Goal: Task Accomplishment & Management: Manage account settings

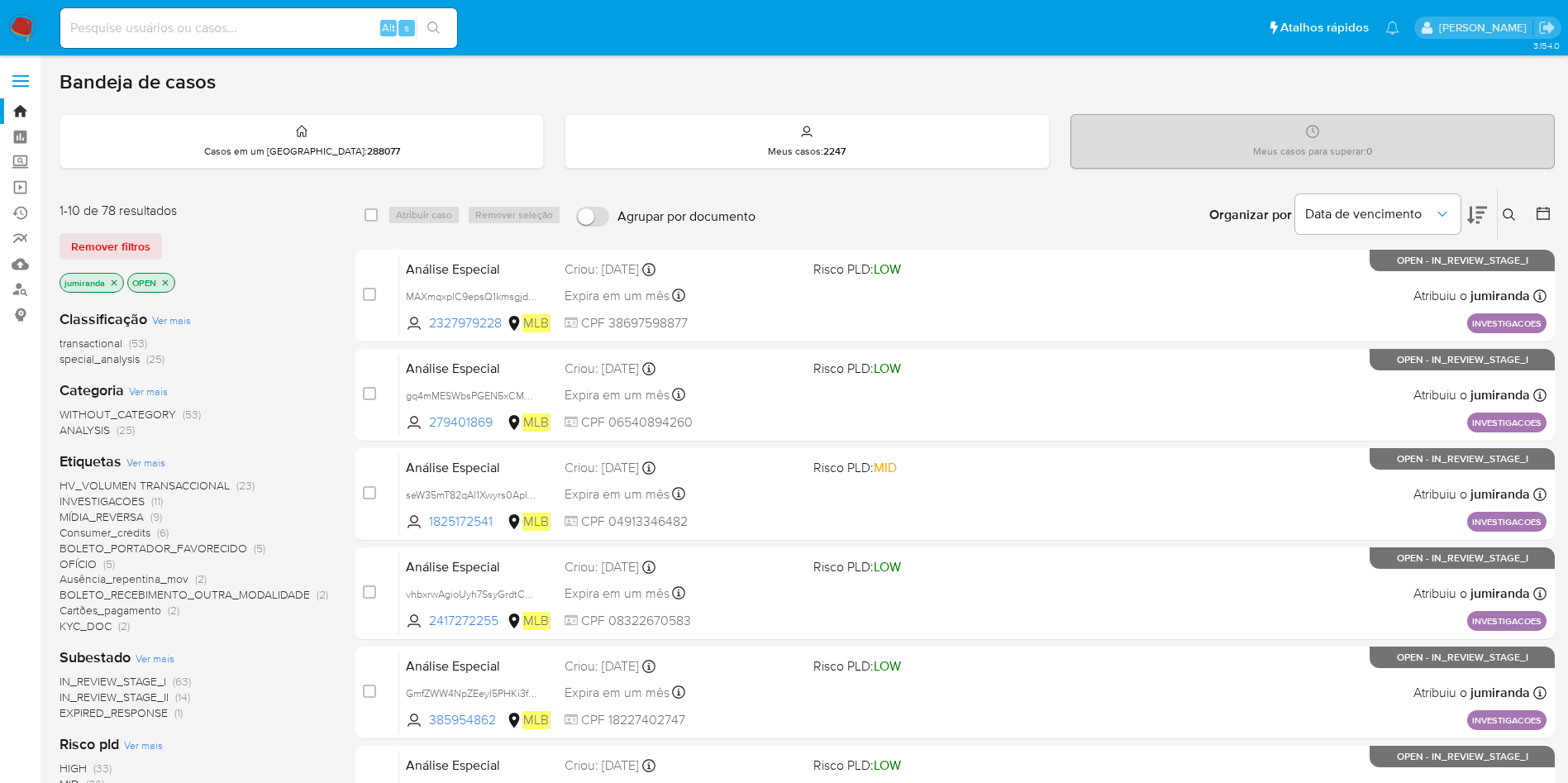
click at [219, 478] on span "HV_VOLUMEN TRANSACCIONAL" at bounding box center [145, 485] width 171 height 17
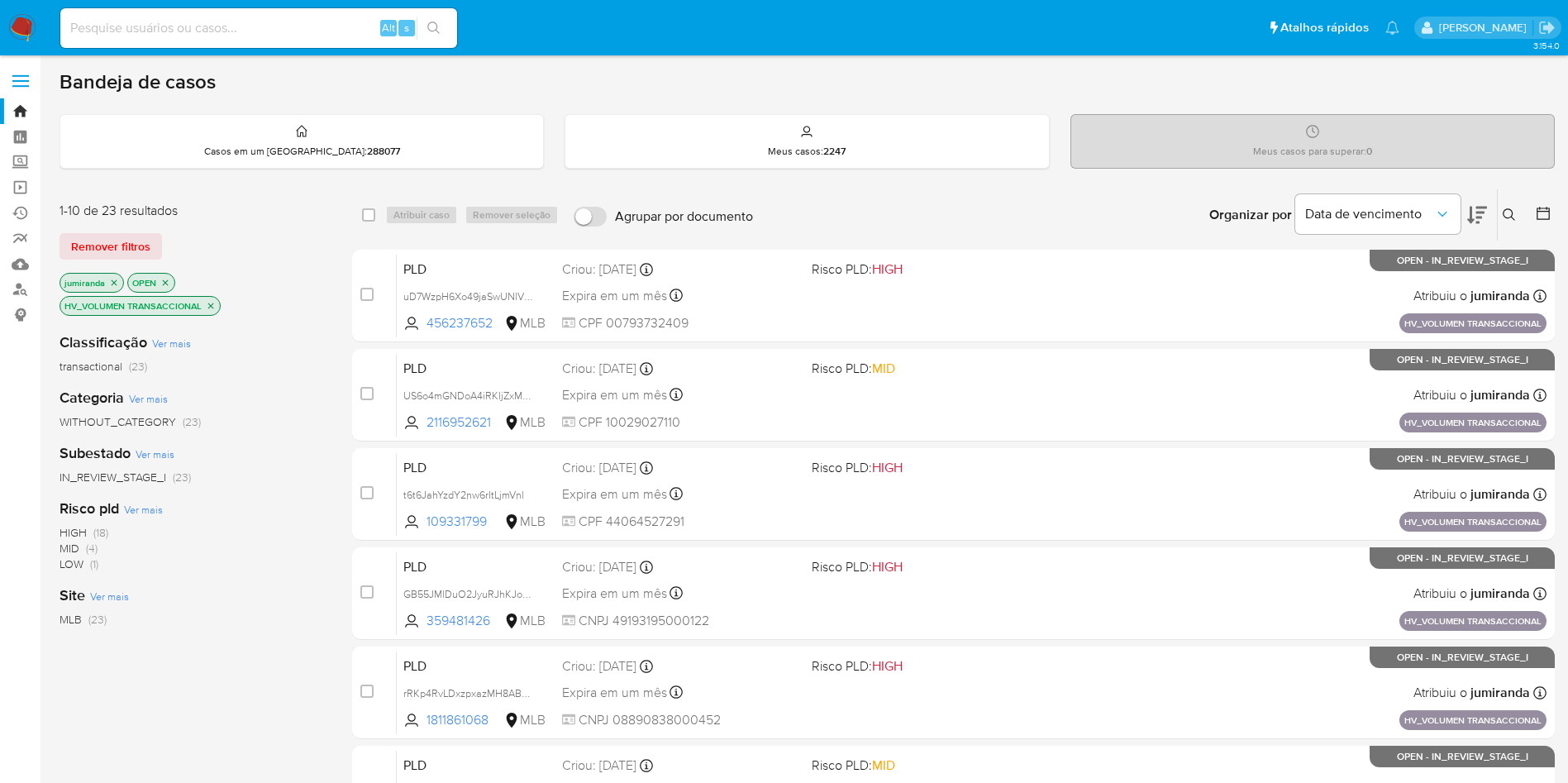
click at [1350, 145] on p "Meus casos para superar : 0" at bounding box center [1313, 151] width 119 height 13
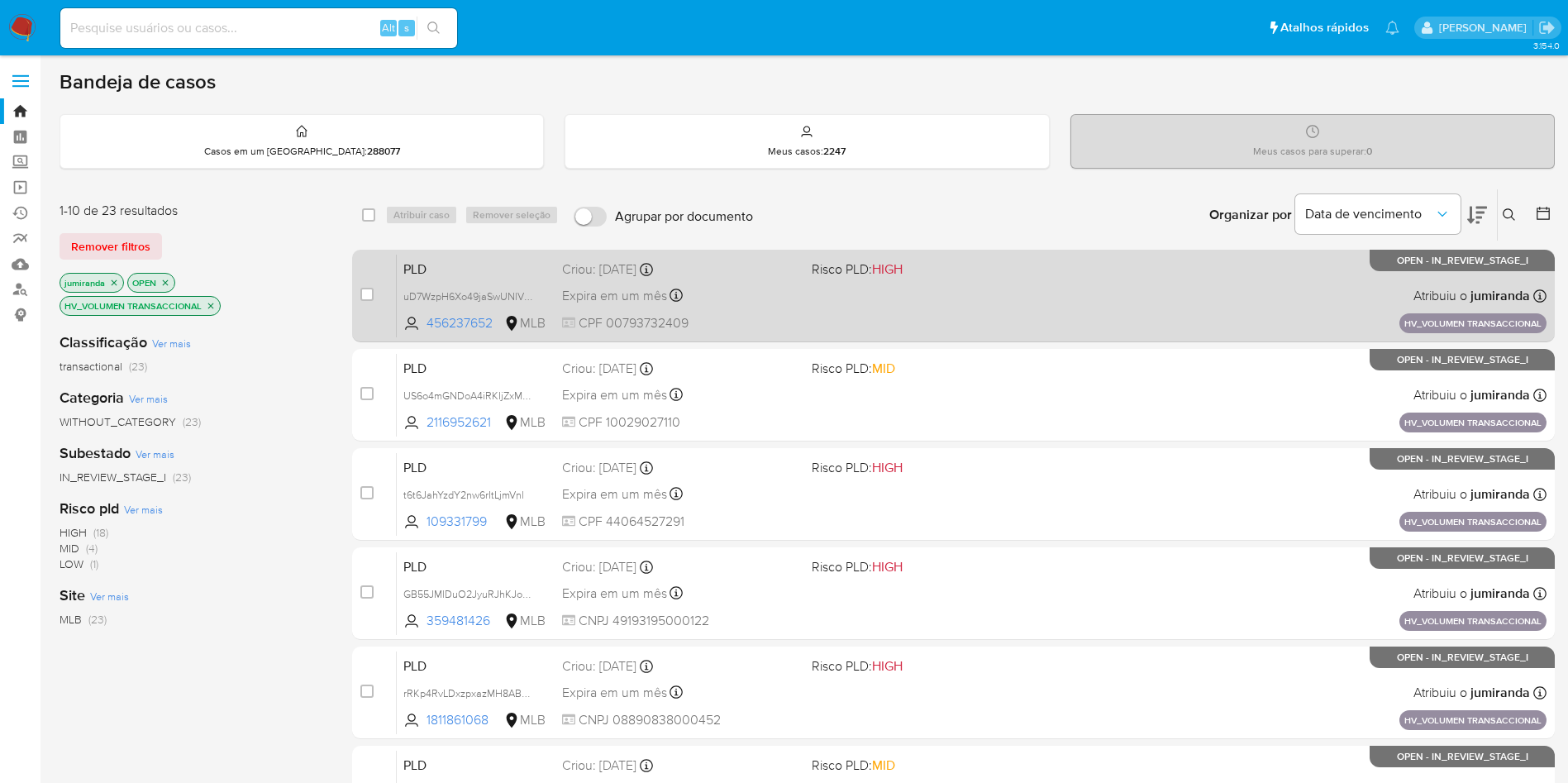
click at [866, 309] on div "PLD uD7WzpH6Xo49jaSwUNlVn5ex 456237652 MLB Risco PLD: HIGH Criou: 14/08/2025 Cr…" at bounding box center [971, 295] width 1150 height 84
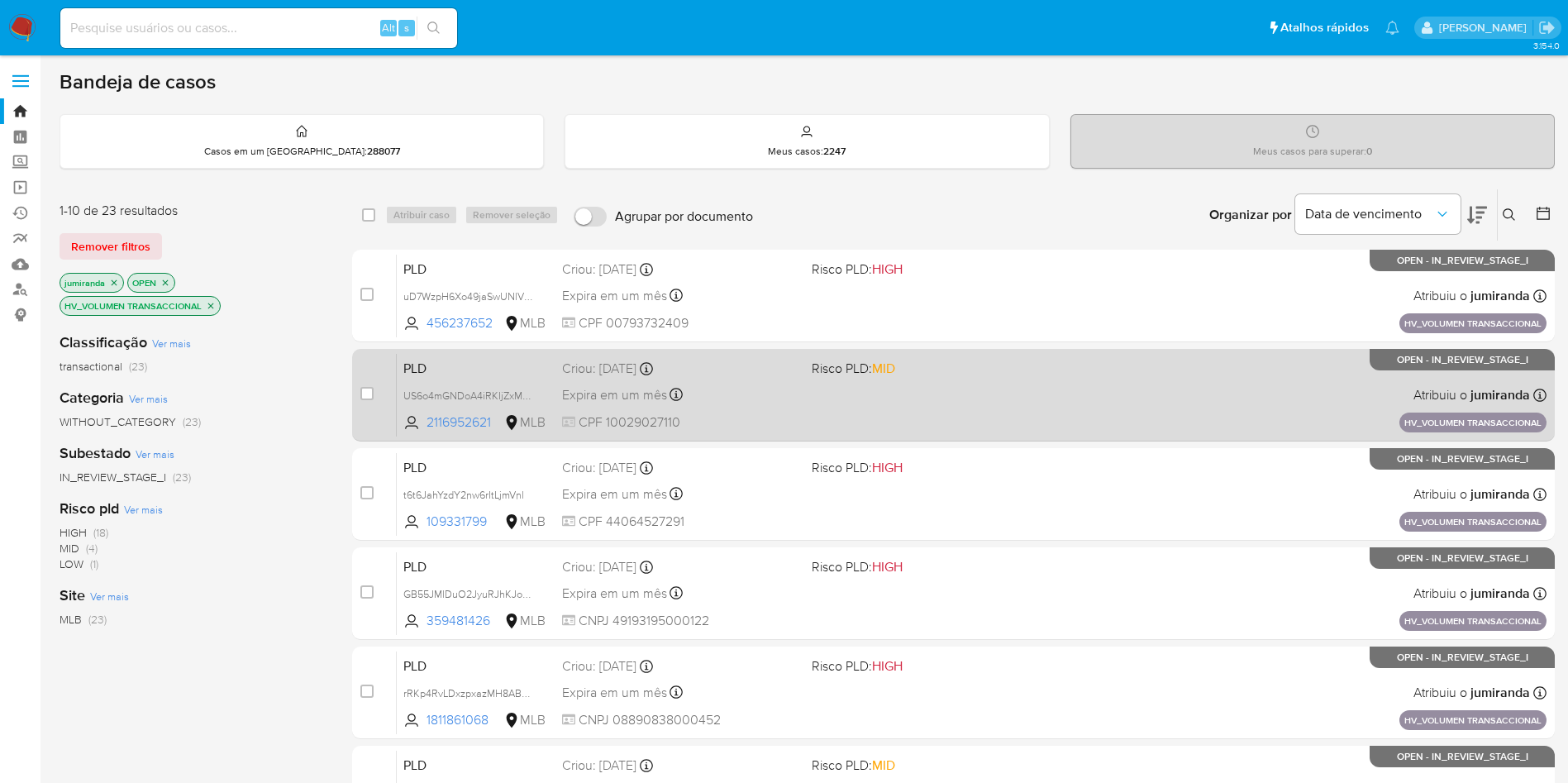
drag, startPoint x: 869, startPoint y: 371, endPoint x: 884, endPoint y: 420, distance: 51.2
click at [869, 371] on span "Risco PLD: MID" at bounding box center [853, 368] width 84 height 18
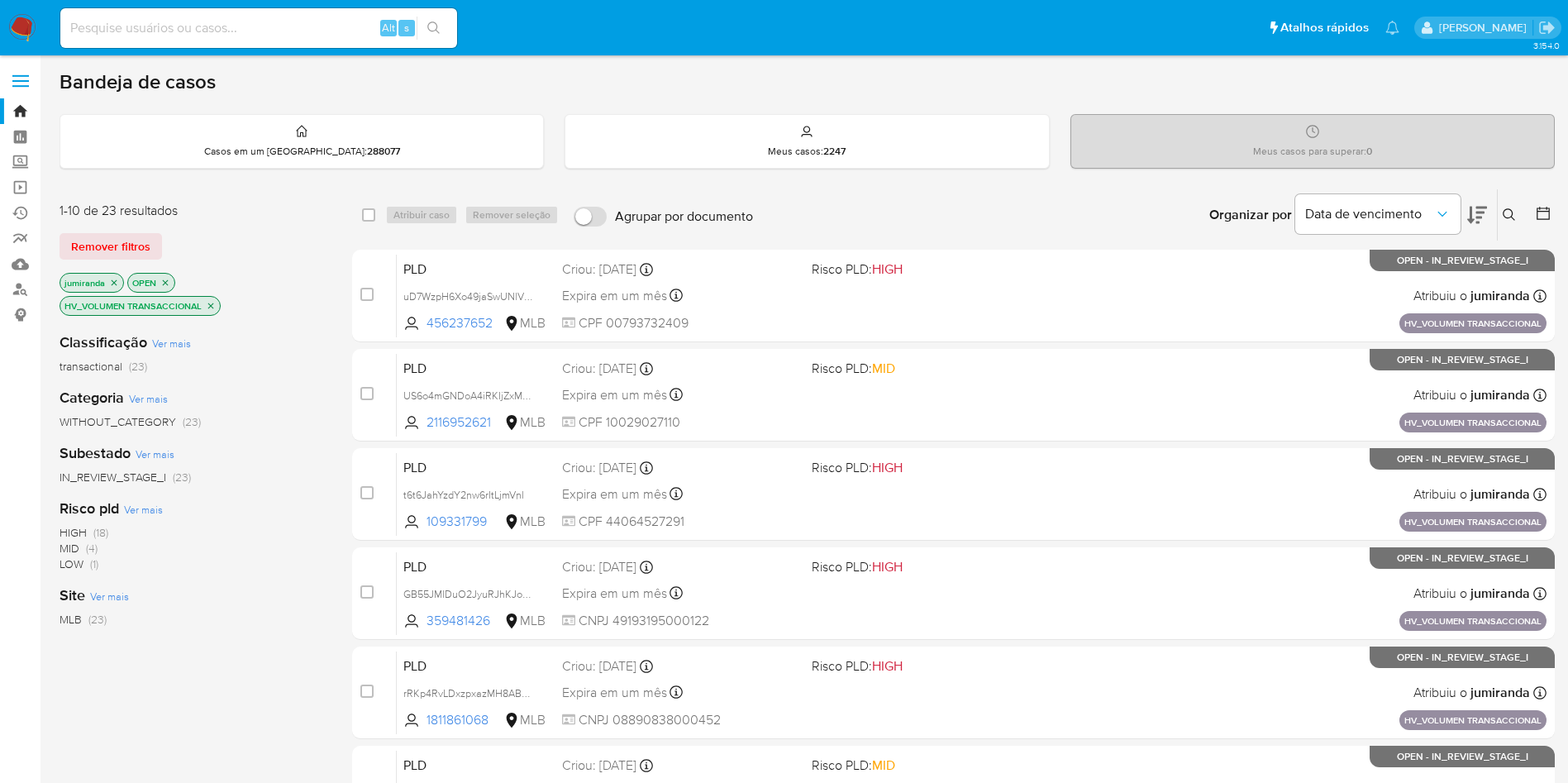
click at [889, 444] on div "case-item-checkbox Incapaz de atribuir o caso PLD uD7WzpH6Xo49jaSwUNlVn5ex 4562…" at bounding box center [954, 742] width 1203 height 985
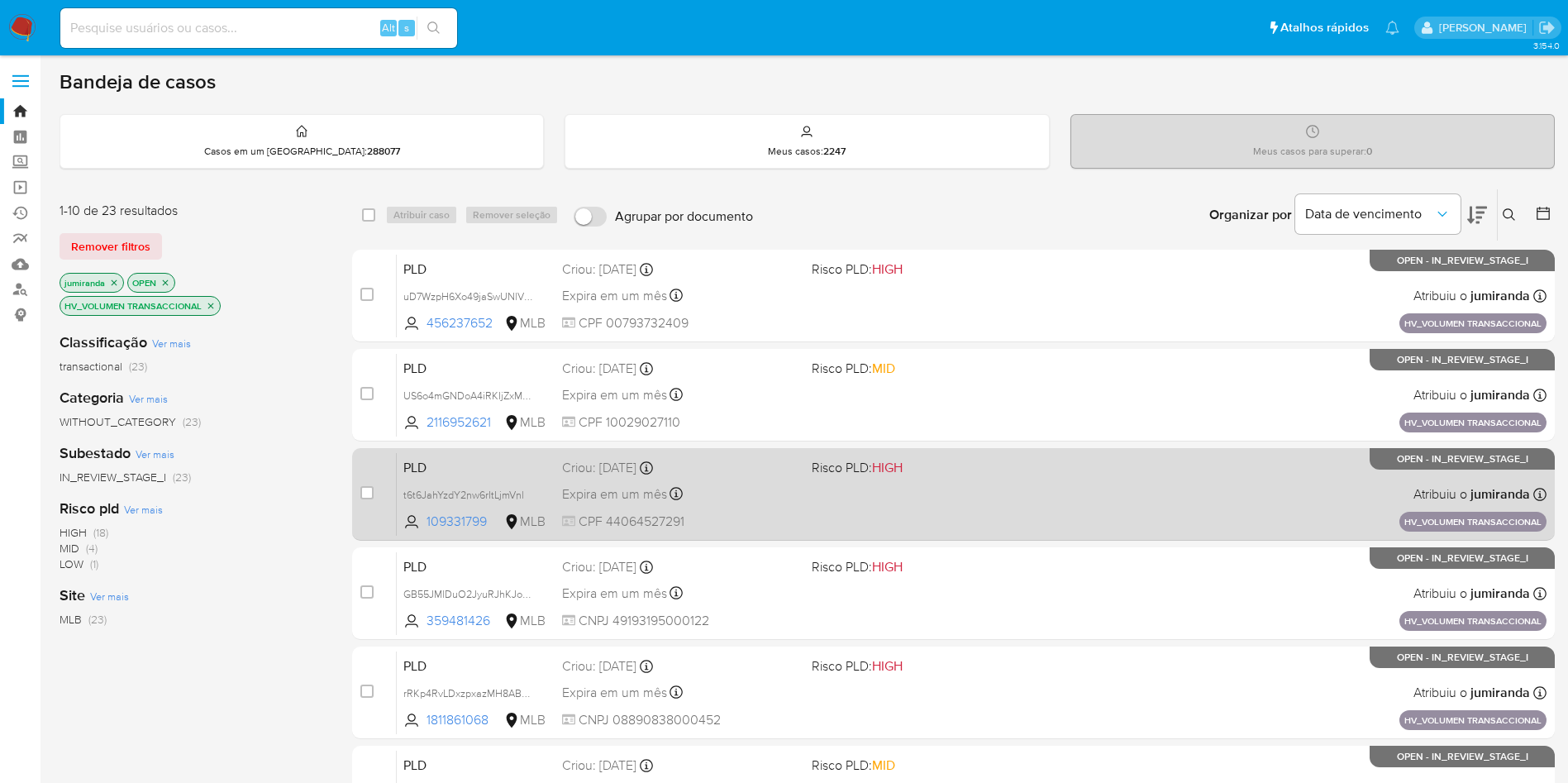
click at [904, 496] on div "PLD t6t6JahYzdY2nw6rItLjmVnl 109331799 MLB Risco PLD: HIGH Criou: 14/08/2025 Cr…" at bounding box center [971, 494] width 1150 height 84
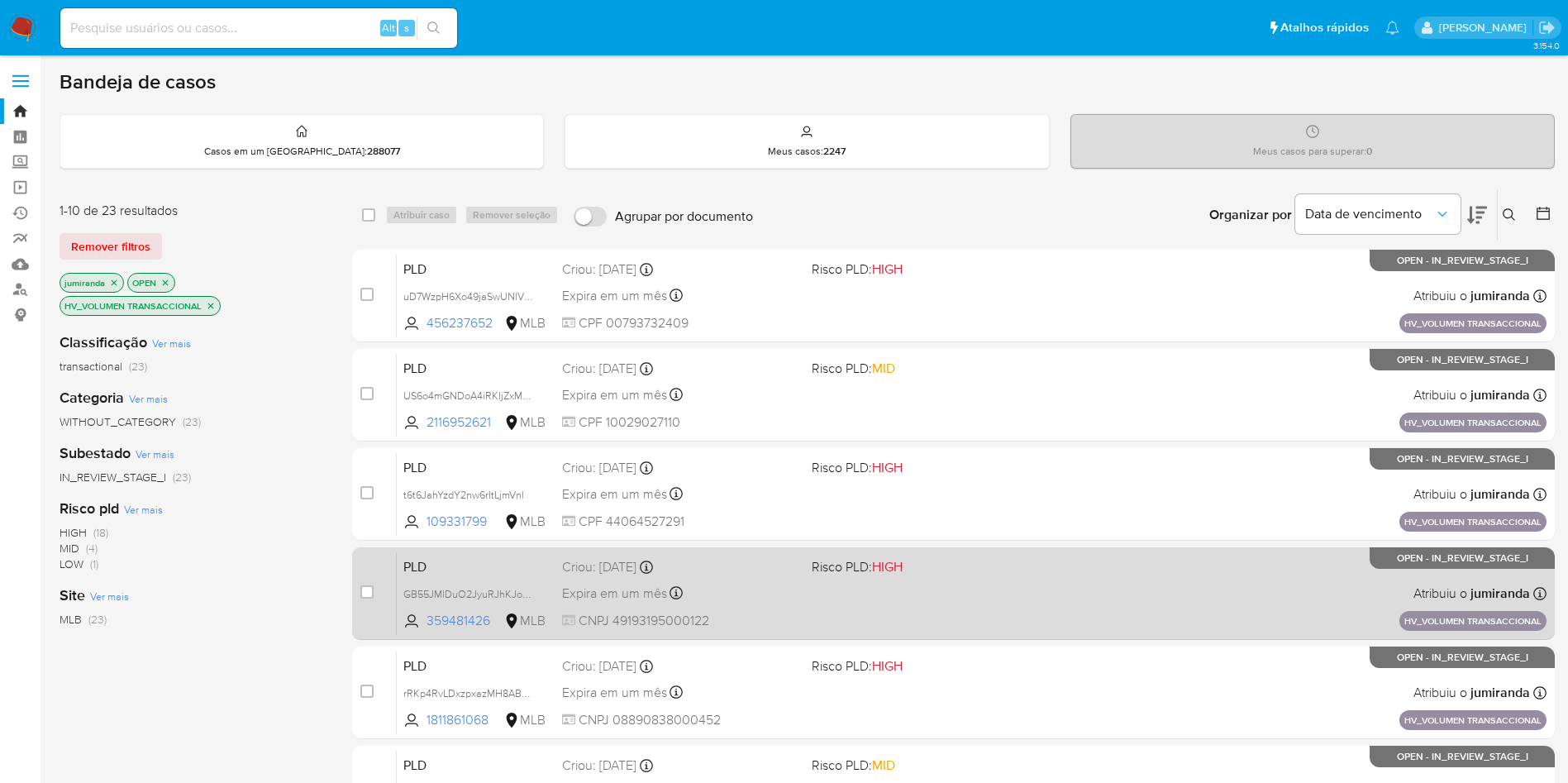
click at [883, 586] on div "PLD GB55JMlDuO2JyuRJhKJou0Cl 359481426 MLB Risco PLD: HIGH Criou: 14/08/2025 Cr…" at bounding box center [971, 593] width 1150 height 84
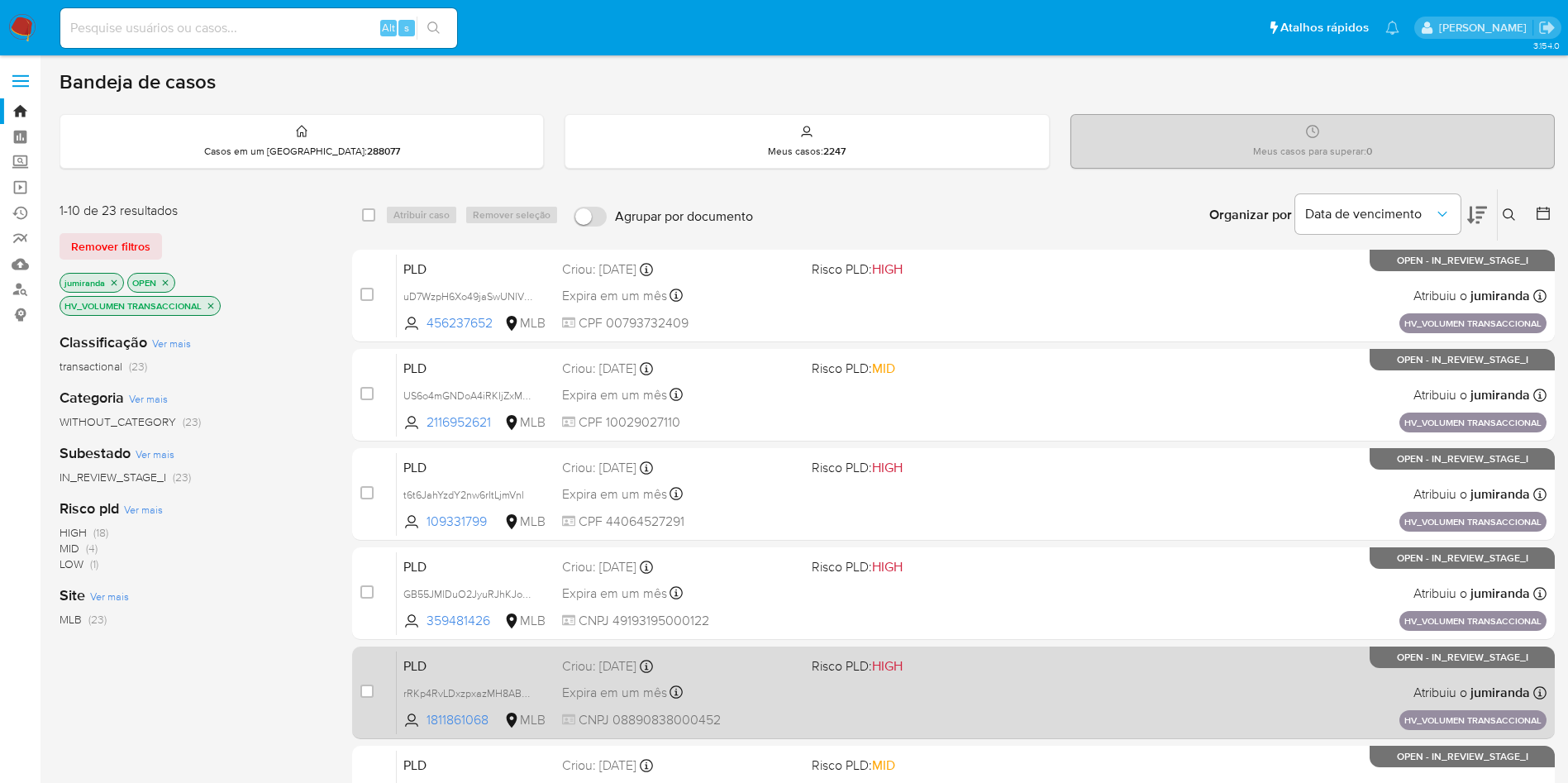
click at [882, 673] on span "HIGH" at bounding box center [887, 665] width 31 height 19
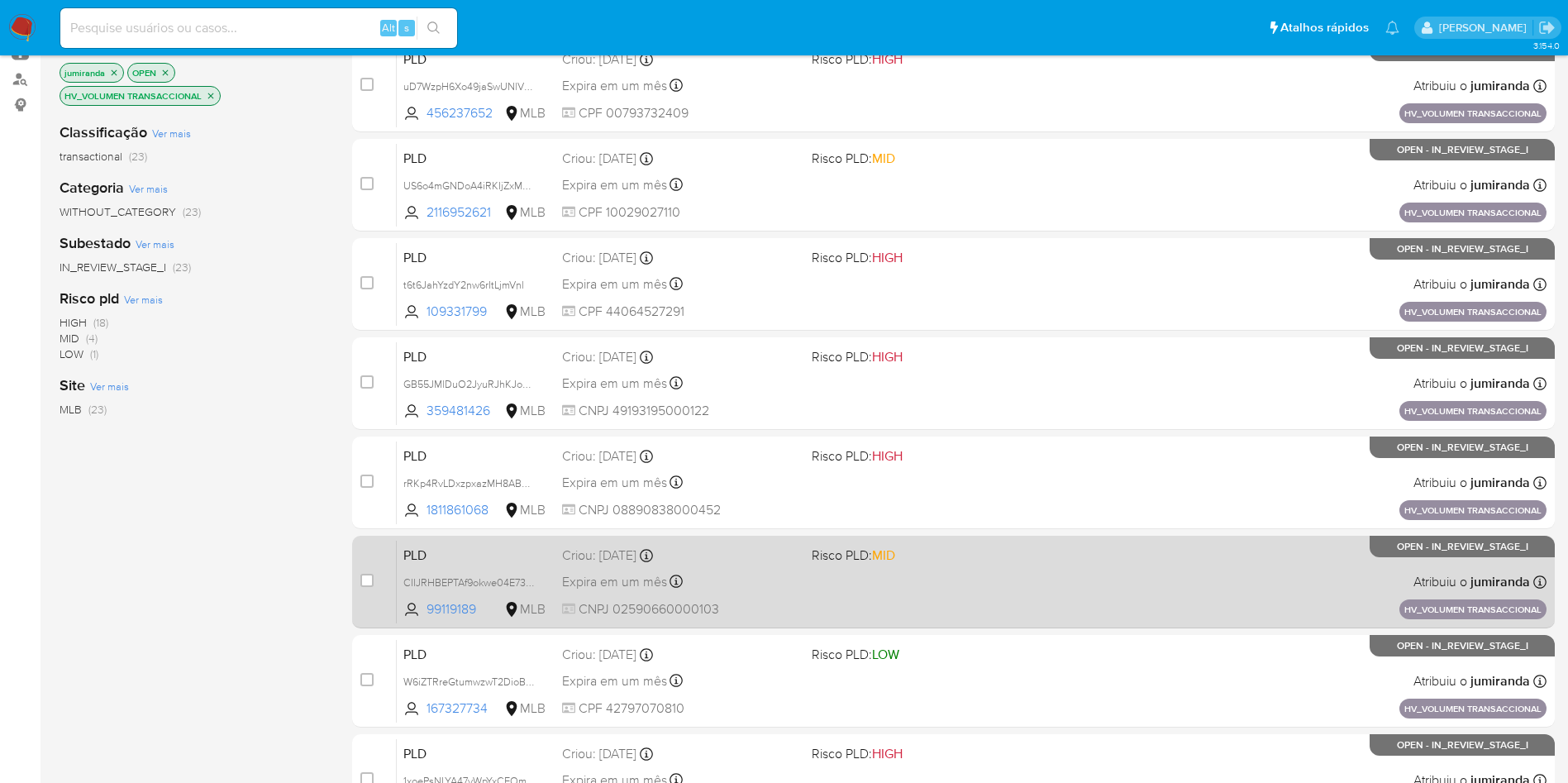
scroll to position [248, 0]
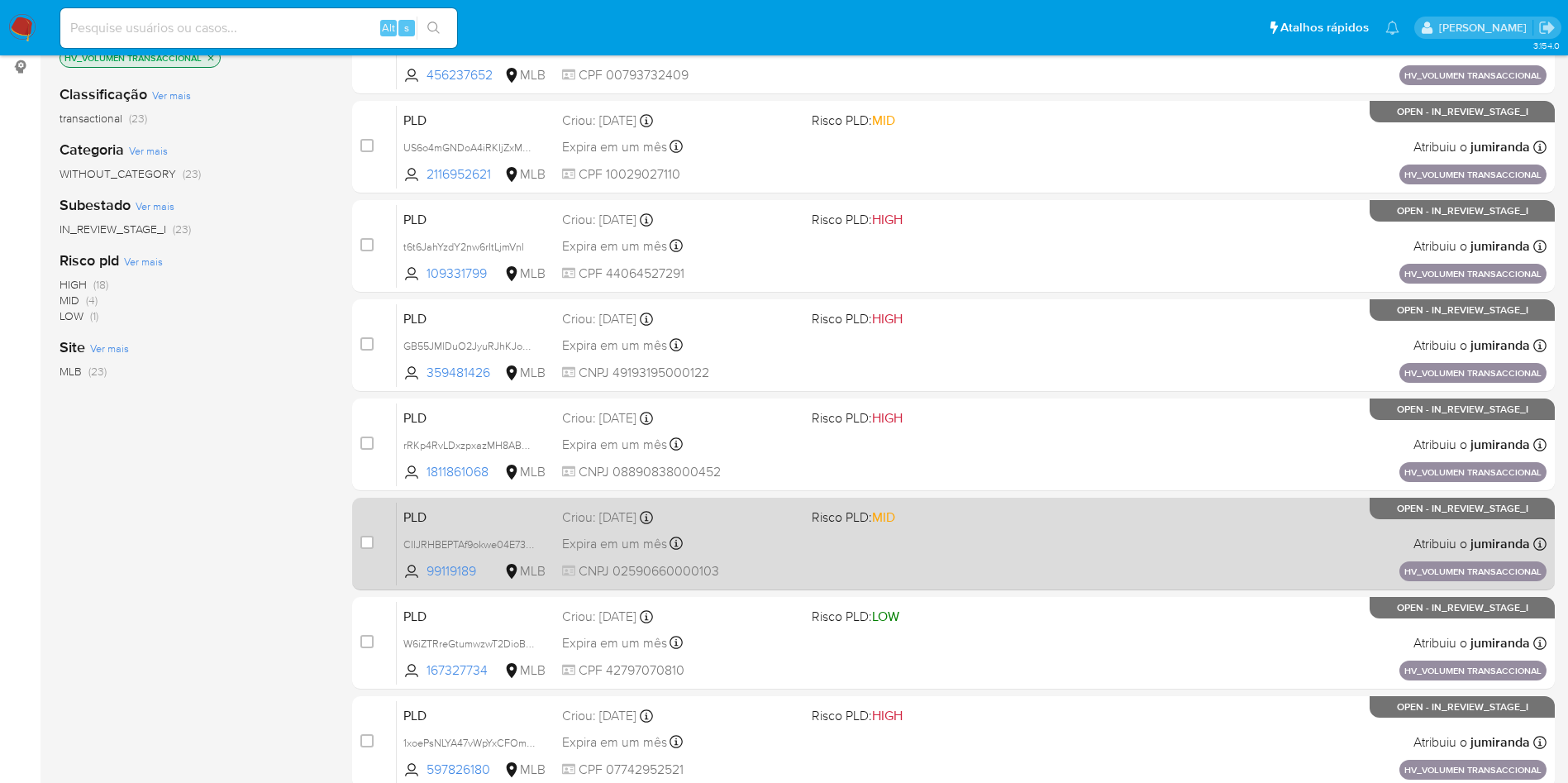
click at [941, 523] on span "Risco PLD: MID" at bounding box center [930, 516] width 237 height 22
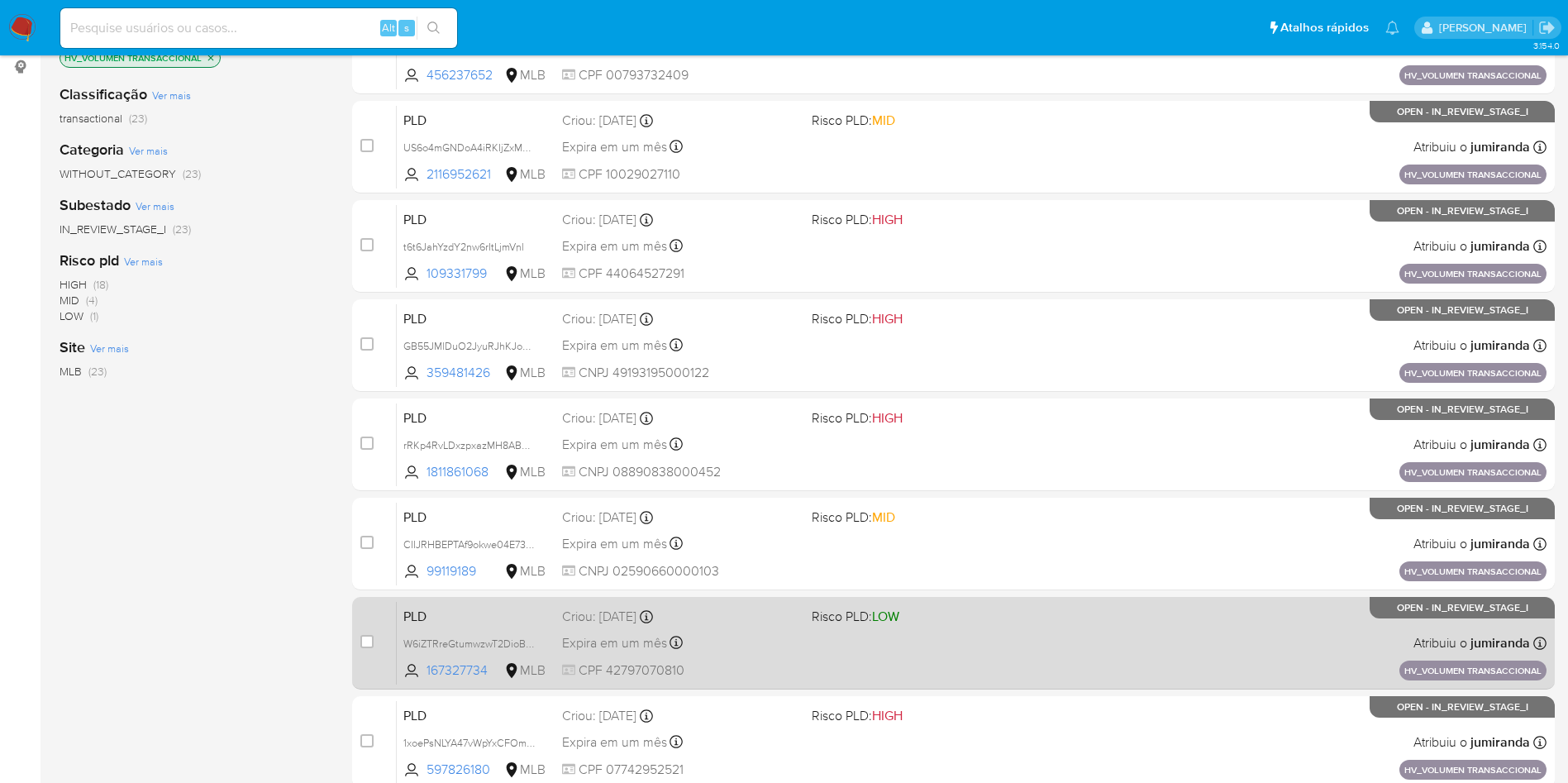
click at [936, 612] on span "Risco PLD: LOW" at bounding box center [930, 615] width 237 height 22
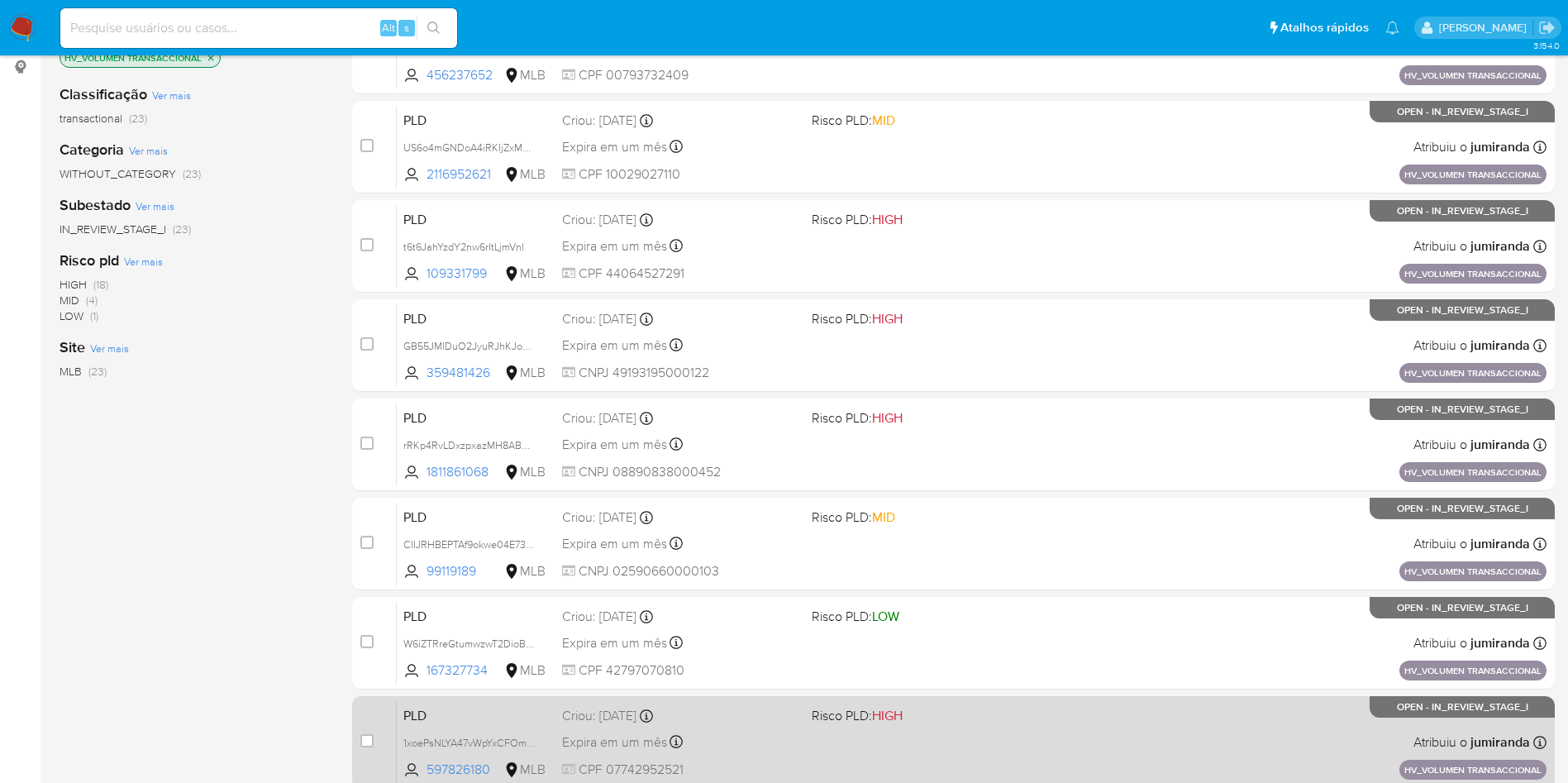
click at [943, 712] on span "Risco PLD: HIGH" at bounding box center [930, 714] width 237 height 22
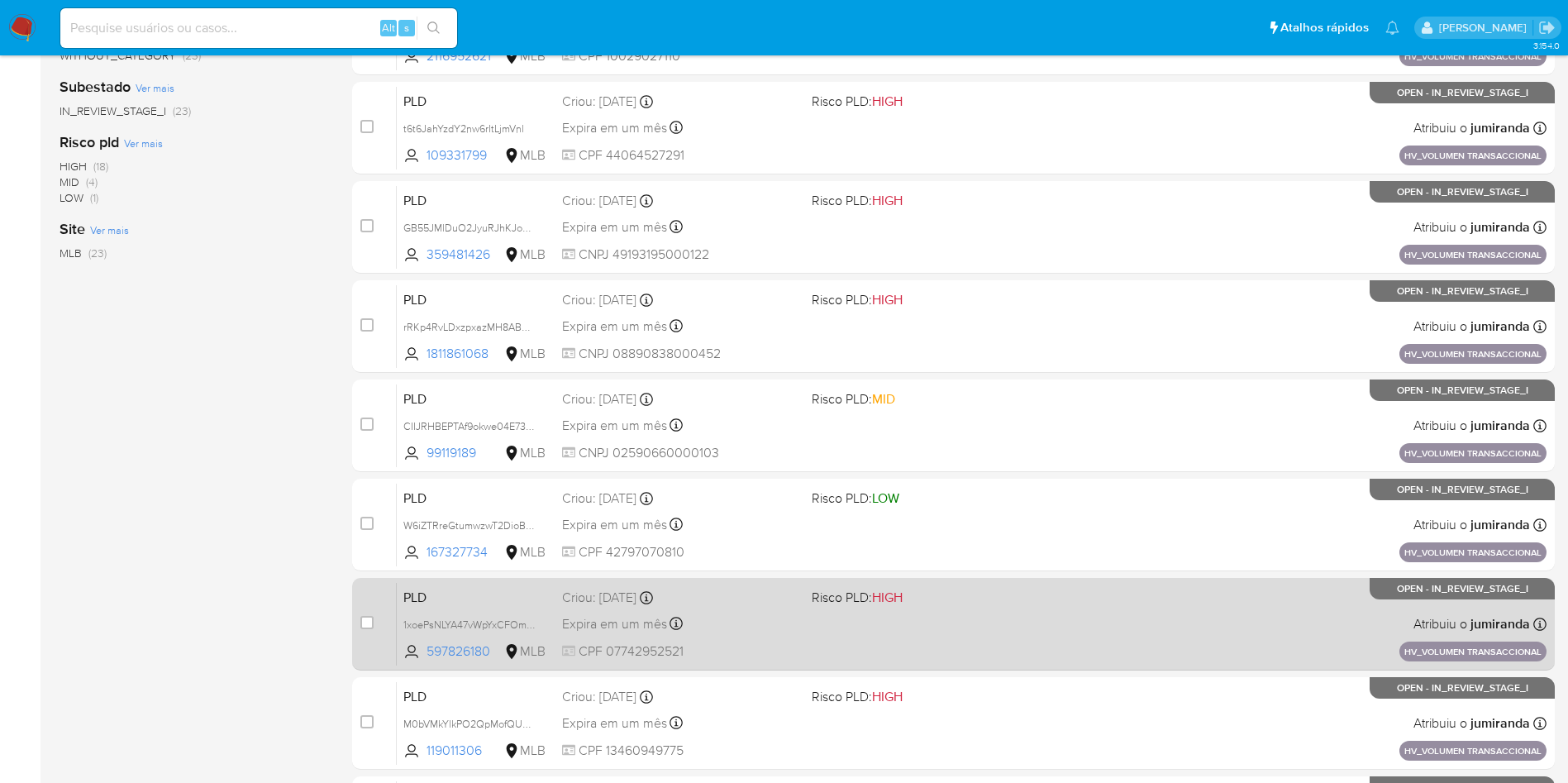
scroll to position [496, 0]
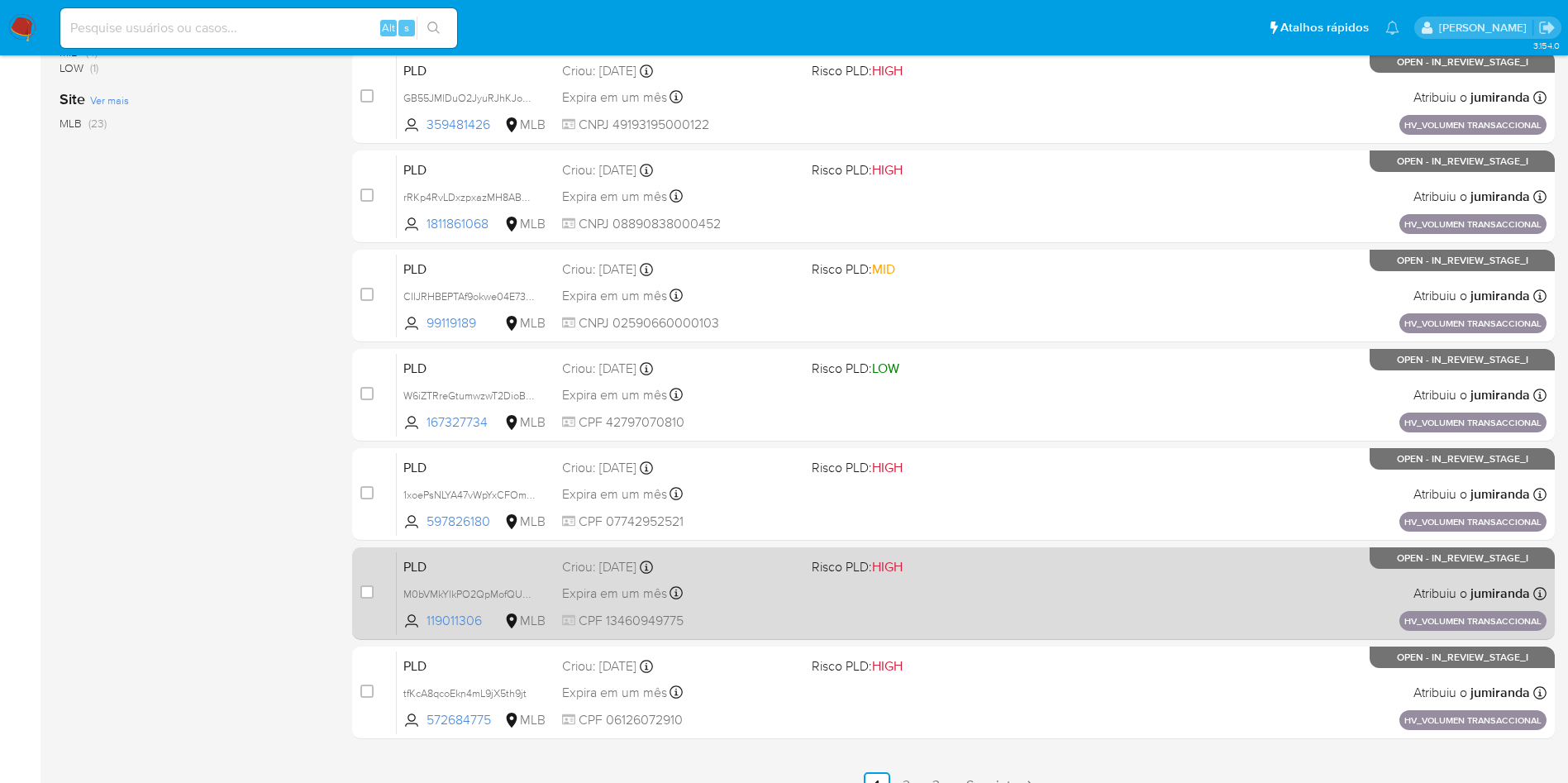
click at [935, 582] on div "PLD M0bVMkYlkPO2QpMofQUqf7yj 119011306 MLB Risco PLD: HIGH Criou: 14/08/2025 Cr…" at bounding box center [971, 593] width 1150 height 84
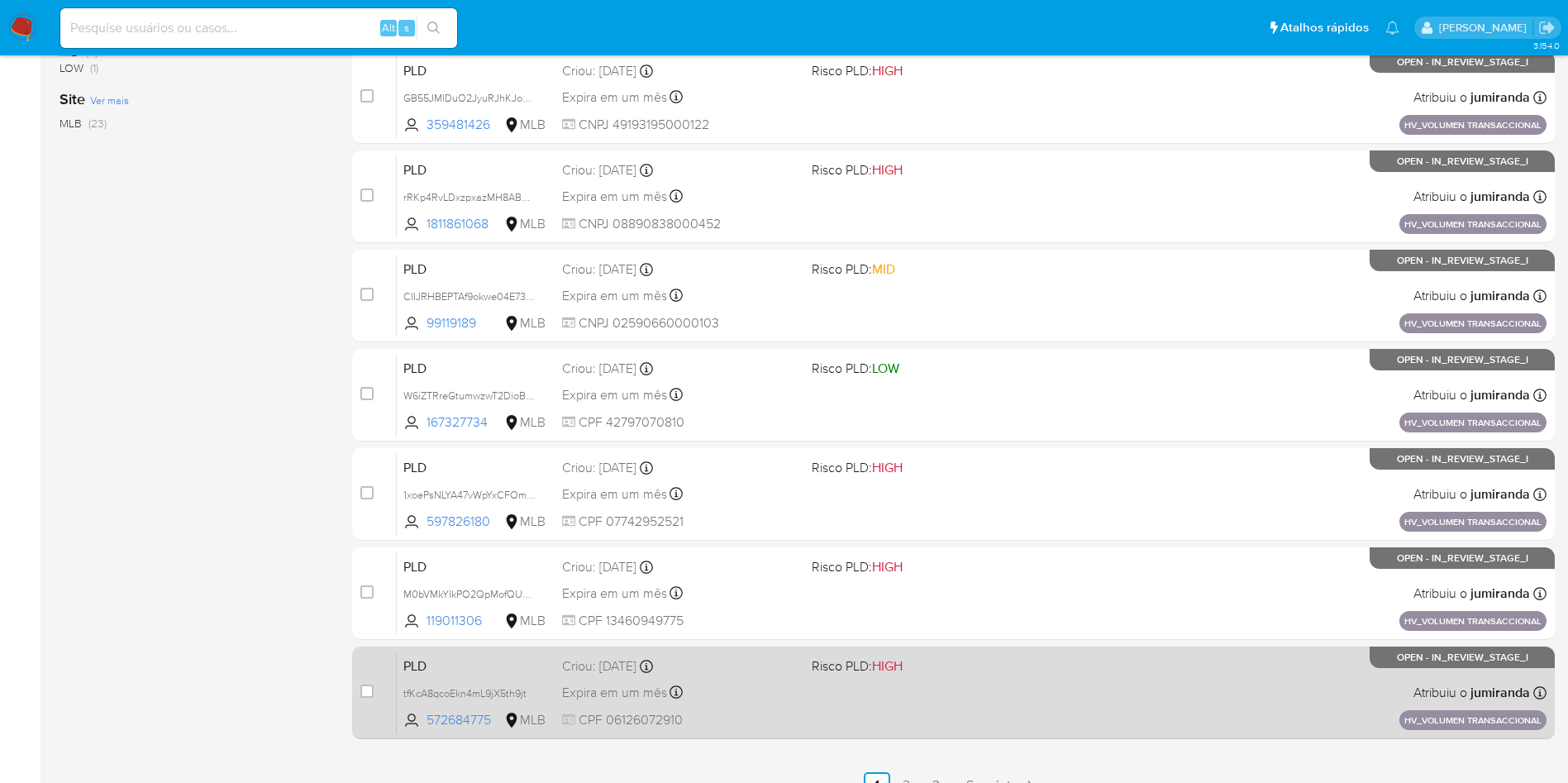
click at [922, 683] on div "PLD tfKcA8qcoEkn4mL9jX5th9jt 572684775 MLB Risco PLD: HIGH Criou: 14/08/2025 Cr…" at bounding box center [971, 693] width 1150 height 84
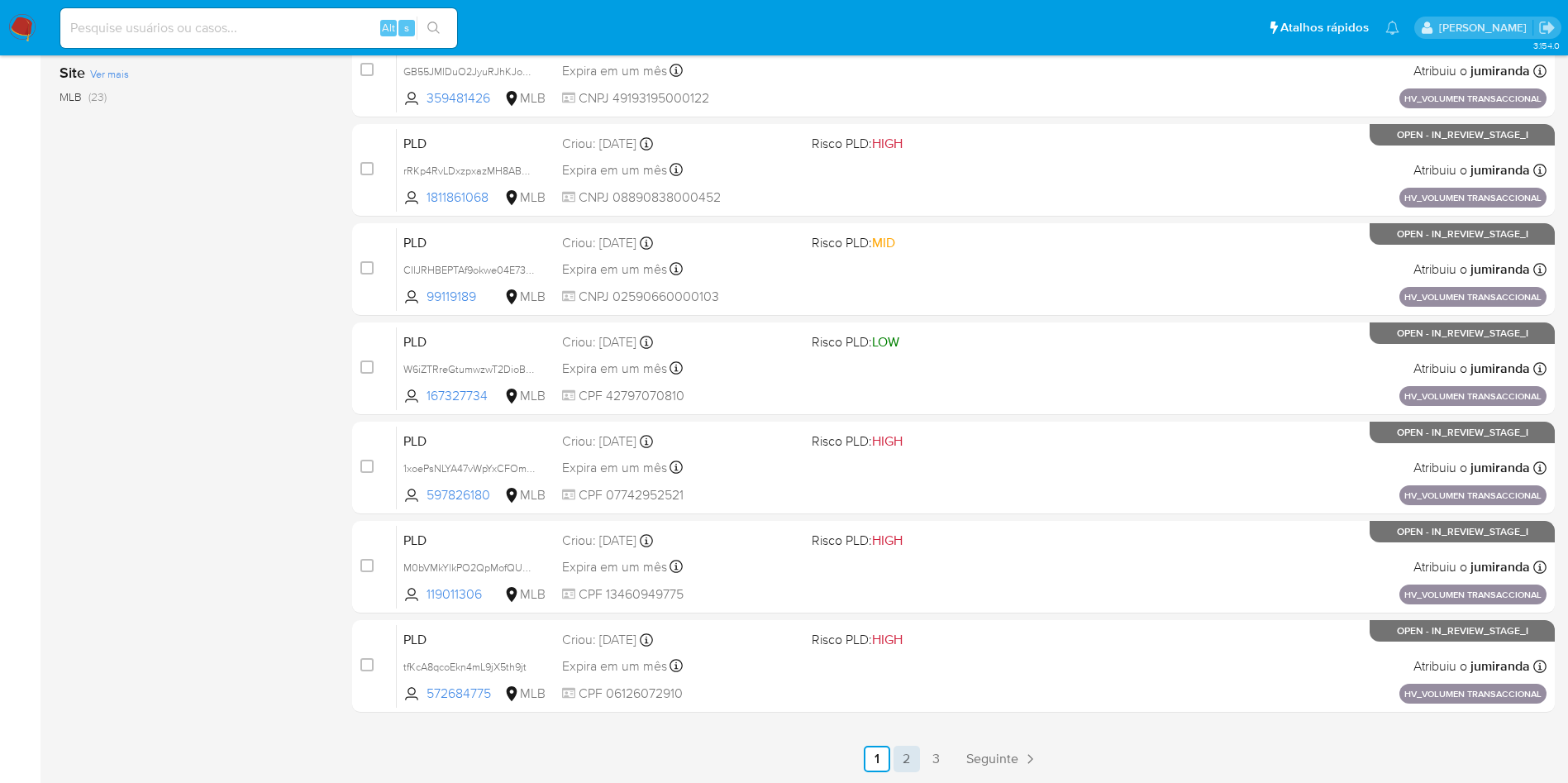
click at [902, 753] on link "2" at bounding box center [907, 759] width 27 height 27
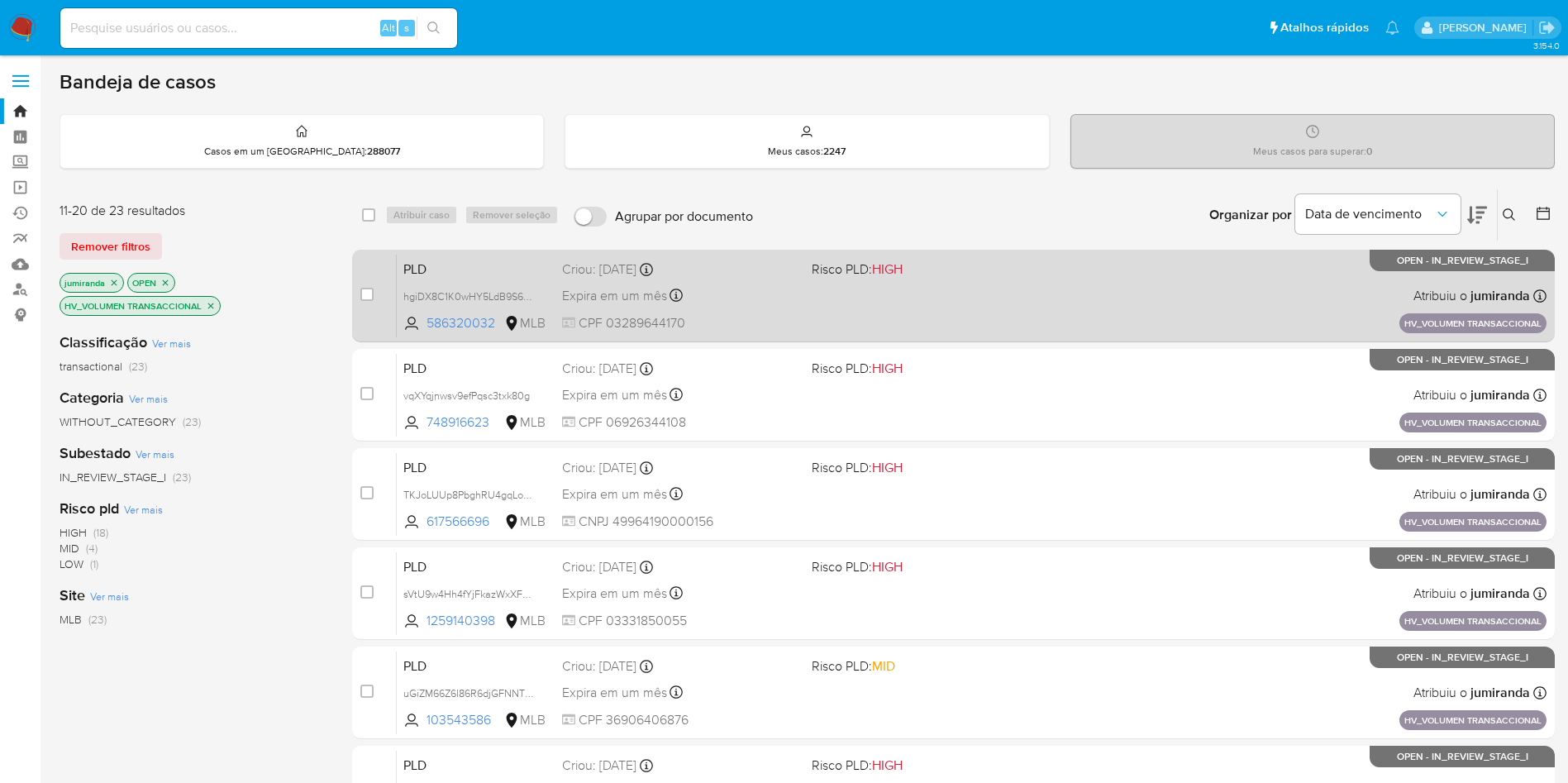
click at [858, 304] on div "PLD hgiDX8C1K0wHY5LdB9S6ZSIq 586320032 MLB Risco PLD: HIGH Criou: 14/08/2025 Cr…" at bounding box center [971, 295] width 1150 height 84
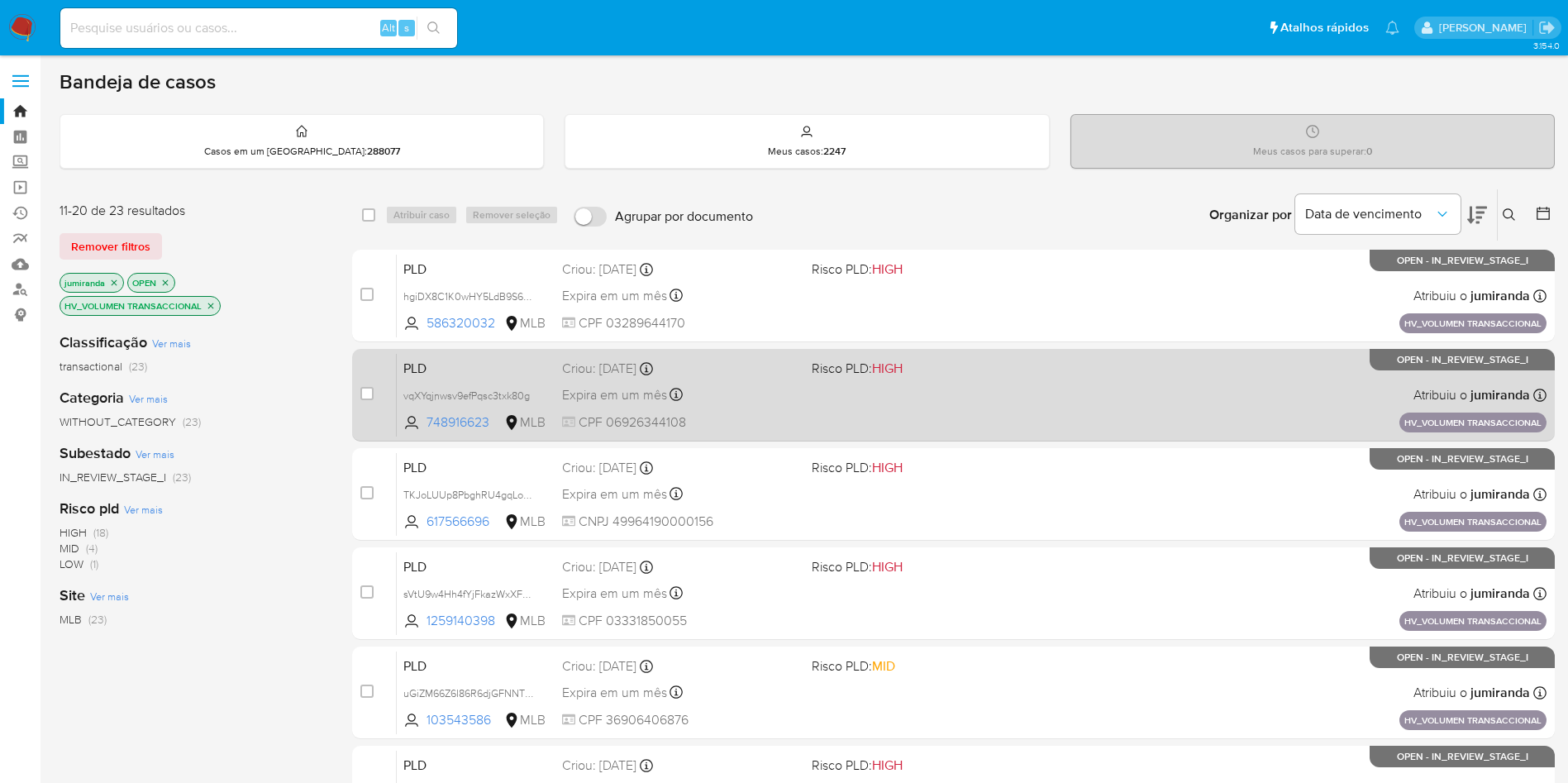
click at [855, 367] on span "Risco PLD: HIGH" at bounding box center [857, 368] width 91 height 18
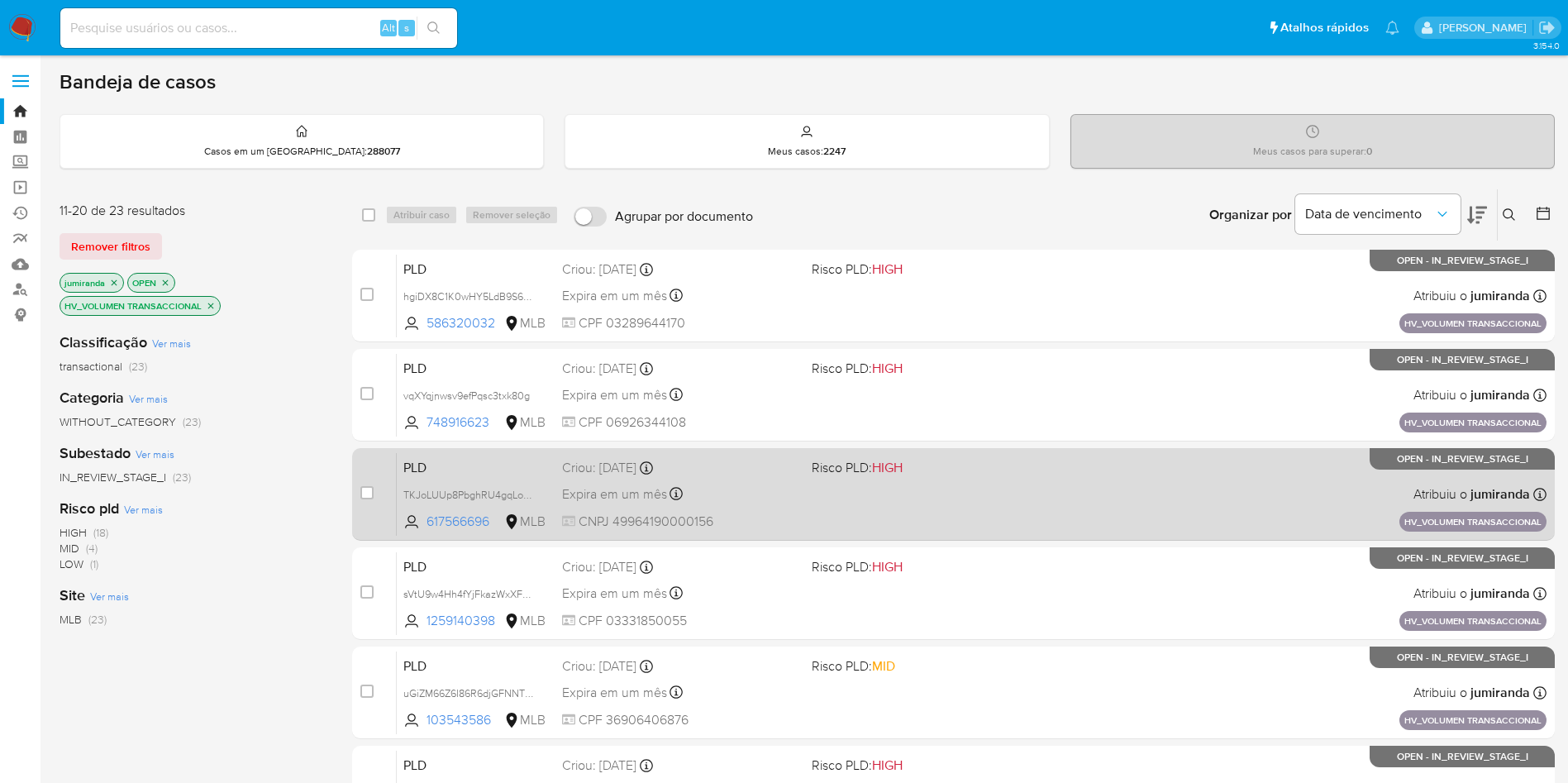
click at [861, 452] on div "PLD TKJoLUUp8PbghRU4gqLoPEW3 617566696 MLB Risco PLD: HIGH Criou: 14/08/2025 Cr…" at bounding box center [971, 494] width 1150 height 84
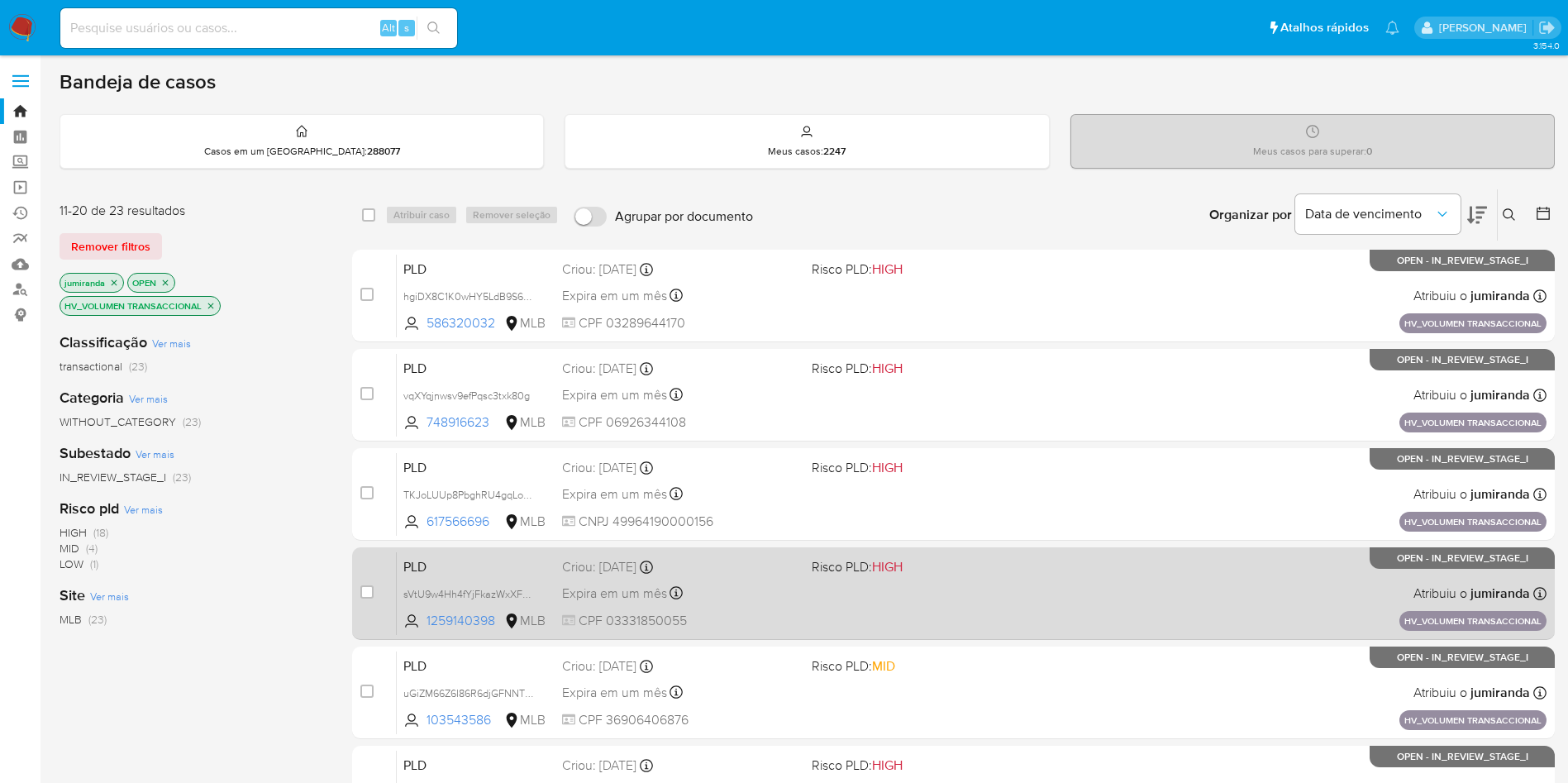
click at [864, 577] on div "PLD sVtU9w4Hh4fYjFkazWxXFCuZ 1259140398 MLB Risco PLD: HIGH Criou: 14/08/2025 C…" at bounding box center [971, 593] width 1150 height 84
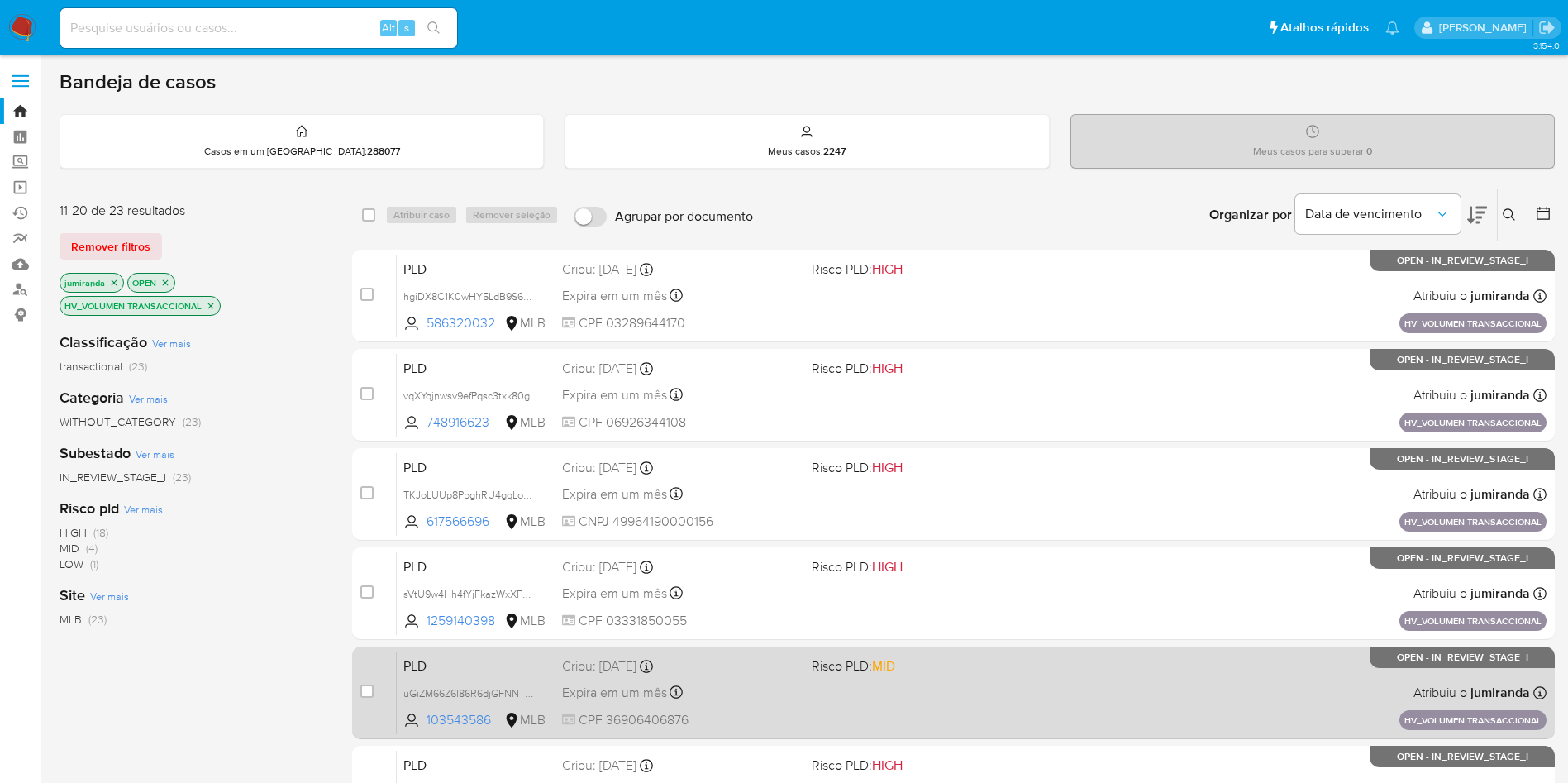
click at [856, 683] on div "PLD uGiZM66Z6I86R6djGFNNTUpk 103543586 MLB Risco PLD: MID Criou: 14/08/2025 Cri…" at bounding box center [971, 693] width 1150 height 84
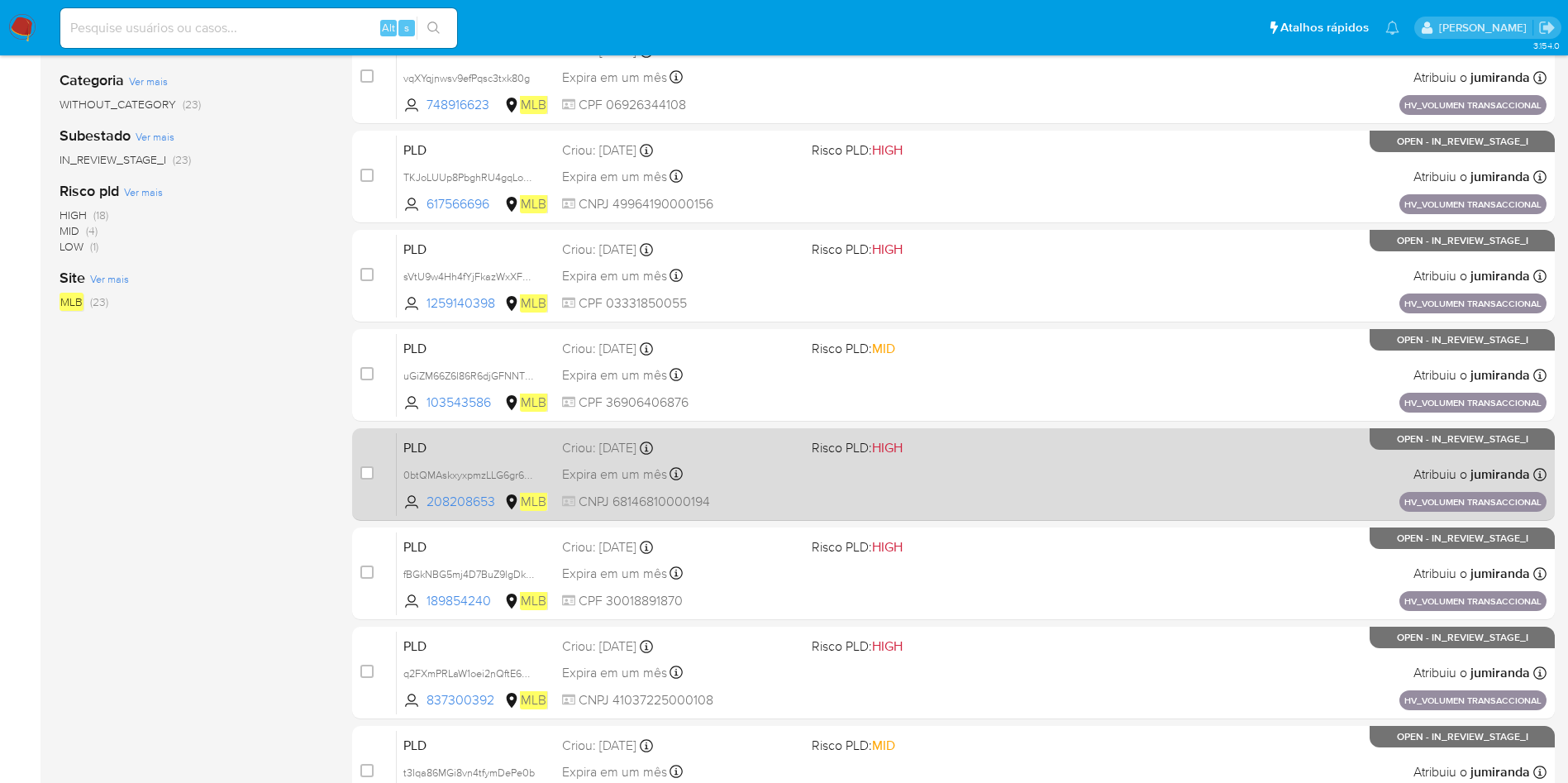
scroll to position [372, 0]
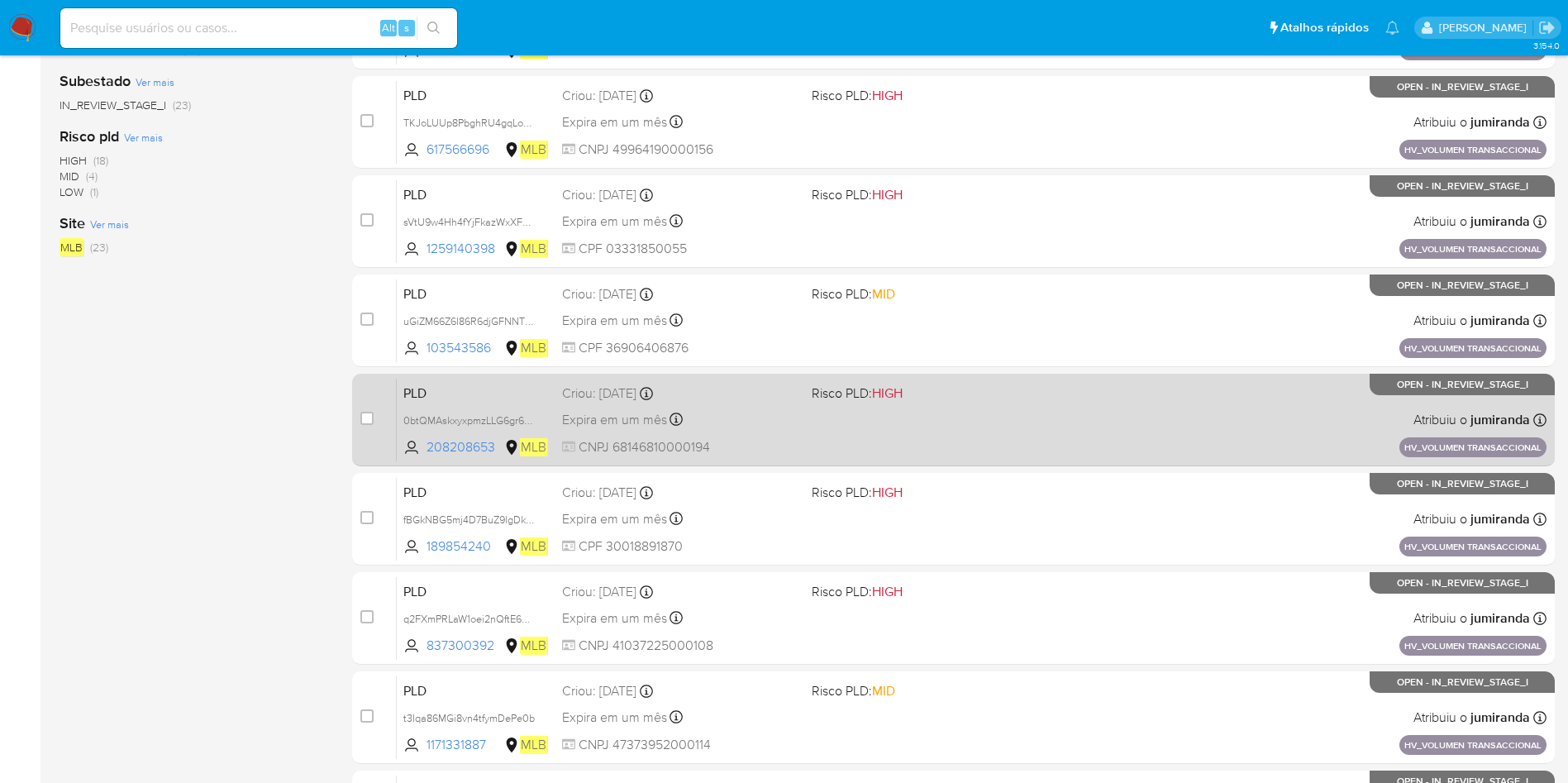
click at [846, 415] on div "PLD 0btQMAskxyxpmzLLG6gr6ZiJ 208208653 MLB Risco PLD: HIGH Criou: 14/08/2025 Cr…" at bounding box center [971, 420] width 1150 height 84
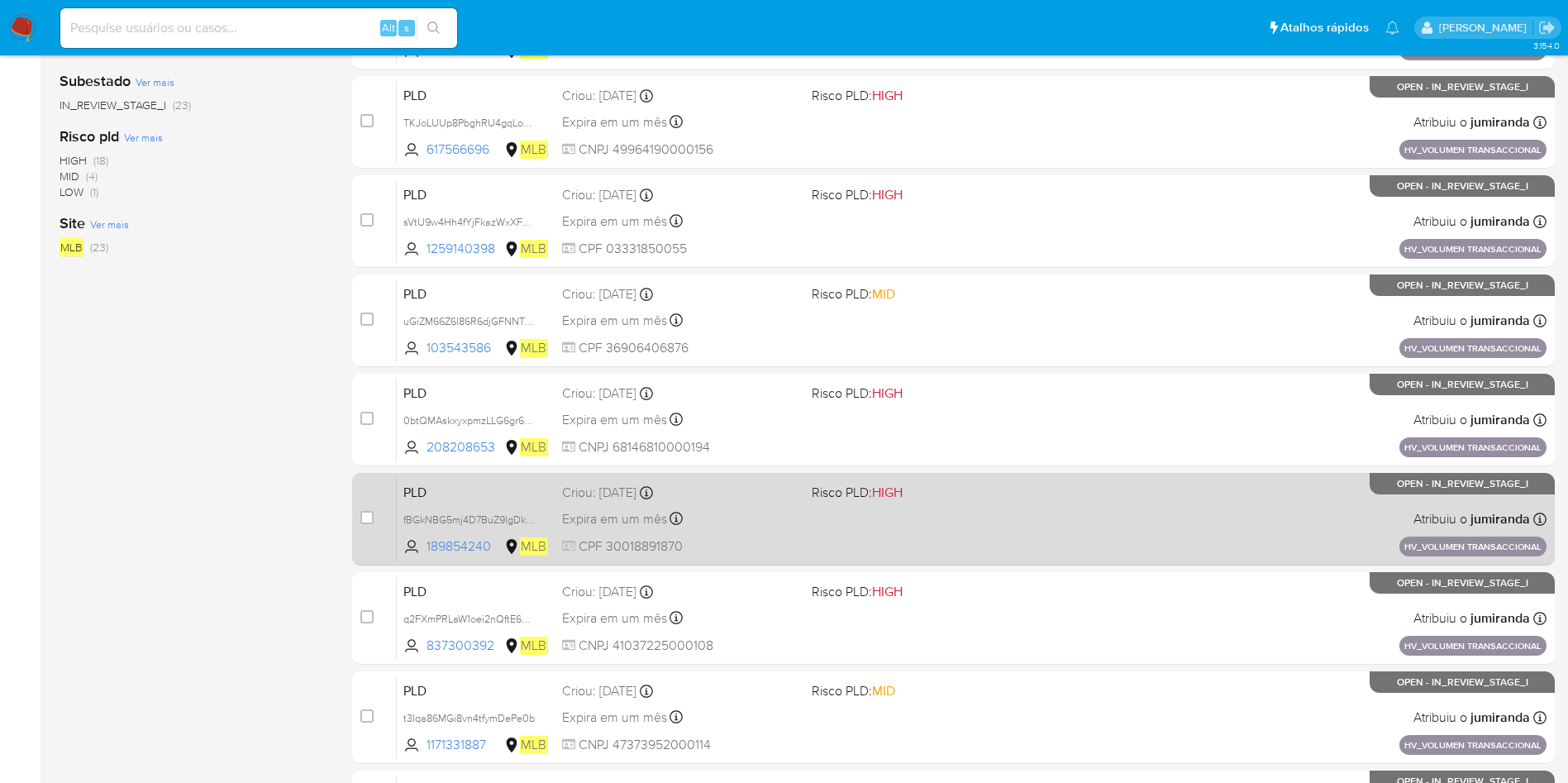
drag, startPoint x: 846, startPoint y: 507, endPoint x: 845, endPoint y: 516, distance: 9.1
click at [845, 509] on div "PLD fBGkNBG5mj4D7BuZ9lgDkGKu 189854240 MLB Risco PLD: HIGH Criou: 14/08/2025 Cr…" at bounding box center [971, 519] width 1150 height 84
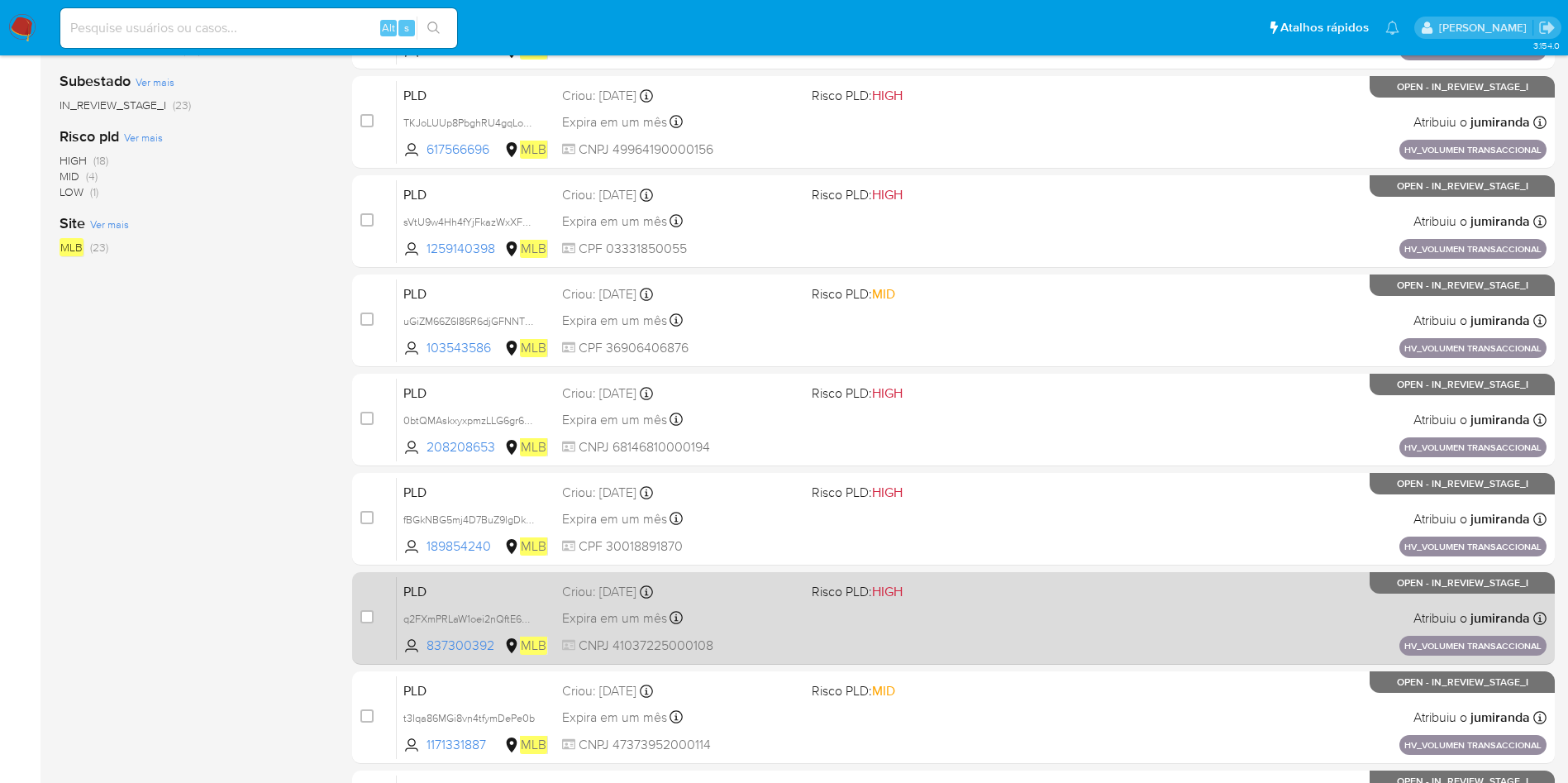
click at [853, 594] on span "Risco PLD: HIGH" at bounding box center [857, 591] width 91 height 18
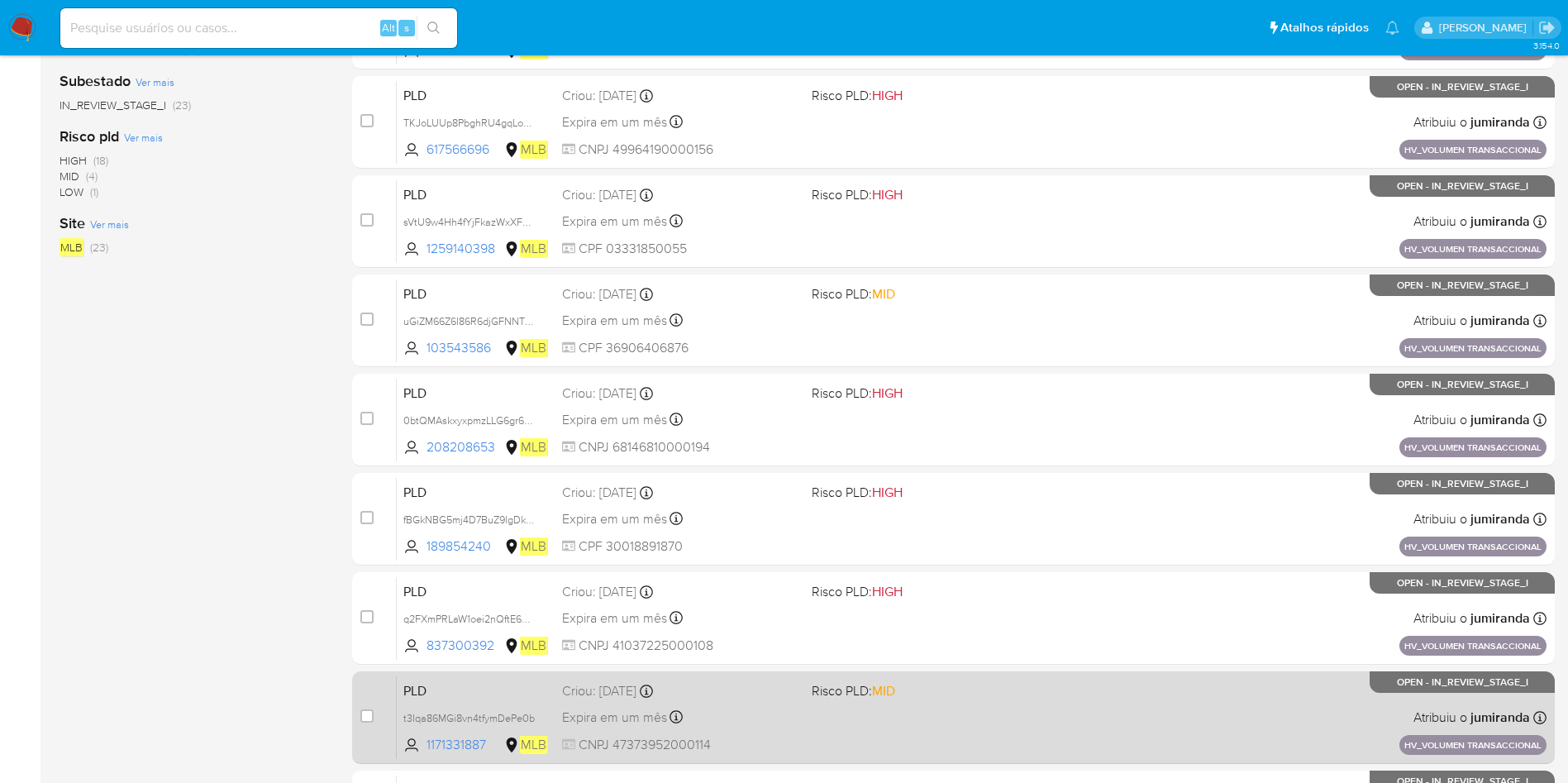
click at [869, 698] on span "Risco PLD: MID" at bounding box center [853, 690] width 84 height 18
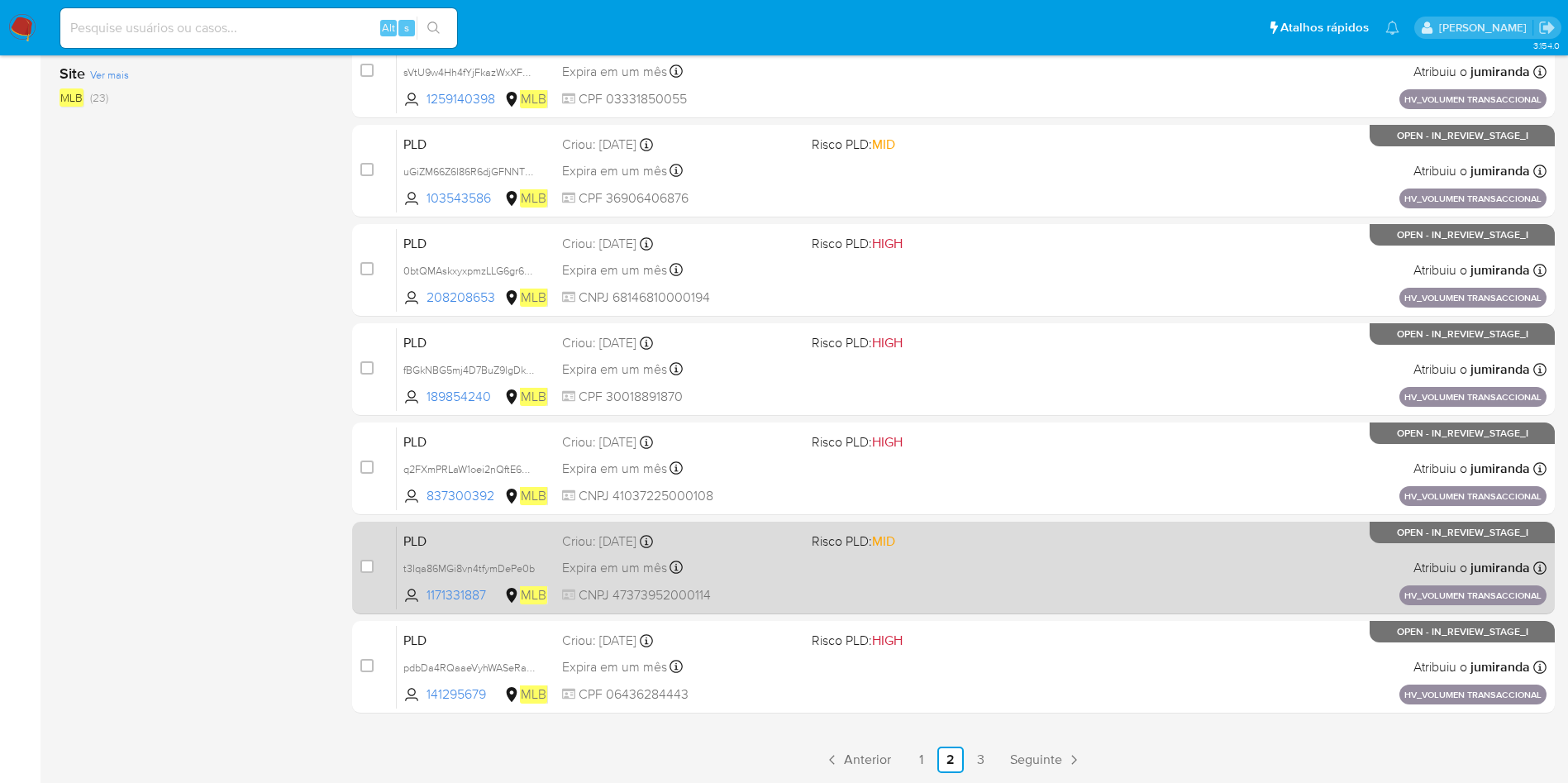
scroll to position [522, 0]
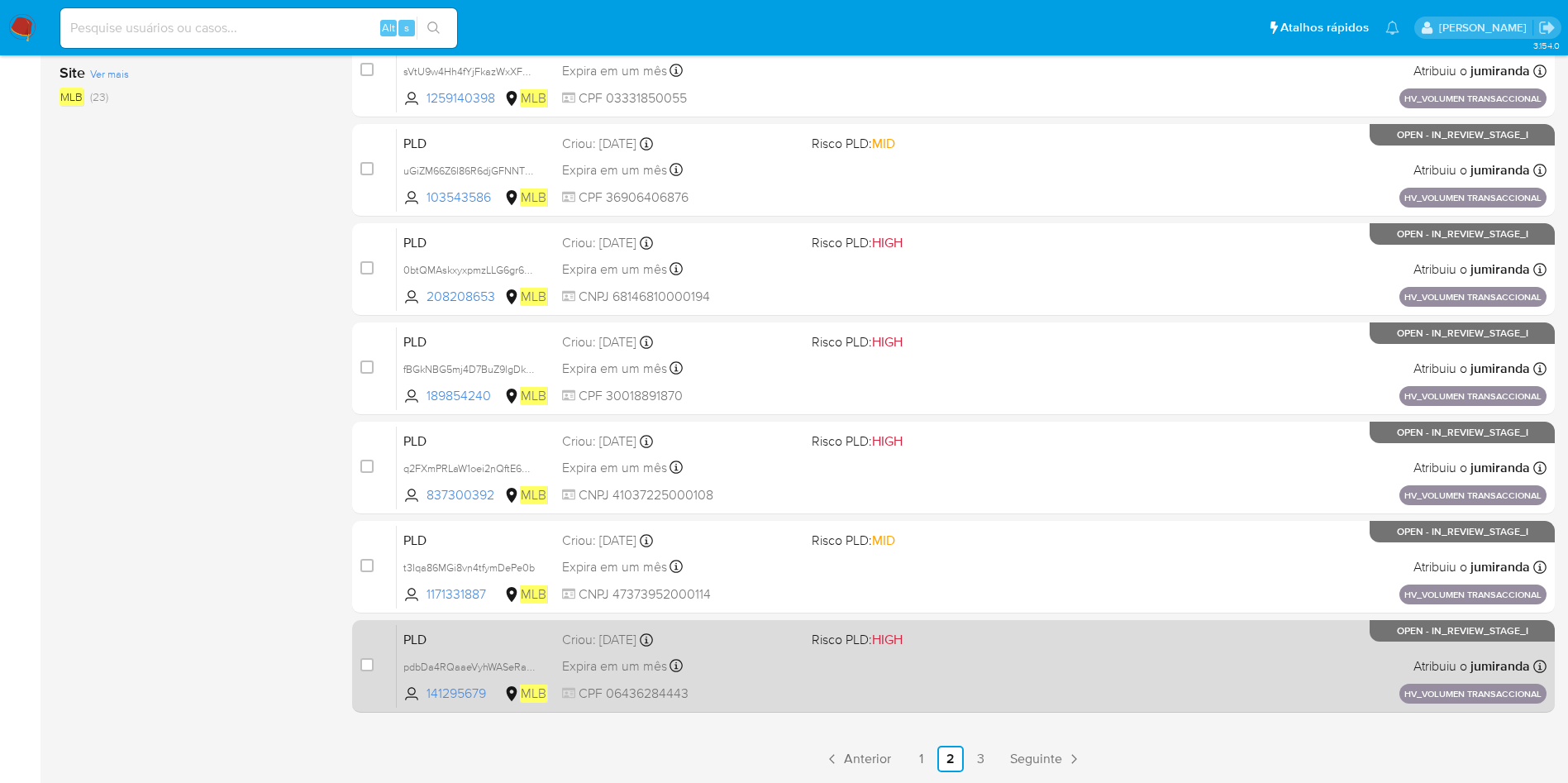
click at [899, 659] on div "PLD pdbDa4RQaaeVyhWASeRaoASP 141295679 MLB Risco PLD: HIGH Criou: 14/08/2025 Cr…" at bounding box center [971, 666] width 1150 height 84
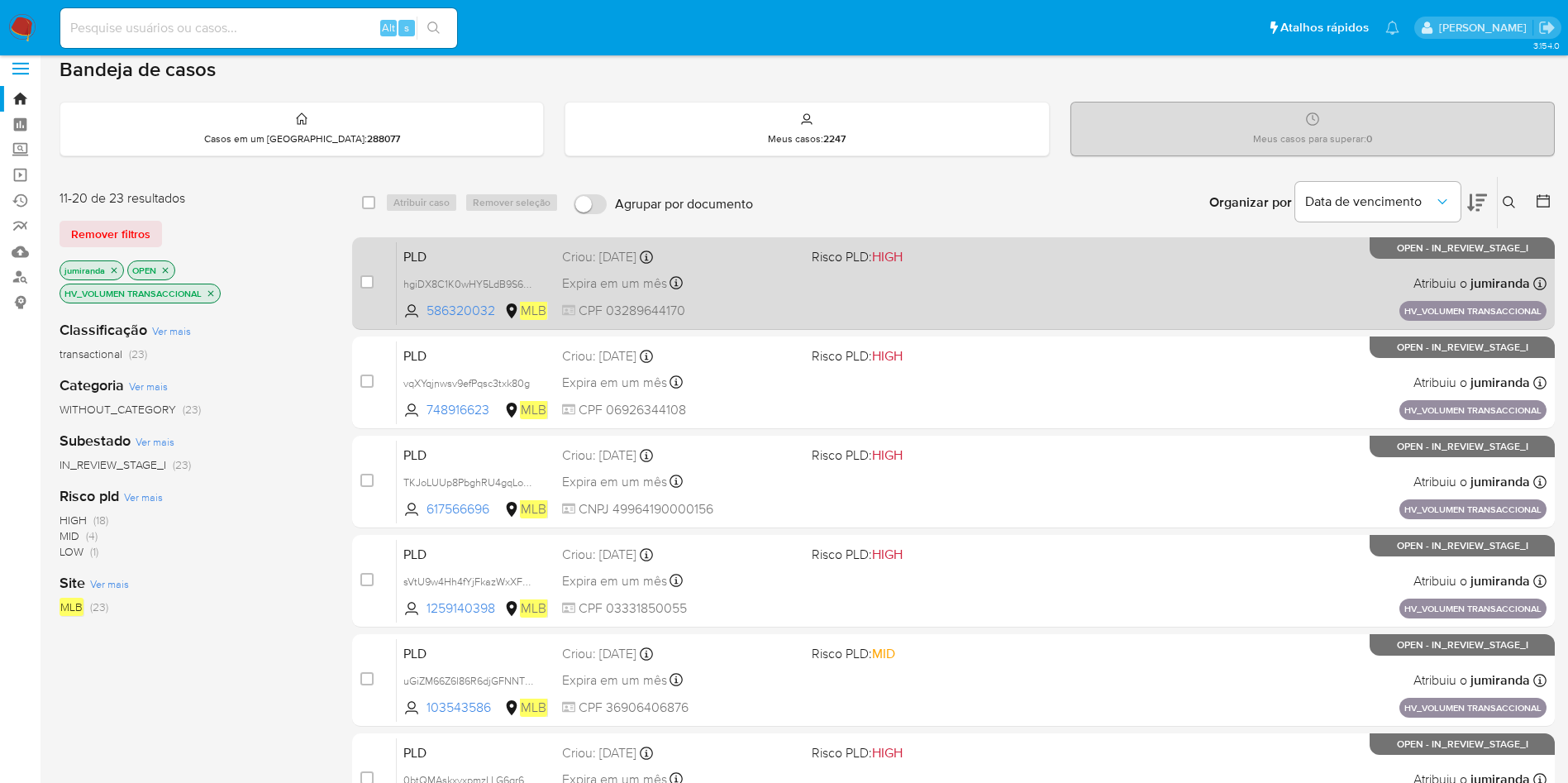
scroll to position [0, 0]
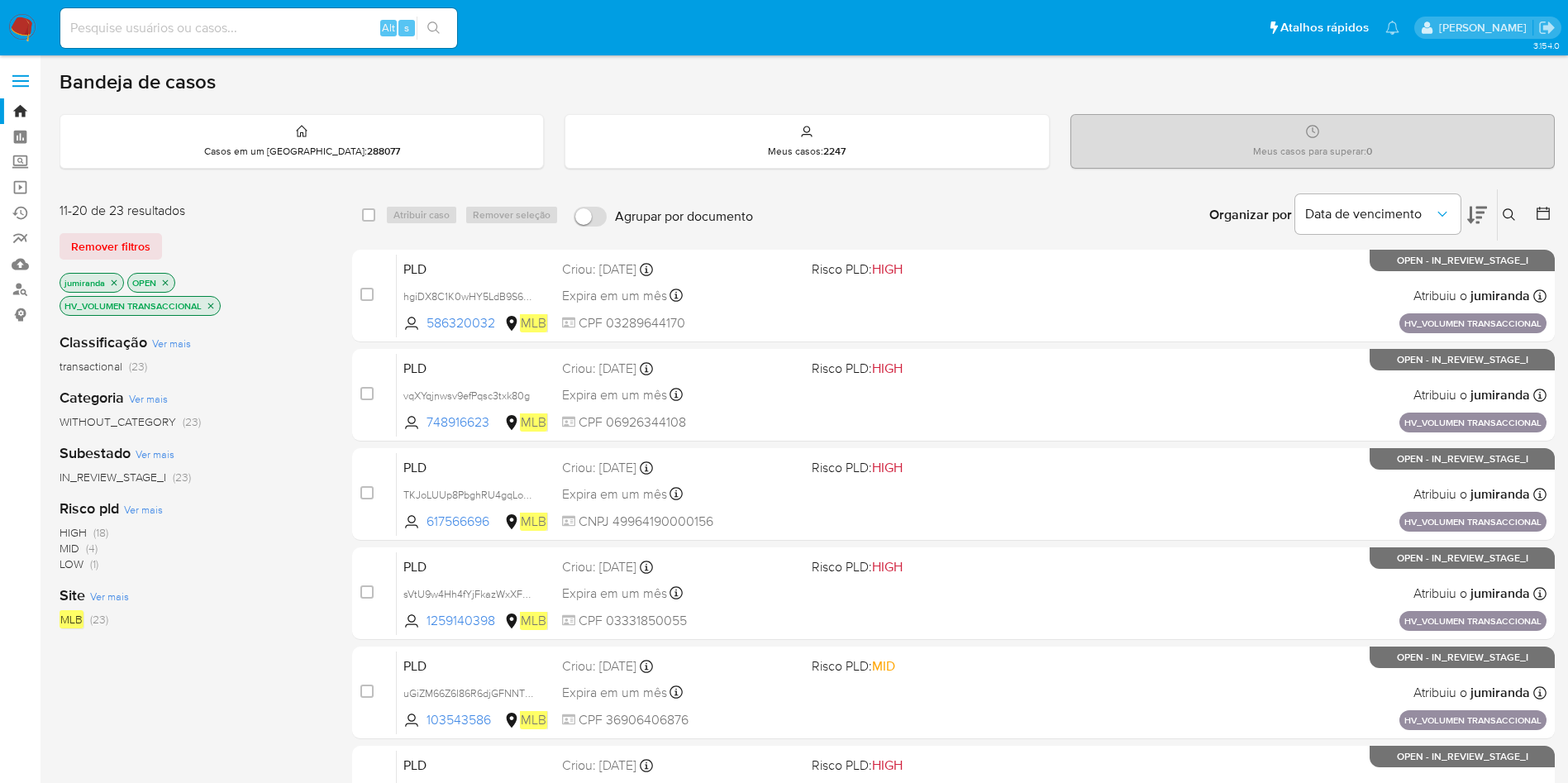
click at [213, 308] on icon "close-filter" at bounding box center [211, 306] width 10 height 10
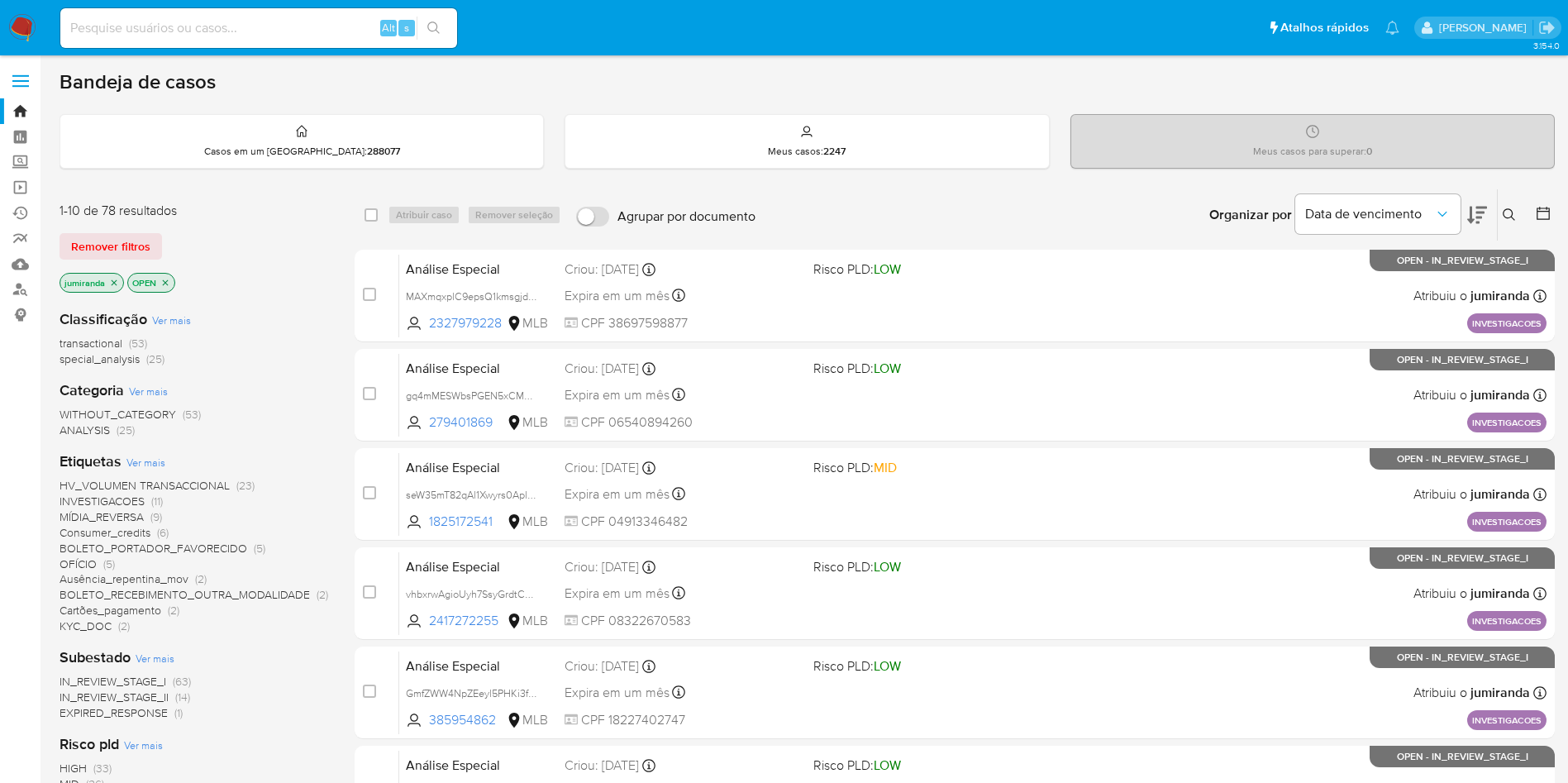
click at [1486, 211] on icon at bounding box center [1478, 215] width 20 height 20
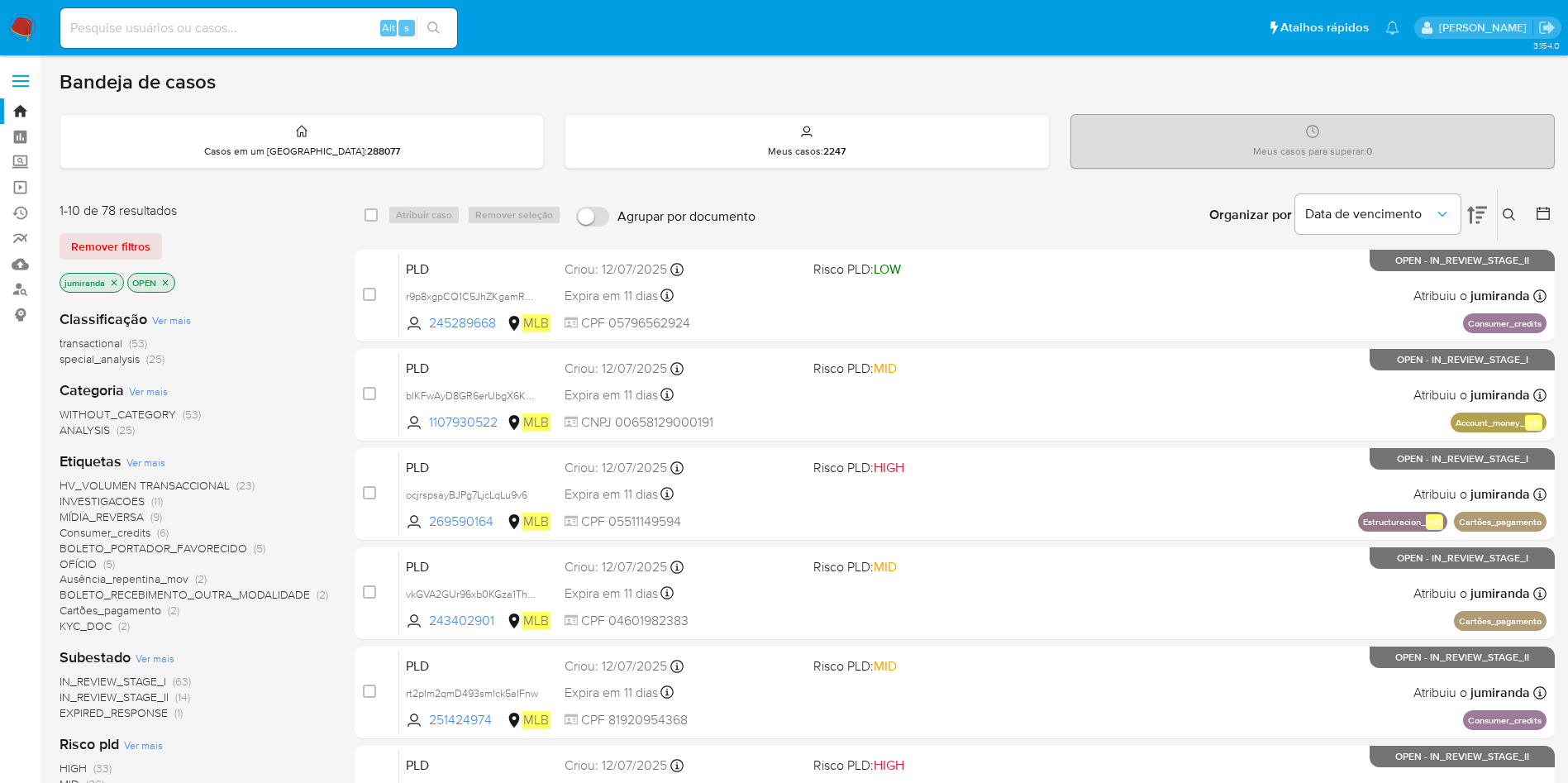
click at [1486, 211] on icon at bounding box center [1478, 215] width 20 height 20
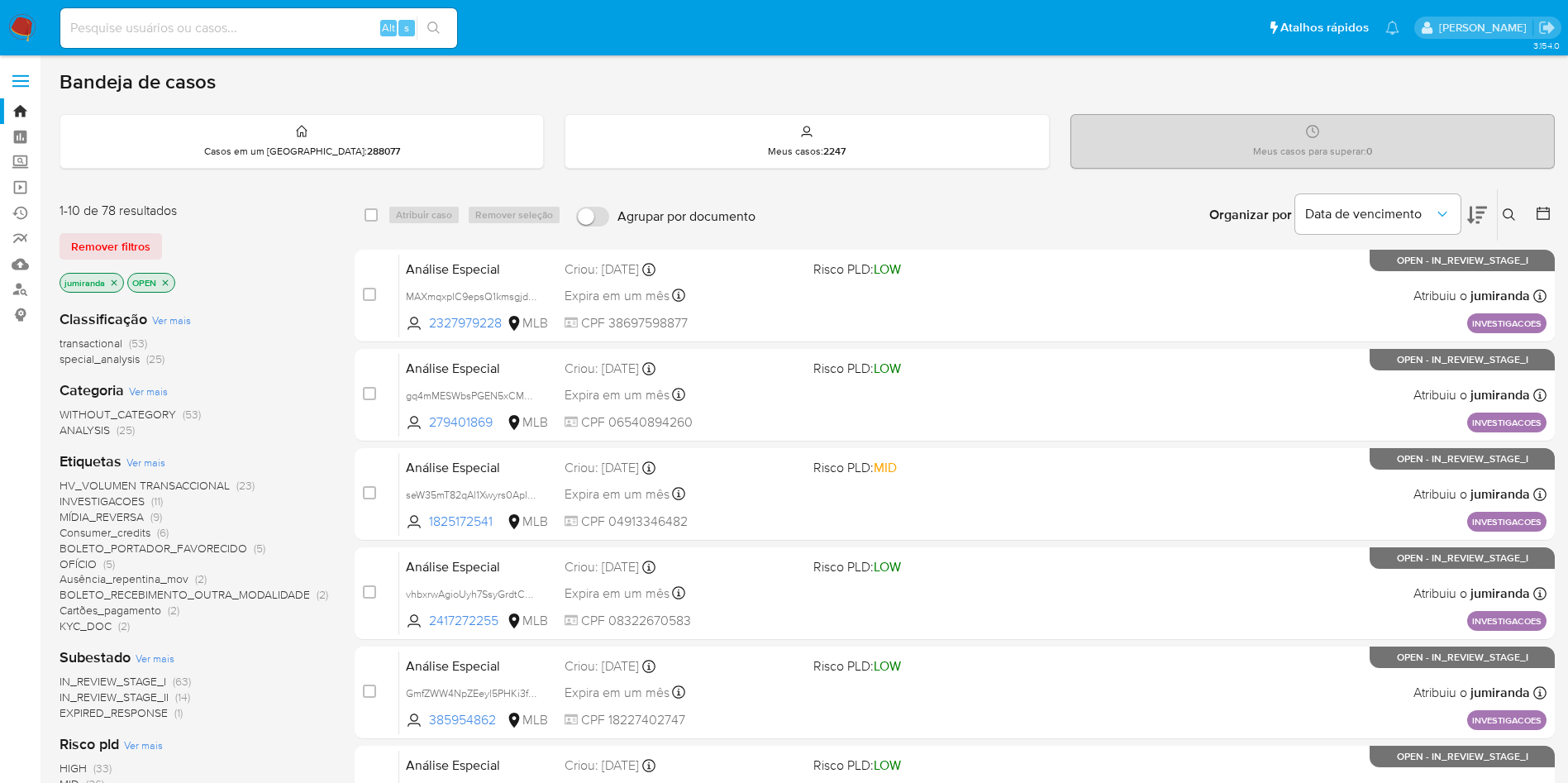
click at [1540, 211] on icon at bounding box center [1544, 213] width 13 height 13
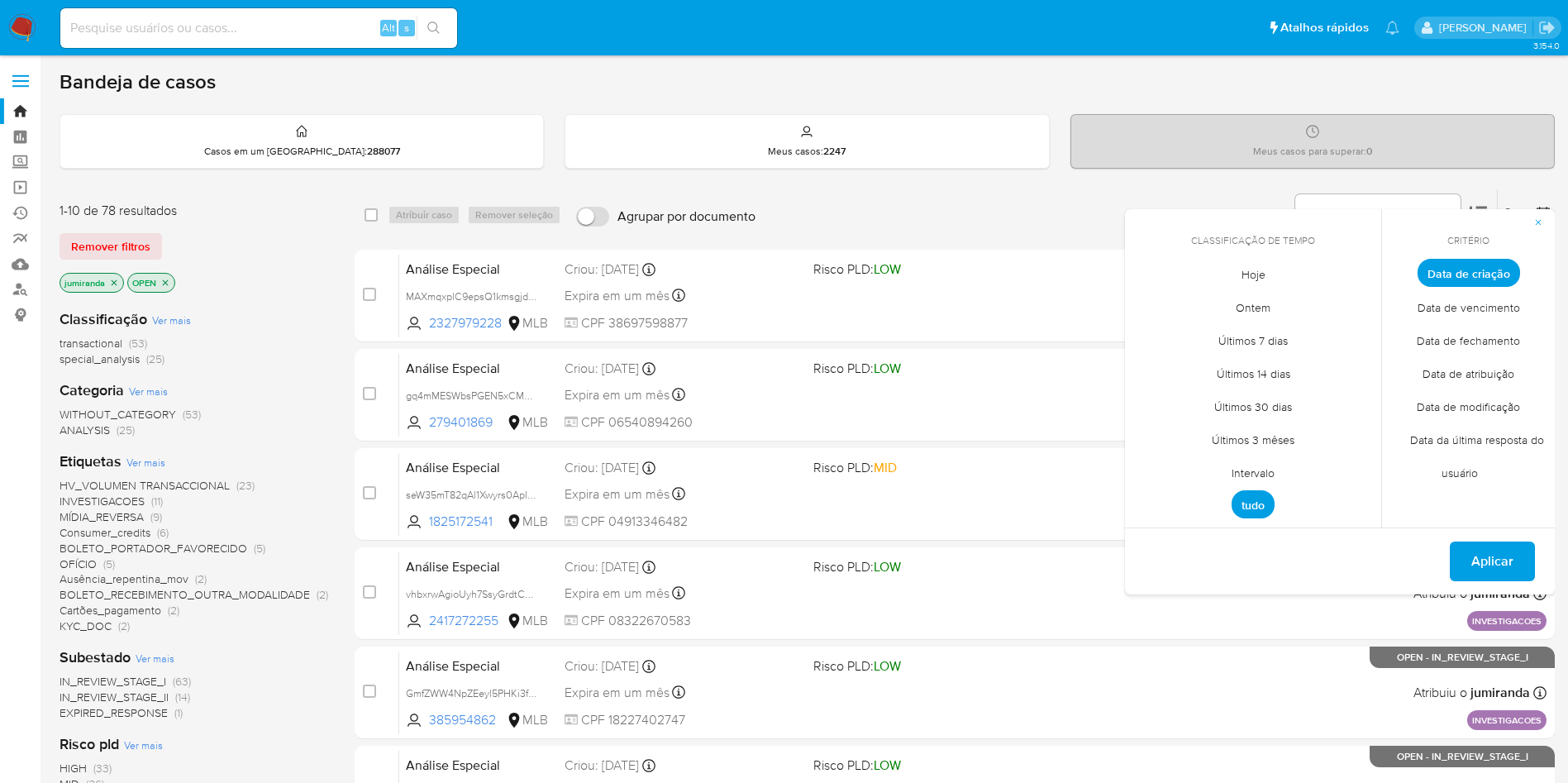
click at [1501, 276] on span "Data de criação" at bounding box center [1468, 273] width 103 height 28
click at [1267, 470] on span "Intervalo" at bounding box center [1253, 472] width 78 height 34
click at [1152, 303] on icon "Mes anterior" at bounding box center [1150, 304] width 20 height 20
click at [1186, 363] on button "1" at bounding box center [1187, 365] width 27 height 27
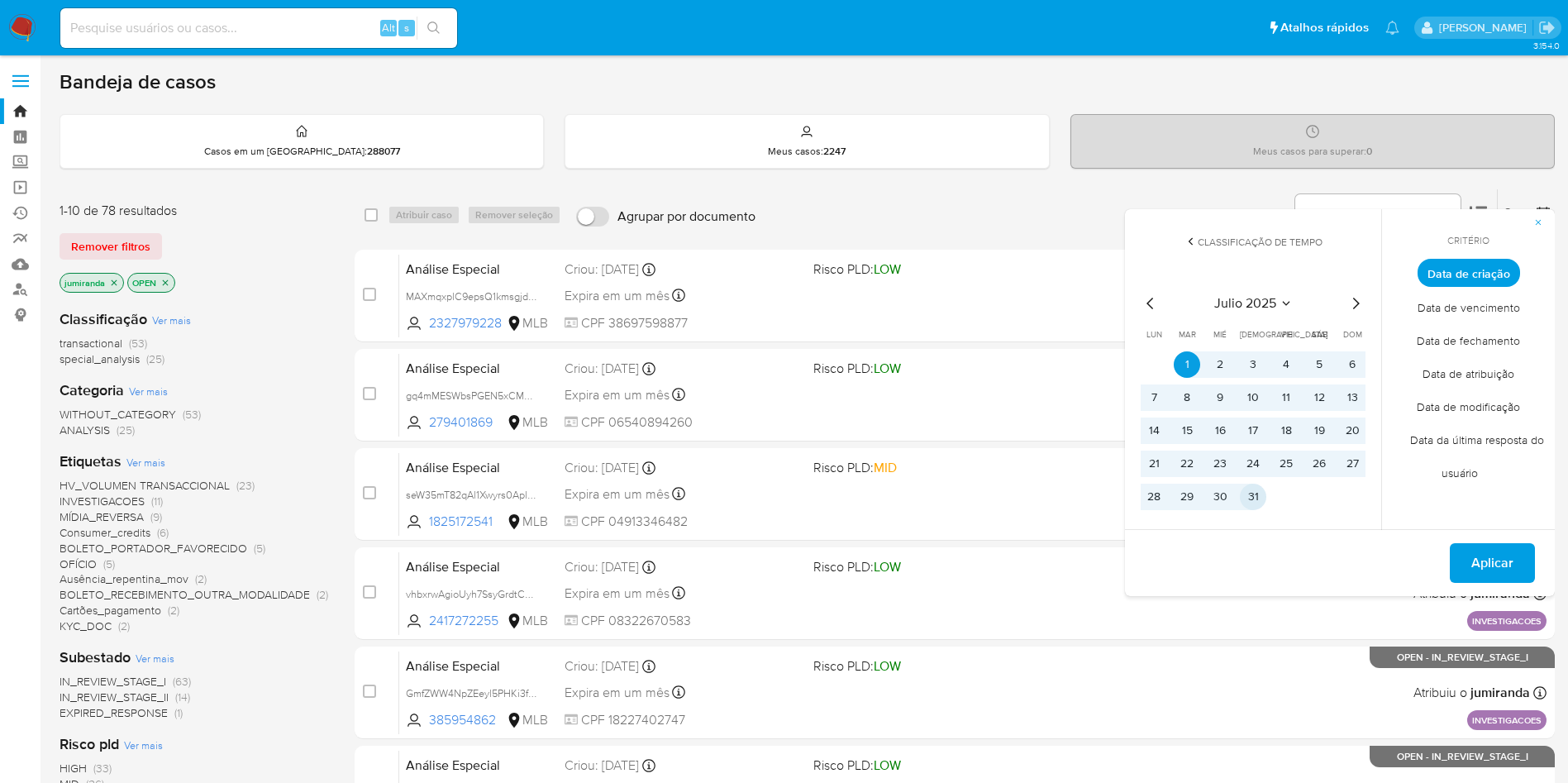
click at [1243, 499] on button "31" at bounding box center [1253, 497] width 27 height 27
click at [1485, 566] on span "Aplicar" at bounding box center [1493, 562] width 42 height 36
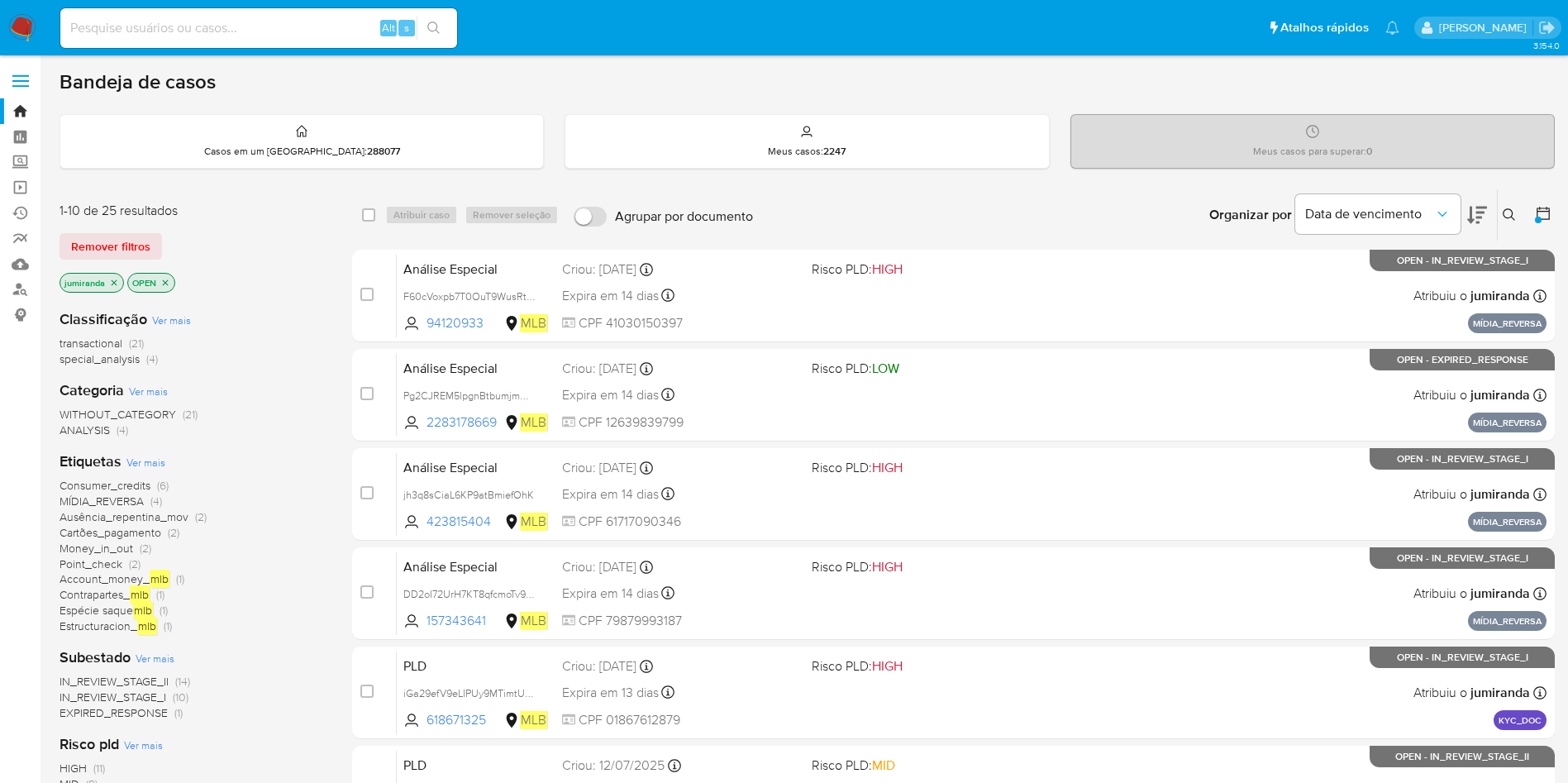
click at [110, 481] on span "Consumer_credits" at bounding box center [105, 485] width 91 height 17
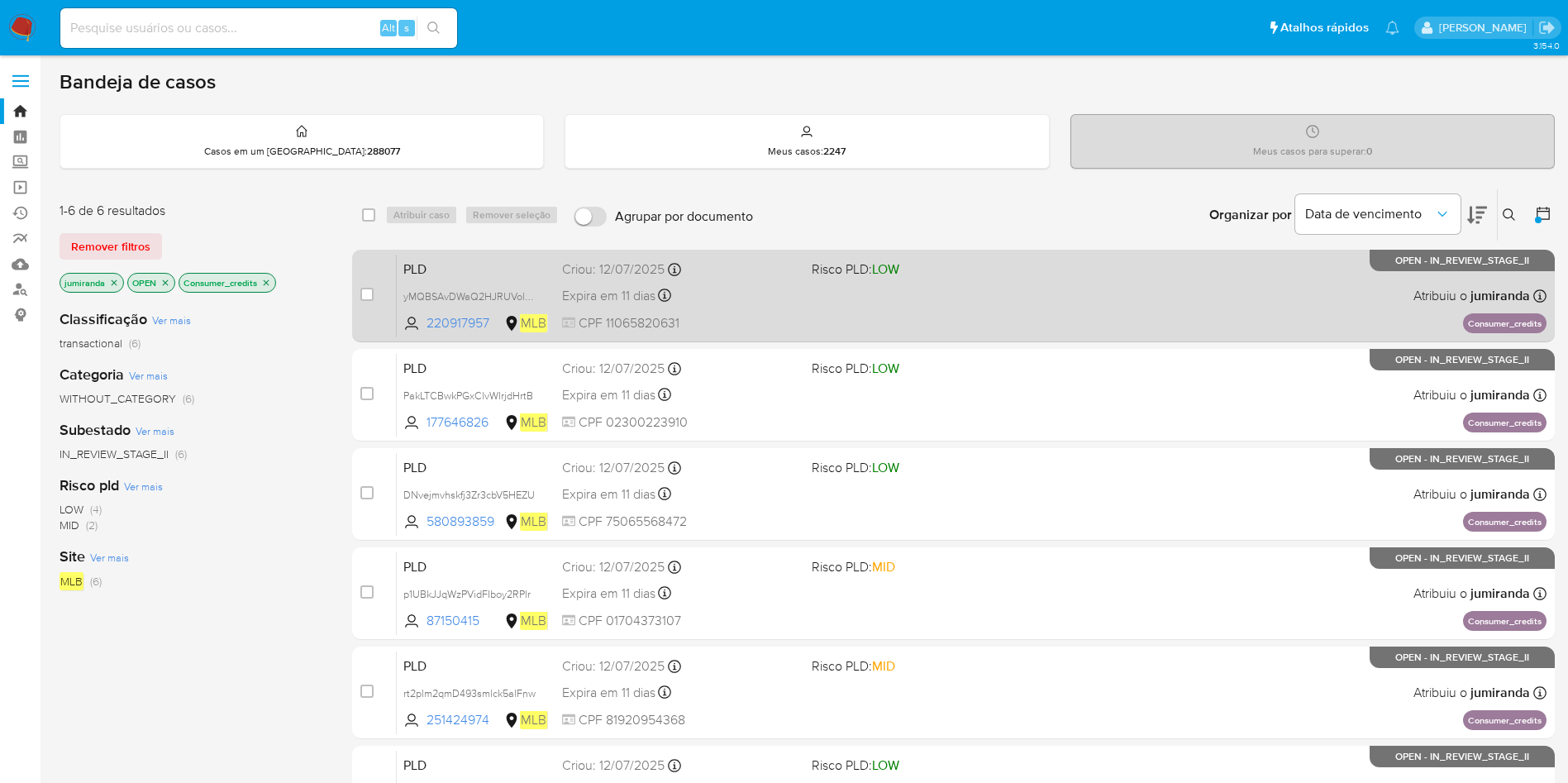
click at [812, 278] on span "Risco PLD: LOW" at bounding box center [930, 268] width 237 height 22
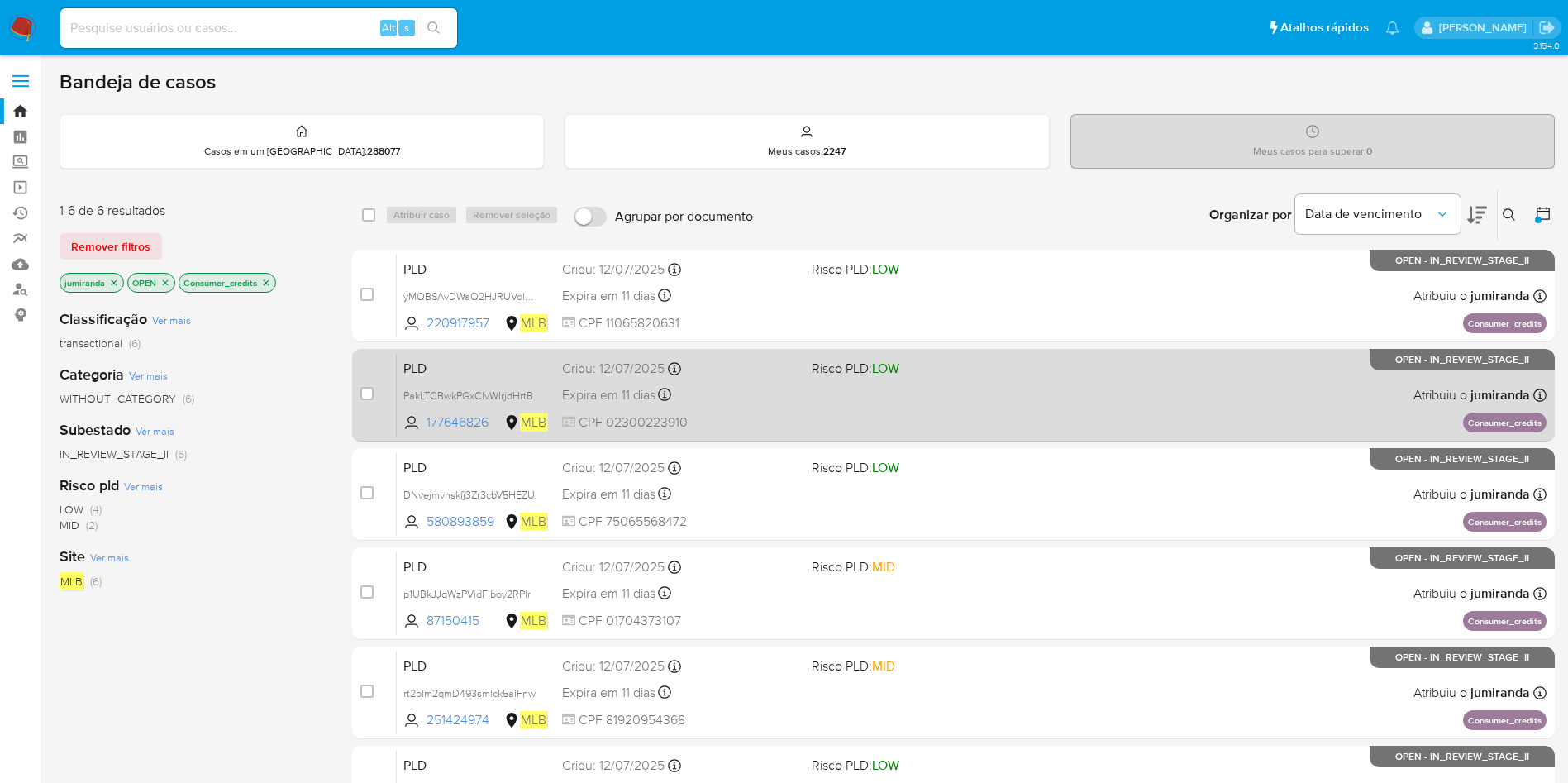
click at [795, 404] on div "Expira em 11 dias Expira em 26/08/2025 01:11:09" at bounding box center [680, 394] width 237 height 23
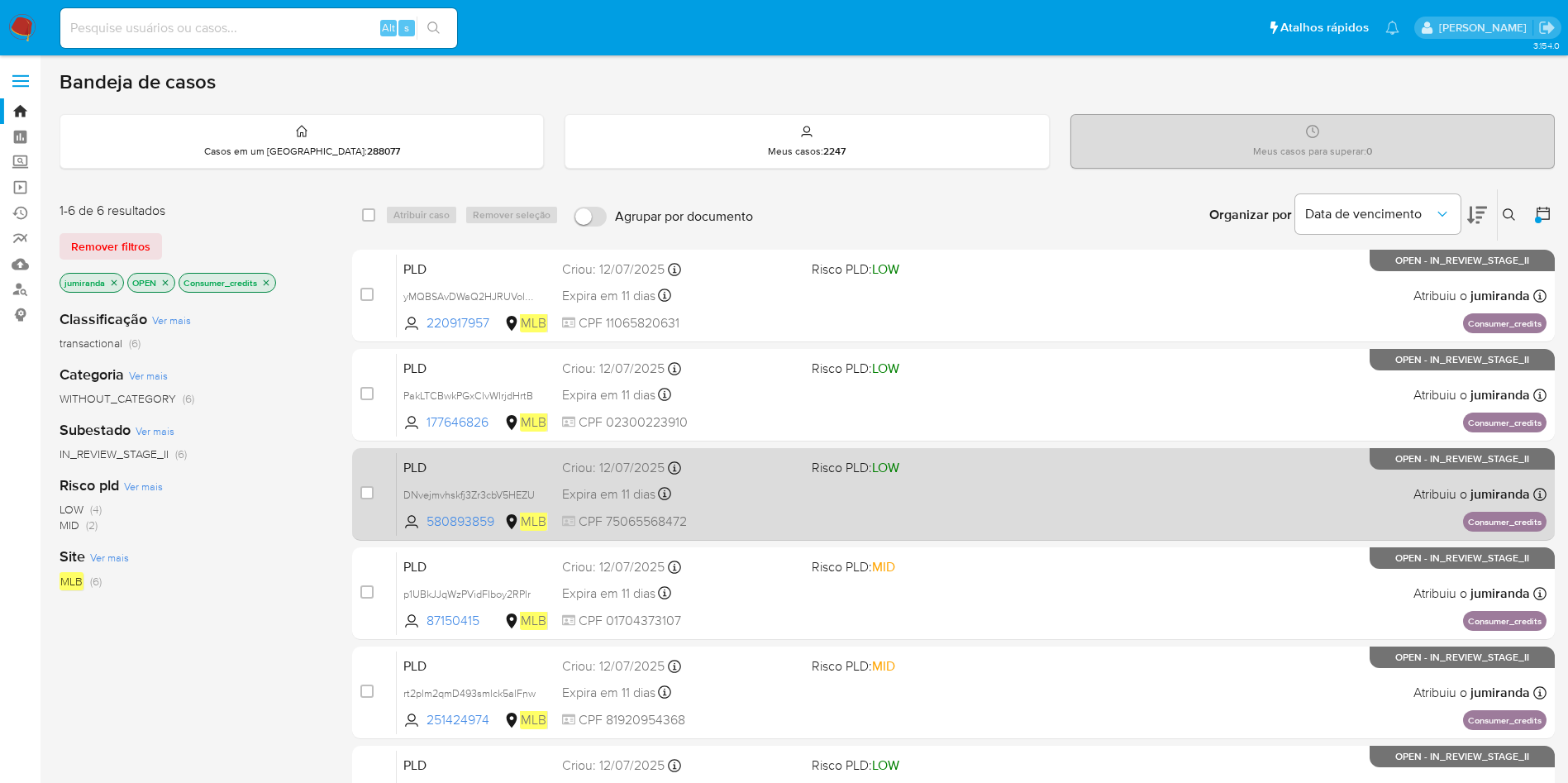
click at [802, 484] on div "PLD DNvejmvhskfj3Zr3cbV5HEZU 580893859 MLB Risco PLD: LOW Criou: 12/07/2025 Cri…" at bounding box center [971, 494] width 1150 height 84
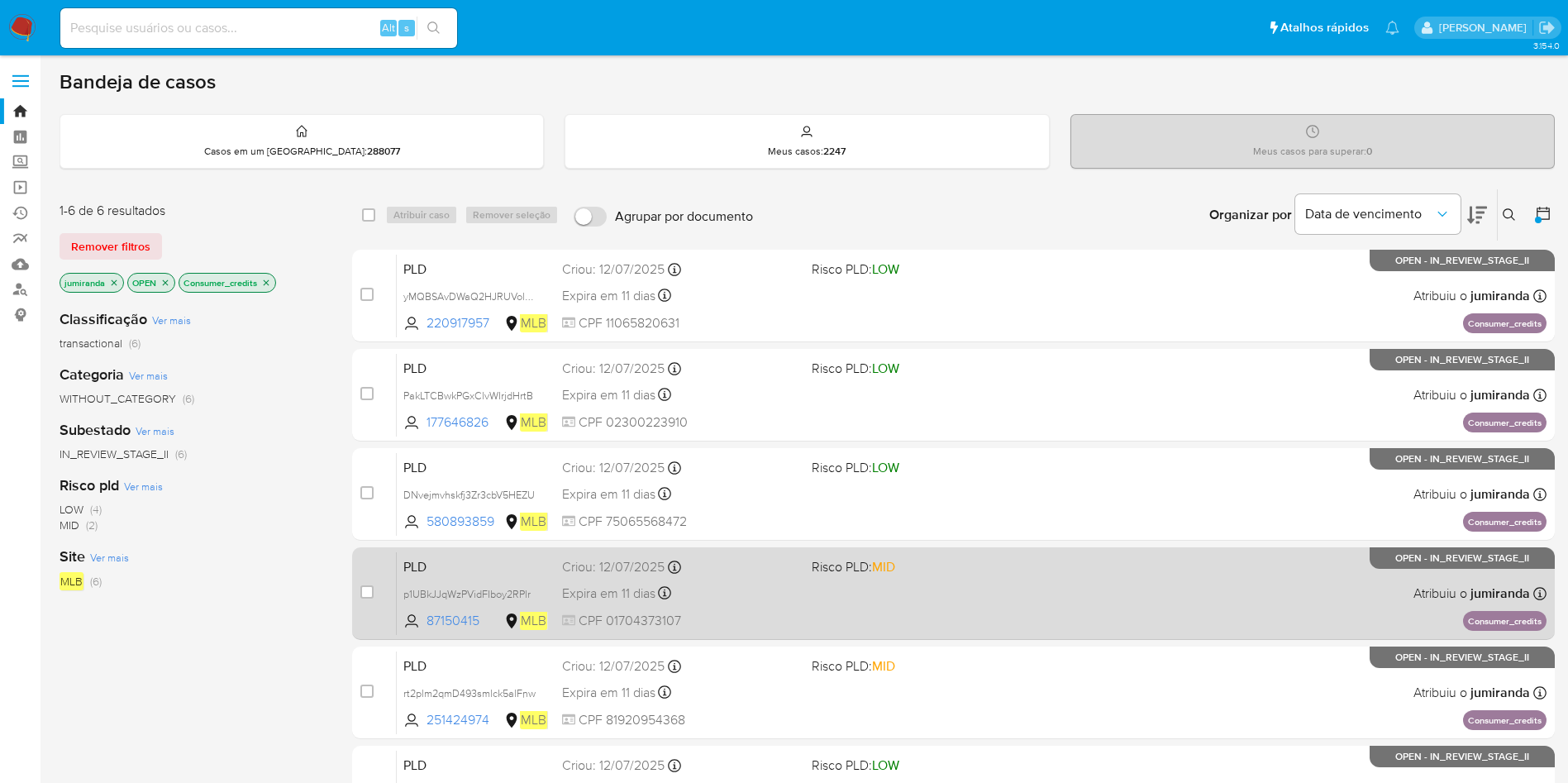
click at [771, 570] on div "Criou: 12/07/2025 Criou: 12/07/2025 00:56:35" at bounding box center [680, 567] width 237 height 18
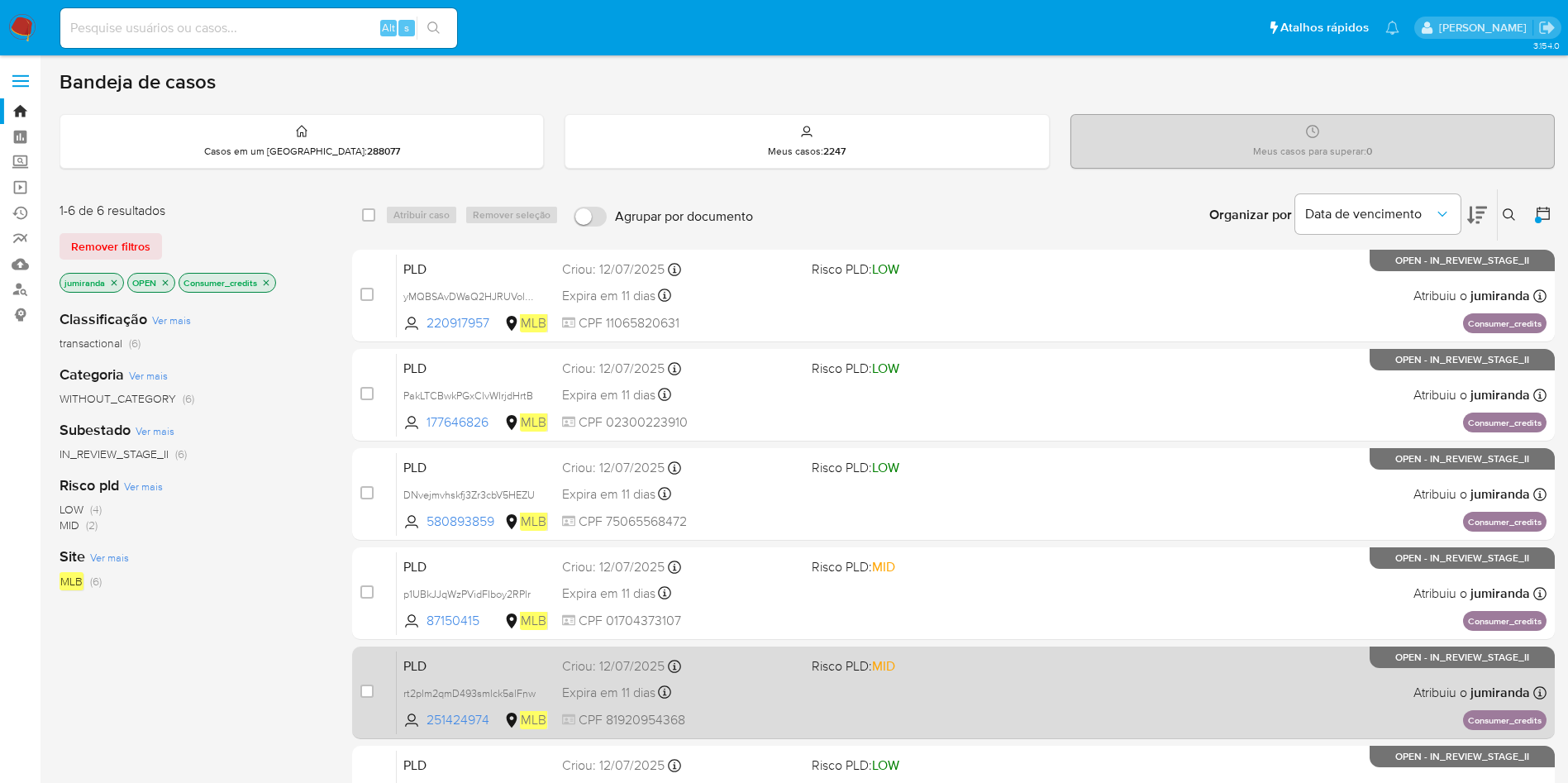
click at [763, 682] on div "Expira em 11 dias Expira em 26/08/2025 00:51:54" at bounding box center [680, 692] width 237 height 23
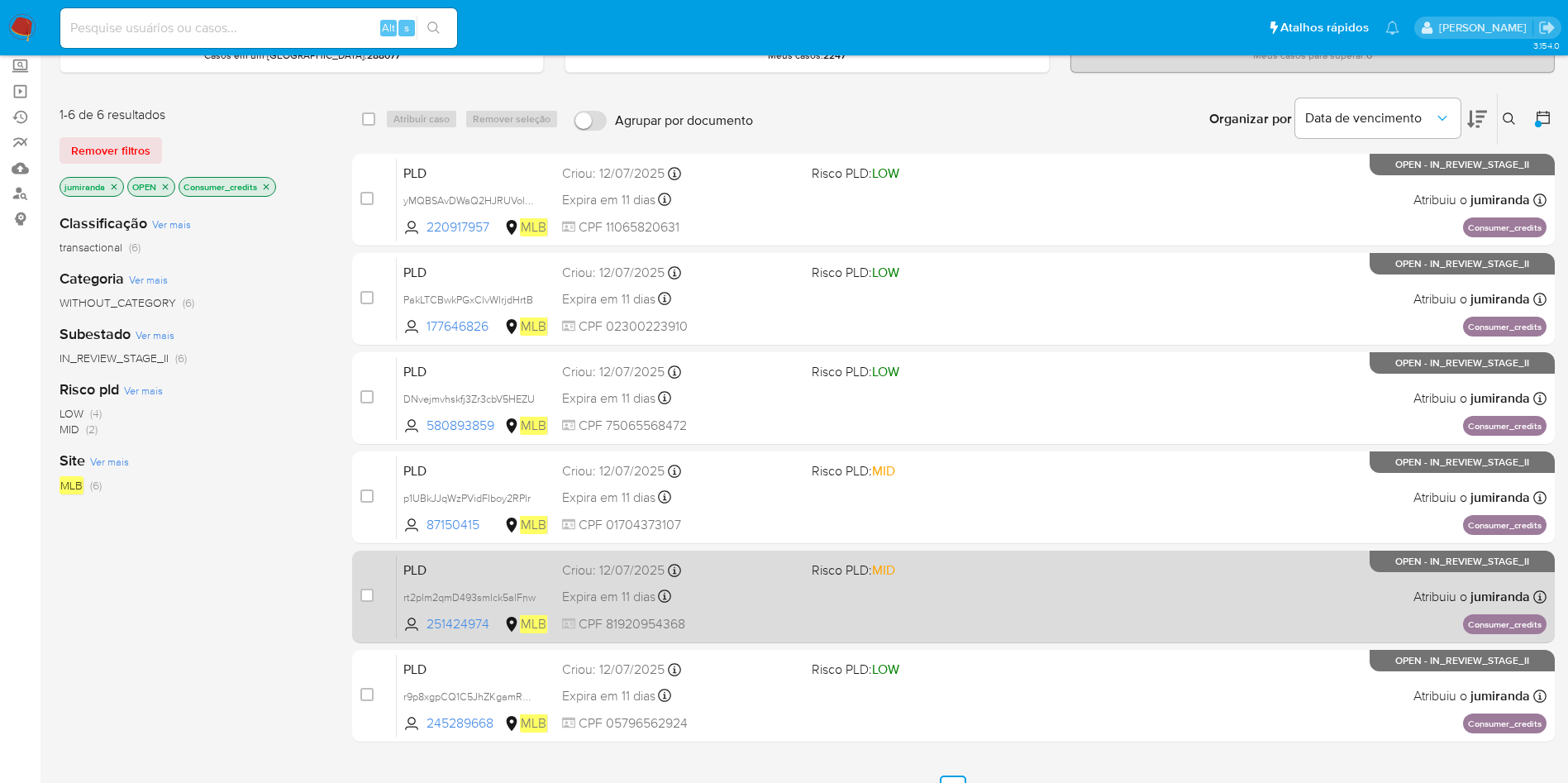
scroll to position [165, 0]
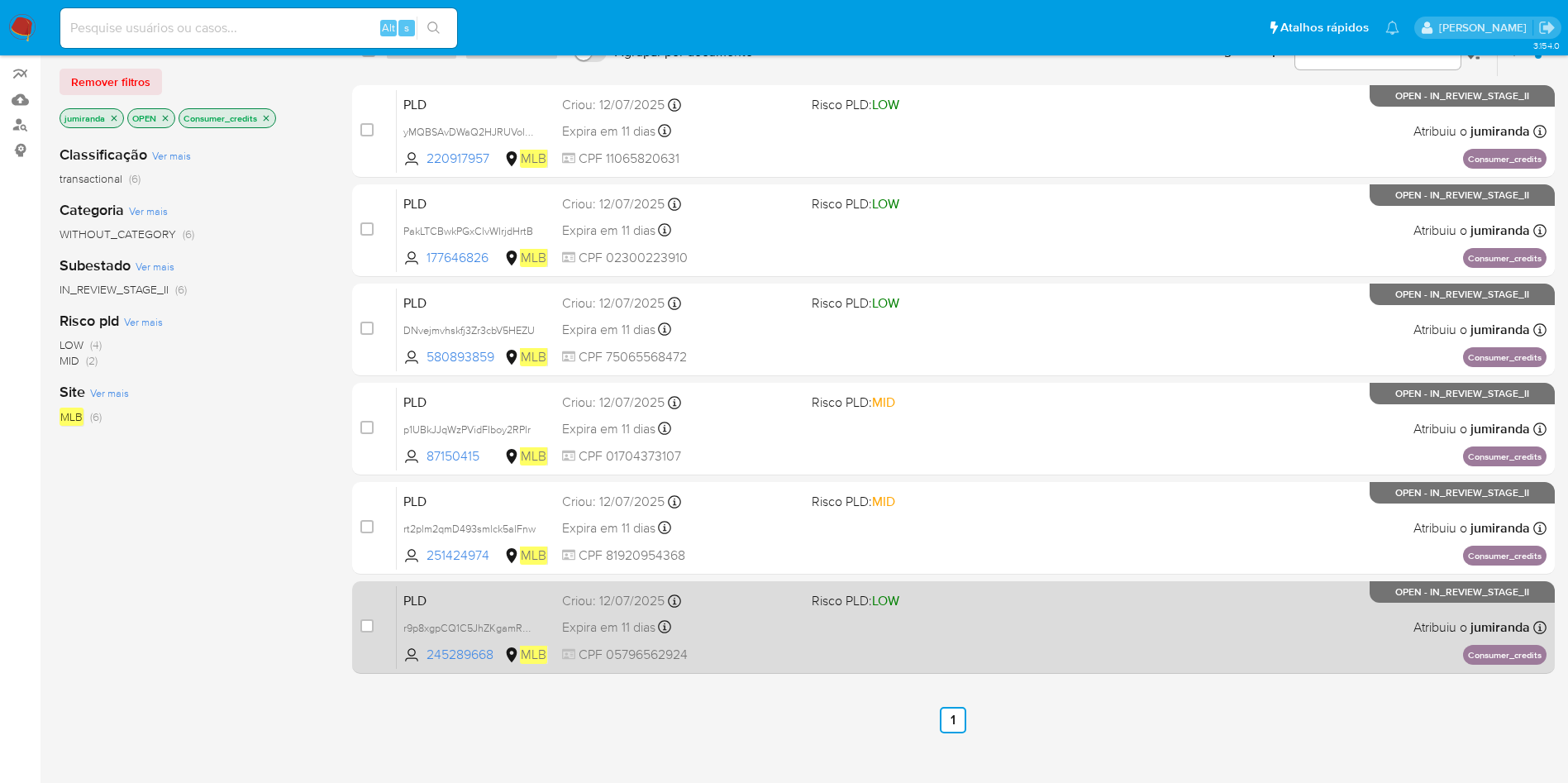
click at [766, 629] on div "Expira em 11 dias Expira em 26/08/2025 00:48:51" at bounding box center [680, 627] width 237 height 23
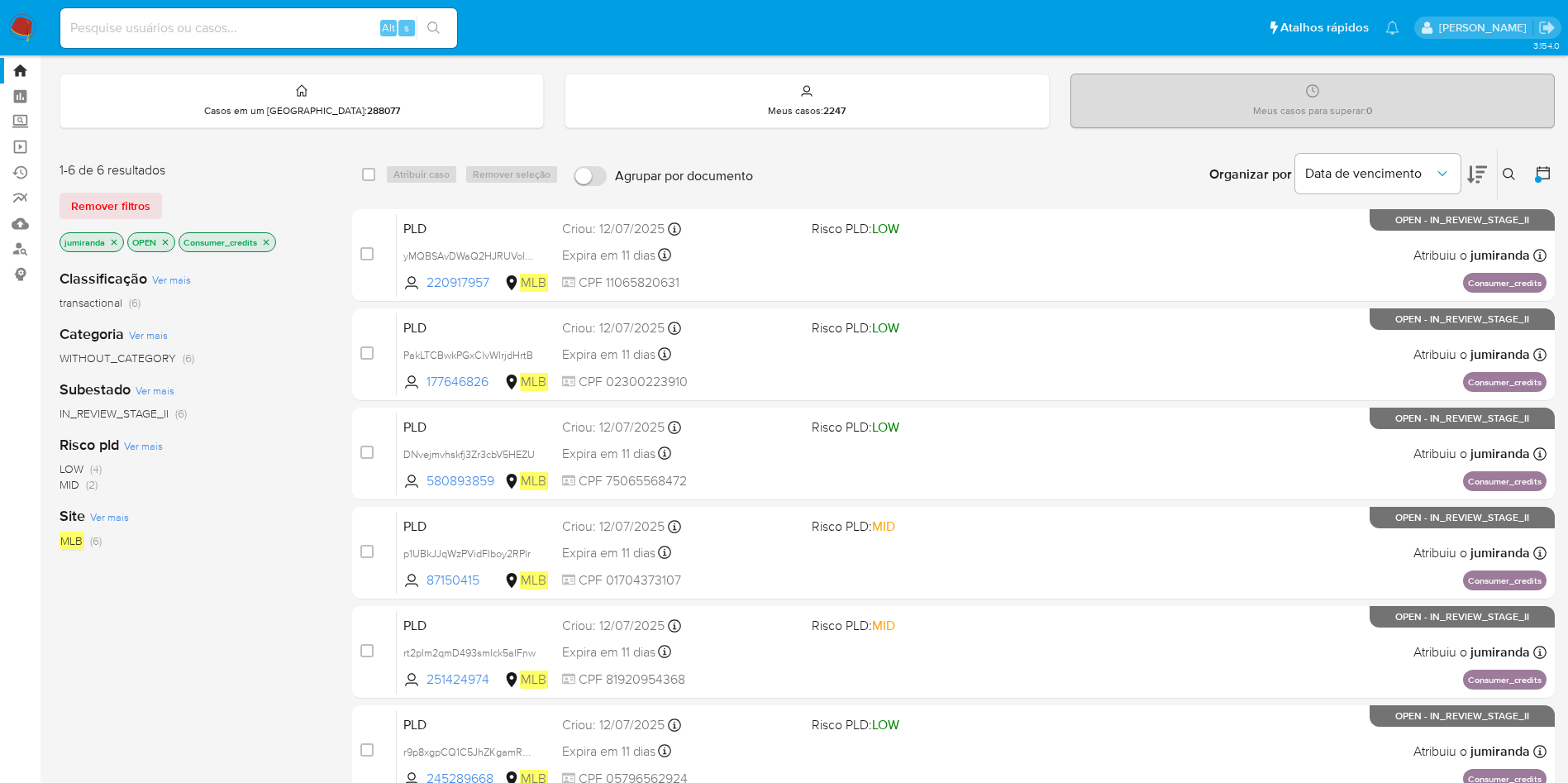
click at [266, 242] on icon "close-filter" at bounding box center [266, 242] width 6 height 6
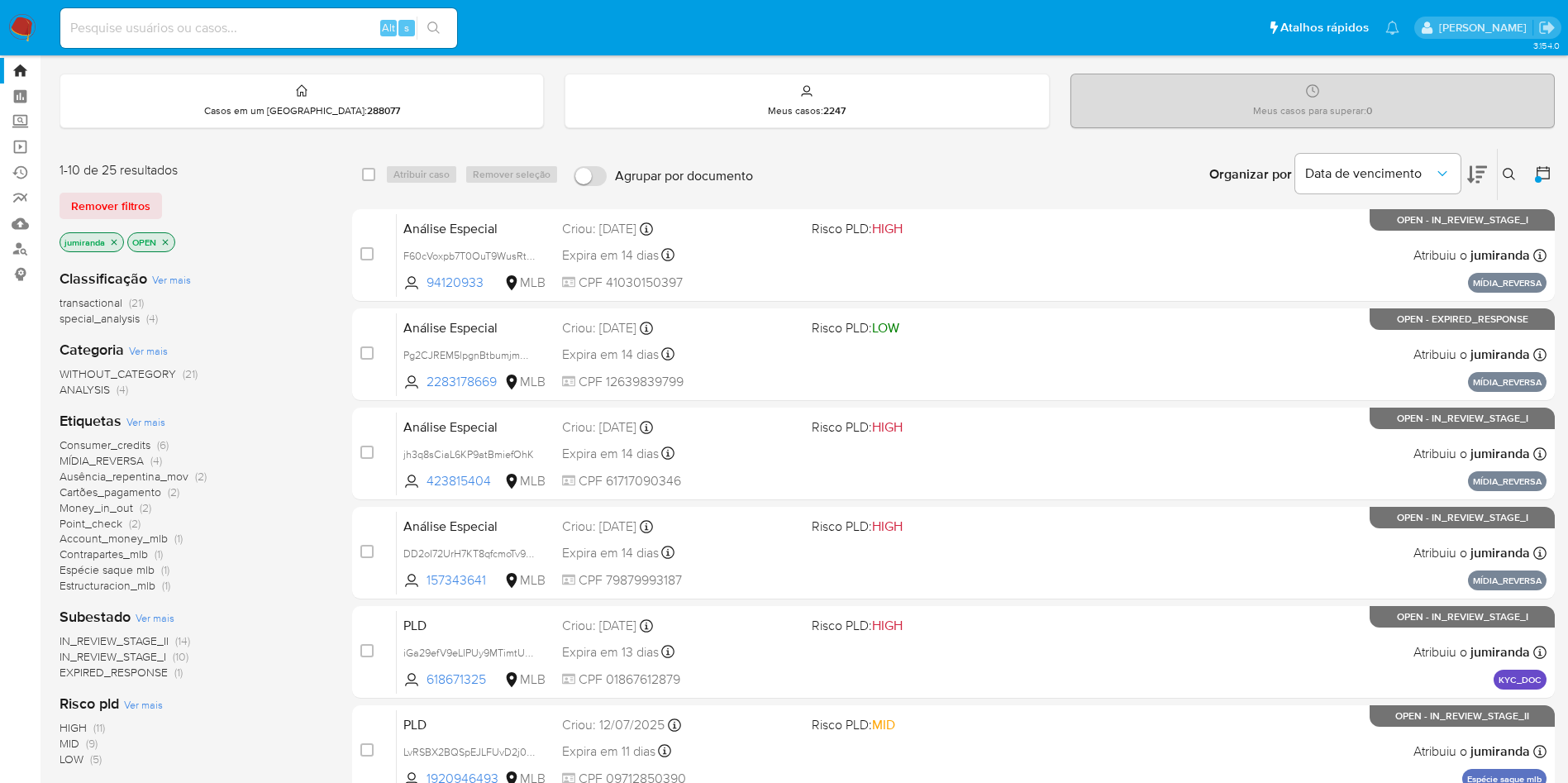
click at [74, 456] on span "MÍDIA_REVERSA" at bounding box center [101, 460] width 85 height 17
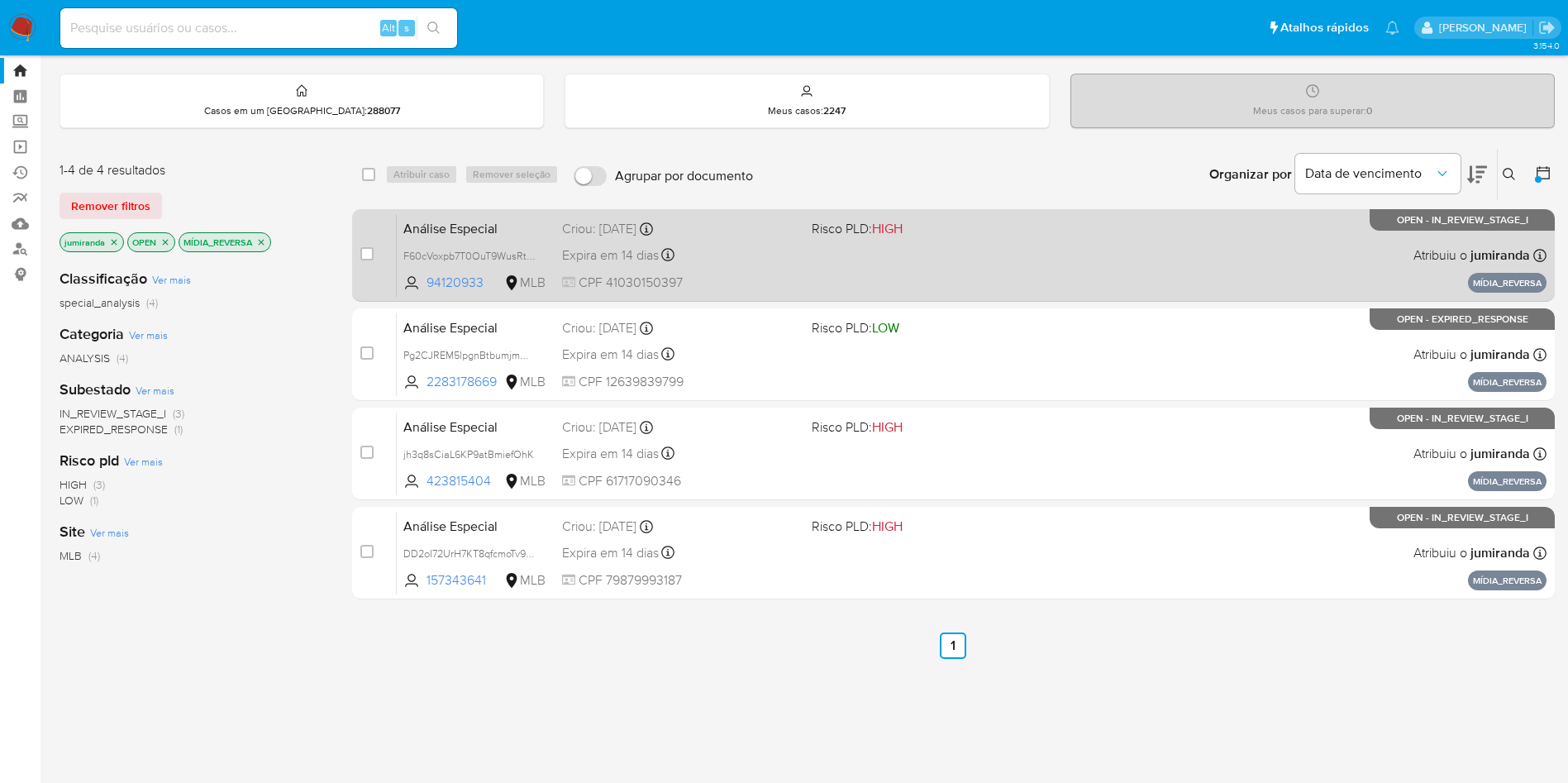
click at [719, 244] on div "Expira em 14 dias Expira em 29/08/2025 09:35:30" at bounding box center [680, 254] width 237 height 23
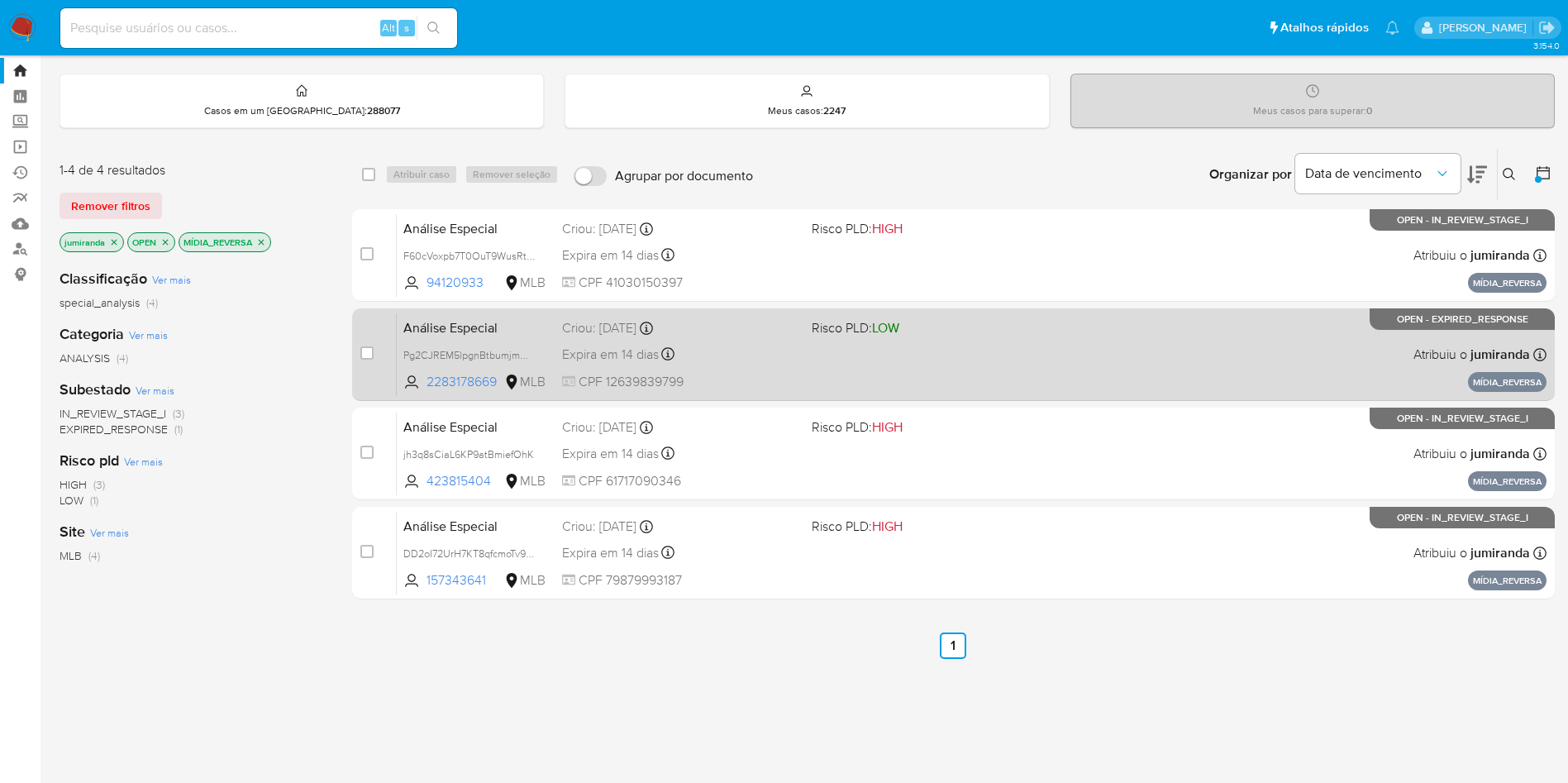
click at [699, 387] on span "CPF 12639839799" at bounding box center [680, 382] width 237 height 18
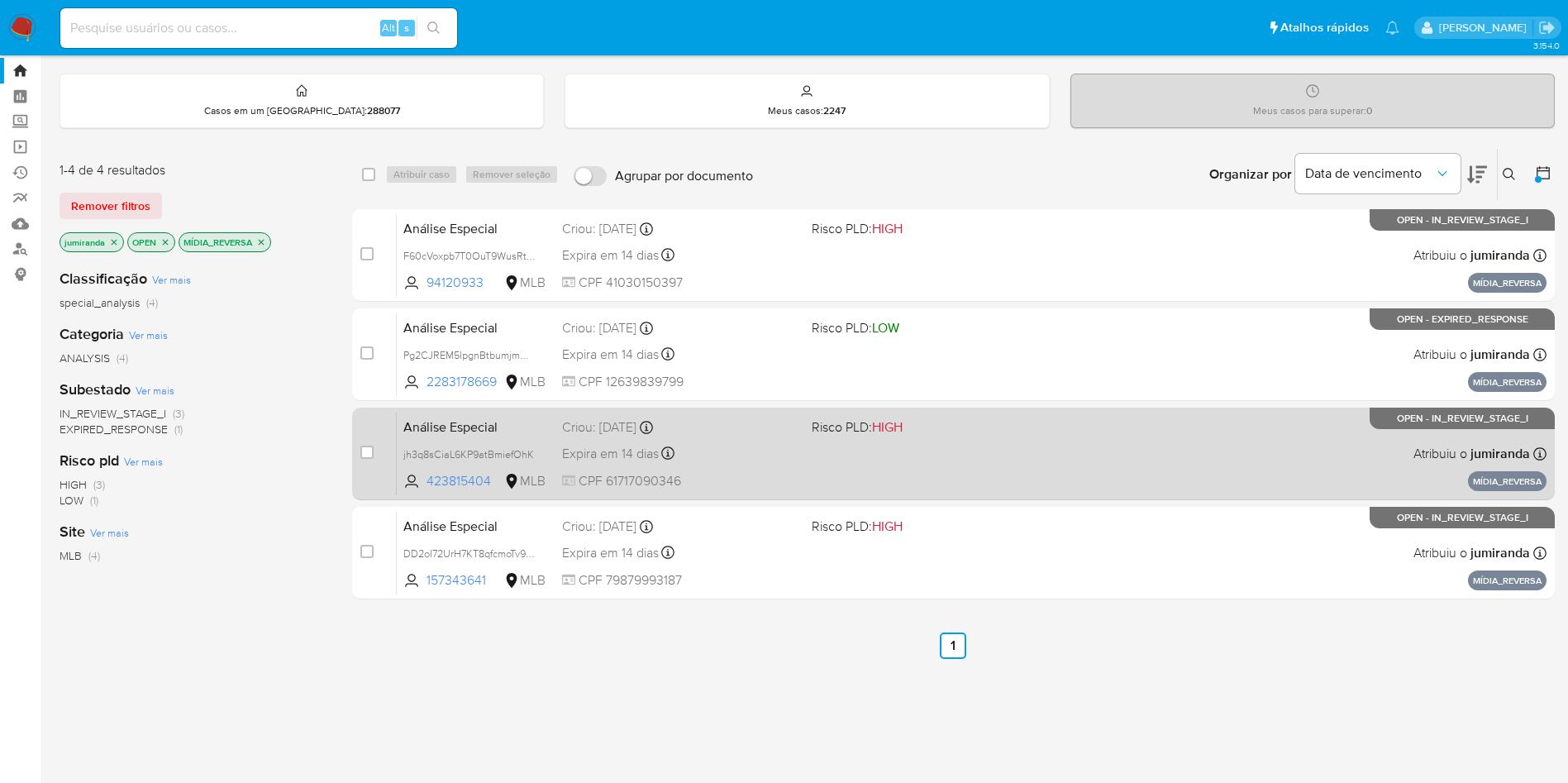
click at [694, 443] on div "Expira em 14 dias Expira em 29/08/2025 09:35:28" at bounding box center [680, 453] width 237 height 23
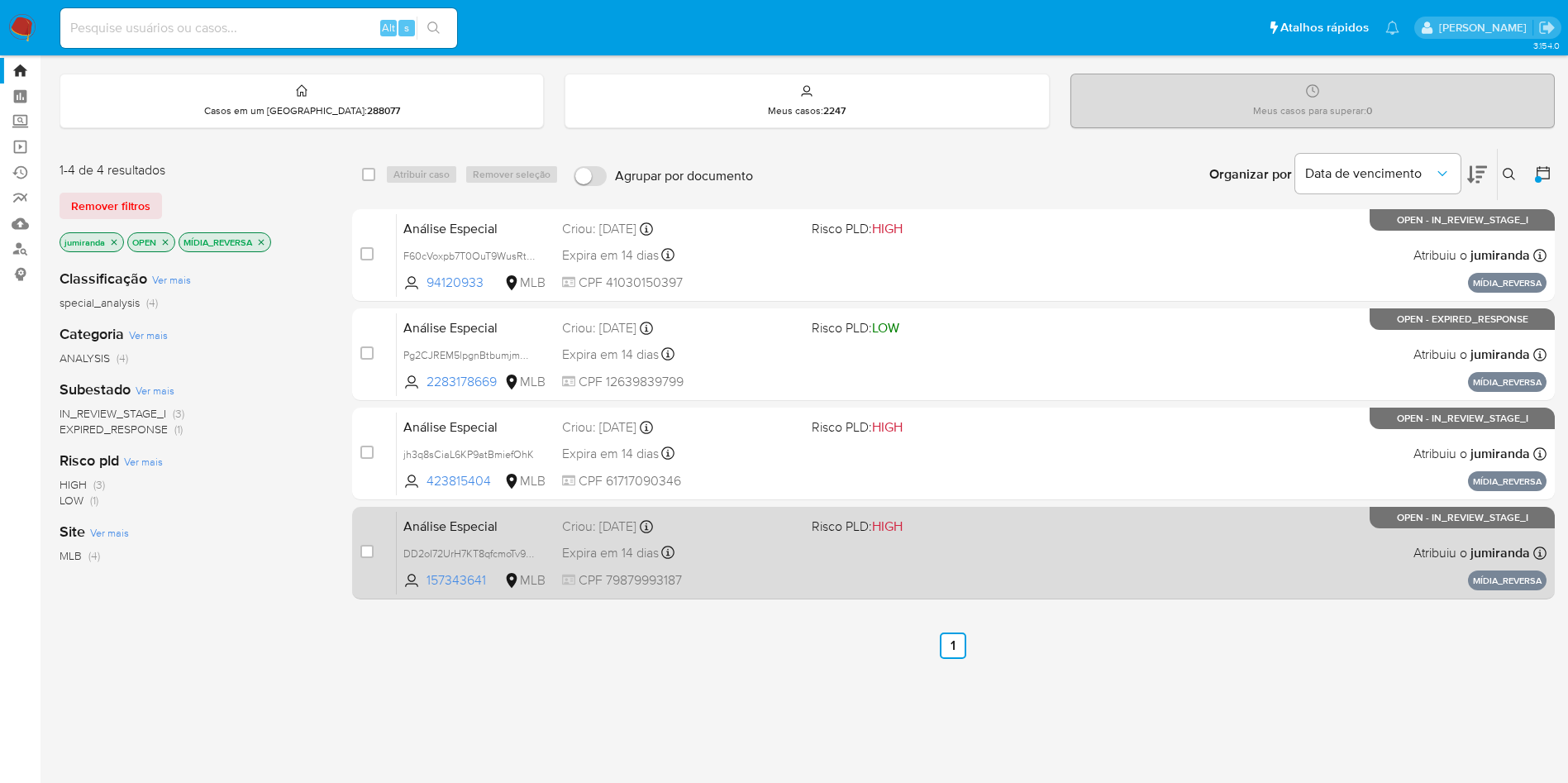
click at [694, 541] on div "Expira em 14 dias Expira em 29/08/2025 09:35:28" at bounding box center [680, 552] width 237 height 23
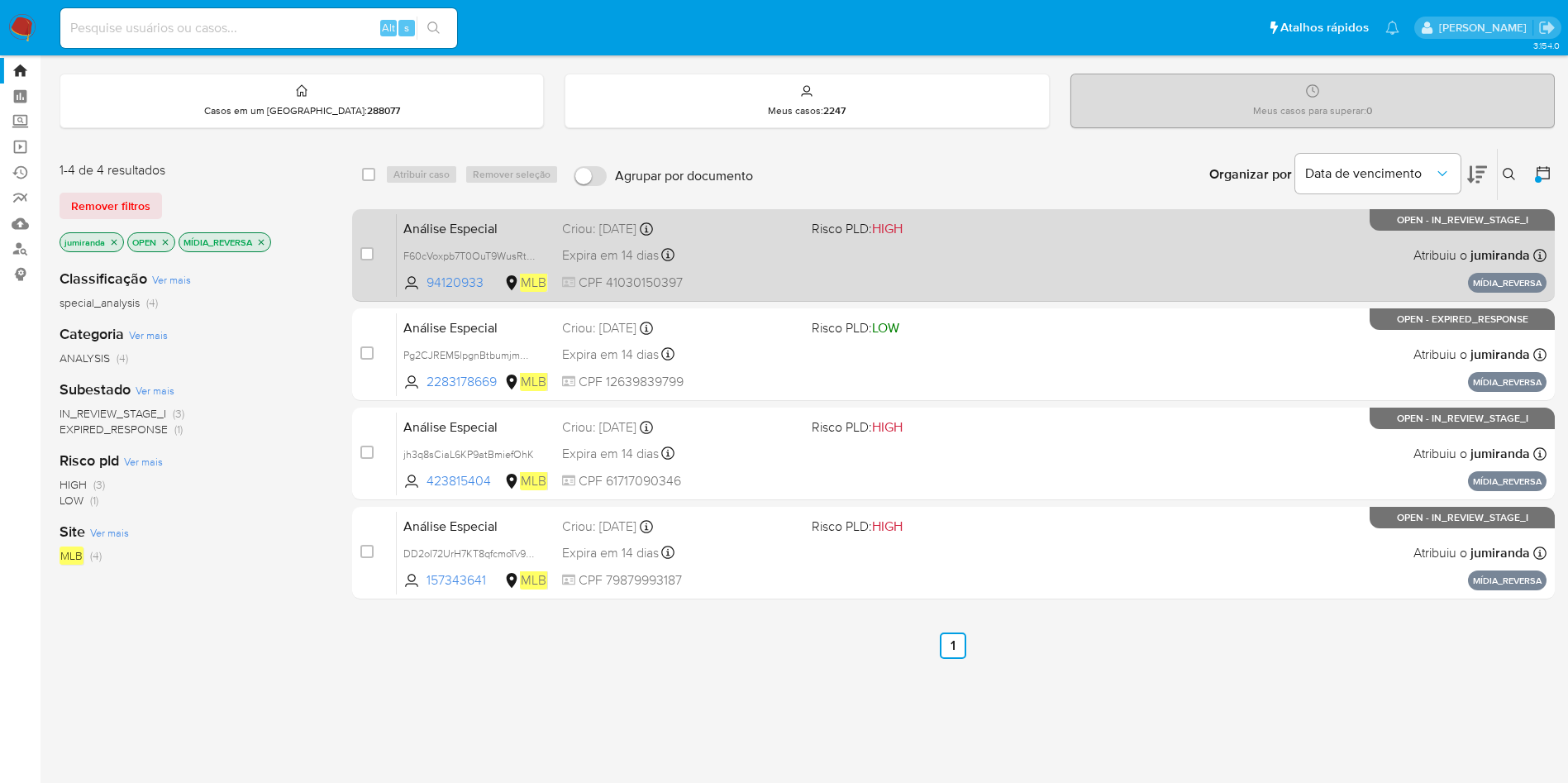
click at [891, 275] on div "Análise Especial F60cVoxpb7T0OuT9WusRttUZ 94120933 MLB Risco PLD: HIGH Criou: 1…" at bounding box center [971, 255] width 1150 height 84
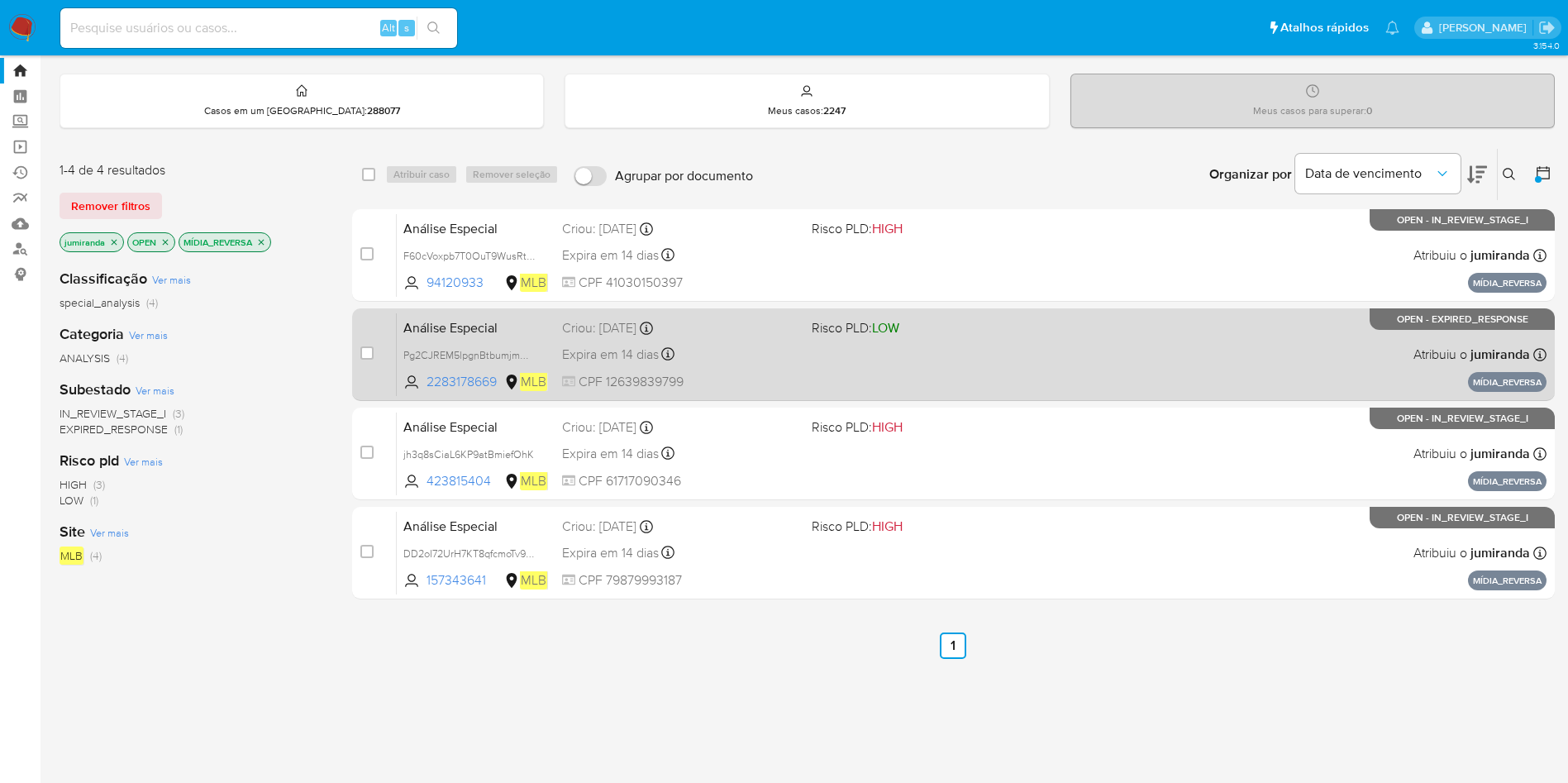
click at [846, 348] on div "Análise Especial Pg2CJREM5lpgnBtbumjmOLFm 2283178669 MLB Risco PLD: LOW Criou: …" at bounding box center [971, 354] width 1150 height 84
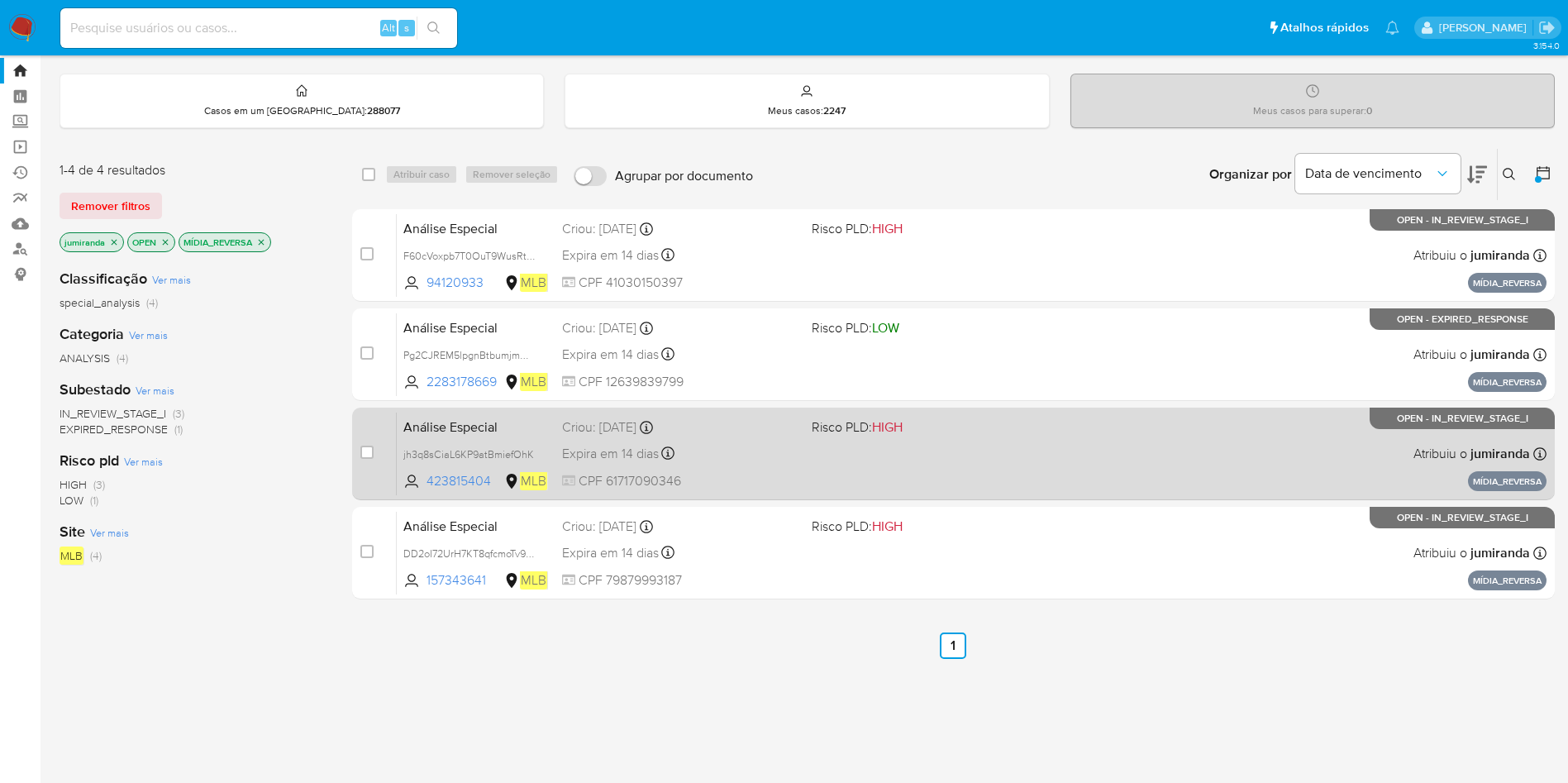
click at [810, 425] on div "Análise Especial jh3q8sCiaL6KP9atBmiefOhK 423815404 MLB Risco PLD: HIGH Criou: …" at bounding box center [971, 453] width 1150 height 84
drag, startPoint x: 759, startPoint y: 529, endPoint x: 770, endPoint y: 483, distance: 47.3
click at [758, 530] on div "Criou: 15/07/2025 Criou: 15/07/2025 09:35:28" at bounding box center [680, 526] width 237 height 18
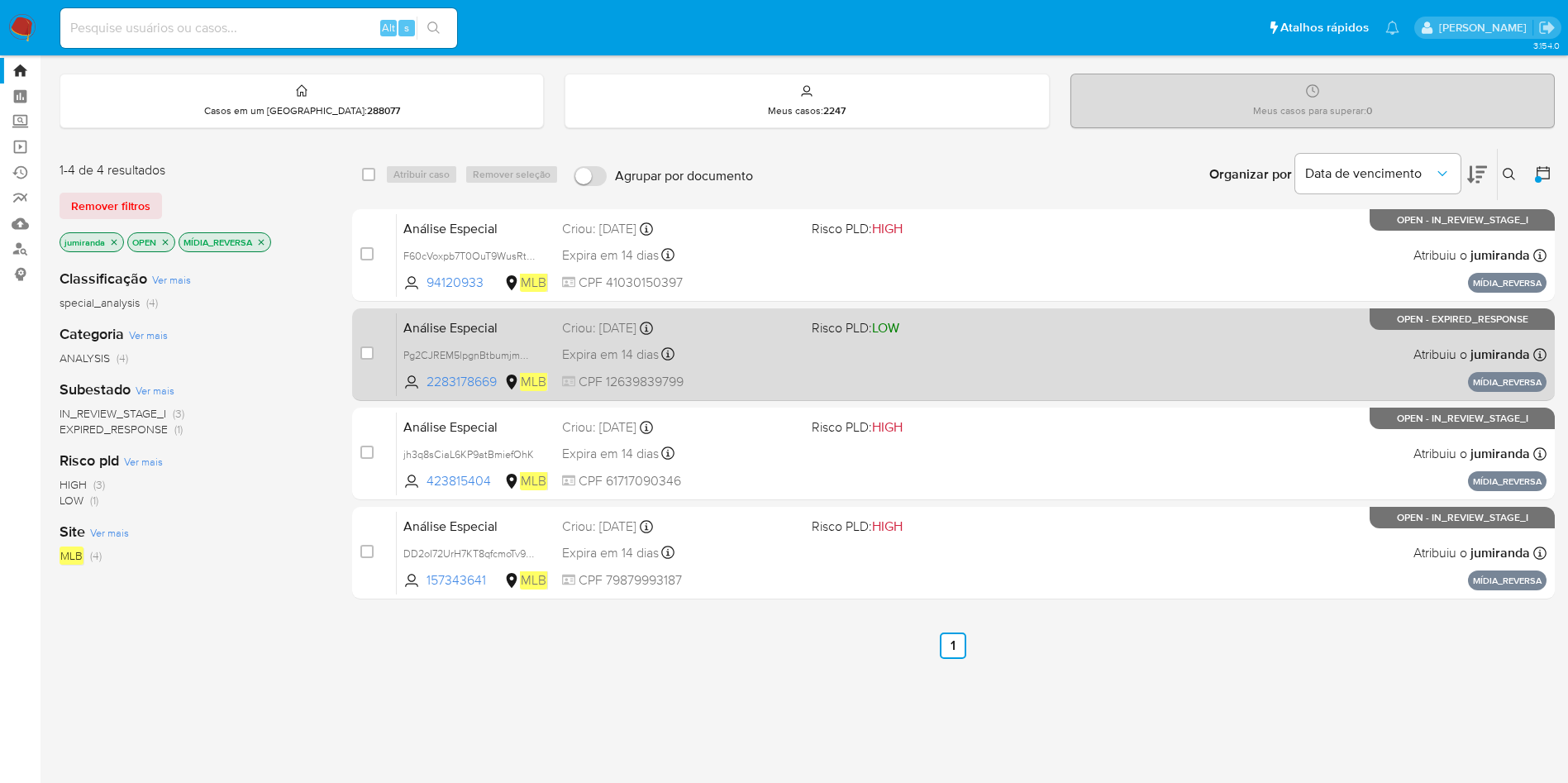
click at [367, 345] on div "case-item-checkbox" at bounding box center [367, 353] width 13 height 17
click at [375, 356] on div "case-item-checkbox Incapaz de atribuir o caso" at bounding box center [378, 354] width 36 height 84
click at [367, 348] on input "checkbox" at bounding box center [367, 353] width 13 height 13
checkbox input "true"
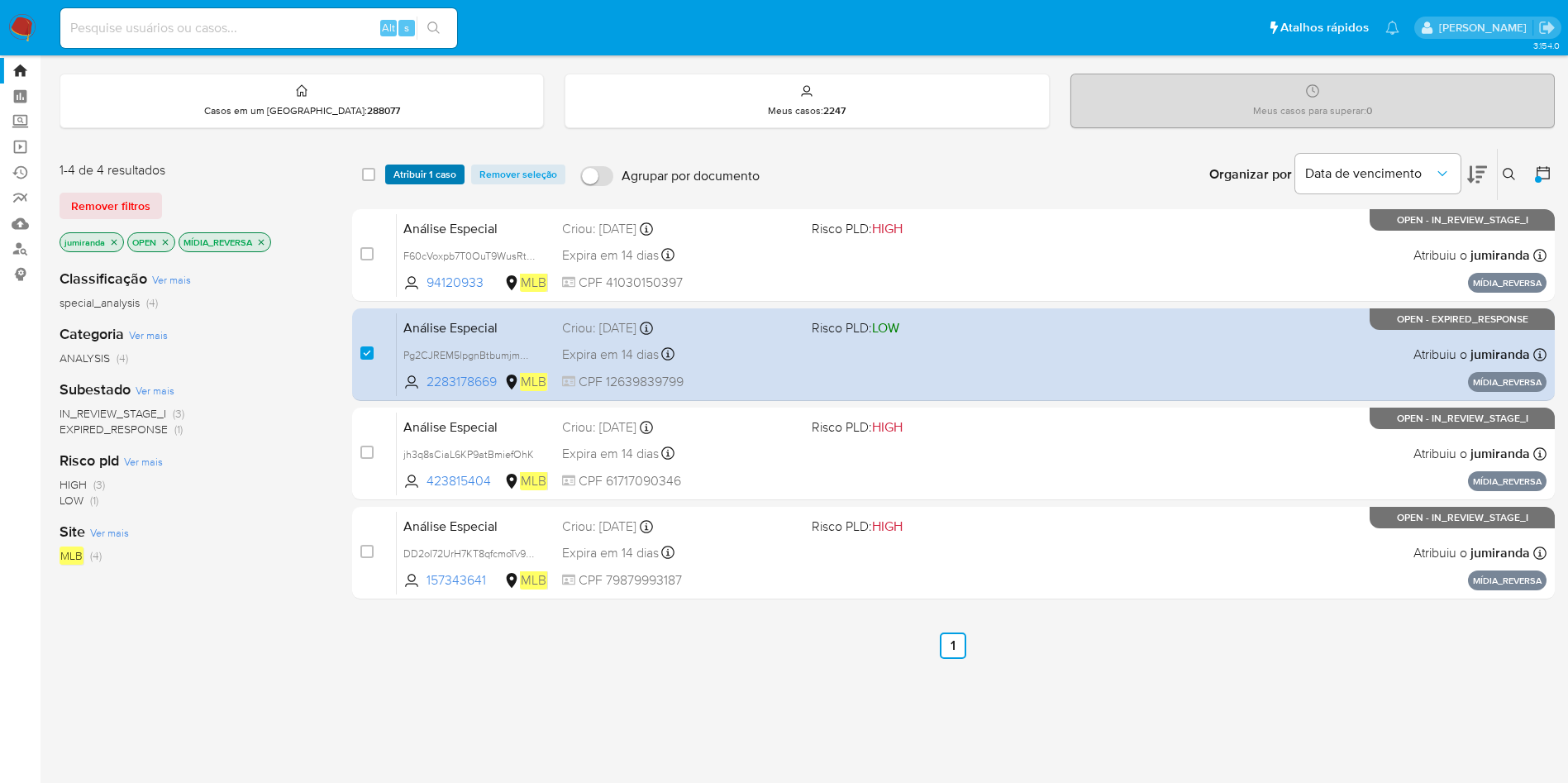
click at [428, 179] on span "Atribuir 1 caso" at bounding box center [424, 175] width 63 height 17
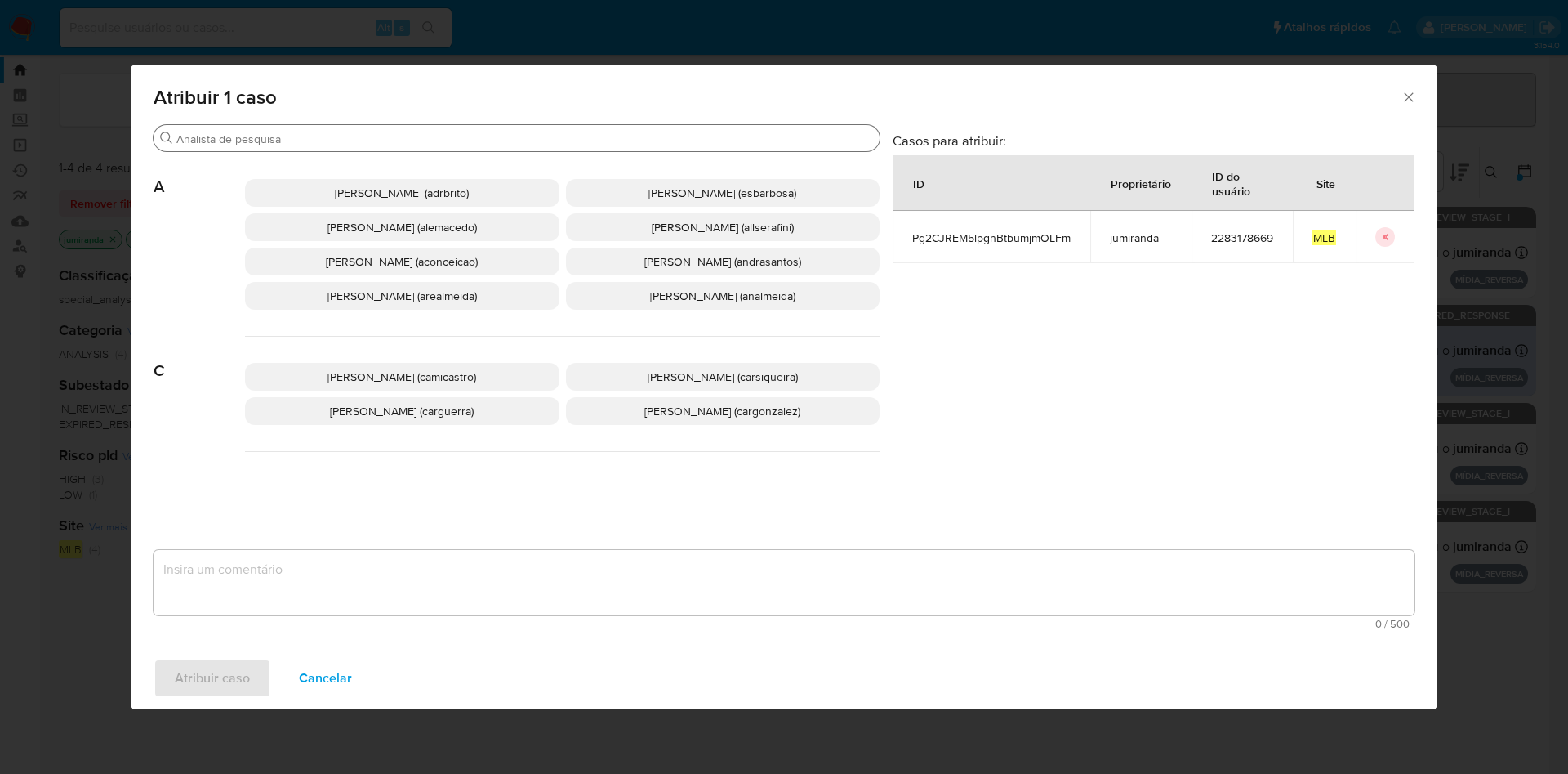
click at [376, 137] on input "Procurar" at bounding box center [524, 139] width 697 height 15
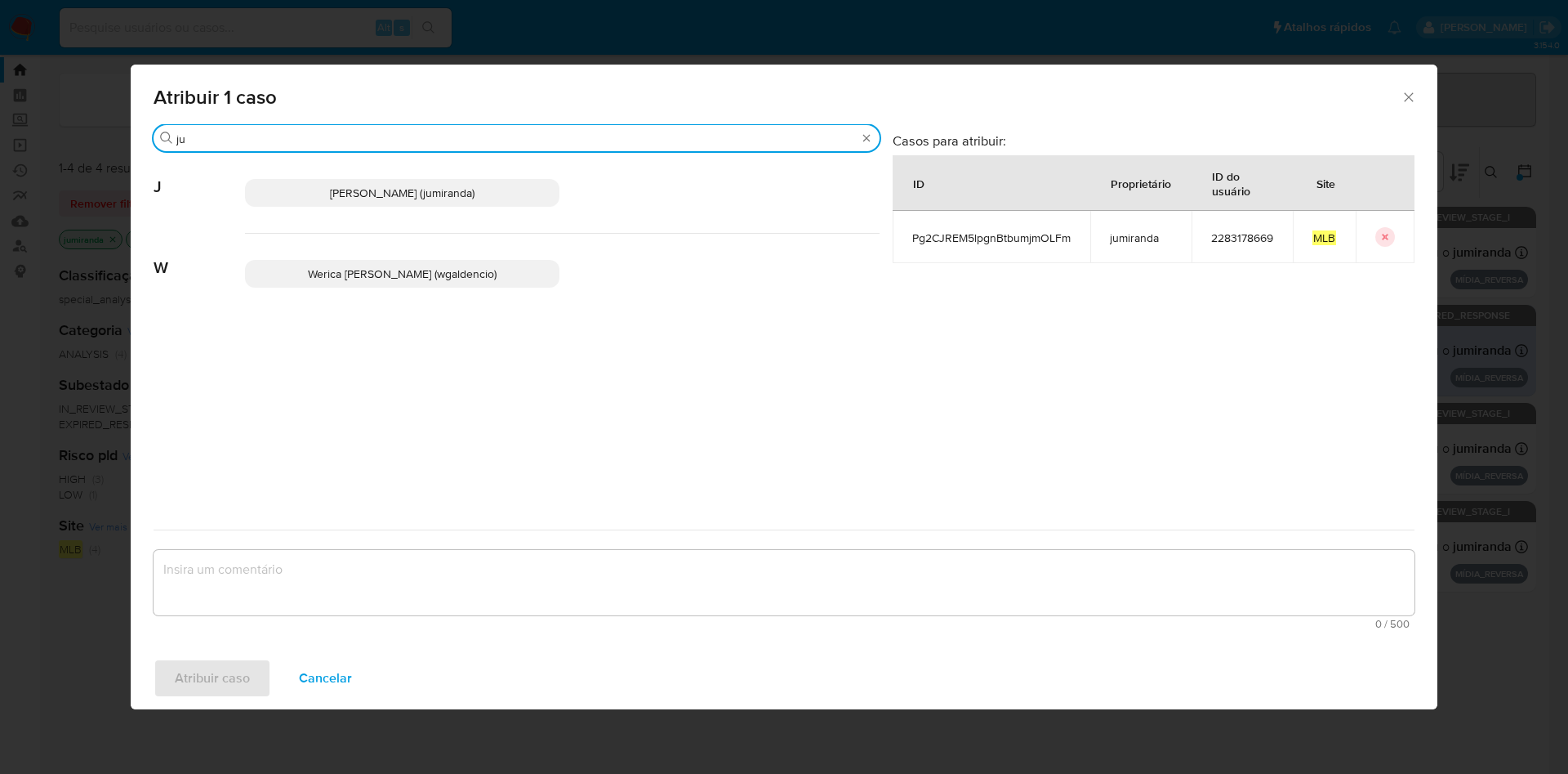
type input "ju"
click at [341, 190] on span "Juliane Cavalcante Miranda (jumiranda)" at bounding box center [402, 193] width 145 height 17
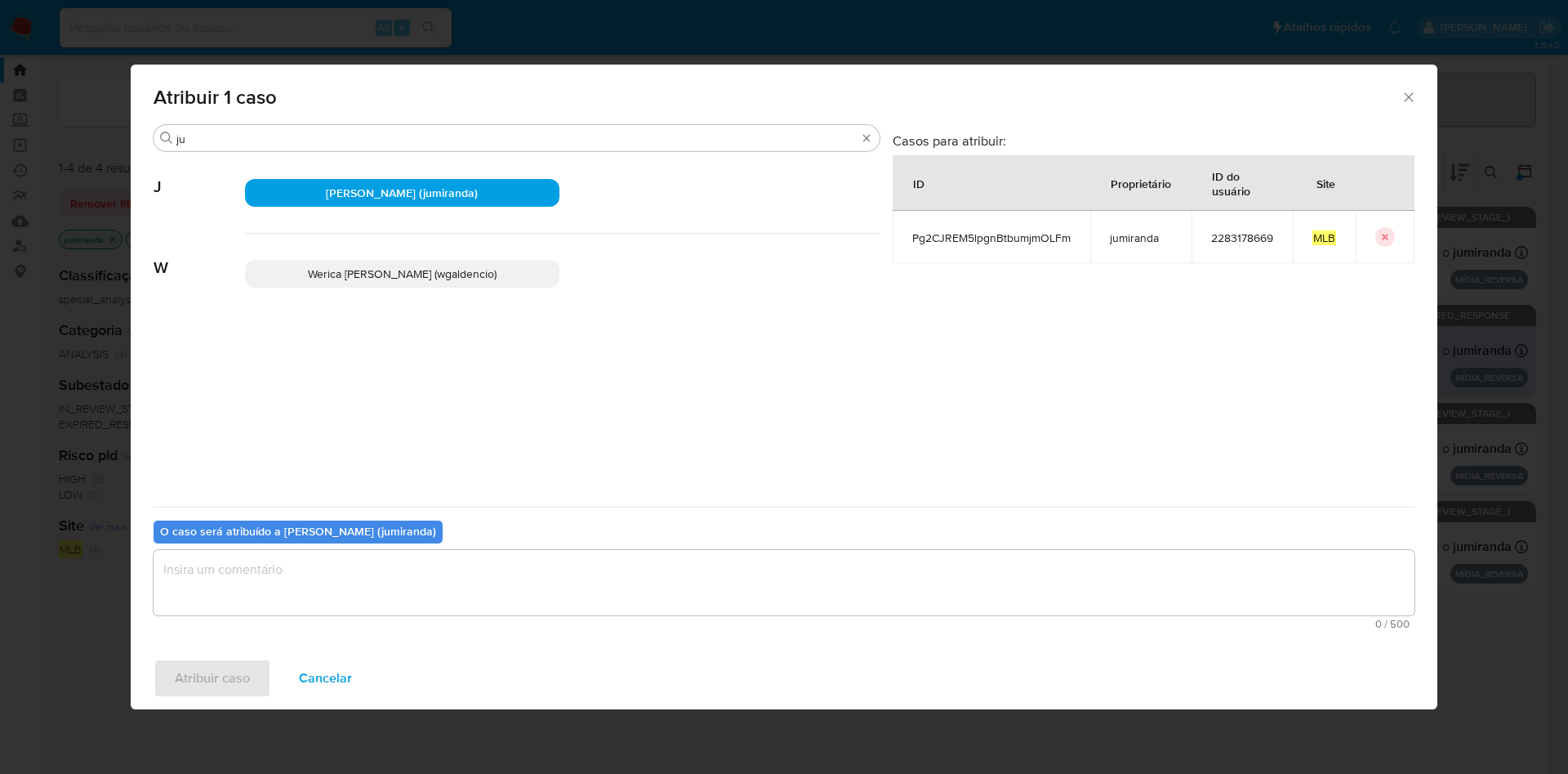
click at [279, 588] on textarea "assign-modal" at bounding box center [784, 582] width 1261 height 65
click at [234, 685] on span "Atribuir caso" at bounding box center [212, 677] width 75 height 36
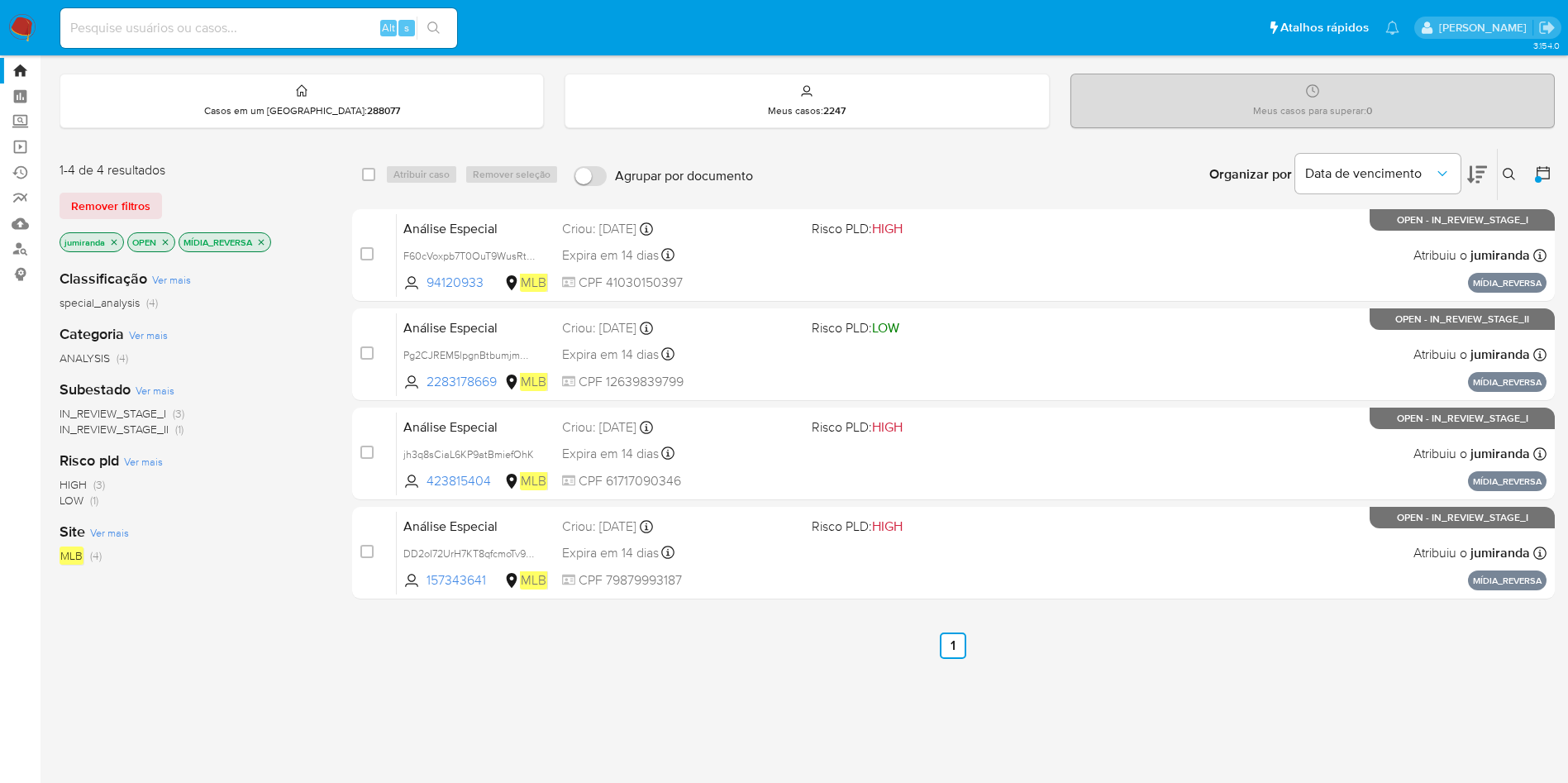
click at [263, 239] on icon "close-filter" at bounding box center [261, 243] width 10 height 10
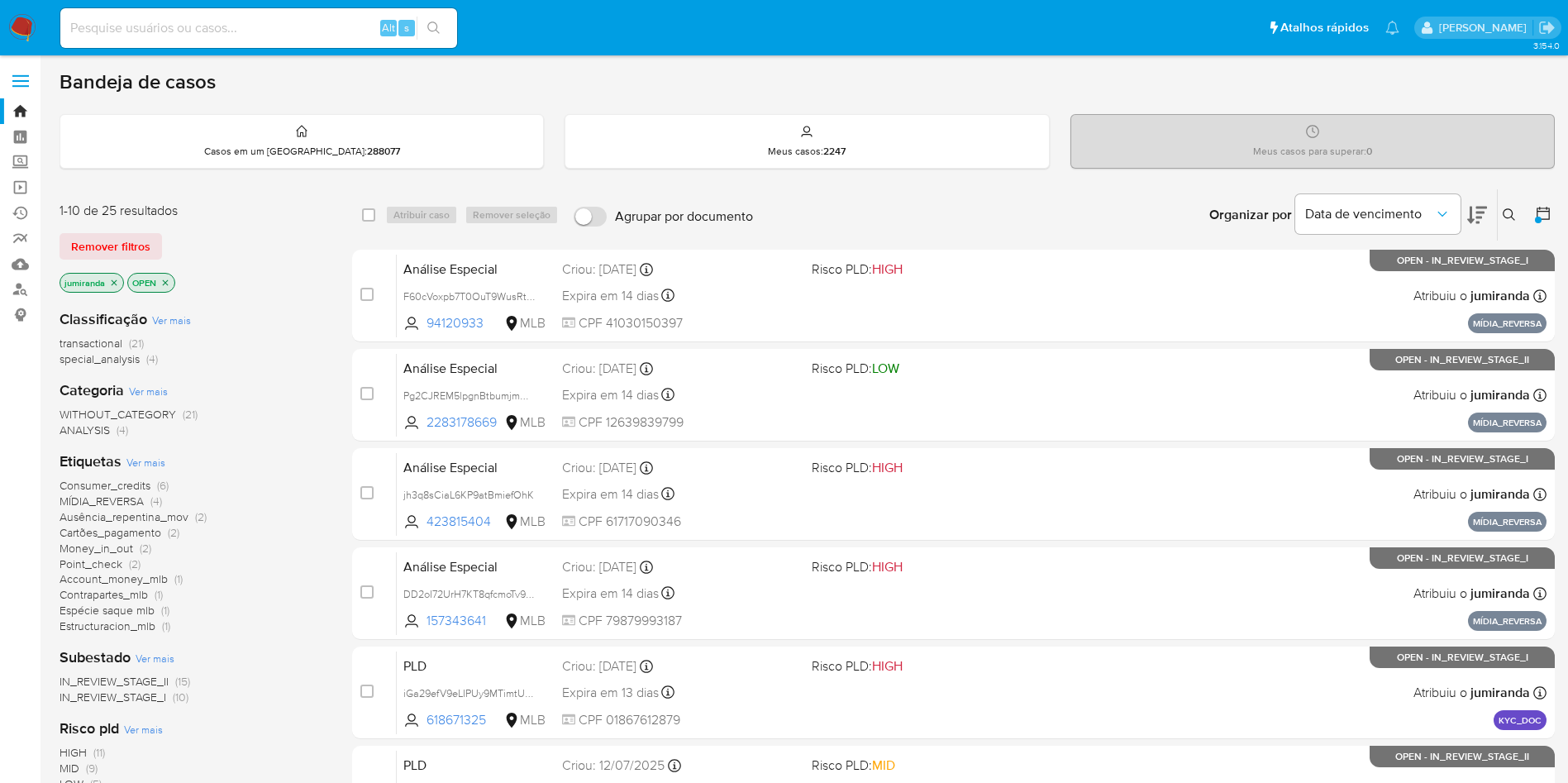
click at [150, 518] on span "Ausência_repentina_mov" at bounding box center [124, 517] width 129 height 17
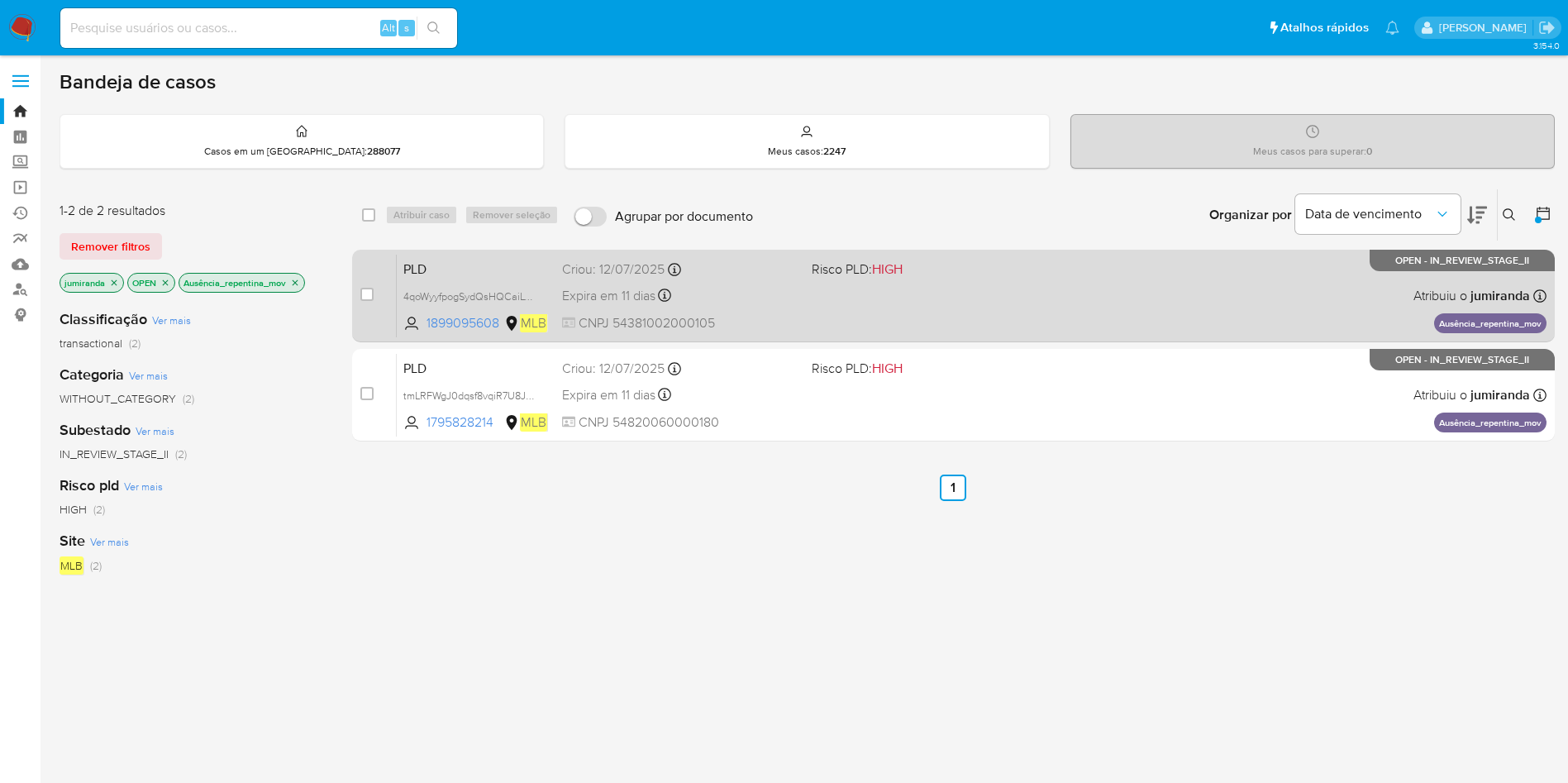
click at [989, 310] on div "PLD 4qoWyyfpogSydQsHQCaiLvyU 1899095608 MLB Risco PLD: HIGH Criou: 12/07/2025 C…" at bounding box center [971, 295] width 1150 height 84
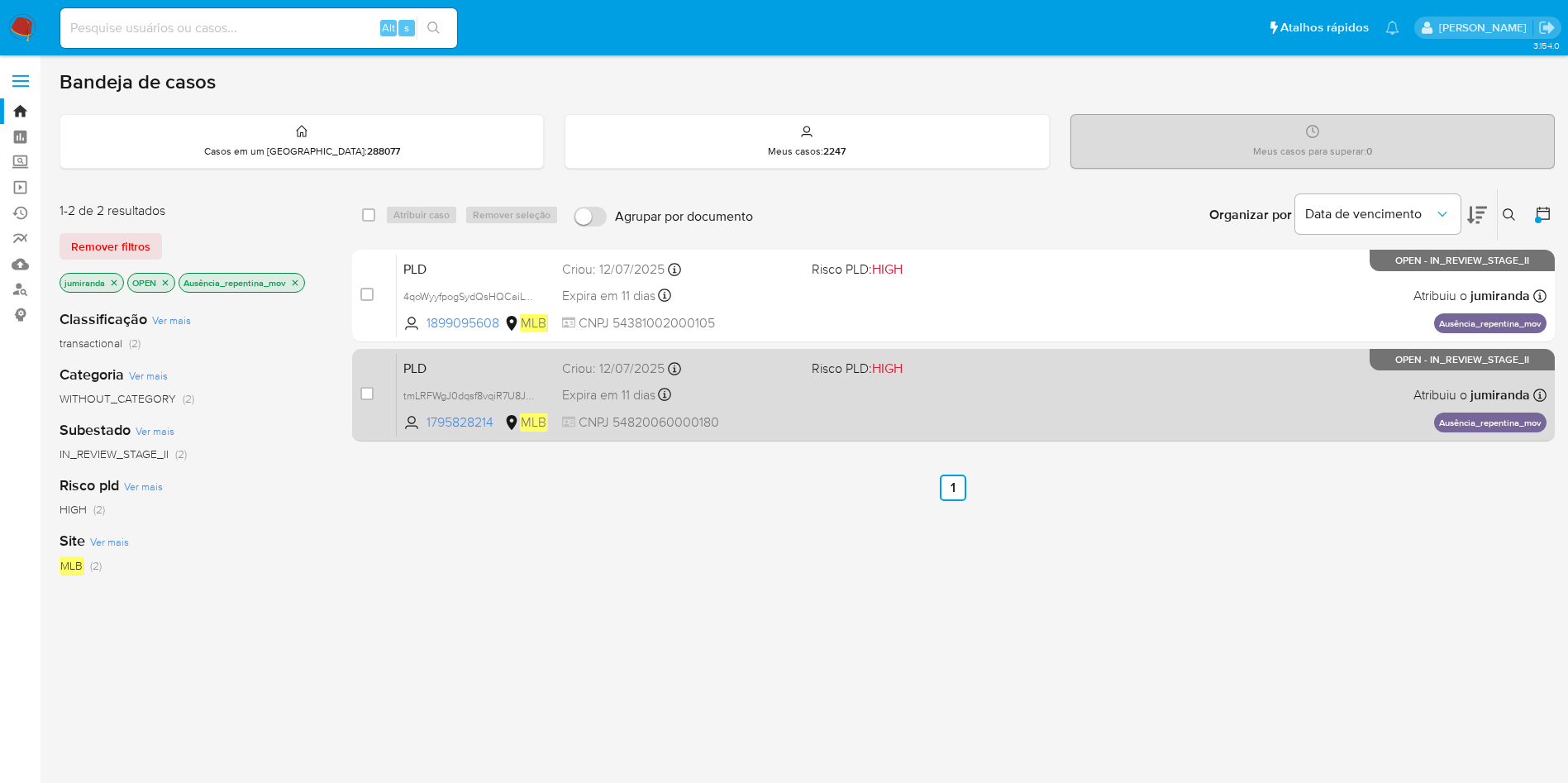
click at [970, 392] on div "PLD tmLRFWgJ0dqsf8vqiR7U8JPH 1795828214 MLB Risco PLD: HIGH Criou: 12/07/2025 C…" at bounding box center [971, 395] width 1150 height 84
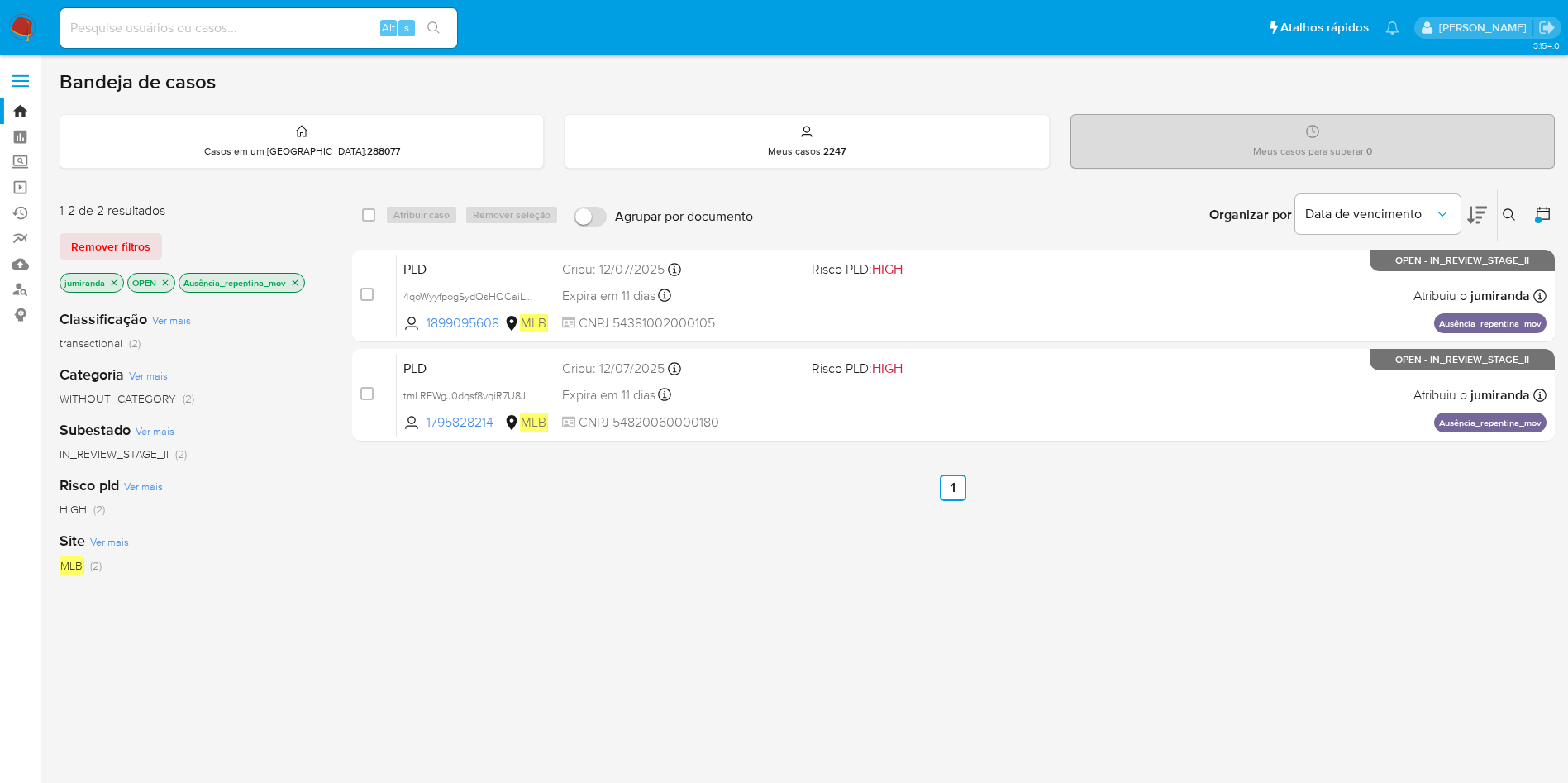
click at [295, 278] on icon "close-filter" at bounding box center [295, 283] width 10 height 10
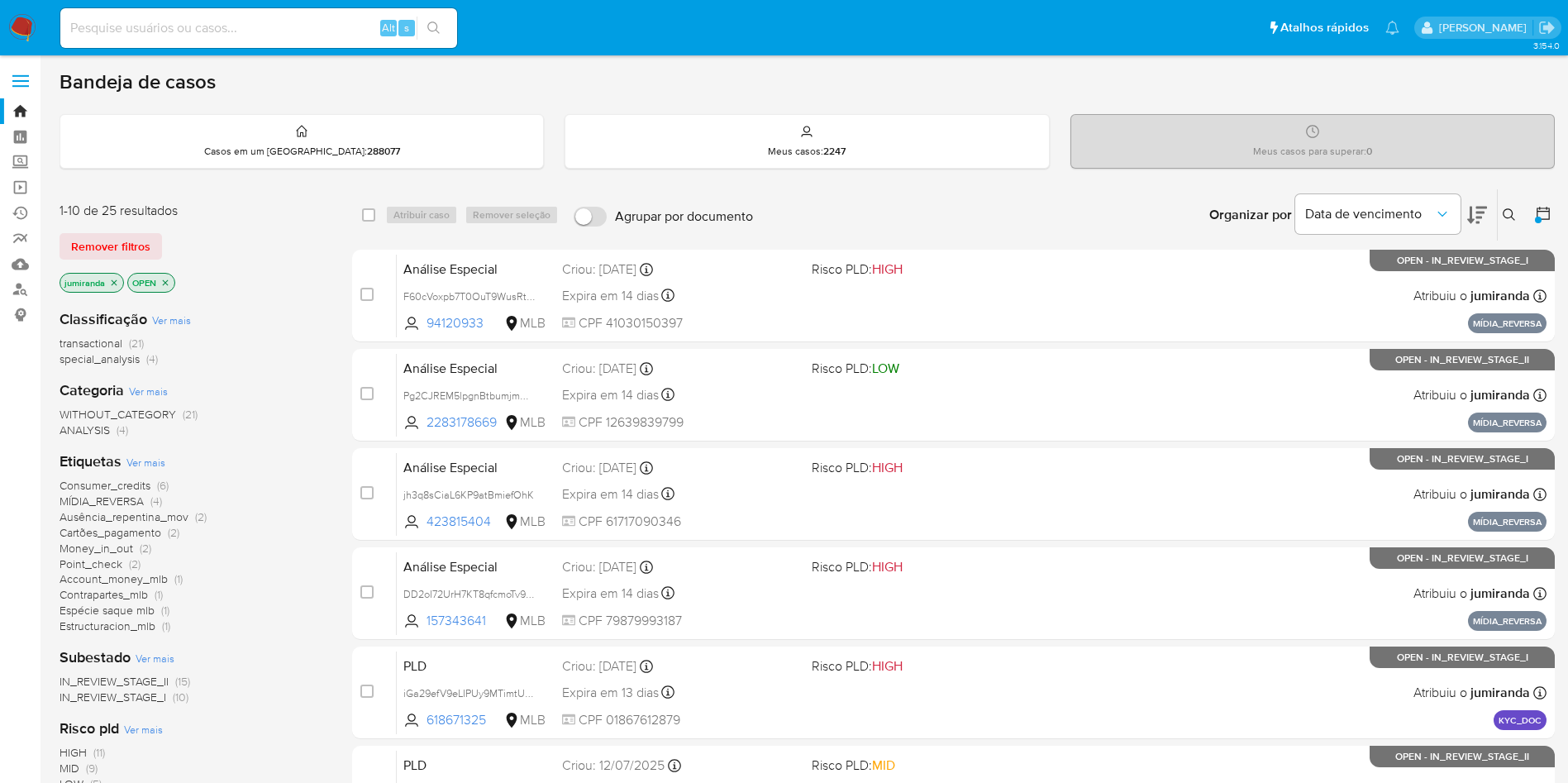
click at [95, 550] on span "Money_in_out" at bounding box center [96, 548] width 74 height 17
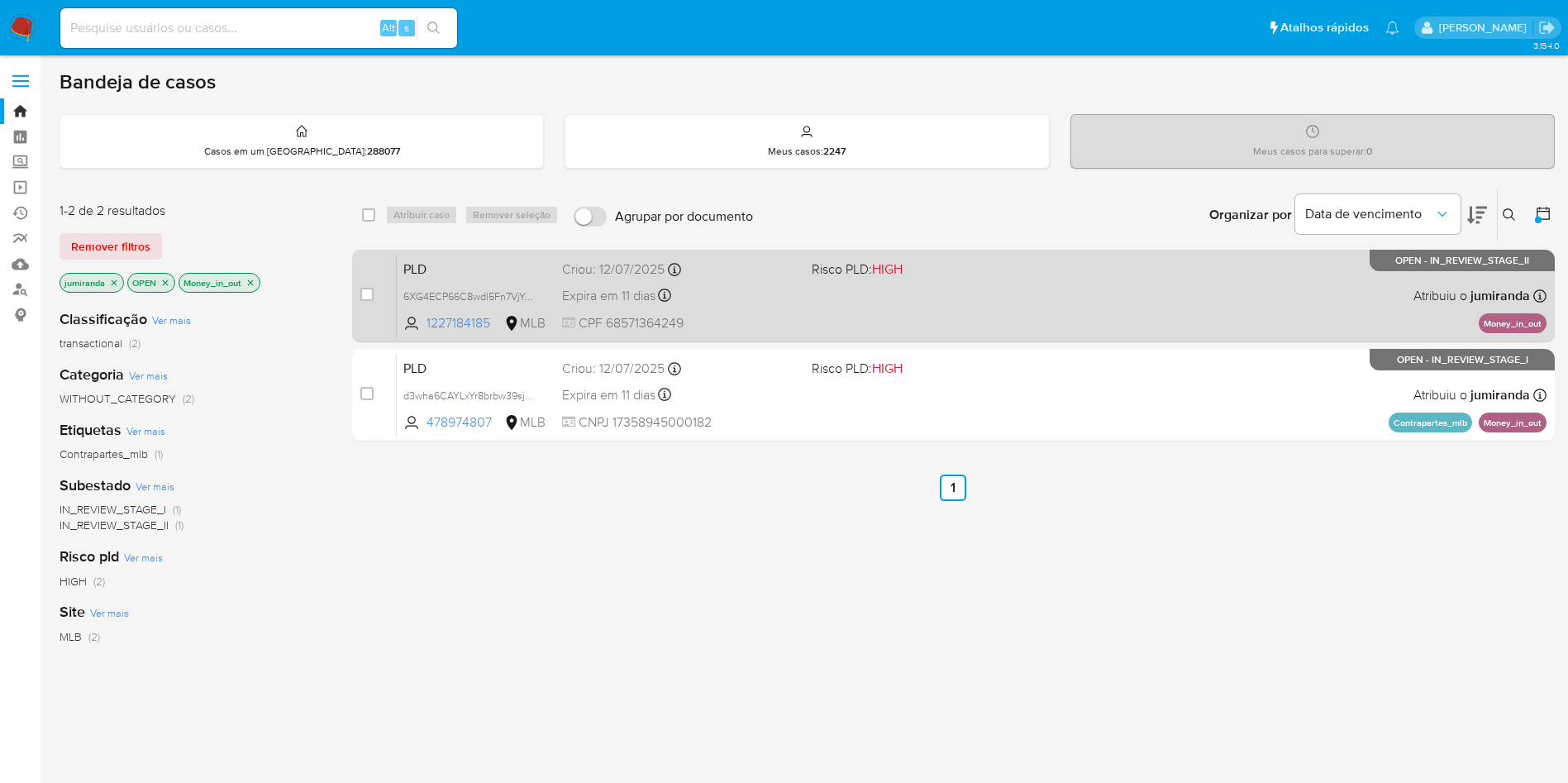
click at [767, 307] on div "PLD 6XG4ECP66C8wdl5Fn7VjYozR 1227184185 MLB Risco PLD: HIGH Criou: 12/07/2025 C…" at bounding box center [971, 295] width 1150 height 84
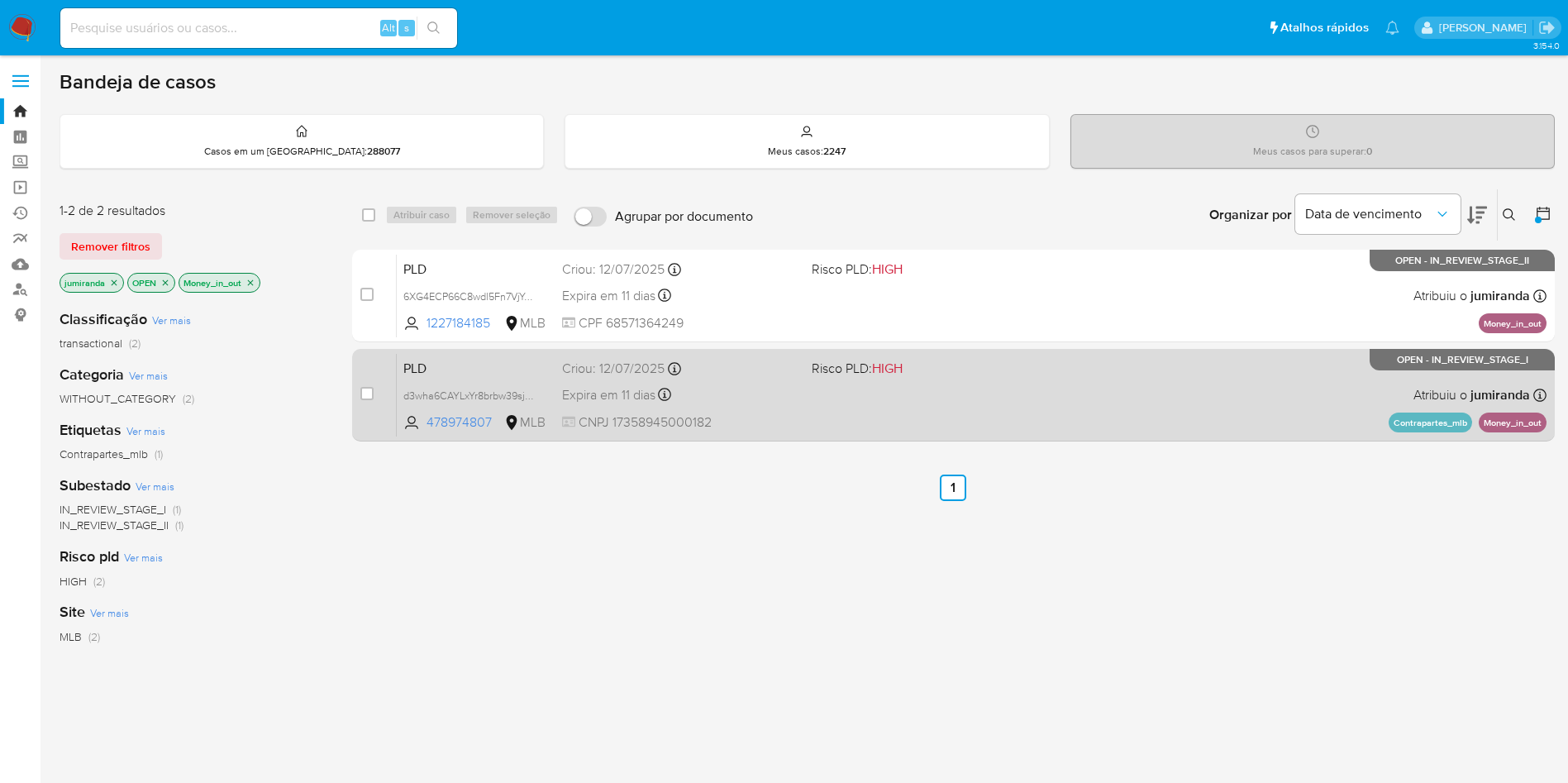
click at [761, 383] on div "Expira em 11 dias Expira em 26/08/2025 00:56:58" at bounding box center [680, 394] width 237 height 23
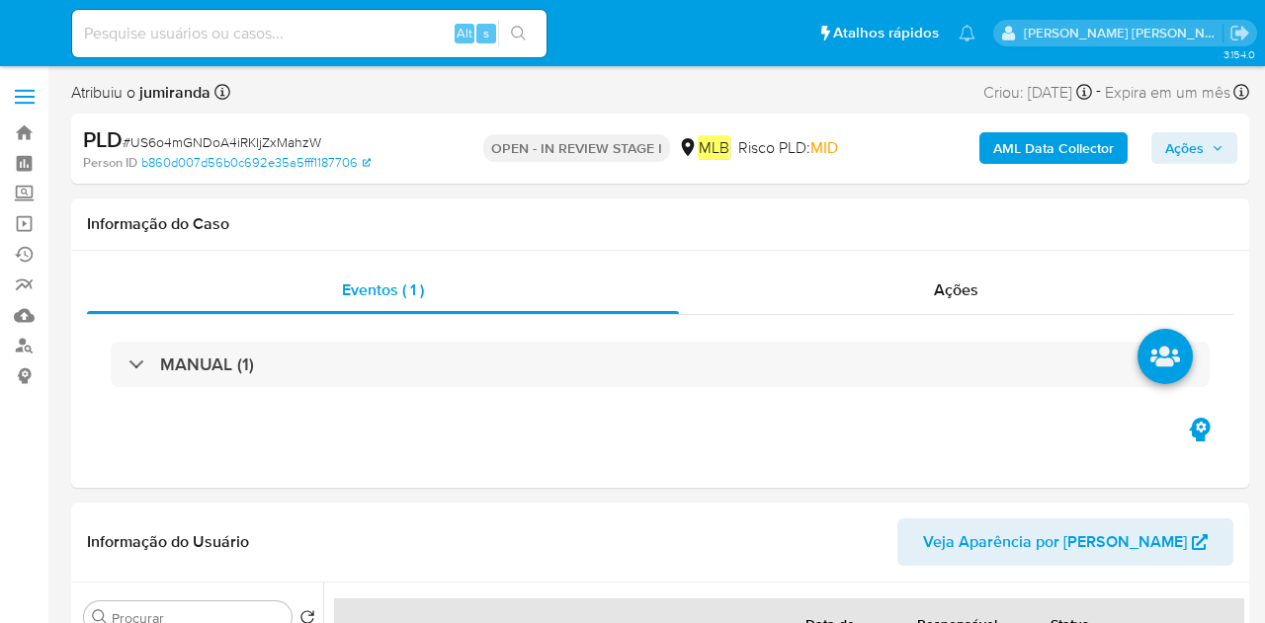
select select "10"
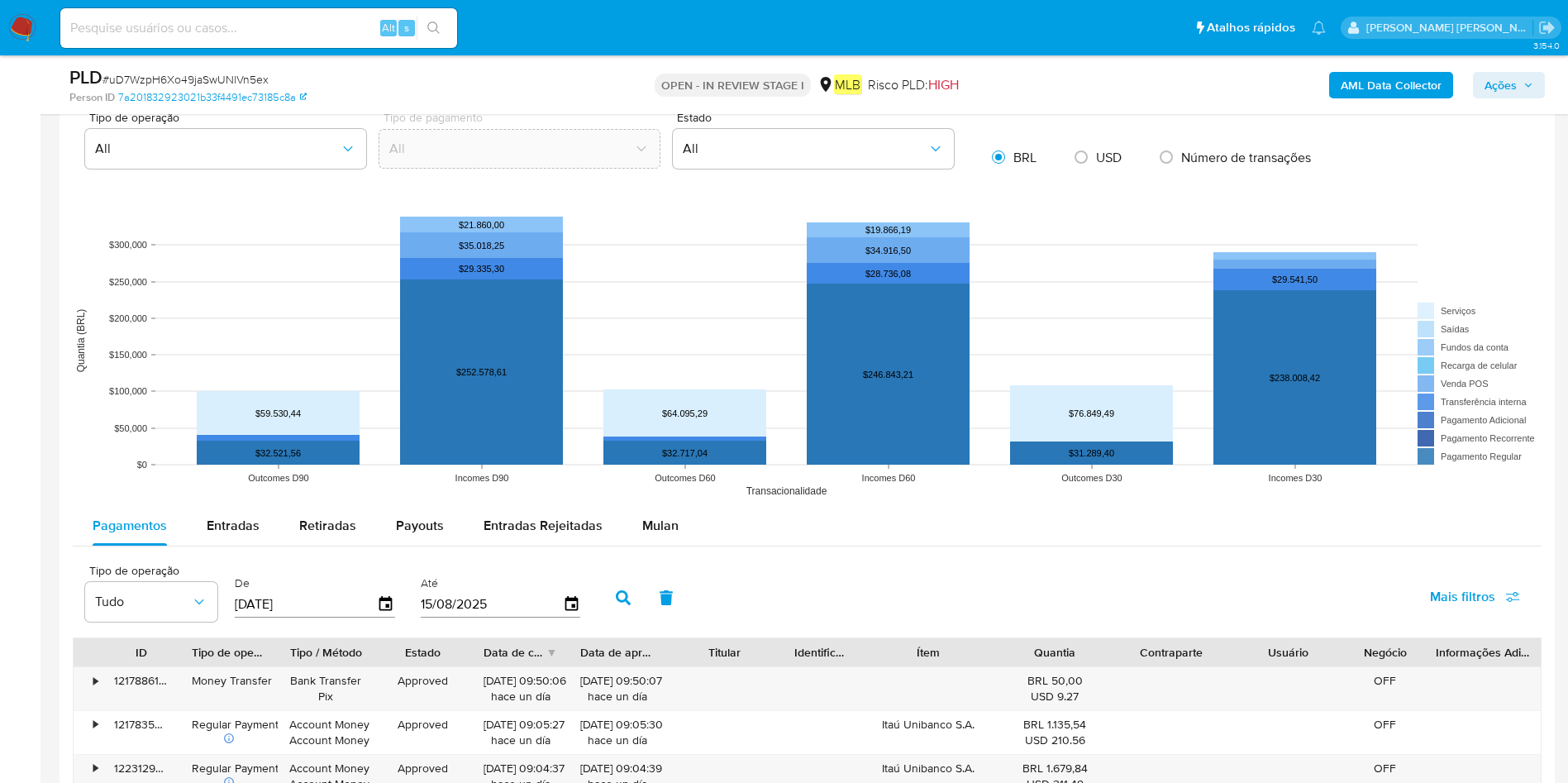
scroll to position [1487, 0]
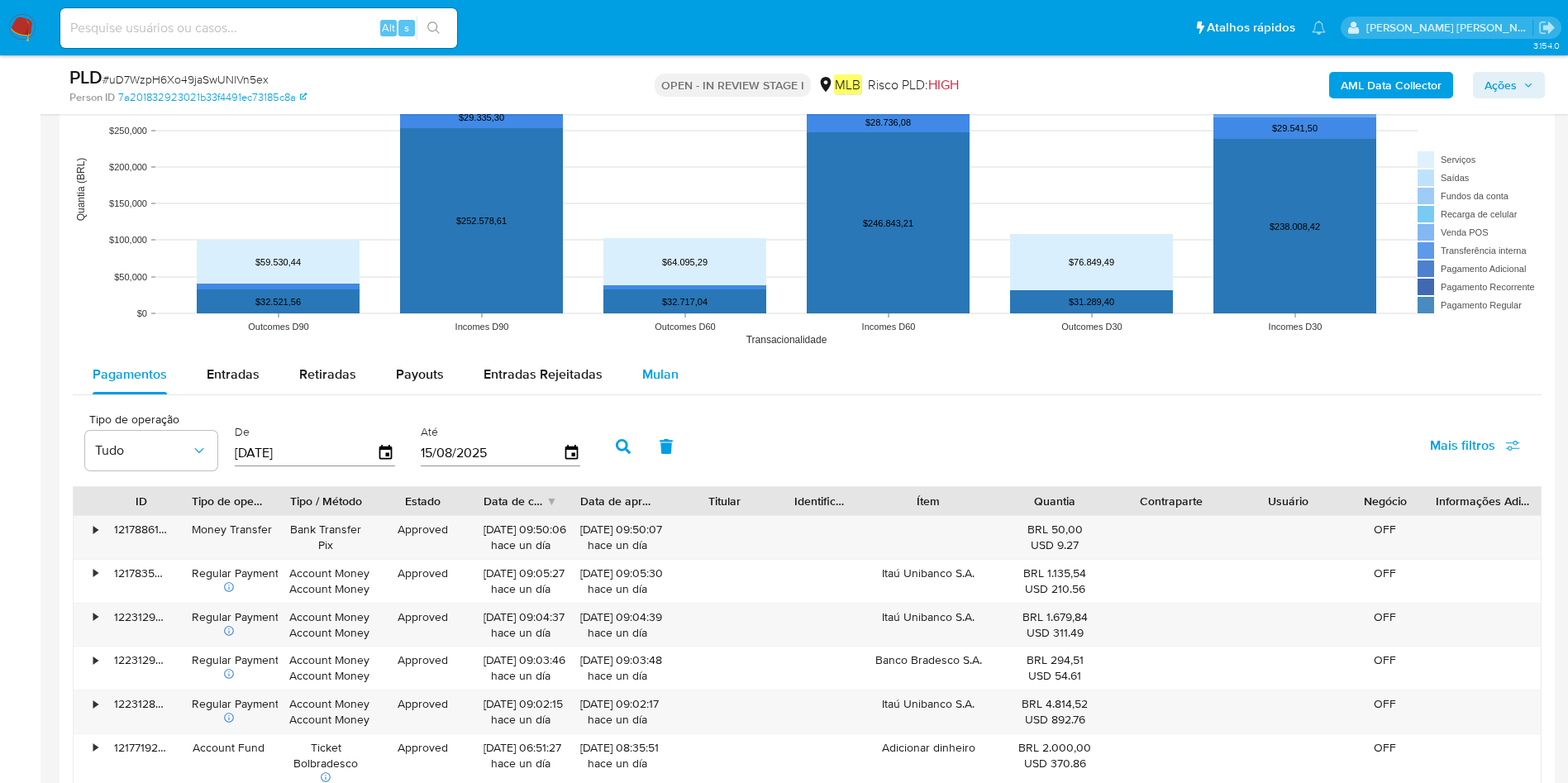
click at [688, 366] on button "Mulan" at bounding box center [660, 374] width 76 height 39
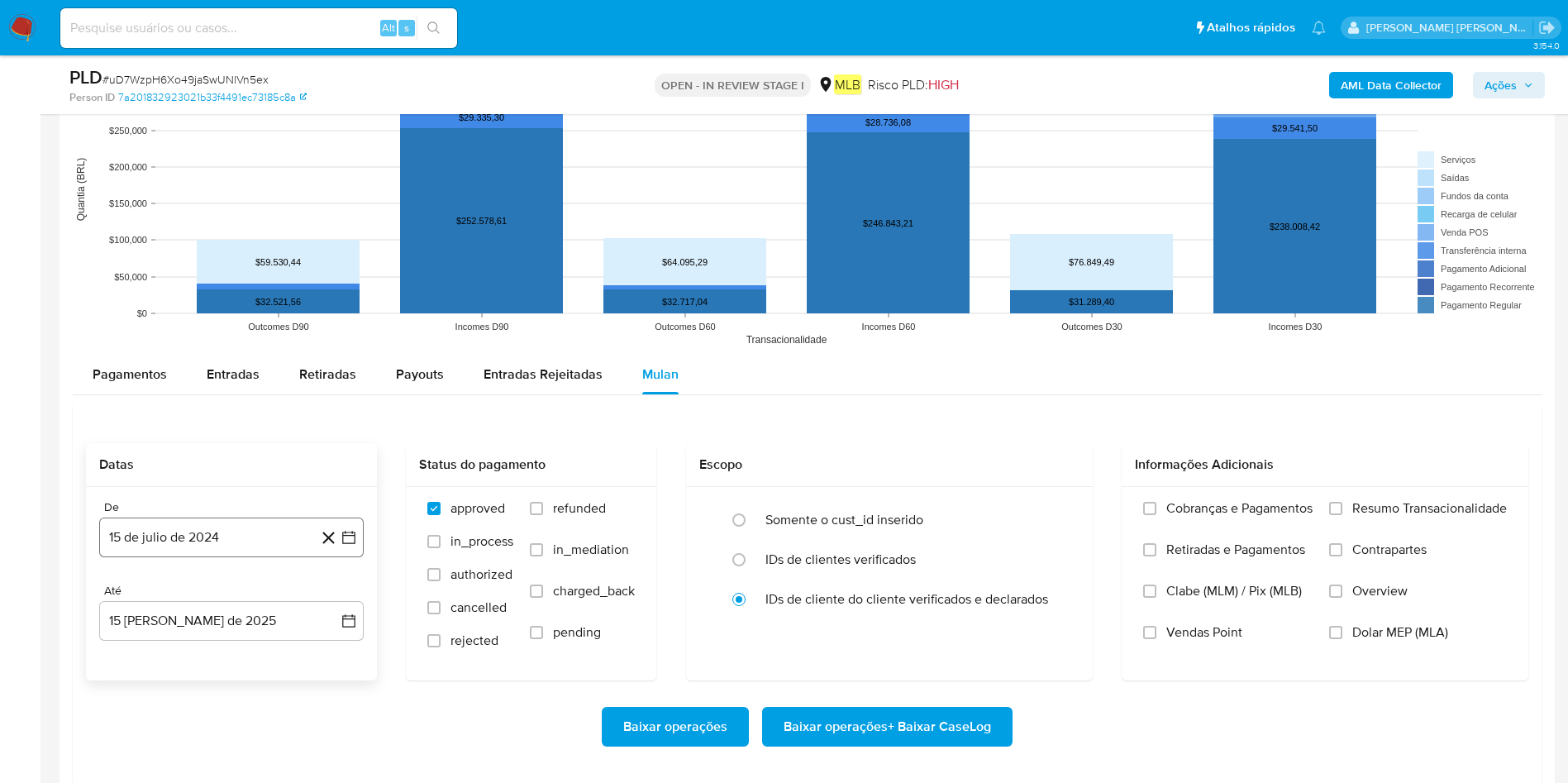
click at [259, 520] on button "15 de julio de 2024" at bounding box center [232, 536] width 264 height 39
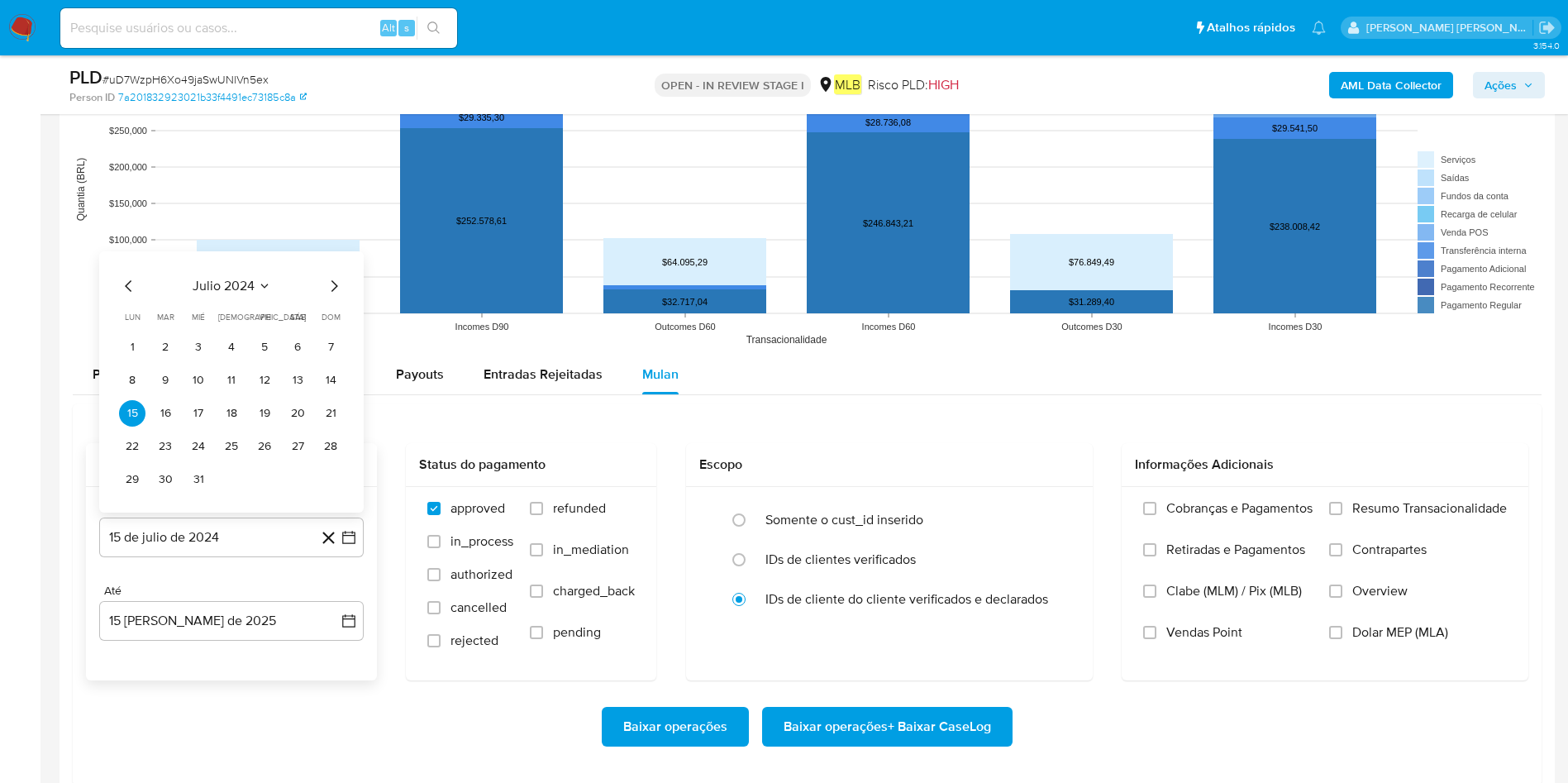
click at [254, 280] on button "julio 2024" at bounding box center [232, 286] width 79 height 17
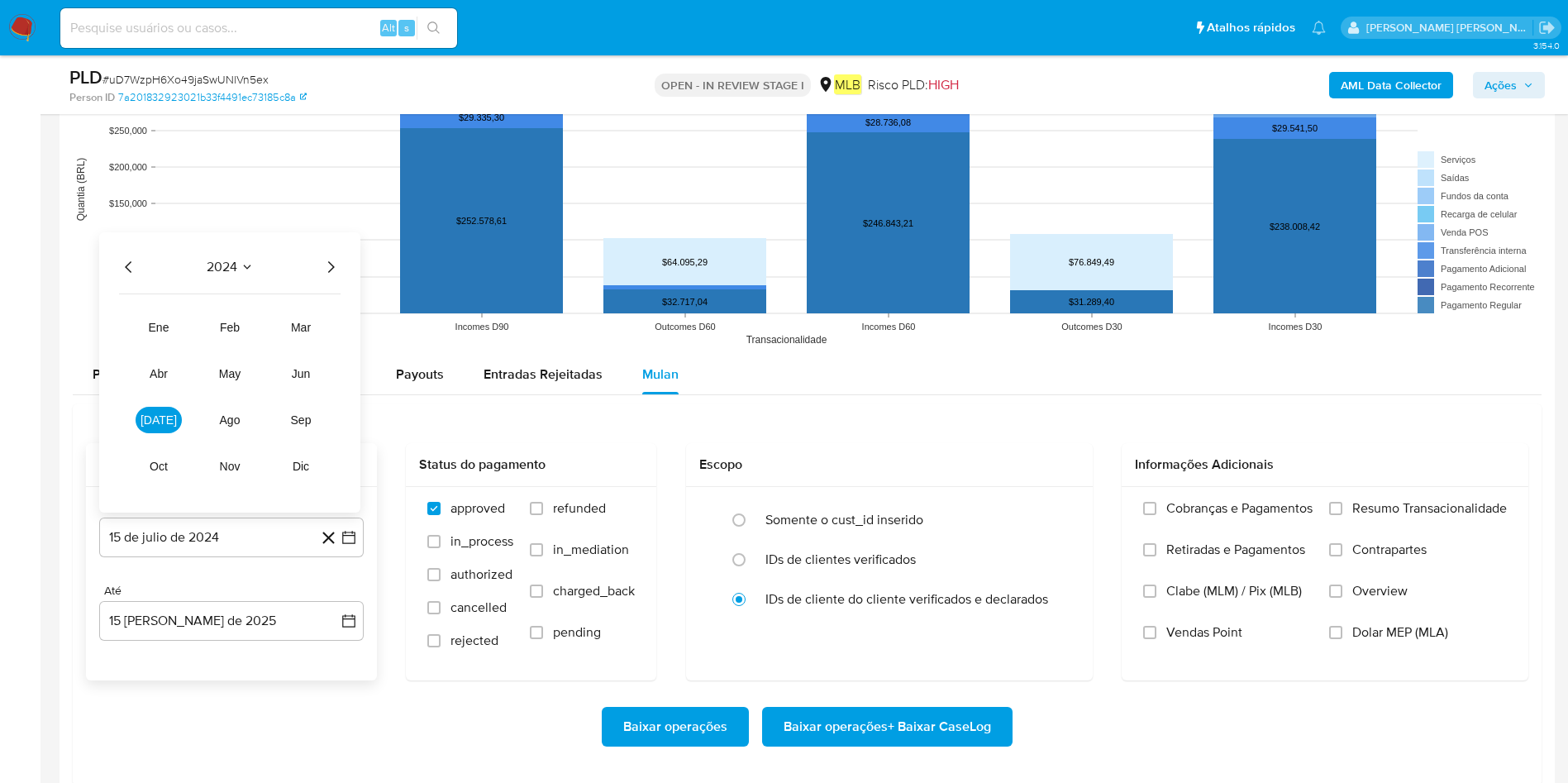
click at [330, 263] on icon "Año siguiente" at bounding box center [331, 267] width 7 height 12
click at [293, 379] on span "jun" at bounding box center [301, 374] width 19 height 13
click at [322, 311] on button "1" at bounding box center [331, 315] width 27 height 27
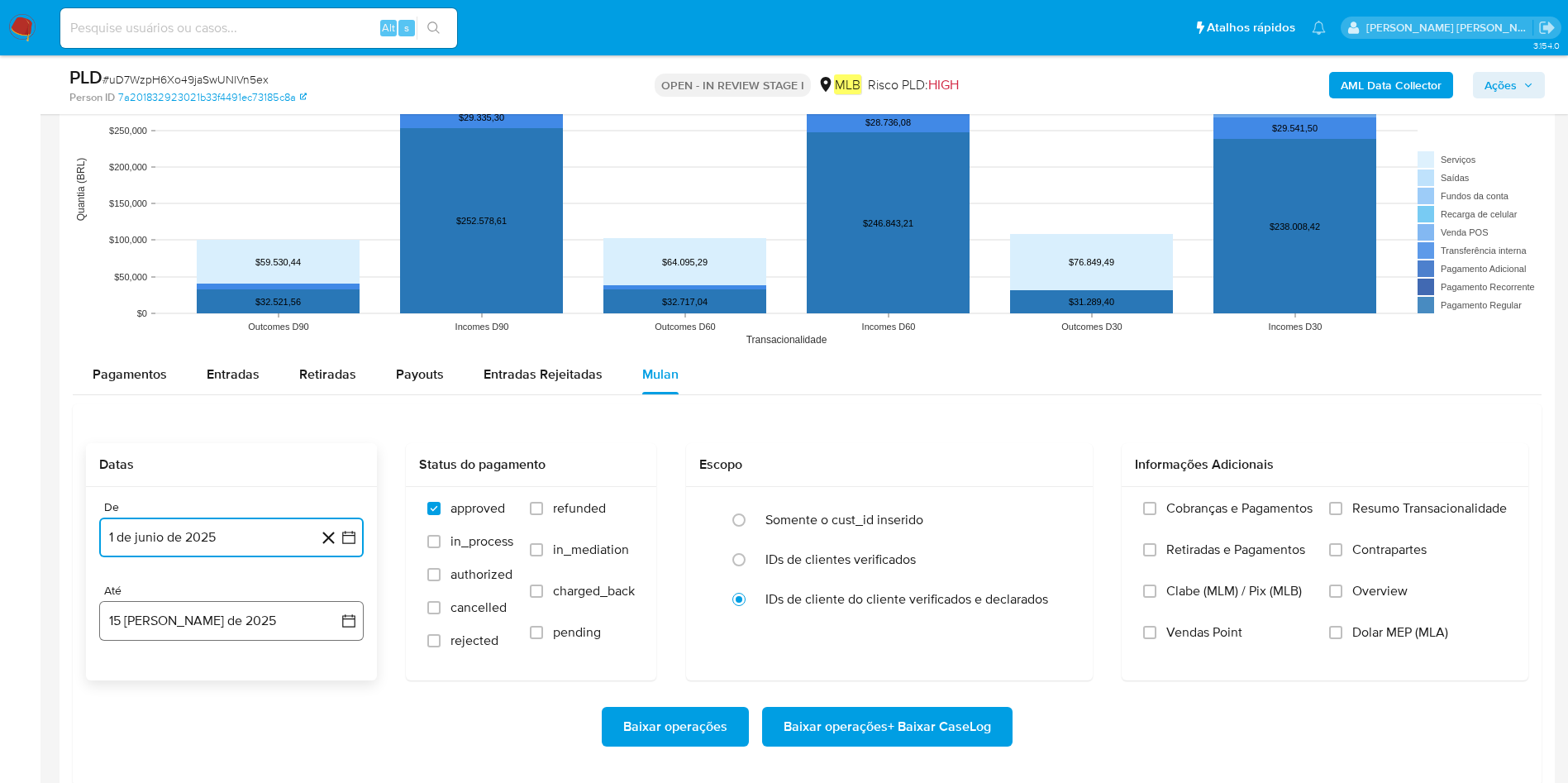
click at [203, 520] on button "15 de agosto de 2025" at bounding box center [232, 620] width 264 height 39
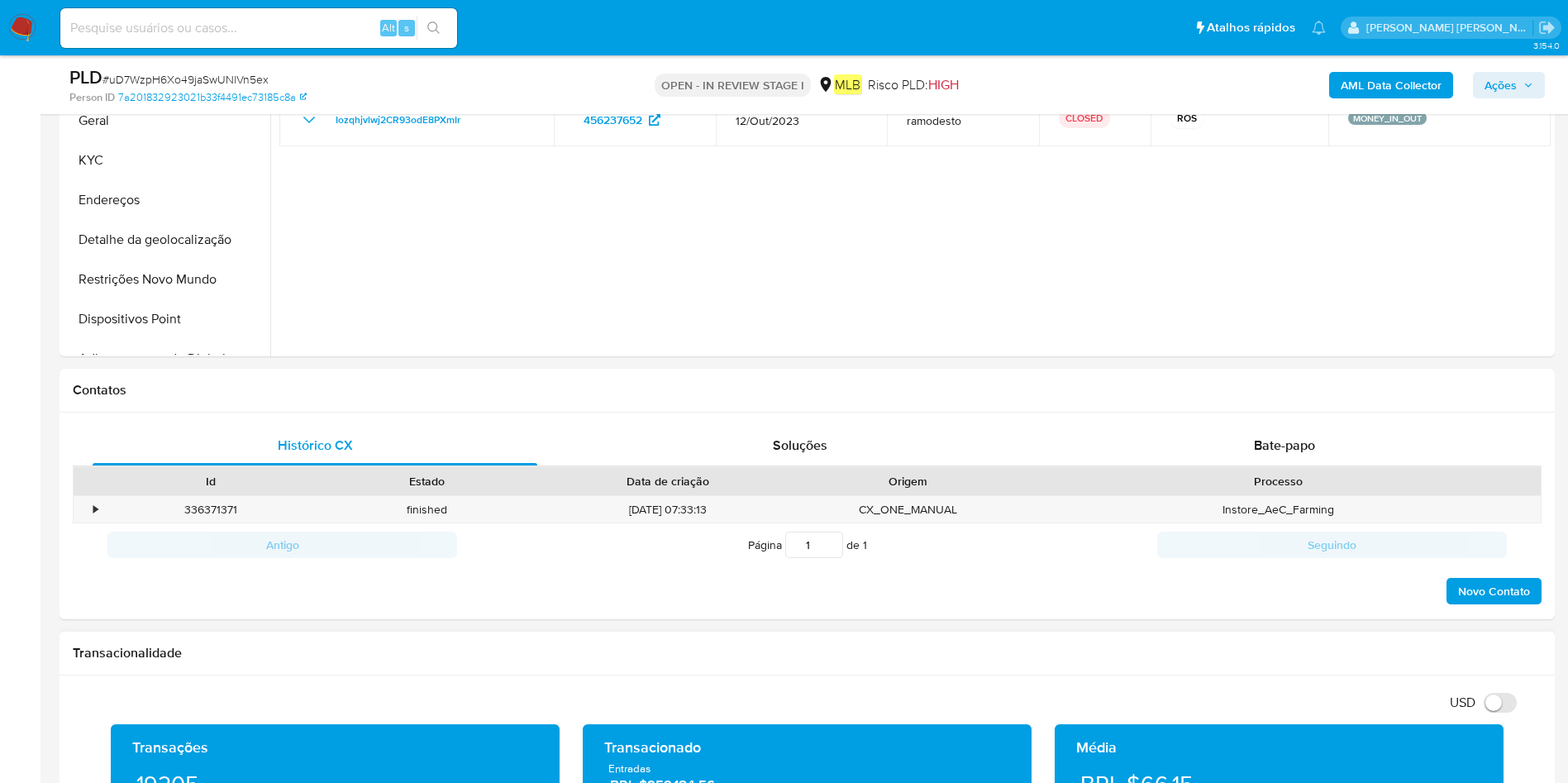
scroll to position [0, 0]
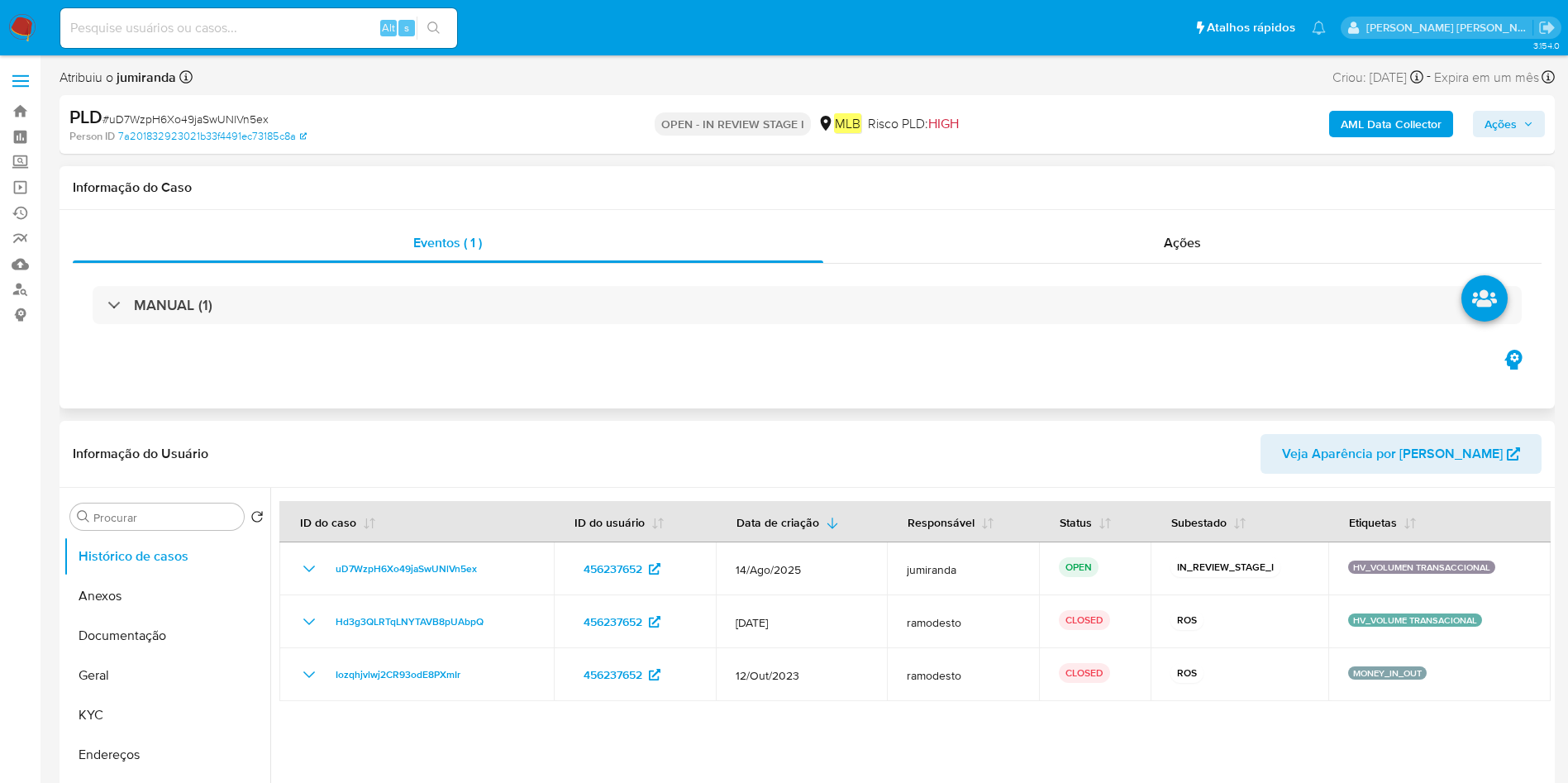
click at [392, 276] on div "MANUAL (1)" at bounding box center [807, 304] width 1469 height 83
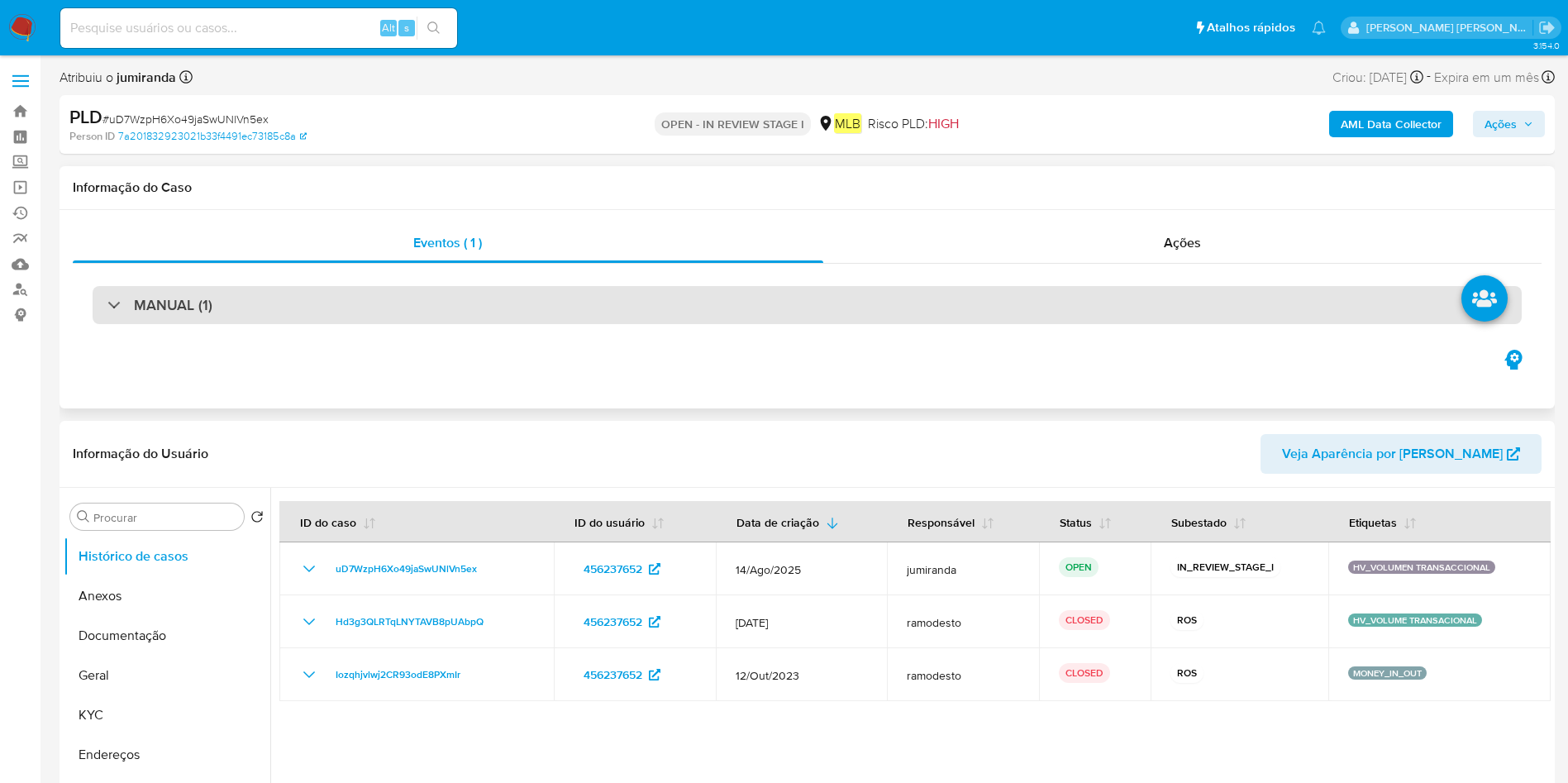
click at [401, 296] on div "MANUAL (1)" at bounding box center [807, 304] width 1429 height 38
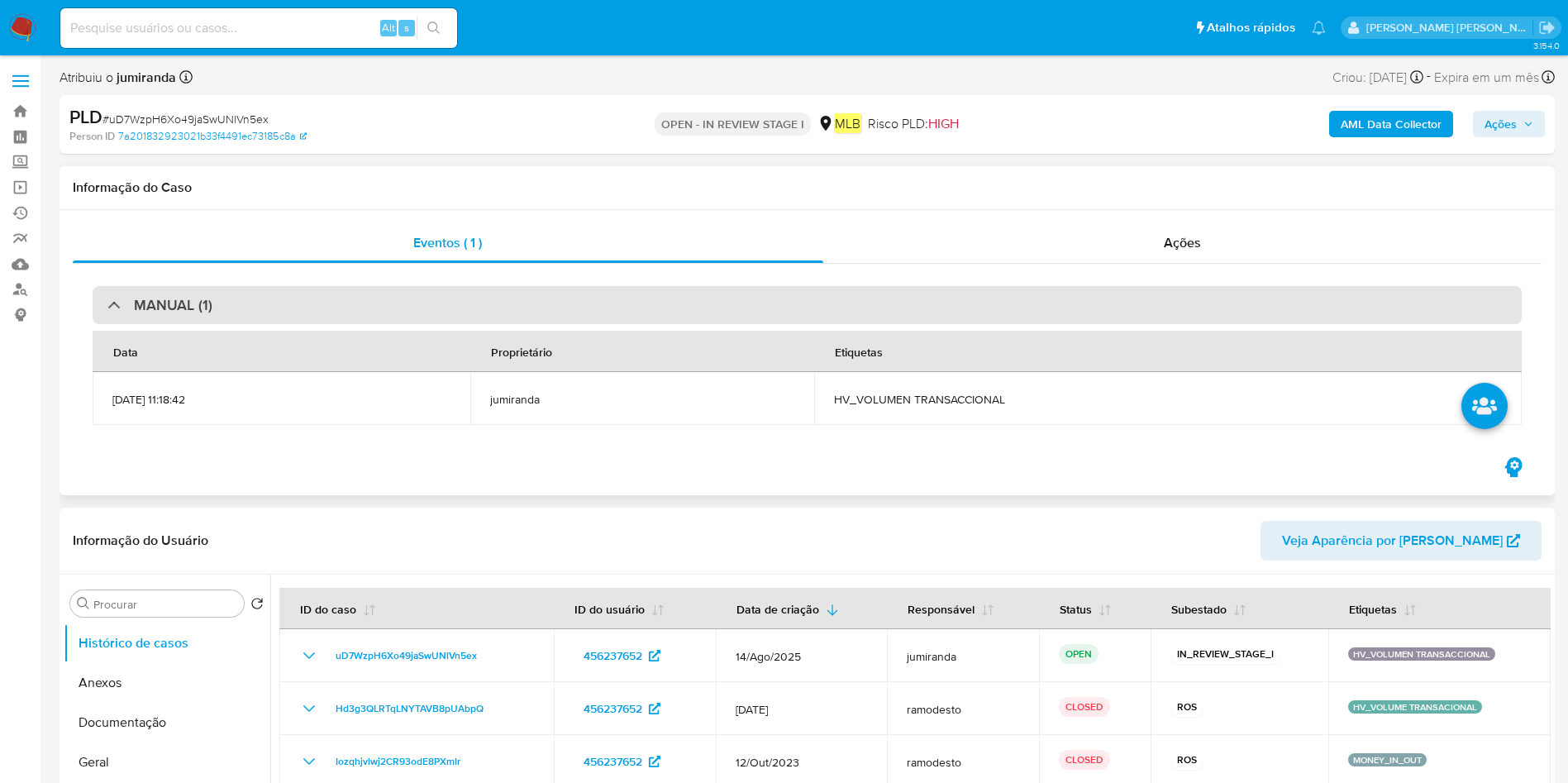
click at [401, 296] on div "MANUAL (1)" at bounding box center [807, 304] width 1429 height 38
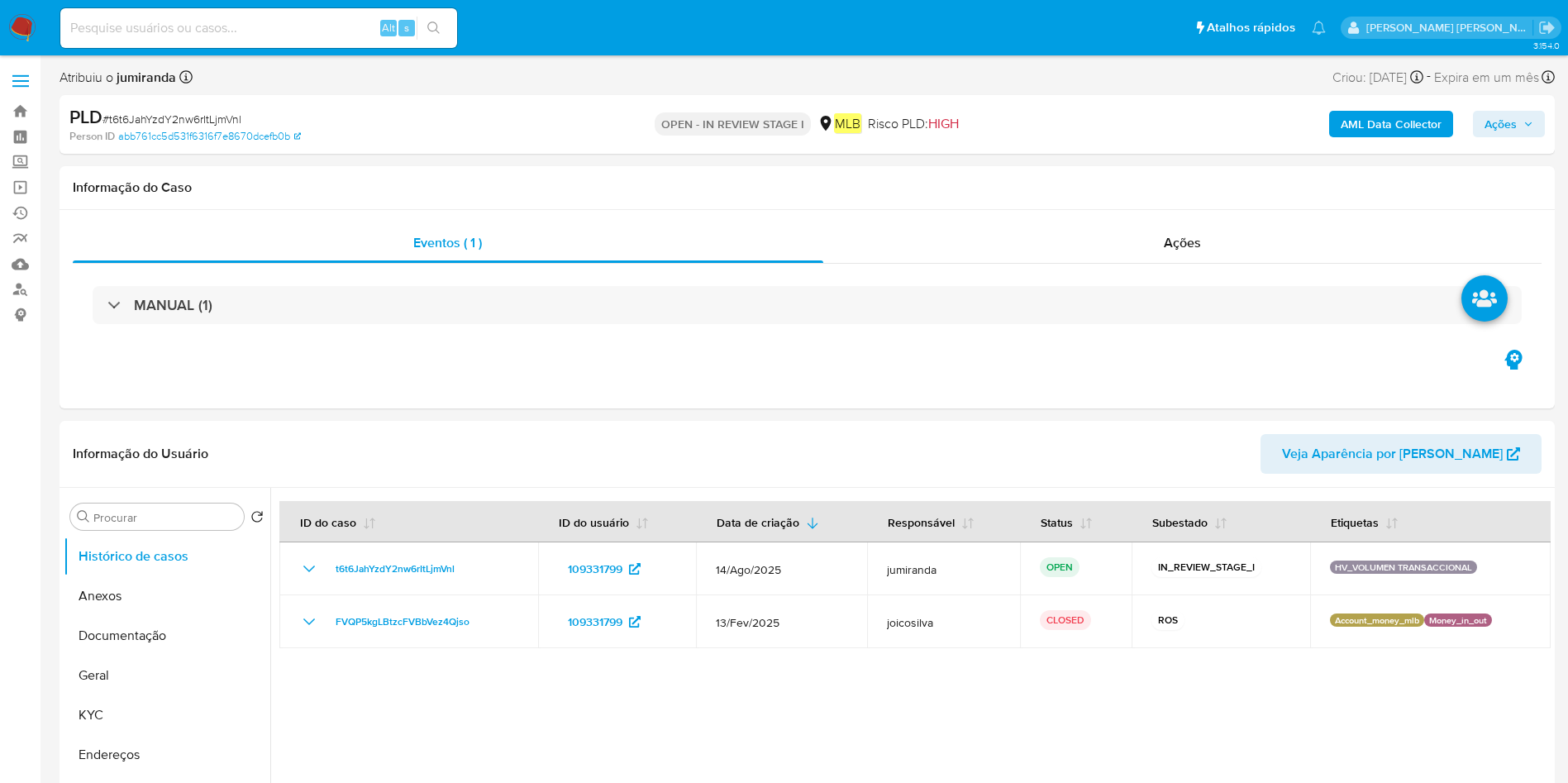
select select "10"
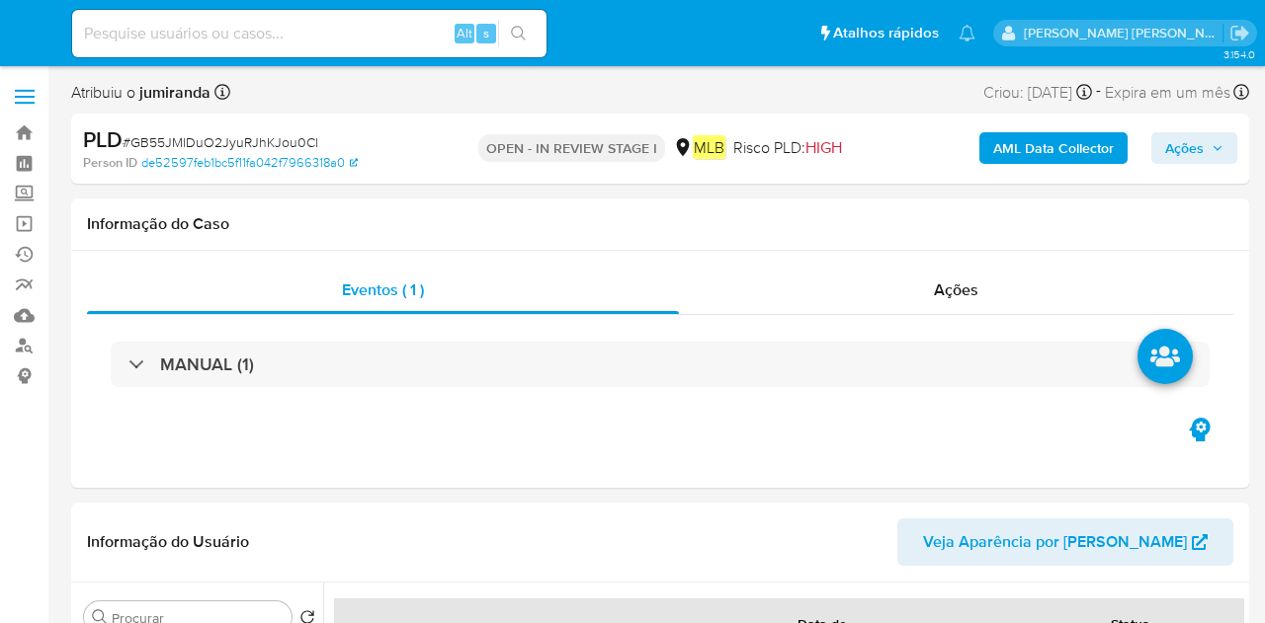
select select "10"
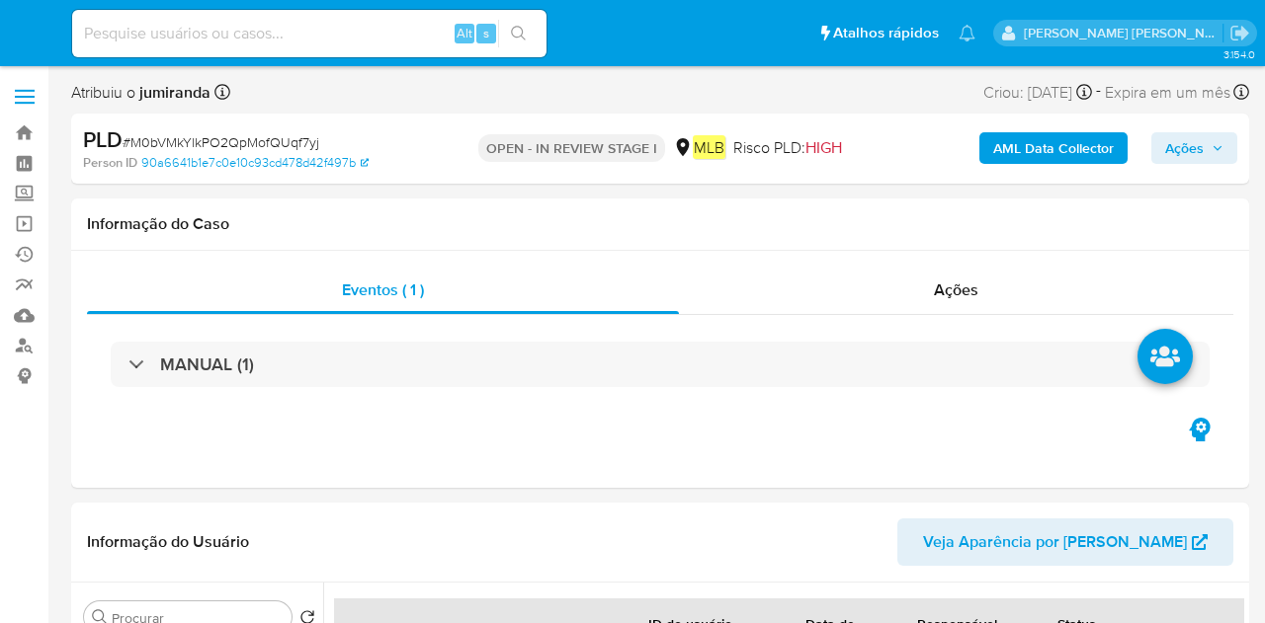
select select "10"
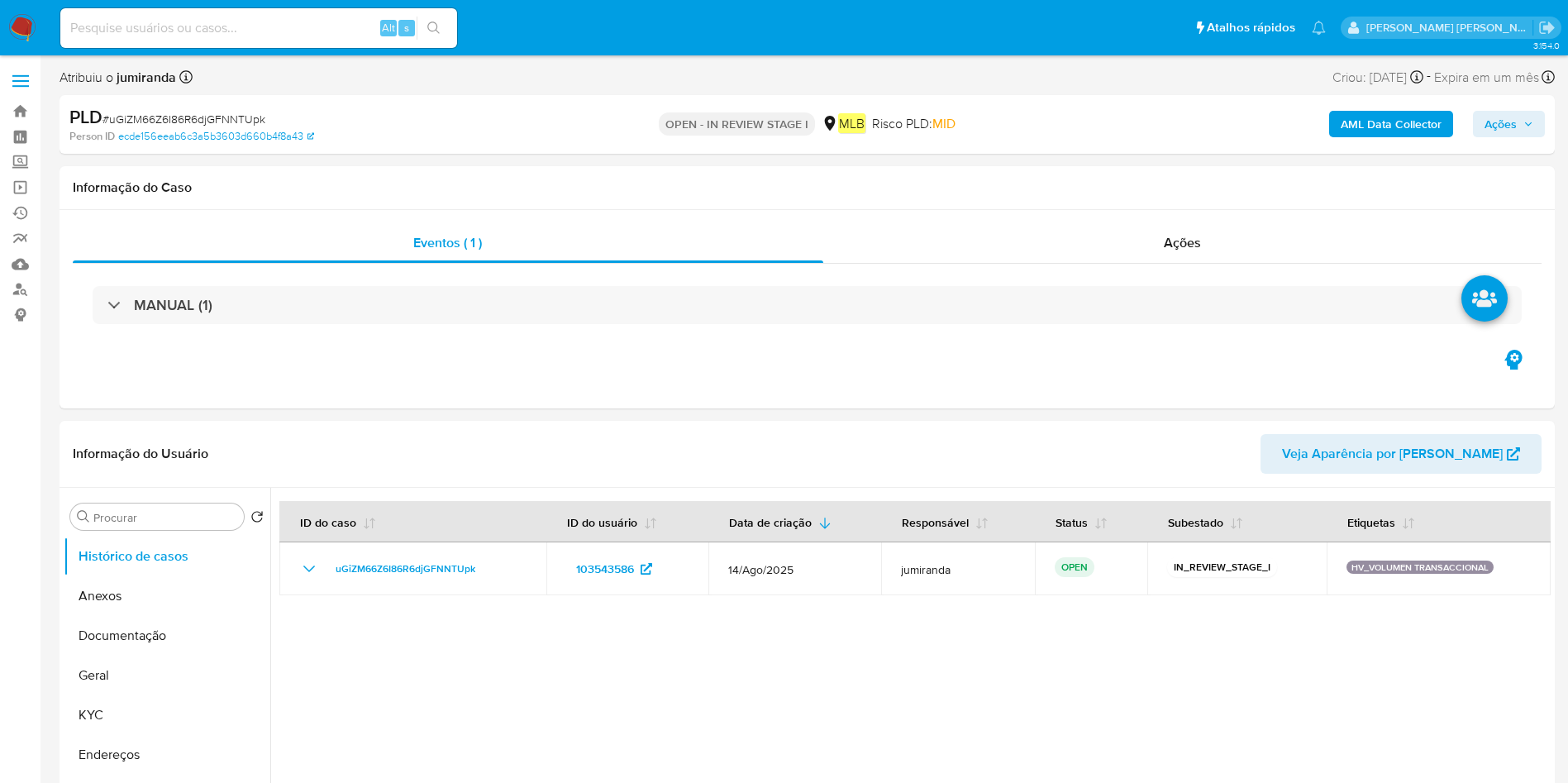
select select "10"
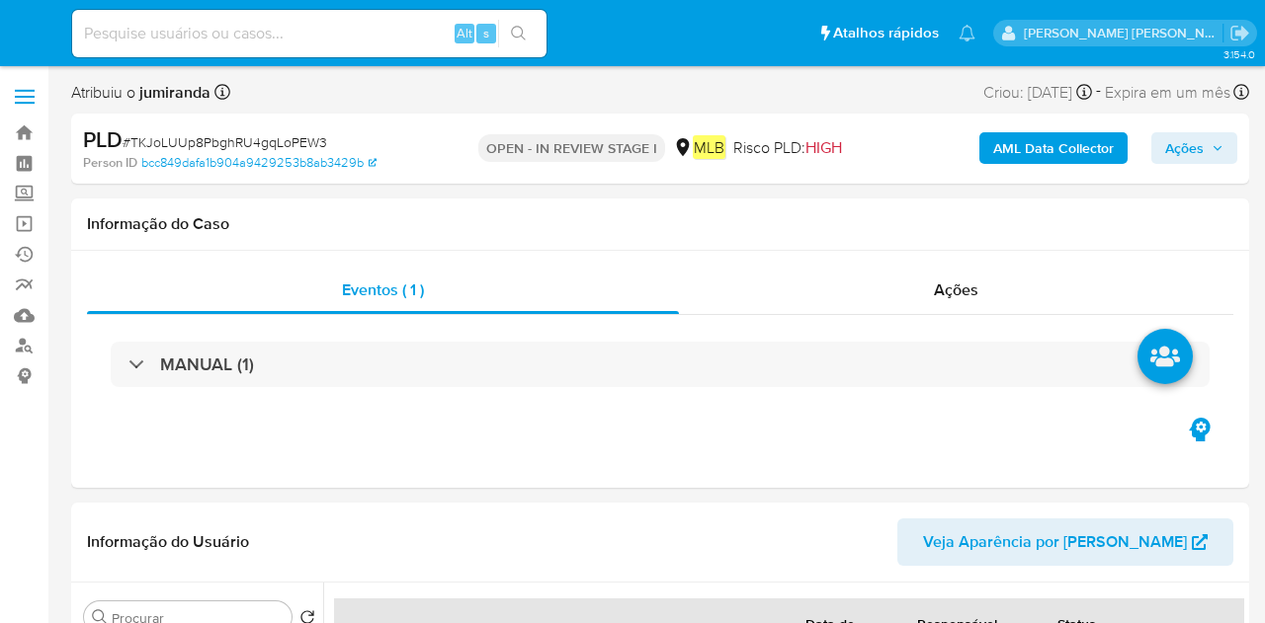
select select "10"
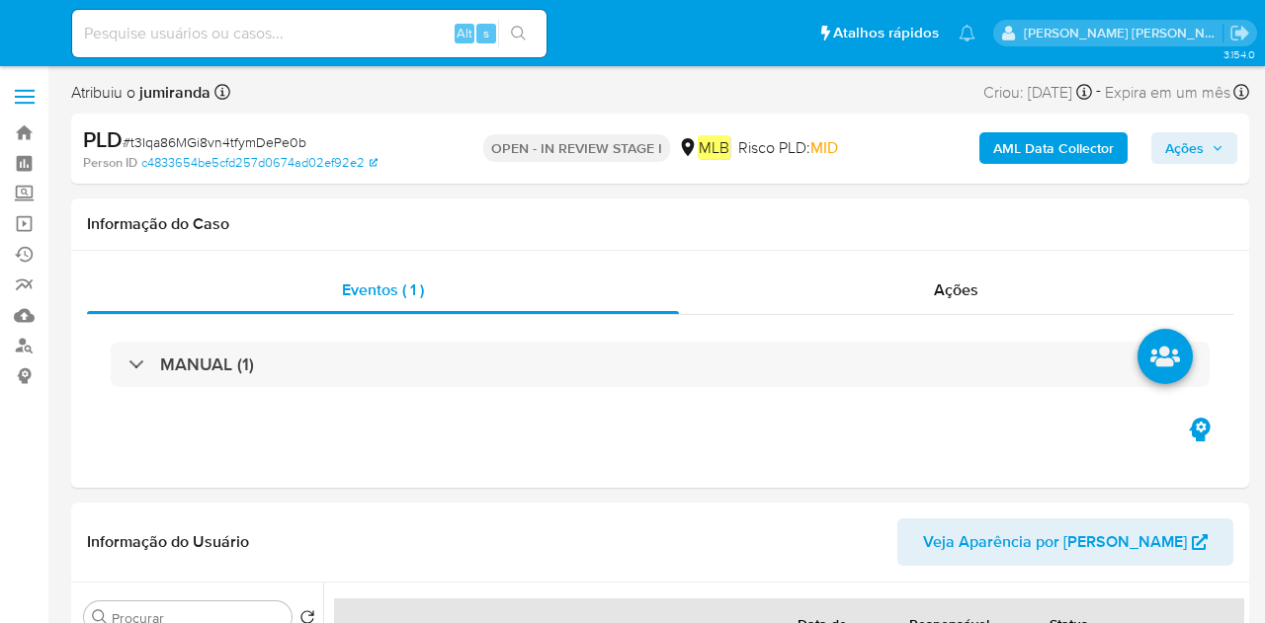
select select "10"
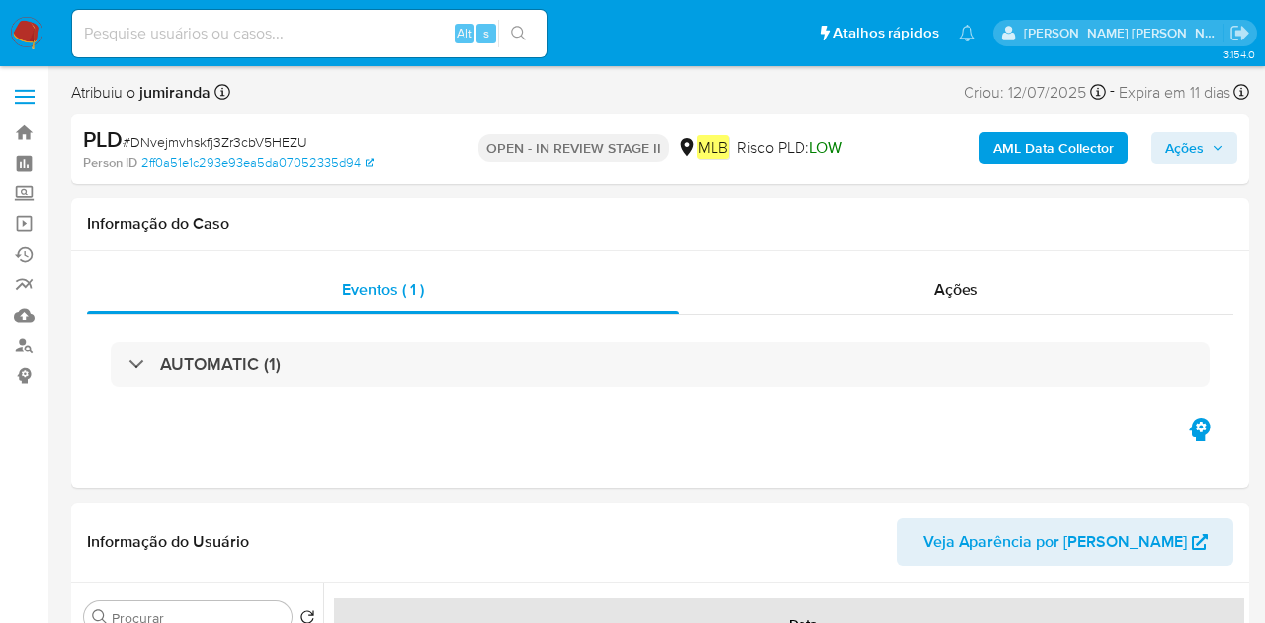
select select "10"
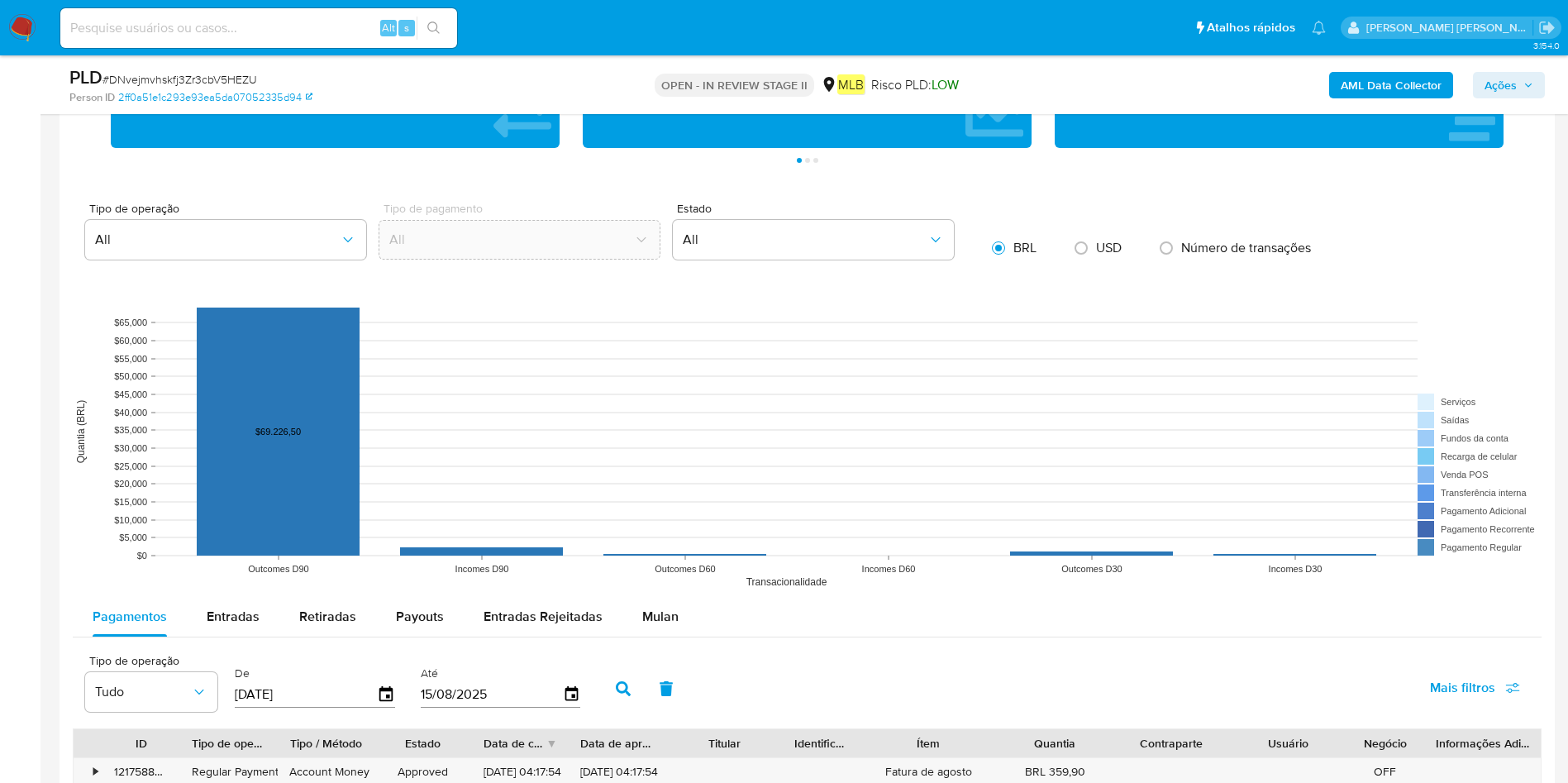
scroll to position [1487, 0]
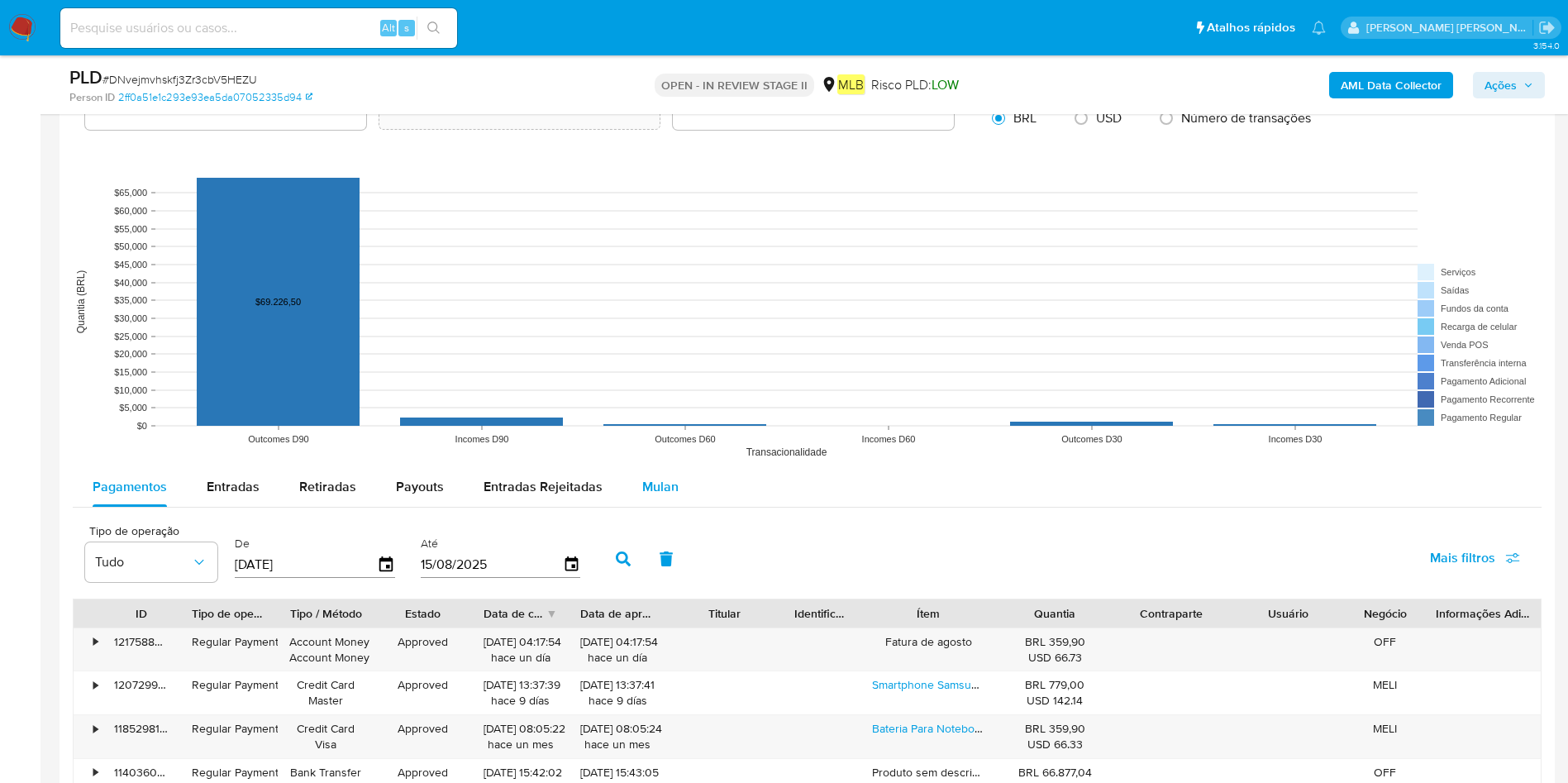
click at [627, 489] on button "Mulan" at bounding box center [660, 486] width 76 height 39
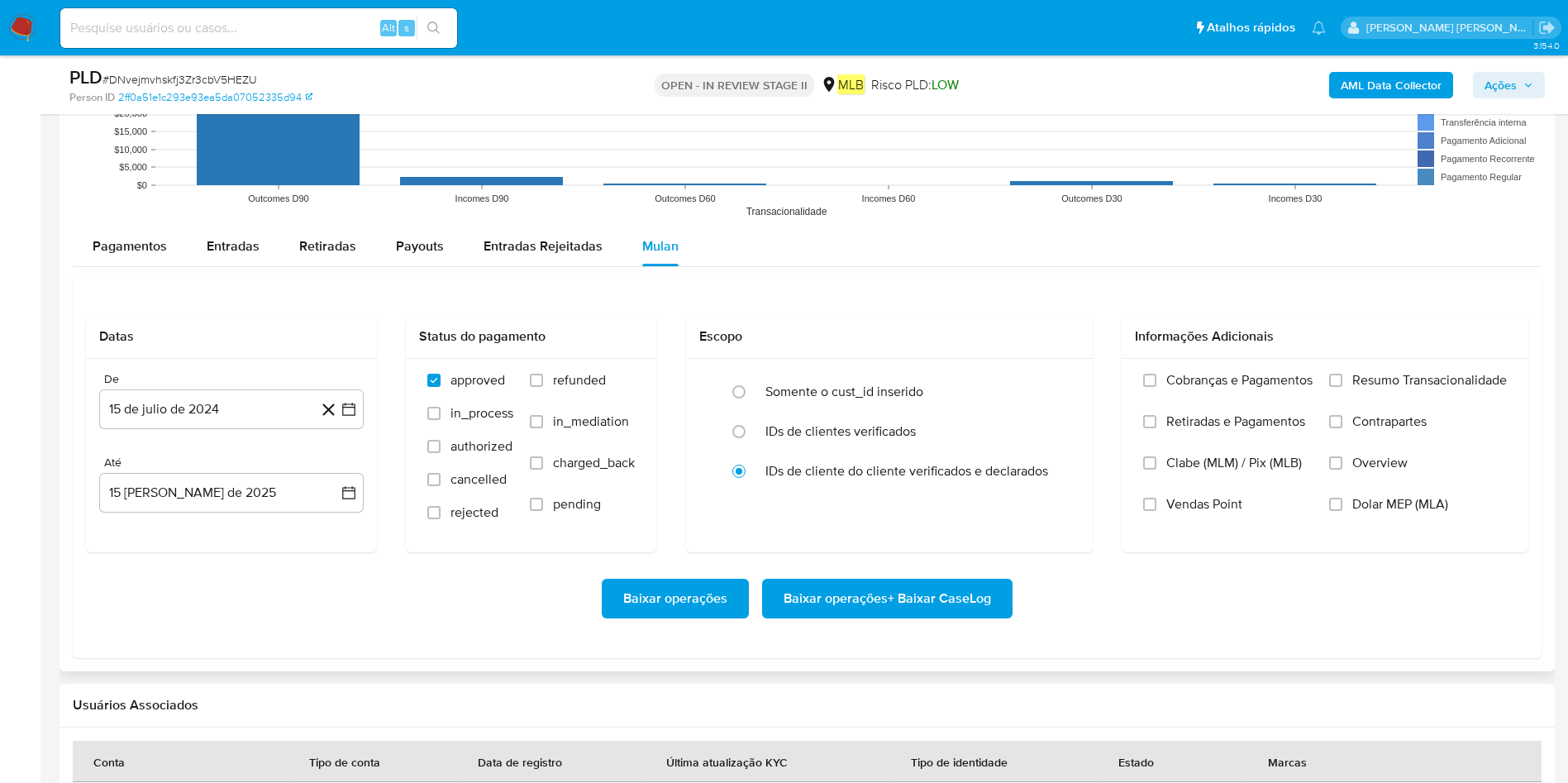
scroll to position [1860, 0]
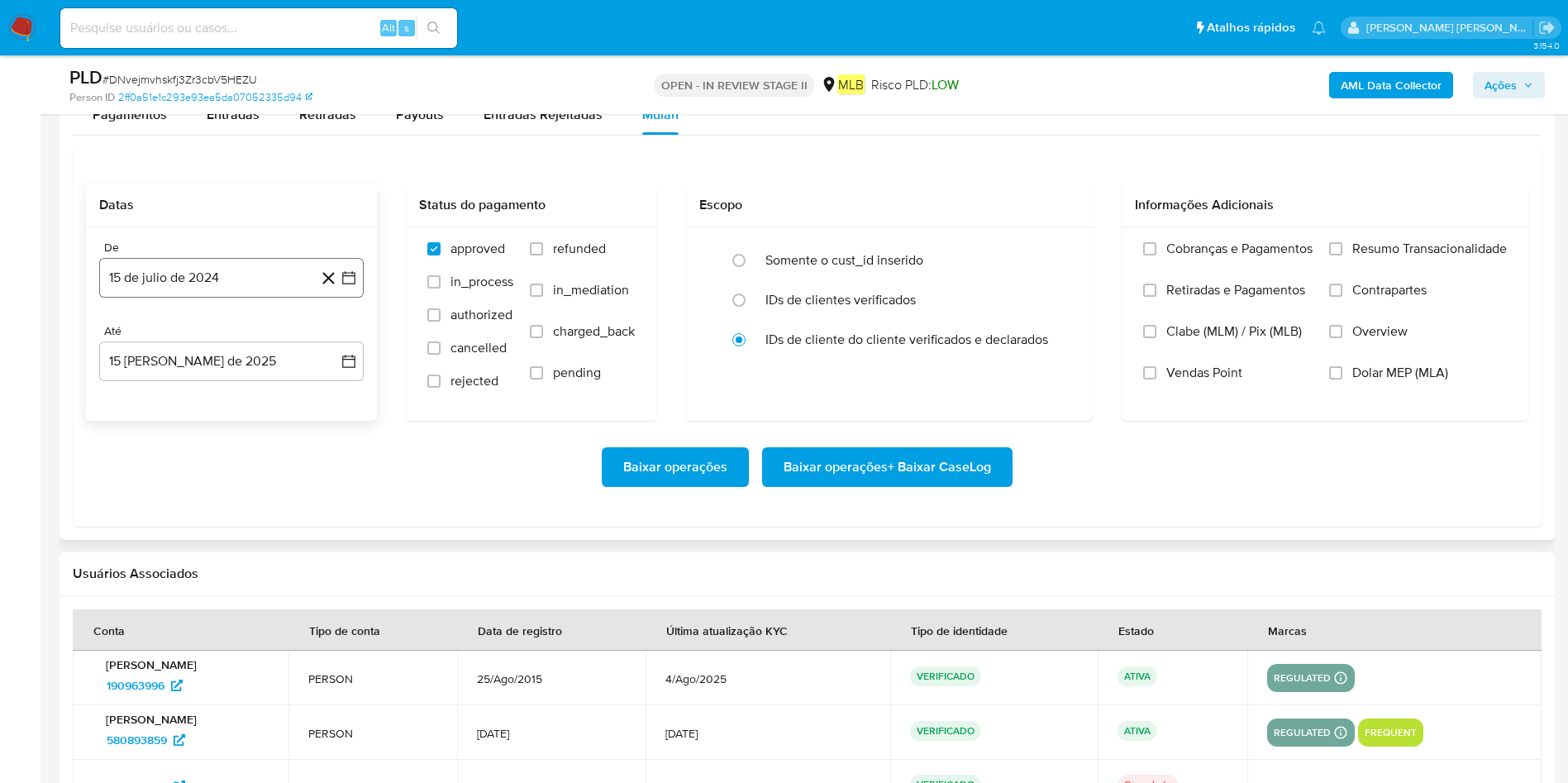
click at [247, 285] on button "15 de julio de 2024" at bounding box center [232, 277] width 264 height 39
click at [247, 308] on div "julio 2024 julio 2024 lun lunes mar martes mié miércoles jue jueves vie viernes…" at bounding box center [232, 433] width 264 height 261
click at [258, 340] on icon "Seleccionar mes y año" at bounding box center [264, 337] width 13 height 13
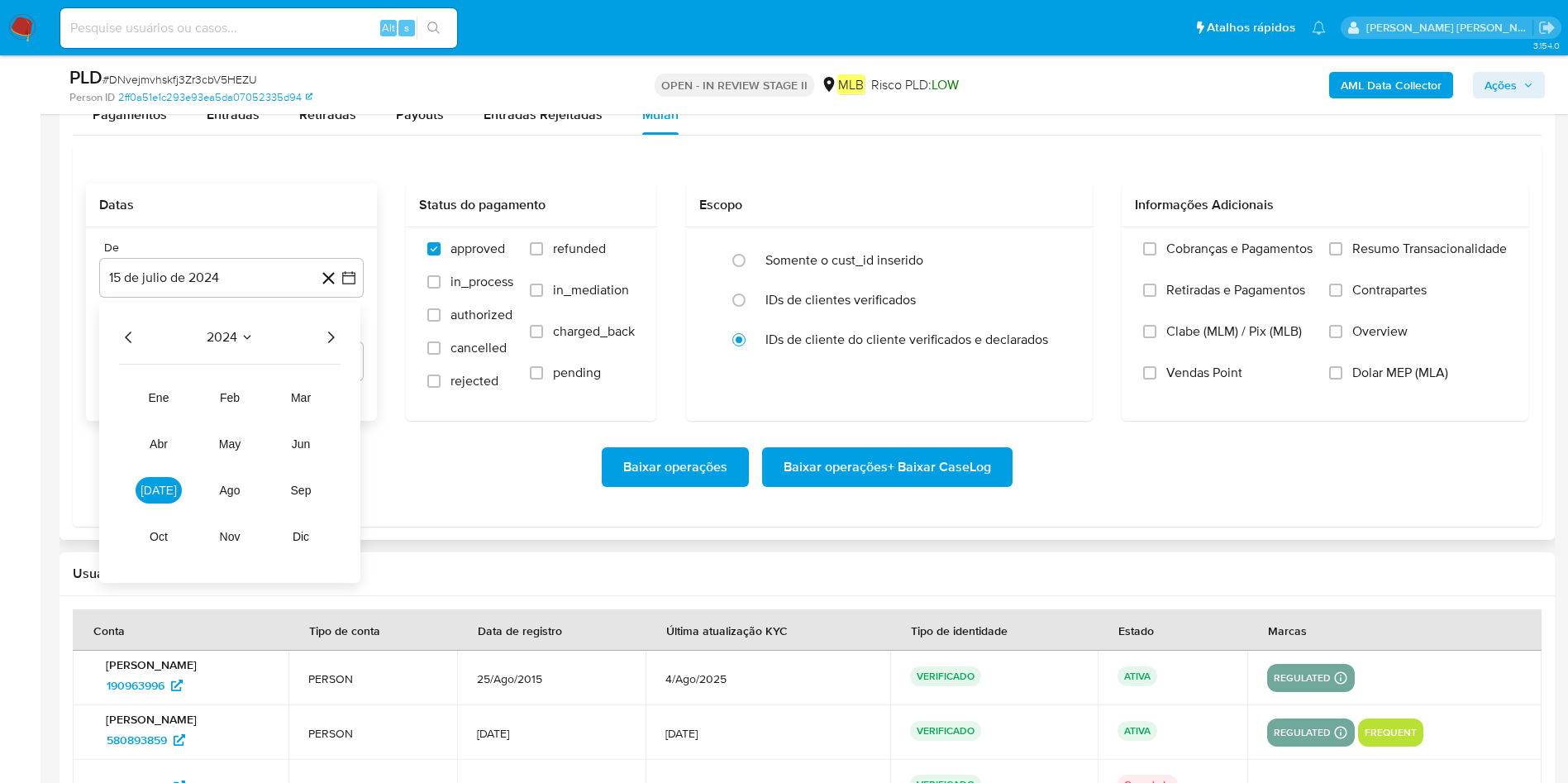
click at [323, 325] on div "2024 2024 ene feb mar abr may jun [DATE] ago sep oct nov dic" at bounding box center [230, 443] width 261 height 280
click at [338, 339] on icon "Año siguiente" at bounding box center [331, 337] width 20 height 20
click at [307, 438] on span "jun" at bounding box center [301, 444] width 19 height 13
click at [336, 414] on tbody "1 2 3 4 5 6 7 8 9 10 11 12 13 14 15 16 17 18 19 20 21 22 23 24 25 26 27 28 29 30" at bounding box center [231, 480] width 225 height 192
click at [346, 399] on div "junio 2025 junio 2025 lun lunes mar martes mié miércoles jue jueves vie viernes…" at bounding box center [232, 450] width 264 height 294
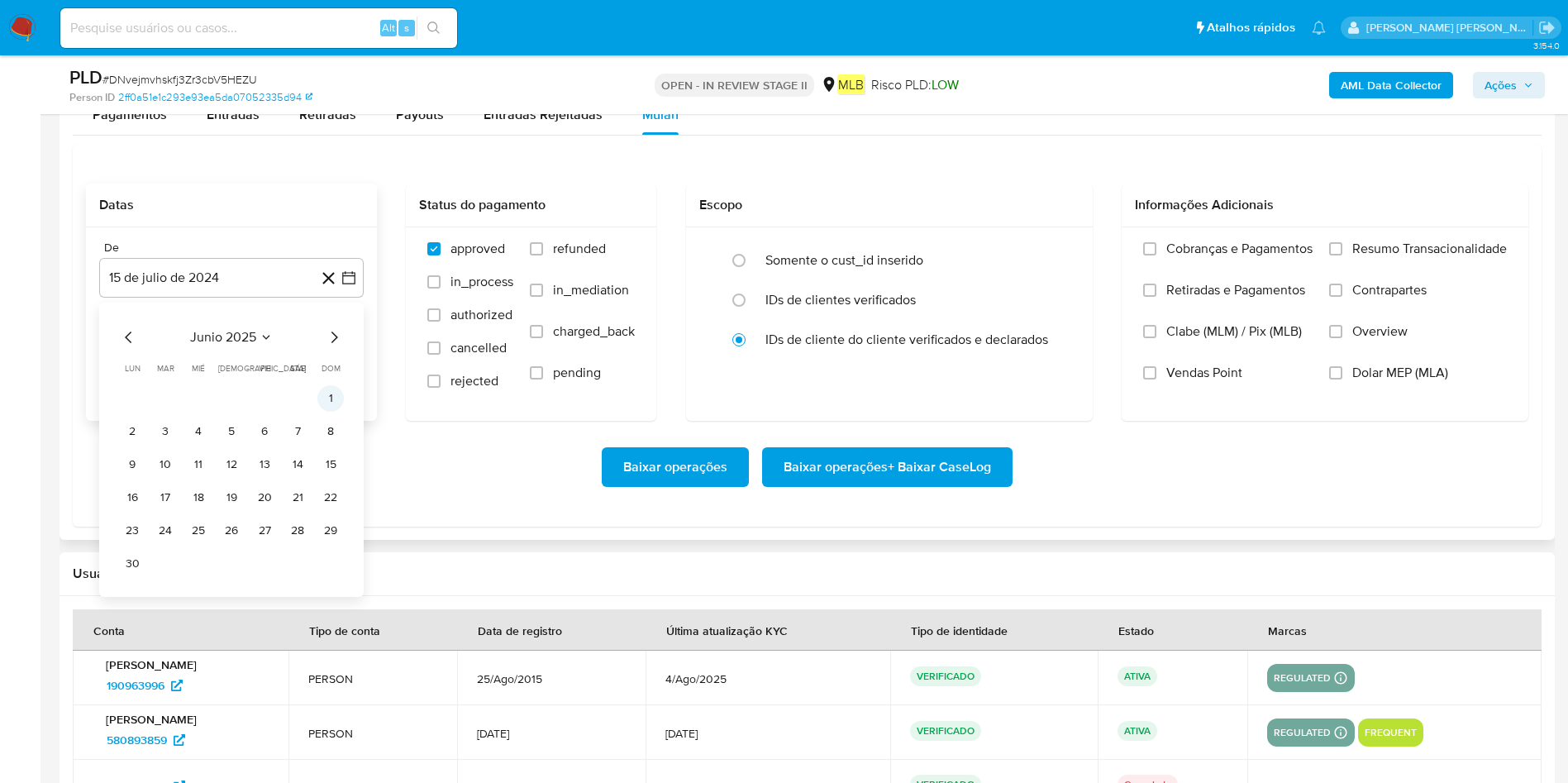
click at [343, 392] on button "1" at bounding box center [331, 398] width 27 height 27
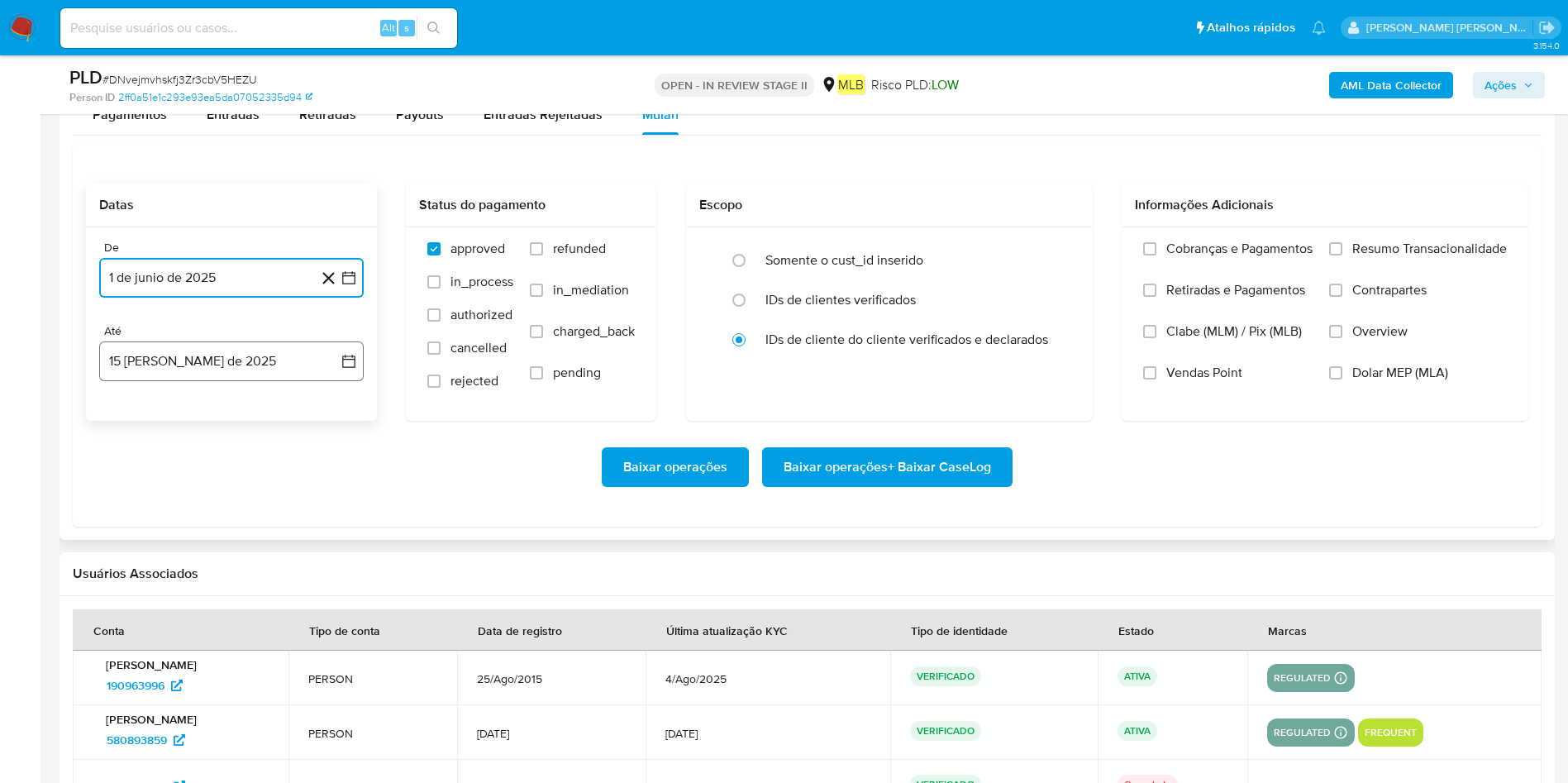
click at [241, 351] on button "15 de agosto de 2025" at bounding box center [232, 361] width 264 height 39
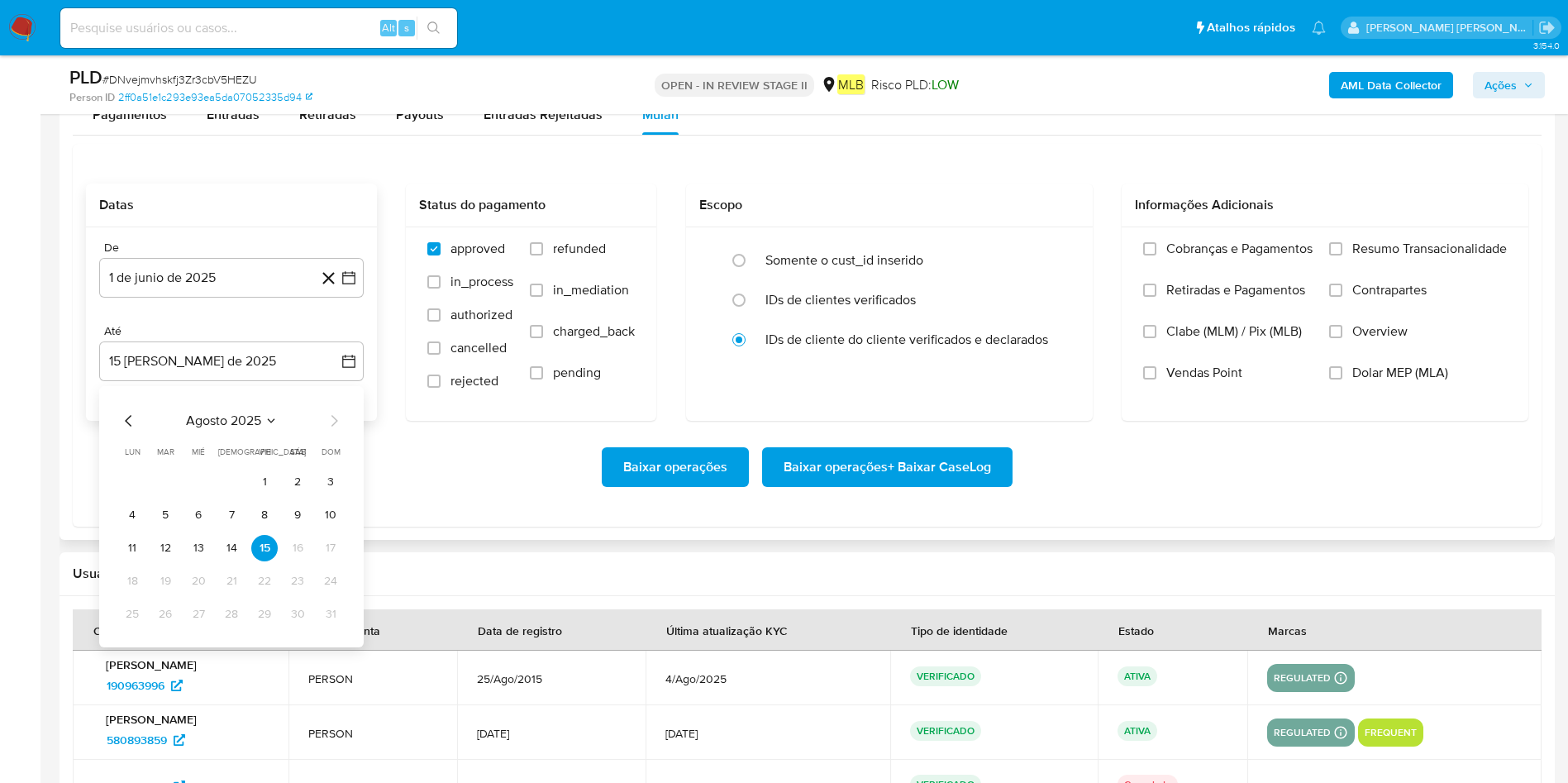
click at [216, 520] on tr "11 12 13 14 15 16 17" at bounding box center [231, 548] width 225 height 27
click at [238, 520] on button "14" at bounding box center [232, 548] width 27 height 27
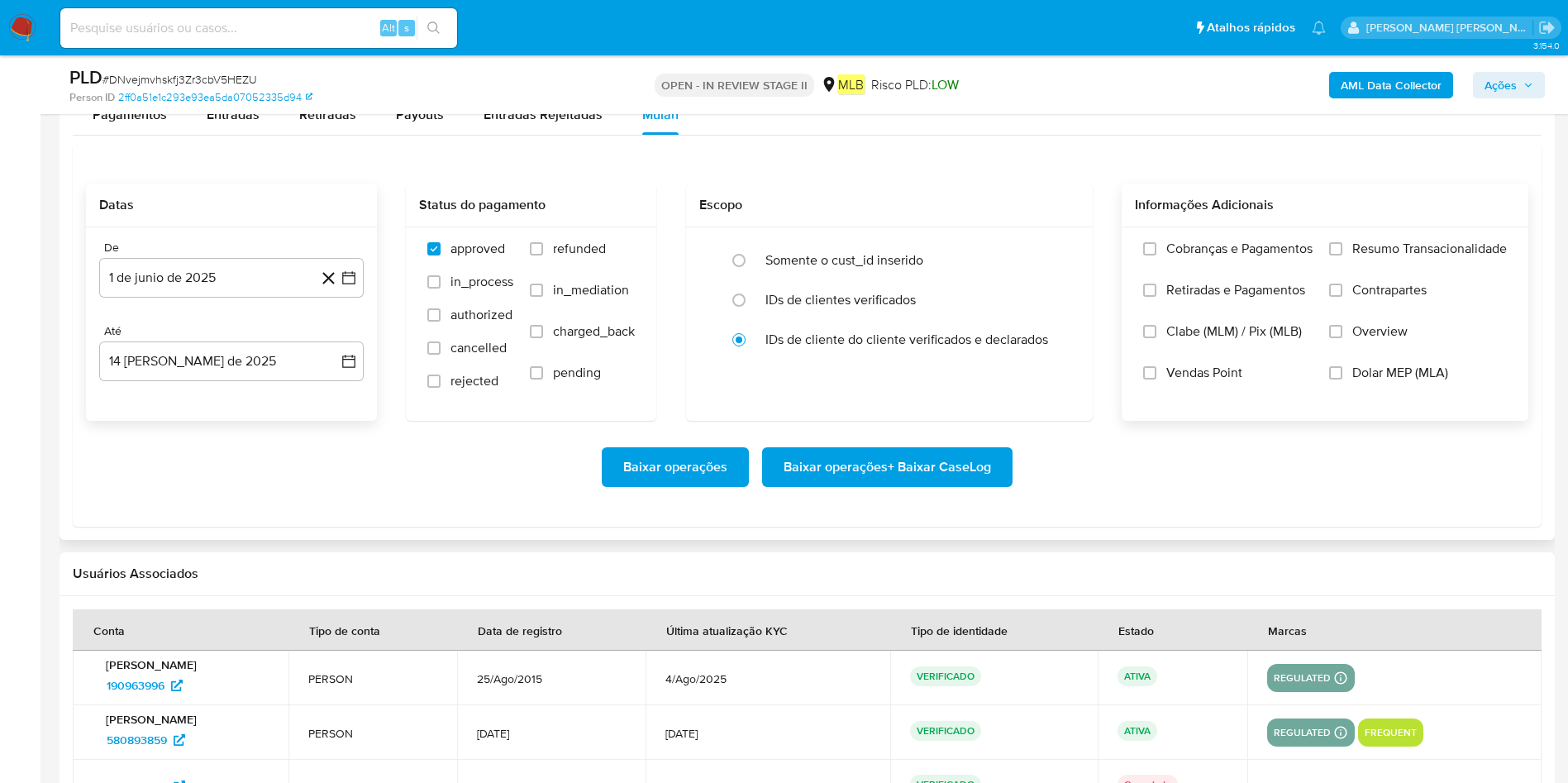
click at [1058, 241] on span "Resumo Transacionalidade" at bounding box center [1429, 249] width 155 height 17
click at [1058, 242] on input "Resumo Transacionalidade" at bounding box center [1336, 248] width 13 height 13
click at [827, 468] on span "Baixar operações + Baixar CaseLog" at bounding box center [888, 466] width 208 height 36
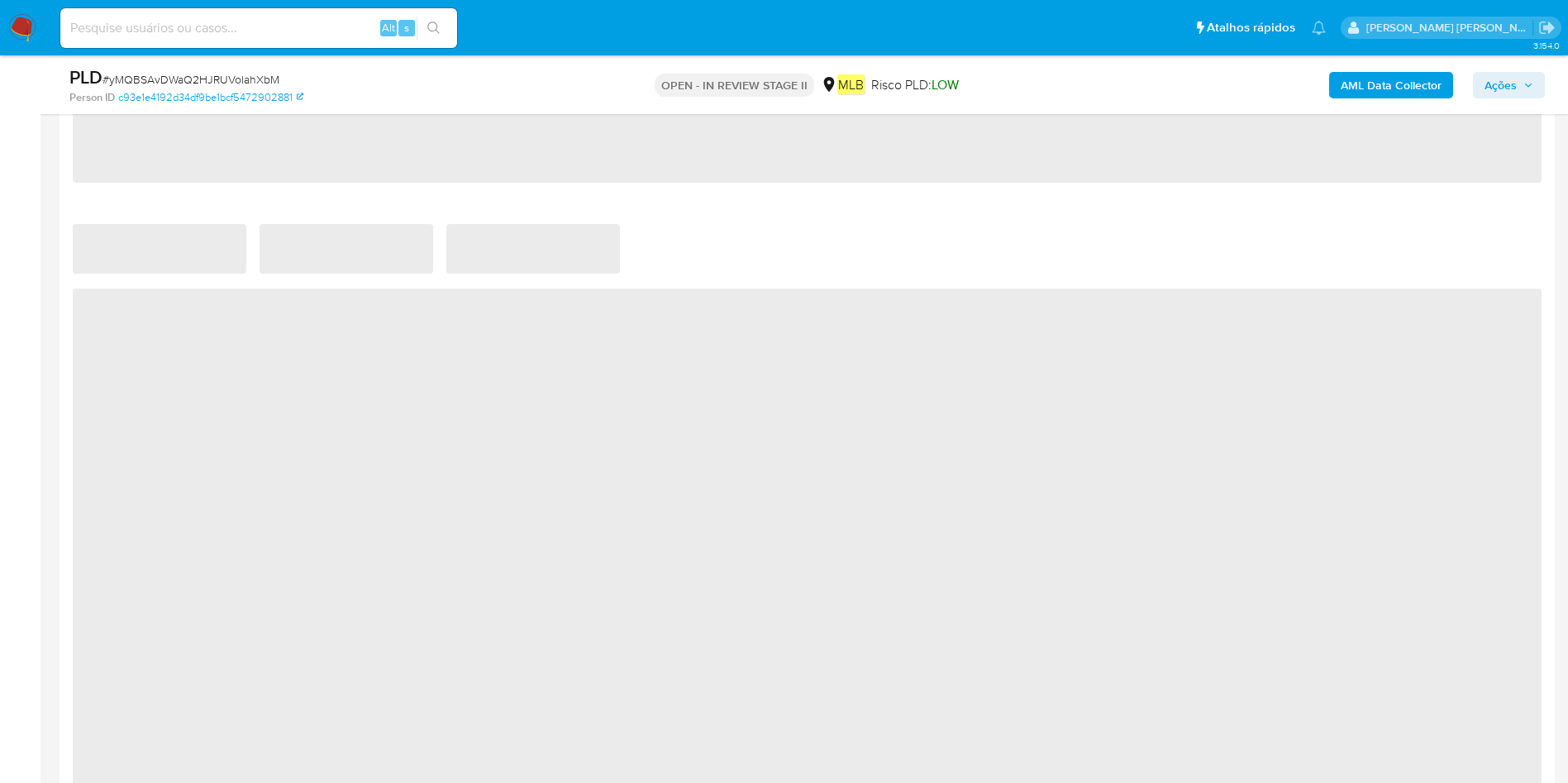
scroll to position [992, 0]
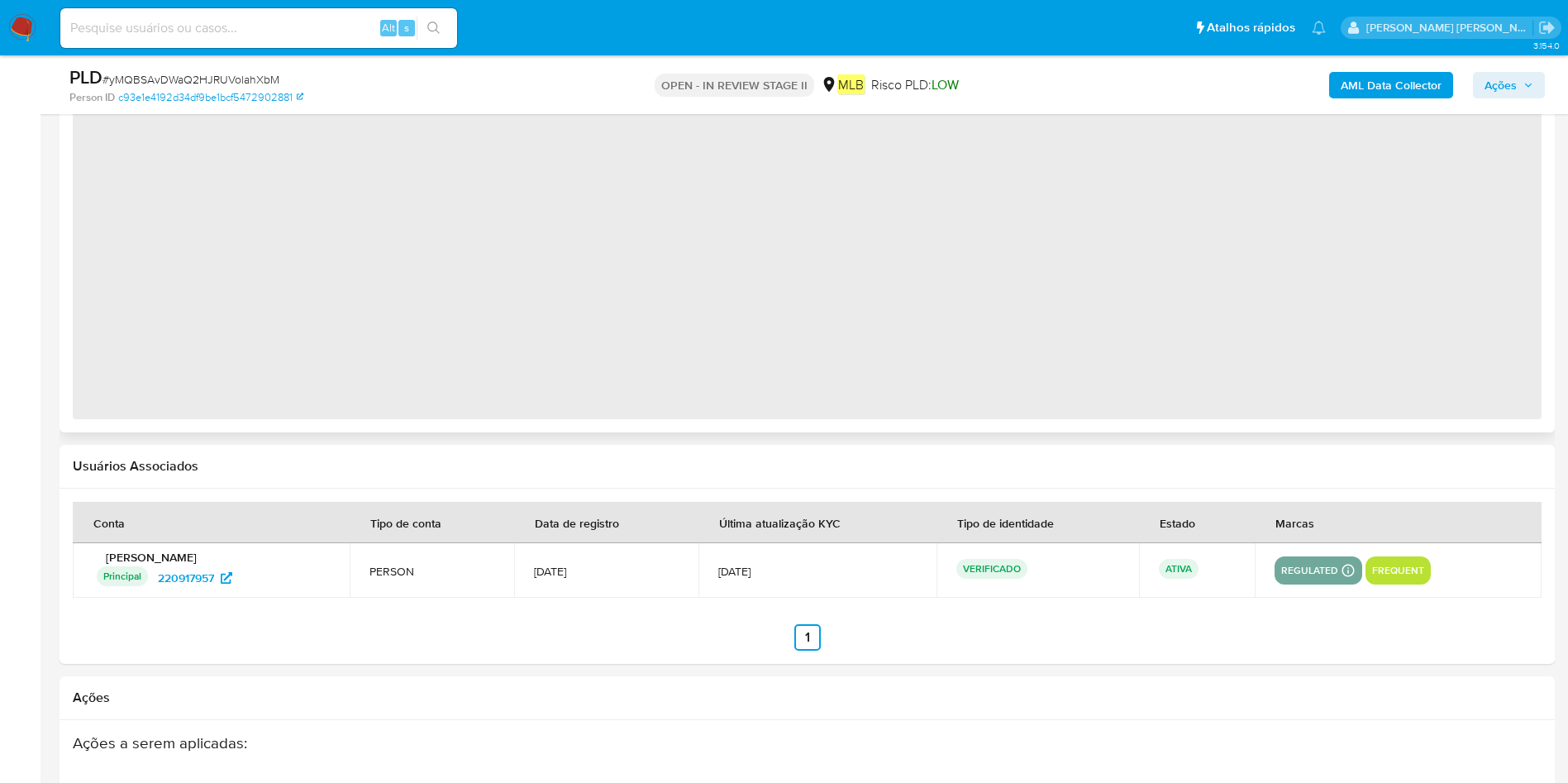
select select "10"
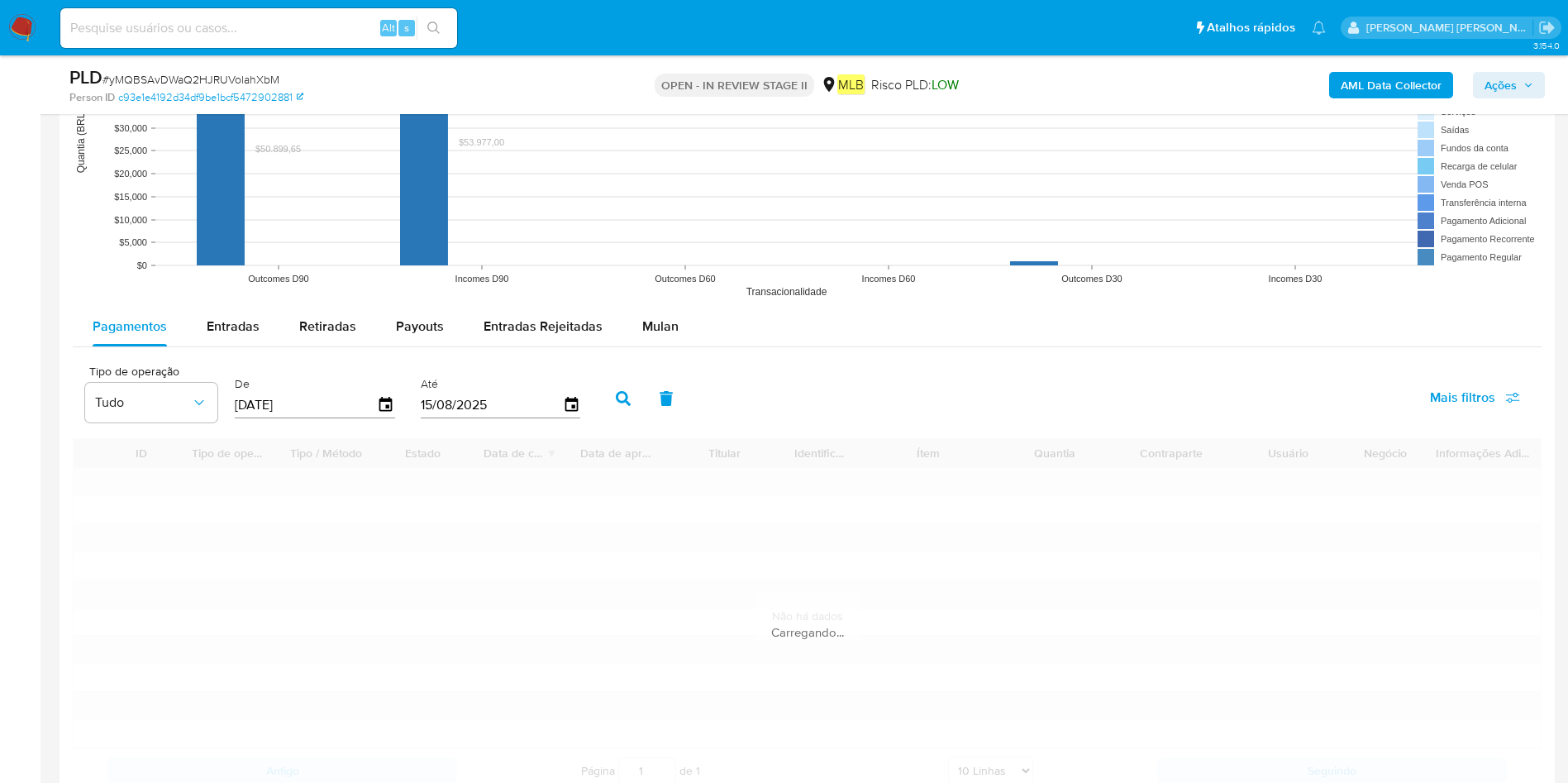
scroll to position [1612, 0]
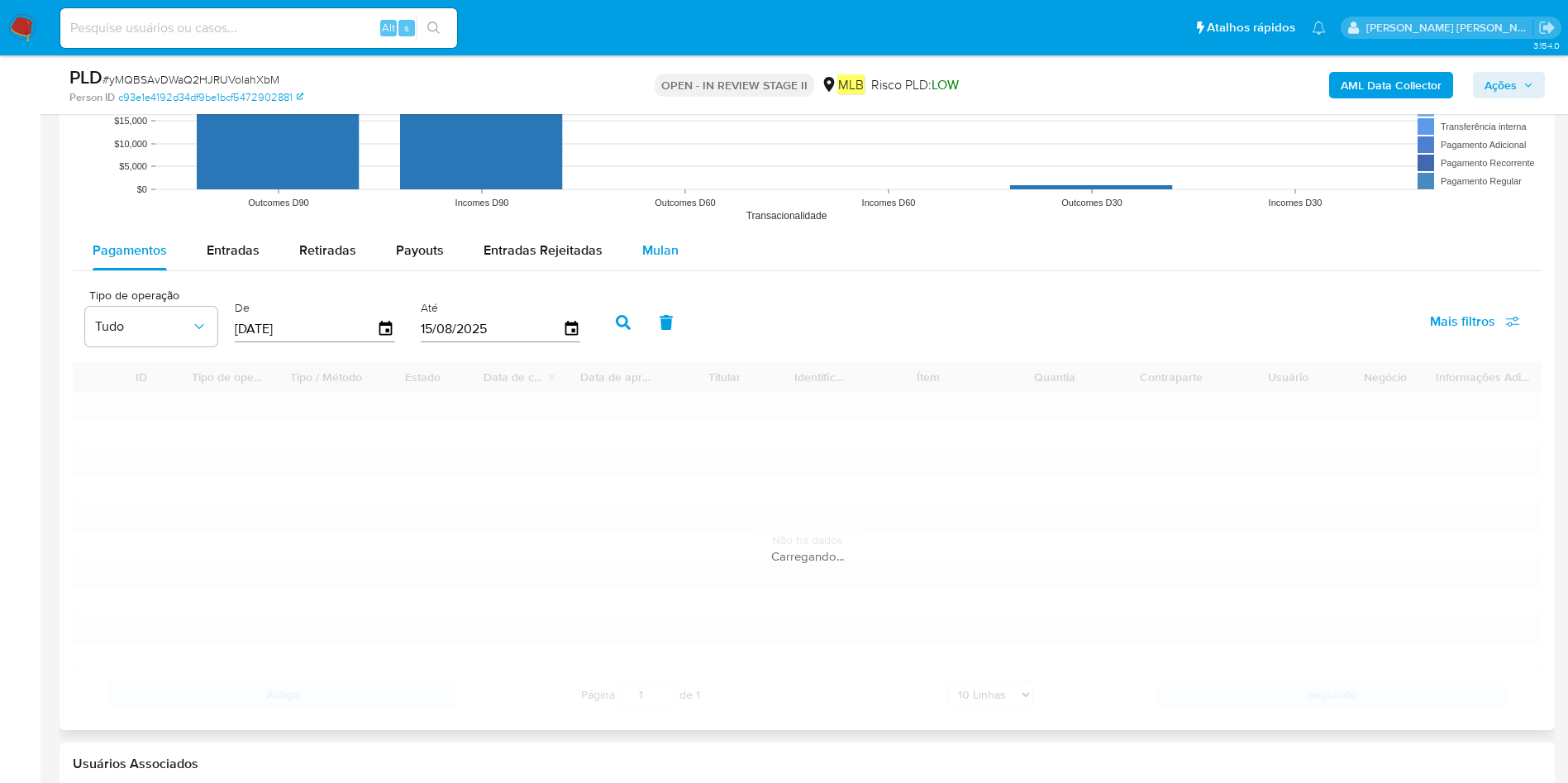
click at [676, 266] on button "Mulan" at bounding box center [660, 250] width 76 height 39
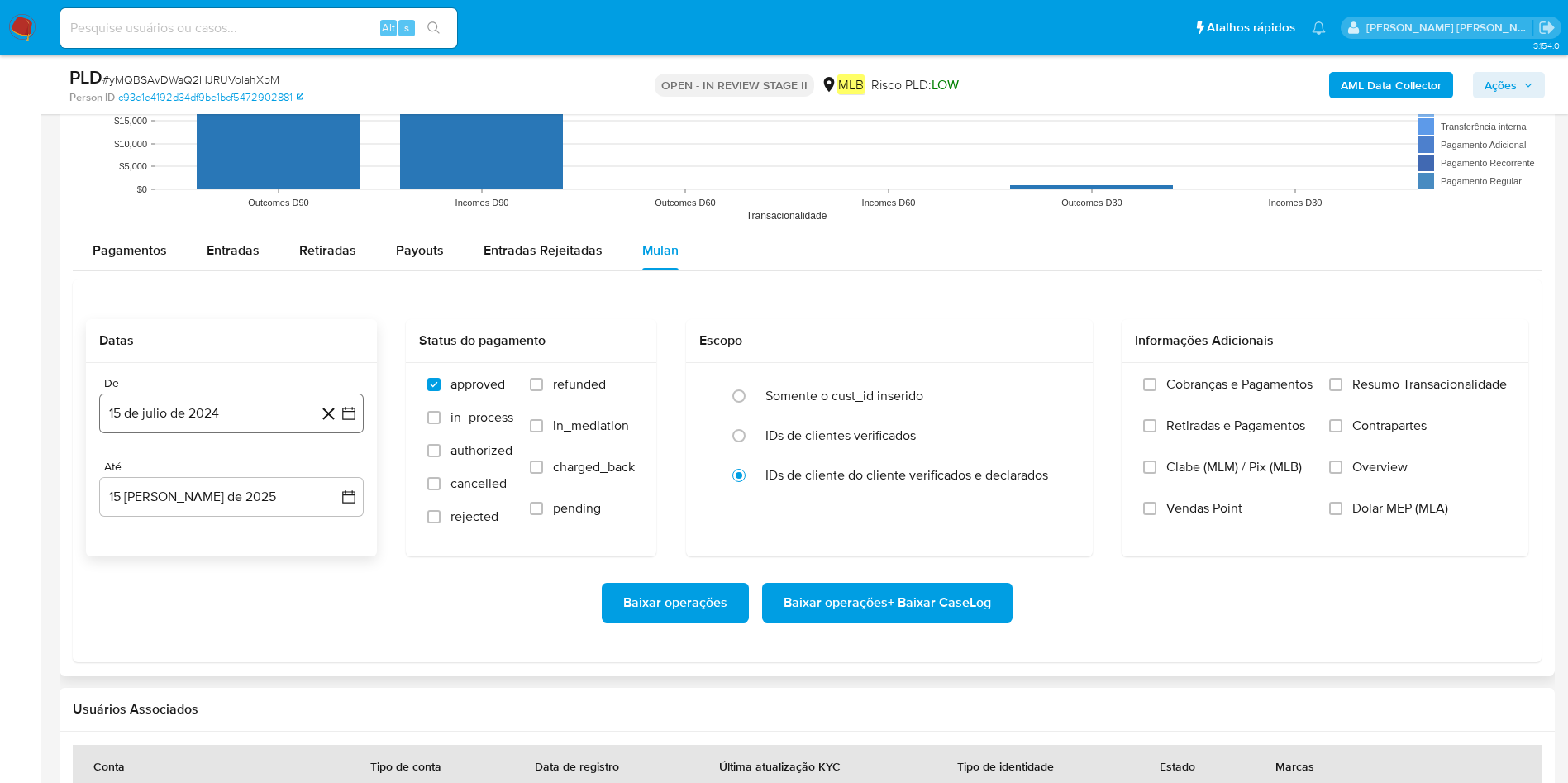
click at [243, 419] on button "15 de julio de 2024" at bounding box center [232, 412] width 264 height 39
click at [236, 466] on span "julio 2024" at bounding box center [223, 473] width 62 height 17
click at [334, 471] on icon "Año siguiente" at bounding box center [331, 473] width 20 height 20
click at [292, 520] on span "jun" at bounding box center [301, 580] width 19 height 13
click at [331, 520] on button "1" at bounding box center [331, 534] width 27 height 27
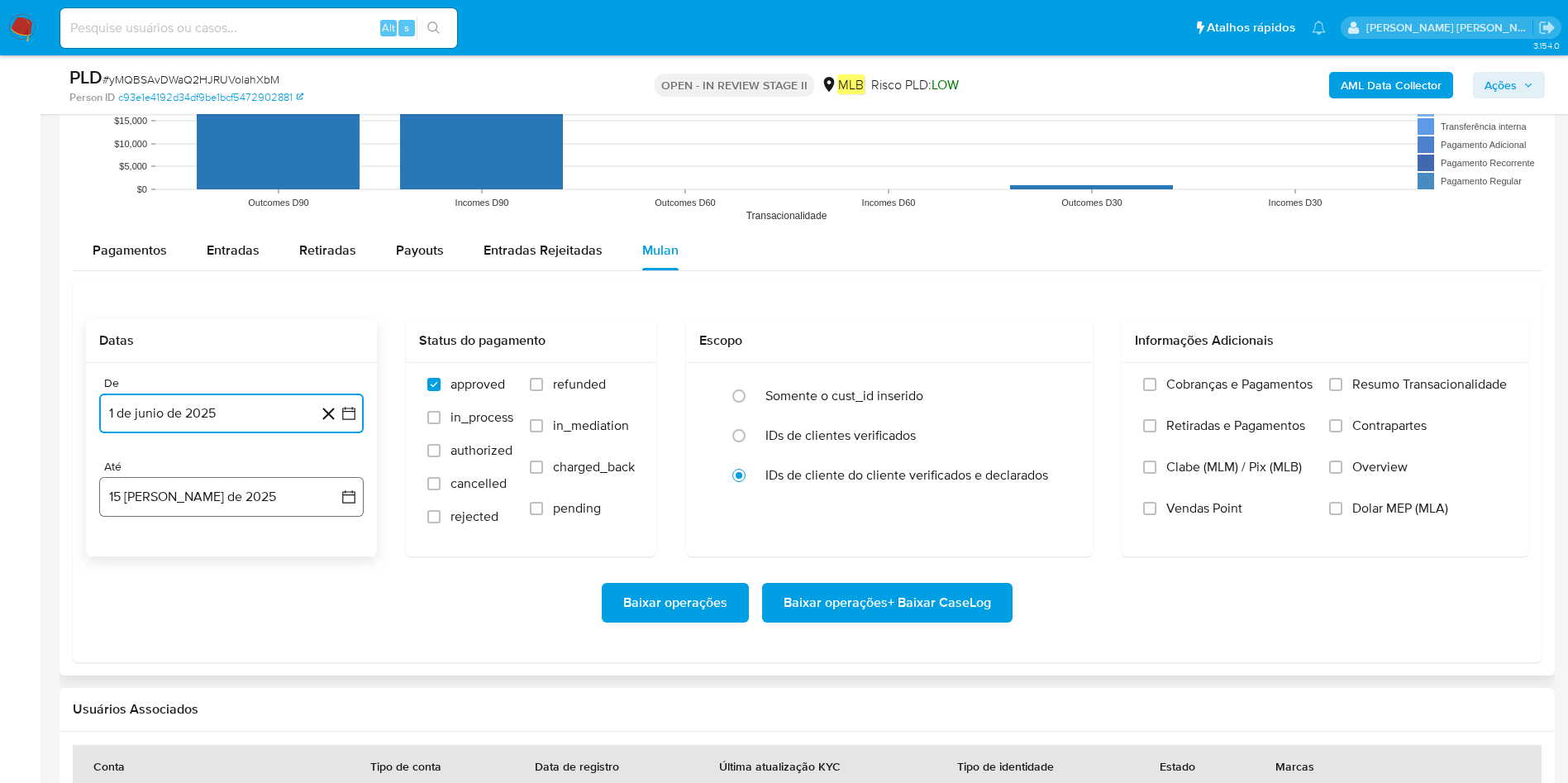
click at [290, 506] on button "15 [PERSON_NAME] de 2025" at bounding box center [232, 496] width 264 height 39
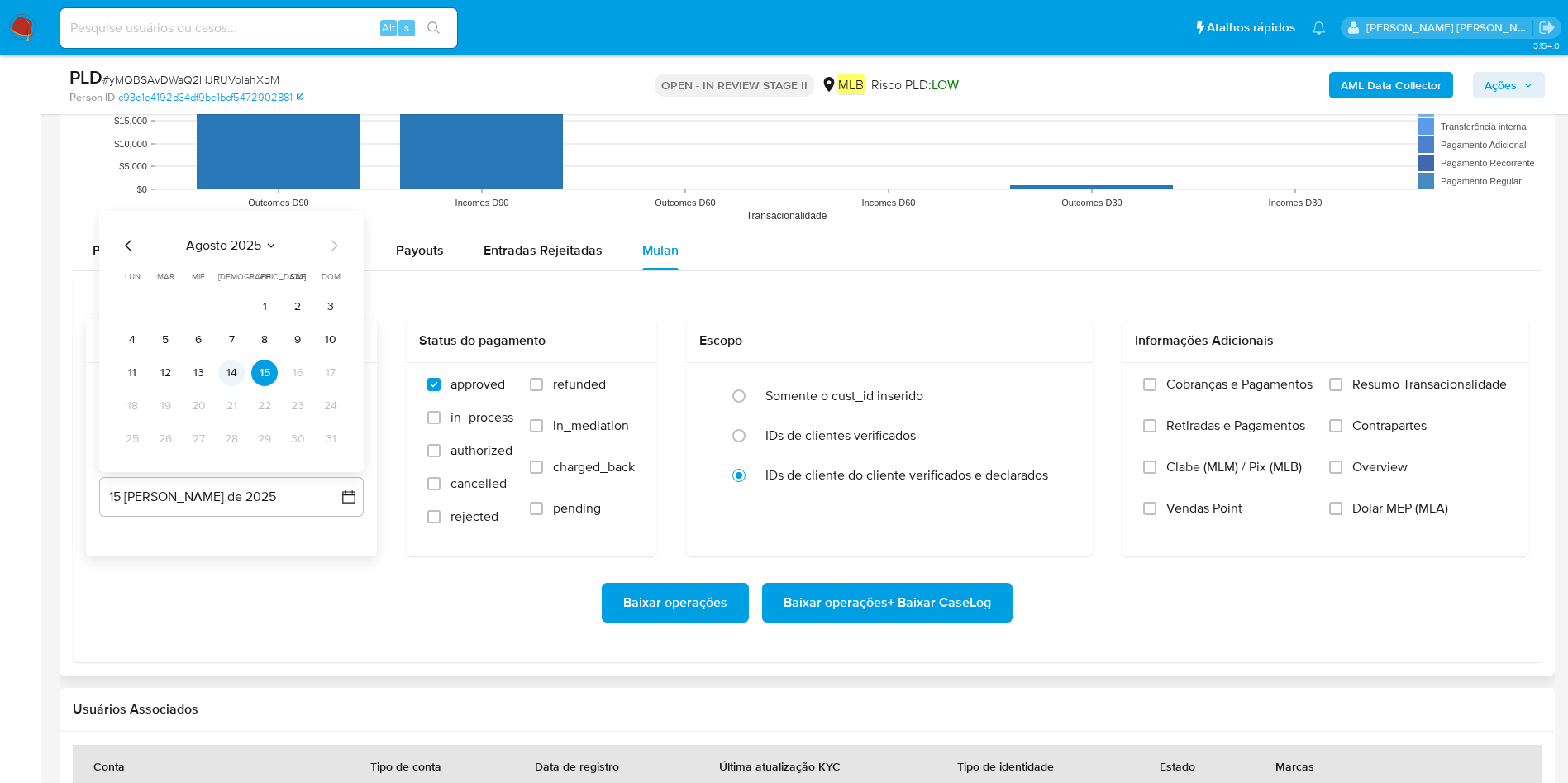
click at [223, 376] on button "14" at bounding box center [232, 373] width 27 height 27
click at [1058, 392] on span "Resumo Transacionalidade" at bounding box center [1429, 385] width 155 height 17
click at [1058, 391] on input "Resumo Transacionalidade" at bounding box center [1336, 385] width 13 height 13
click at [867, 520] on span "Baixar operações + Baixar CaseLog" at bounding box center [888, 602] width 208 height 36
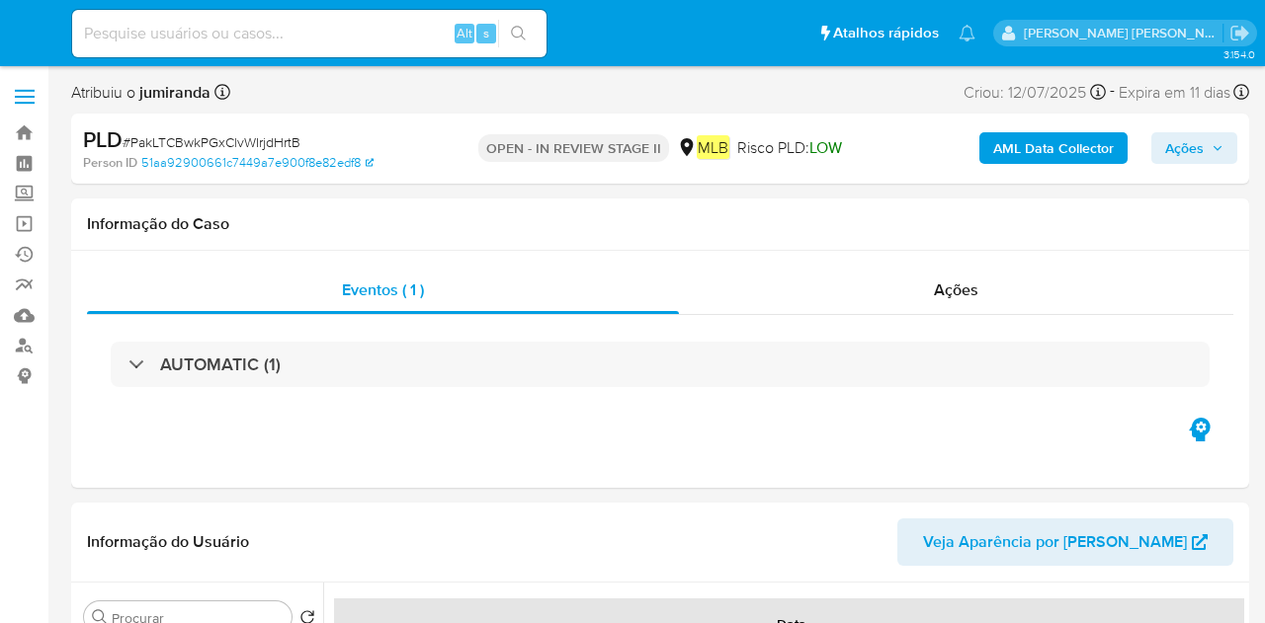
select select "10"
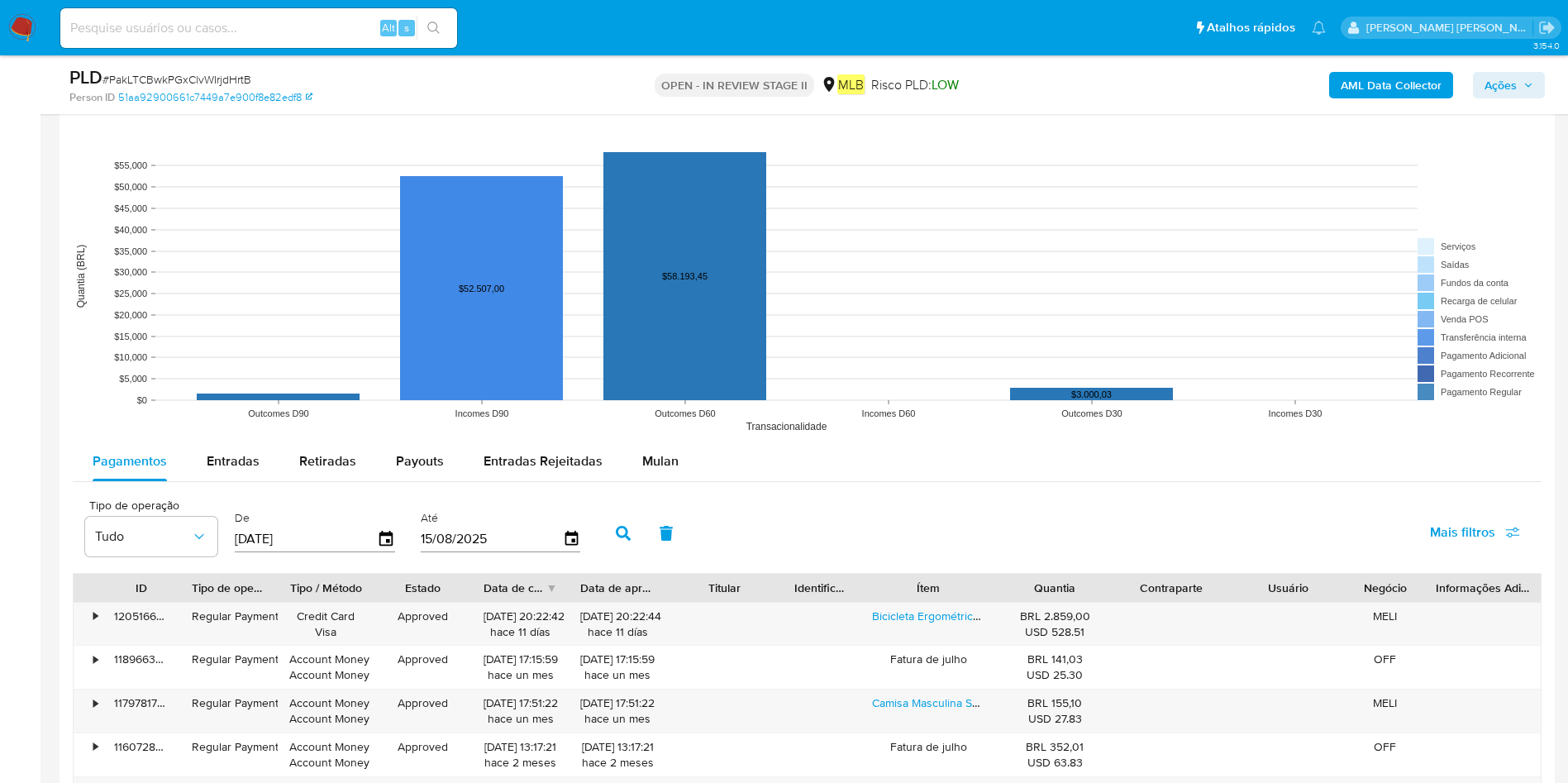
scroll to position [1612, 0]
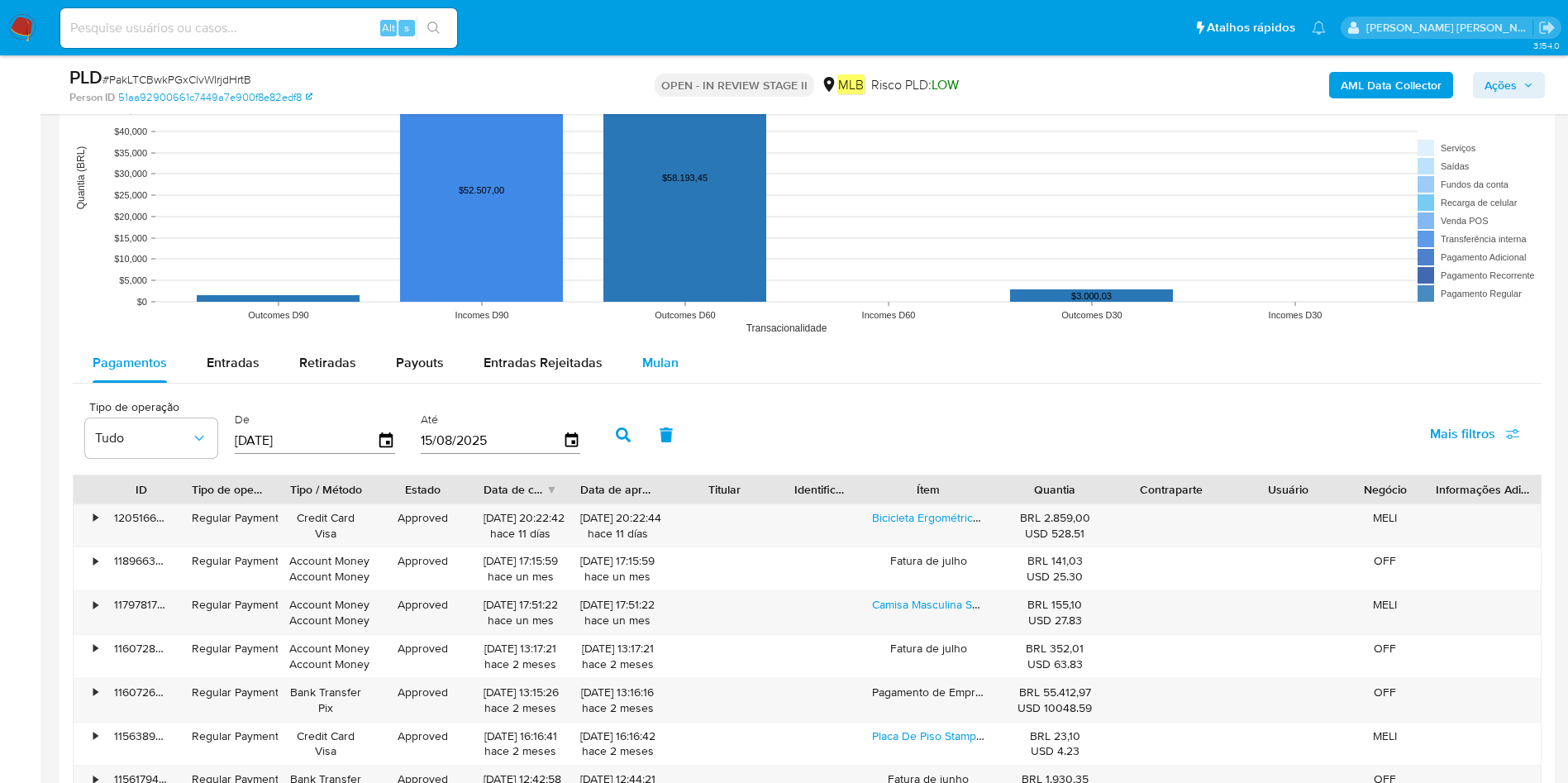
drag, startPoint x: 658, startPoint y: 369, endPoint x: 630, endPoint y: 376, distance: 28.9
click at [658, 368] on span "Mulan" at bounding box center [660, 362] width 36 height 19
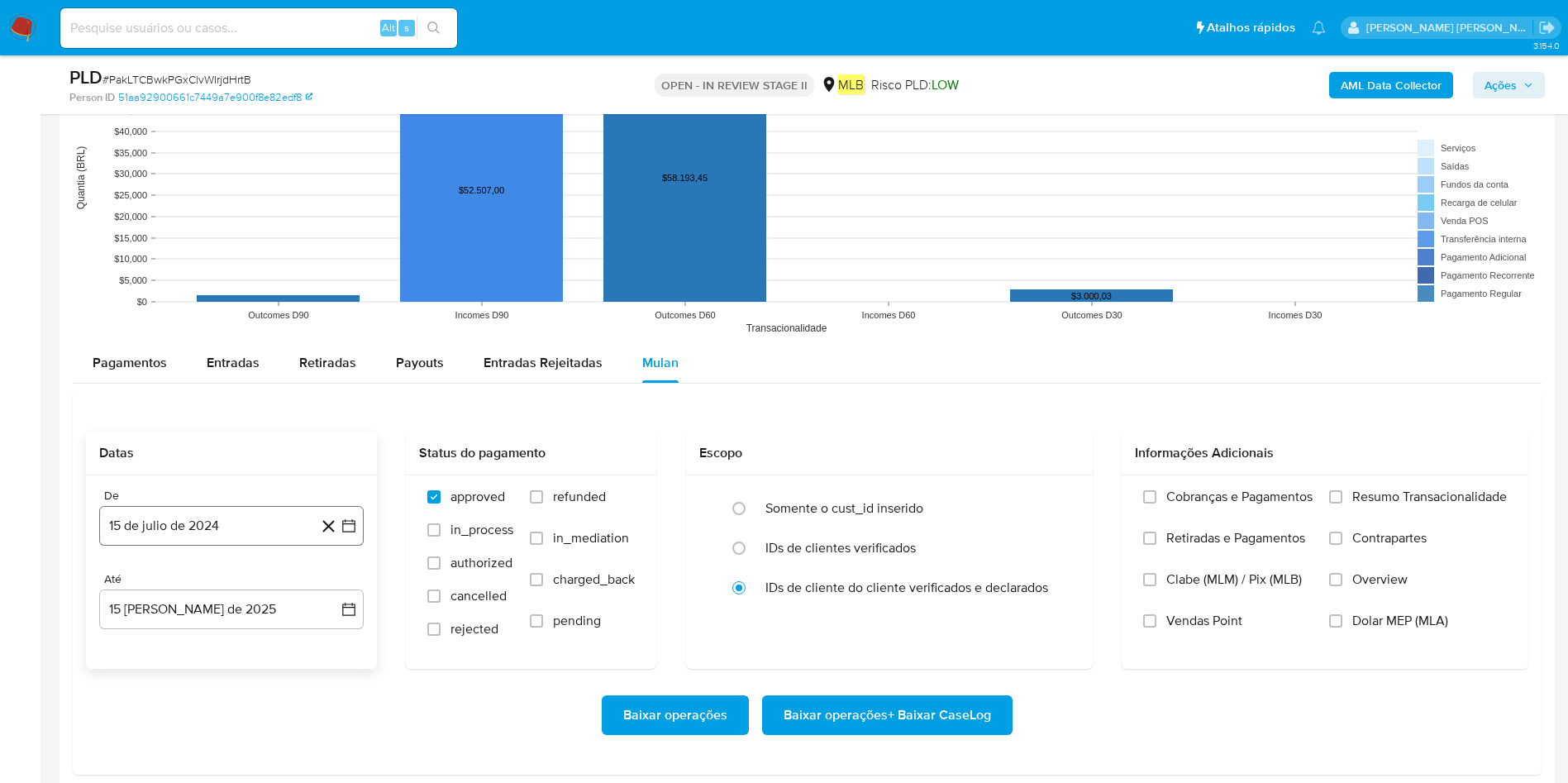
click at [176, 520] on button "15 de julio de 2024" at bounding box center [232, 525] width 264 height 39
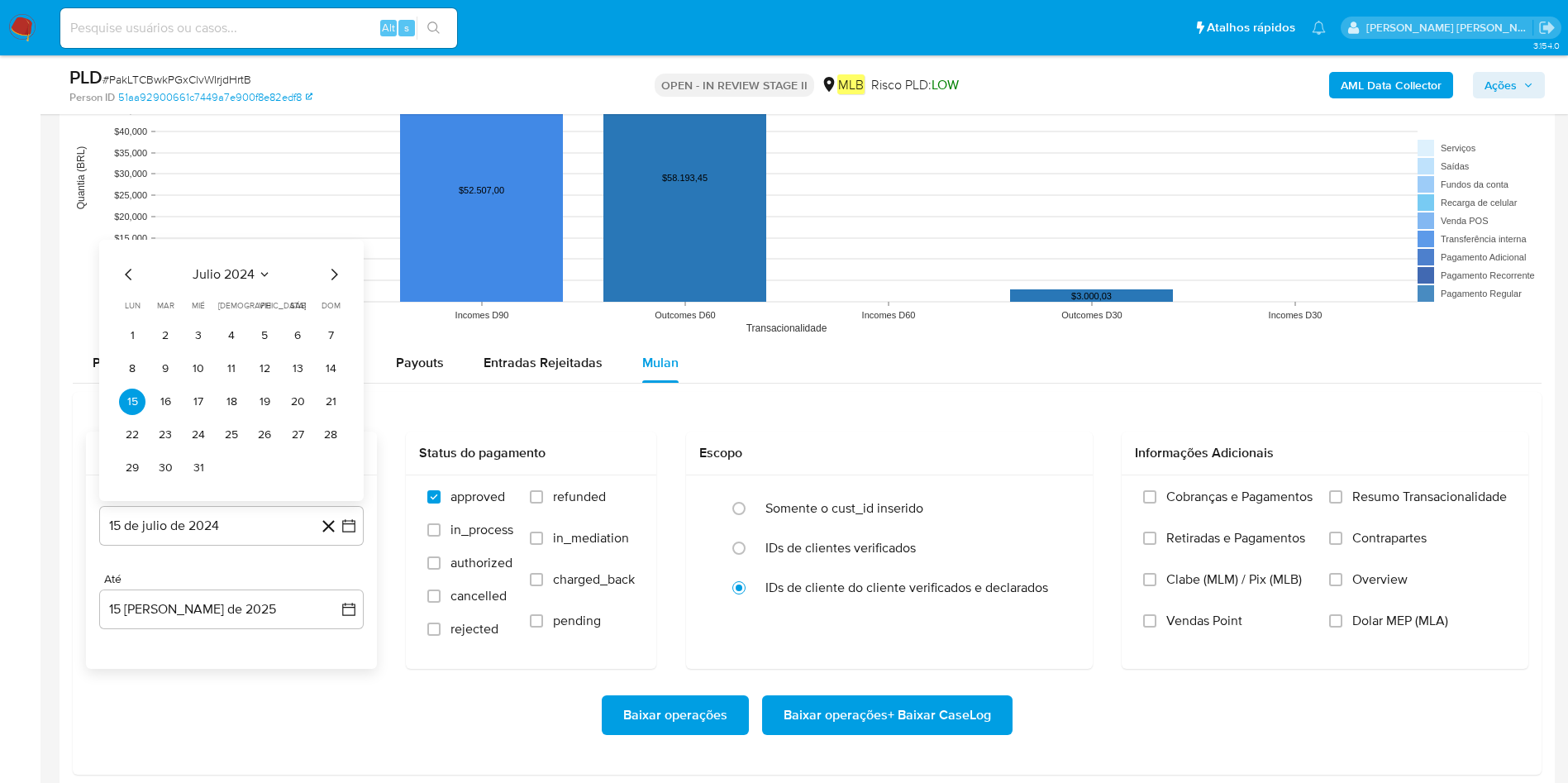
click at [241, 272] on span "julio 2024" at bounding box center [223, 274] width 62 height 17
click at [336, 254] on icon "Año siguiente" at bounding box center [331, 255] width 20 height 20
click at [316, 365] on button "jun" at bounding box center [300, 362] width 46 height 27
click at [325, 307] on button "1" at bounding box center [331, 303] width 27 height 27
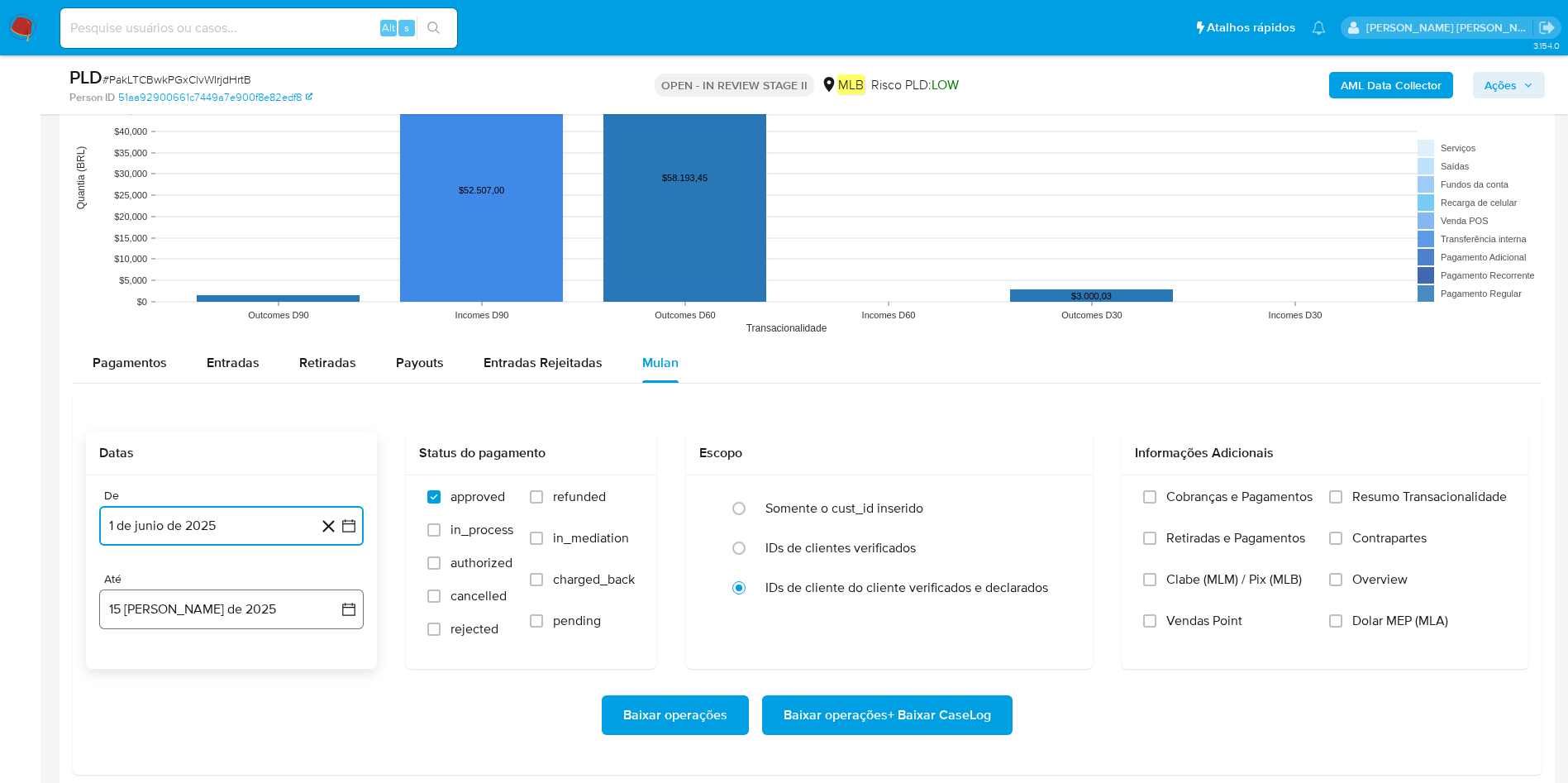
click at [210, 520] on button "15 [PERSON_NAME] de 2025" at bounding box center [232, 608] width 264 height 39
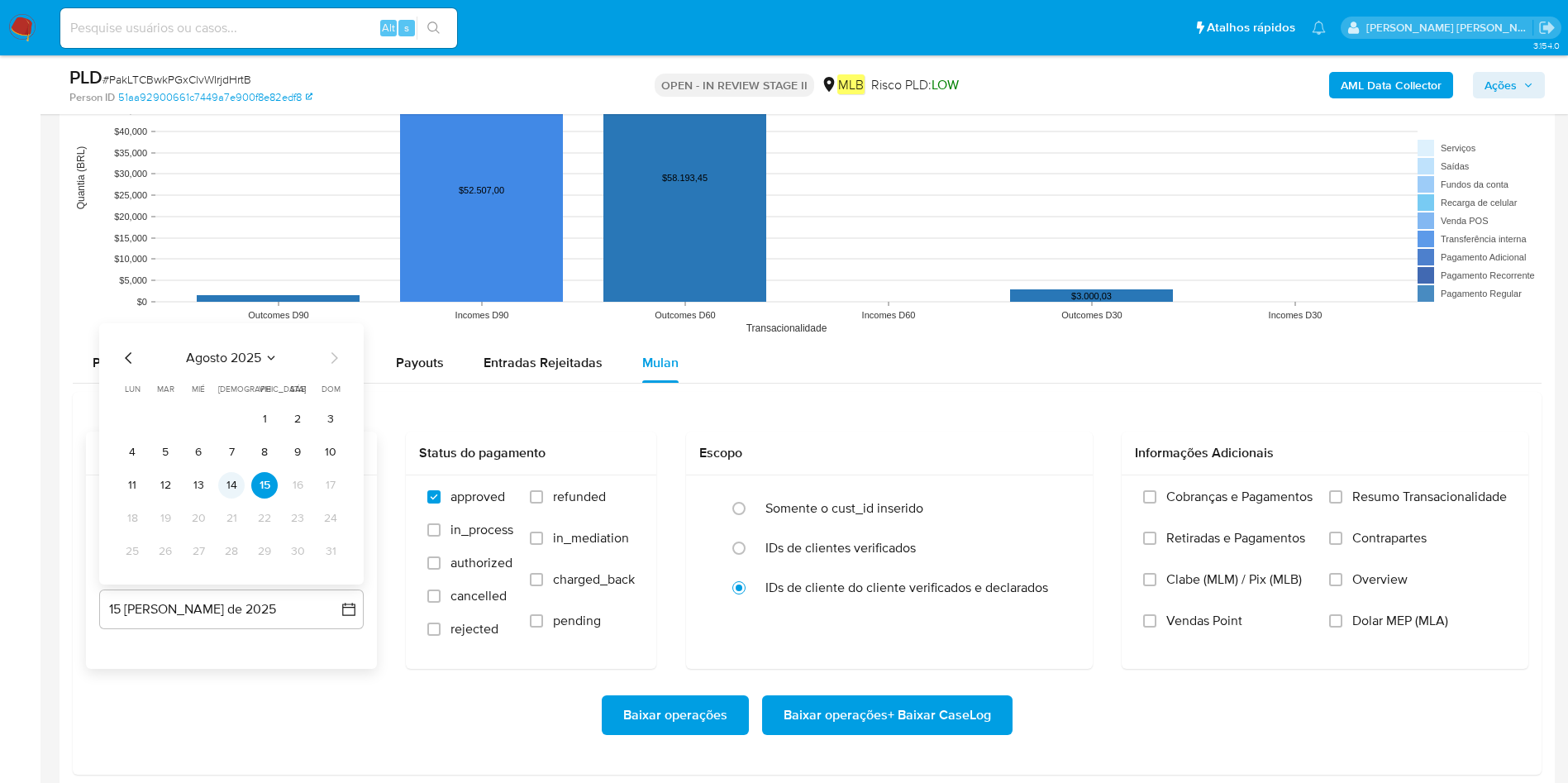
click at [234, 482] on button "14" at bounding box center [232, 485] width 27 height 27
click at [1058, 500] on span "Resumo Transacionalidade" at bounding box center [1429, 497] width 155 height 17
click at [1058, 500] on input "Resumo Transacionalidade" at bounding box center [1336, 497] width 13 height 13
click at [869, 520] on span "Baixar operações + Baixar CaseLog" at bounding box center [888, 714] width 208 height 36
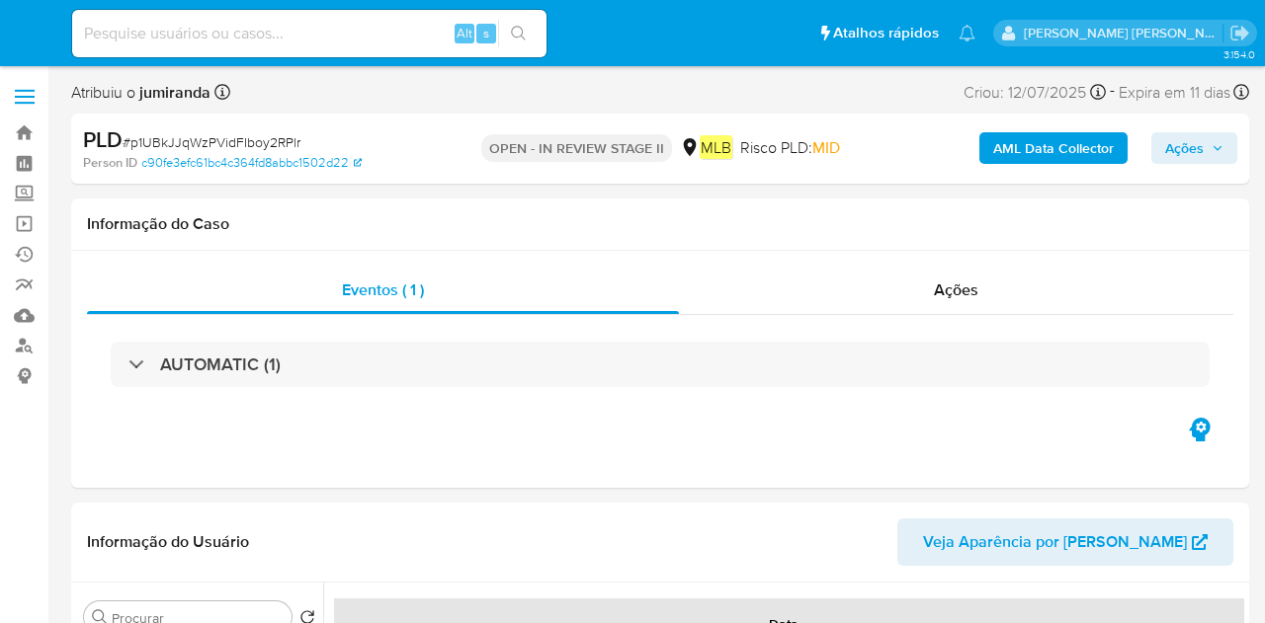
select select "10"
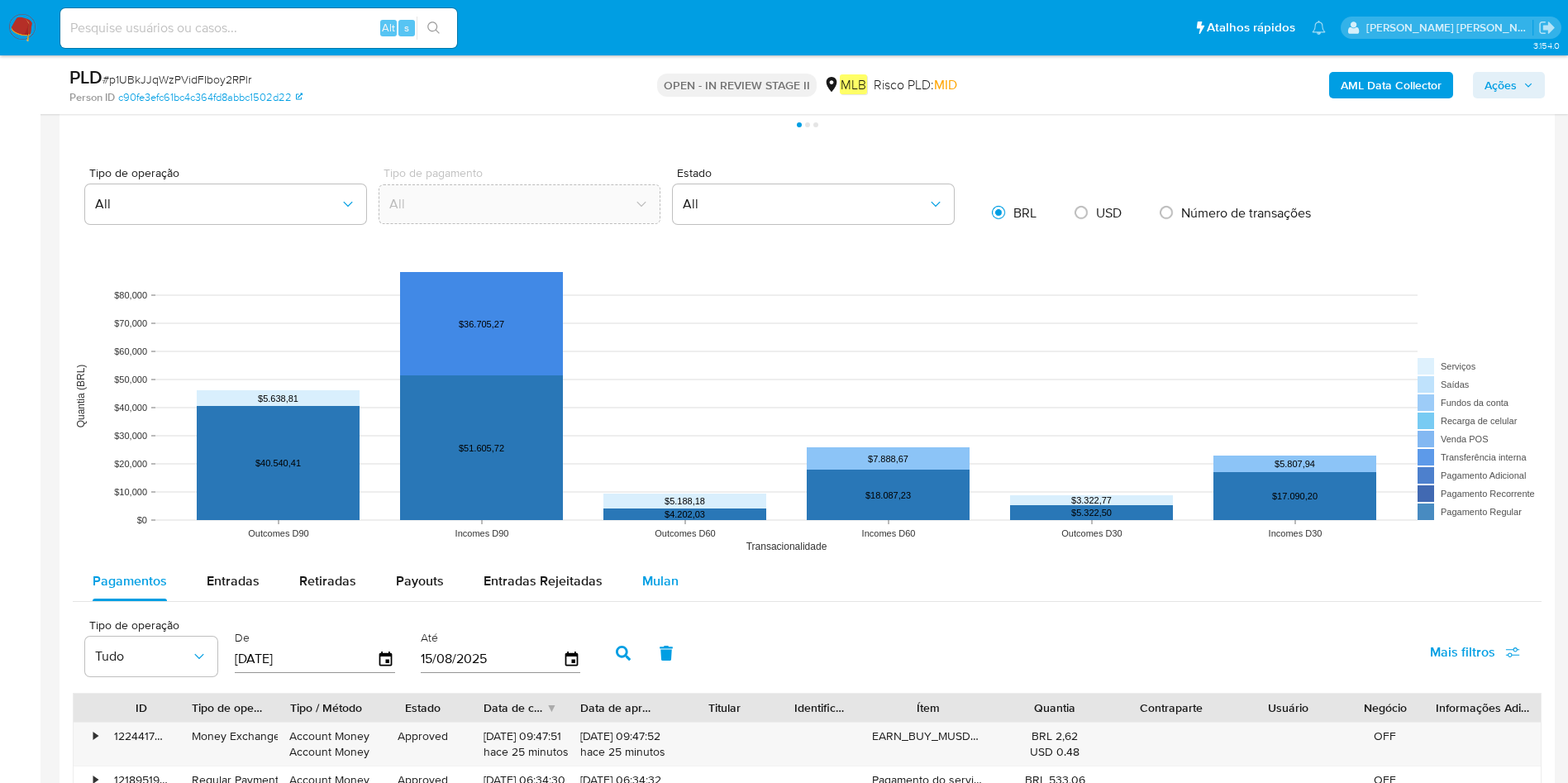
click at [648, 520] on span "Mulan" at bounding box center [660, 581] width 36 height 19
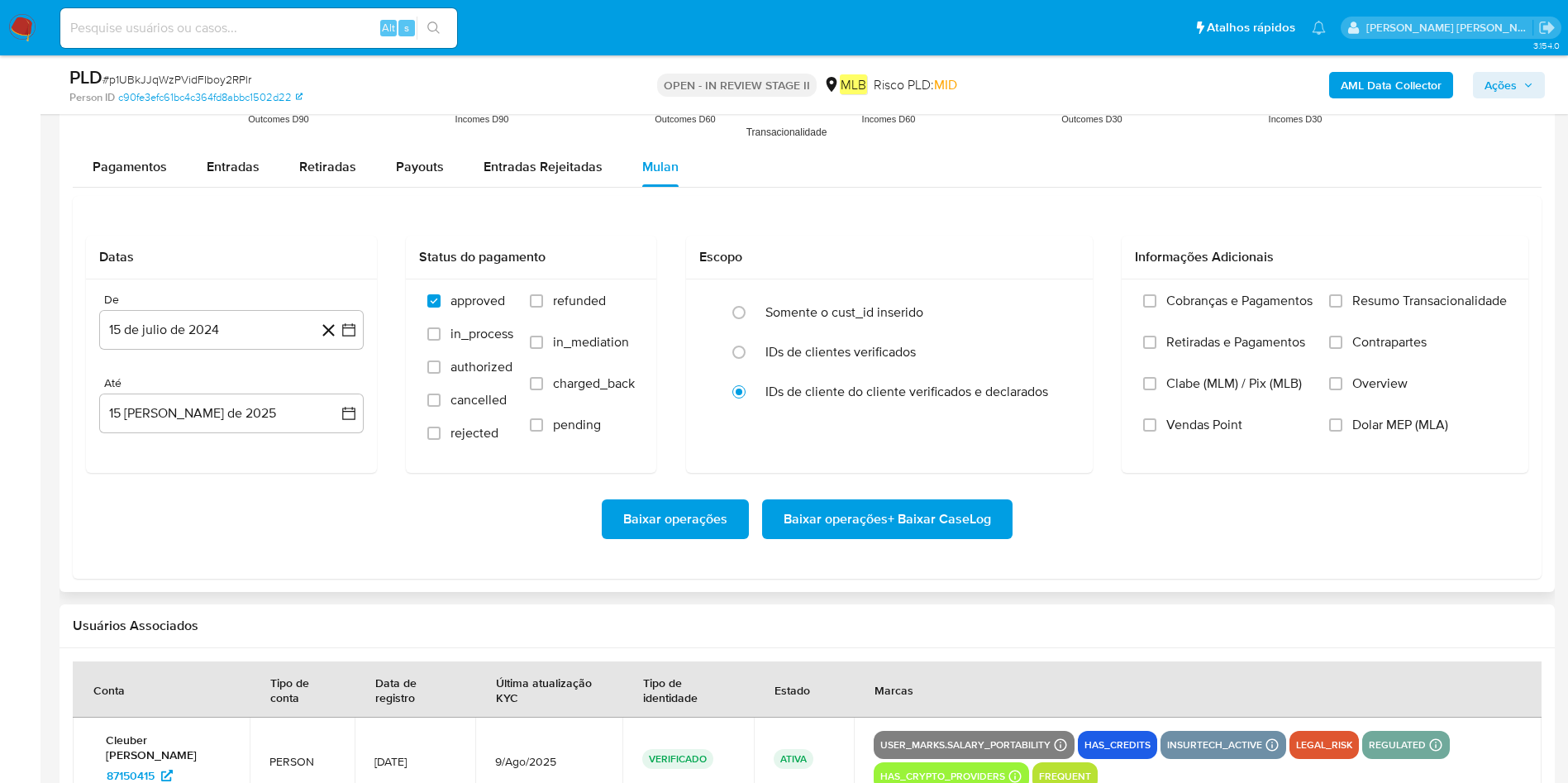
scroll to position [1929, 0]
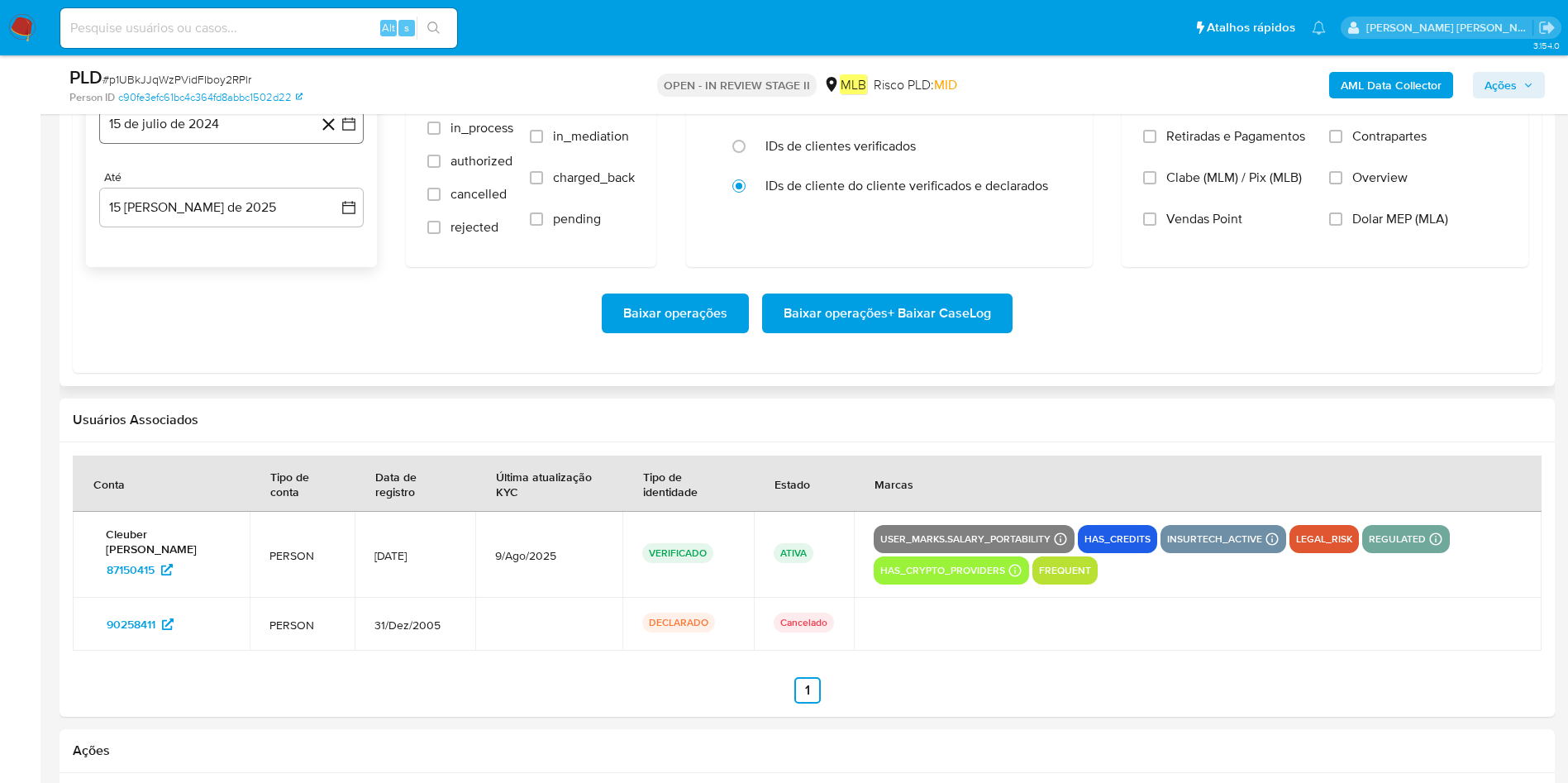
click at [193, 130] on button "15 de julio de 2024" at bounding box center [232, 123] width 264 height 39
click at [241, 195] on div "julio 2024 julio 2024 lun lunes mar martes mié miércoles jue jueves vie viernes…" at bounding box center [231, 281] width 225 height 217
click at [255, 184] on button "julio 2024" at bounding box center [232, 183] width 79 height 17
click at [351, 185] on div "2024 2024 ene feb mar abr may jun [DATE] ago sep oct nov dic" at bounding box center [230, 289] width 261 height 280
click at [340, 182] on div "2024 2024 ene feb mar abr may jun [DATE] ago sep oct nov dic" at bounding box center [230, 289] width 261 height 280
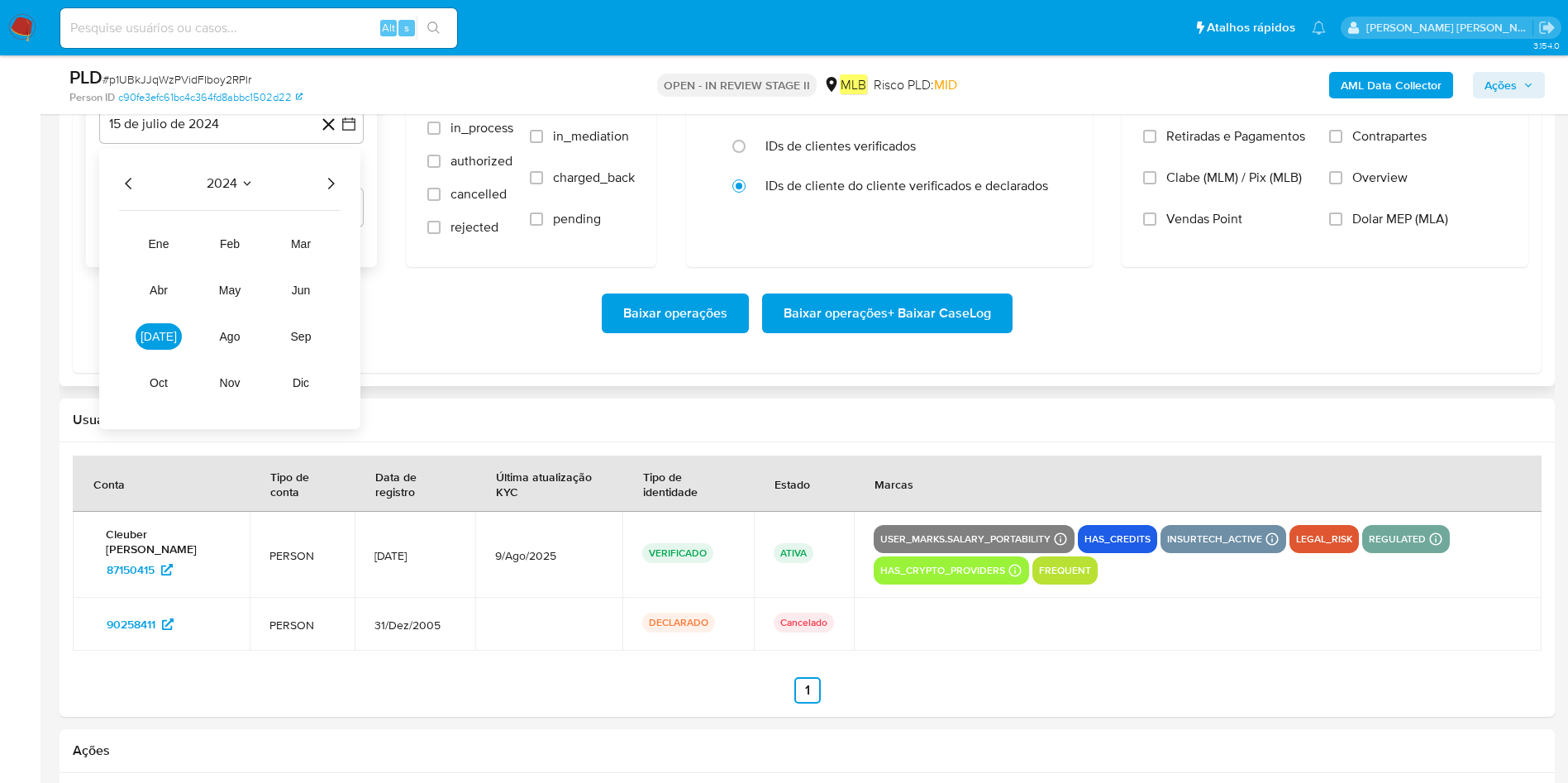
click at [331, 182] on icon "Año siguiente" at bounding box center [331, 183] width 20 height 20
click at [303, 291] on span "jun" at bounding box center [301, 290] width 19 height 13
click at [331, 239] on button "1" at bounding box center [331, 245] width 27 height 27
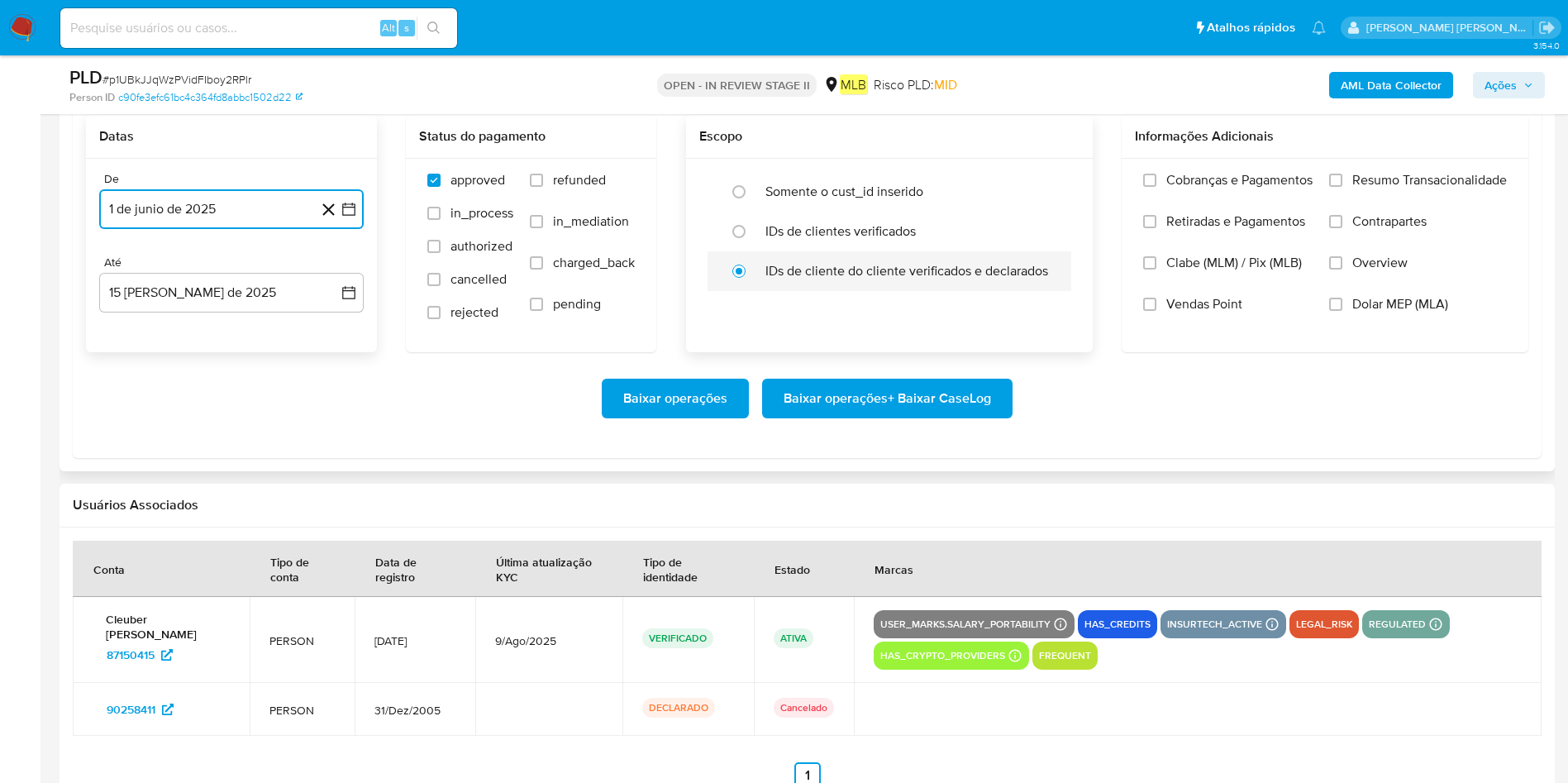
scroll to position [1805, 0]
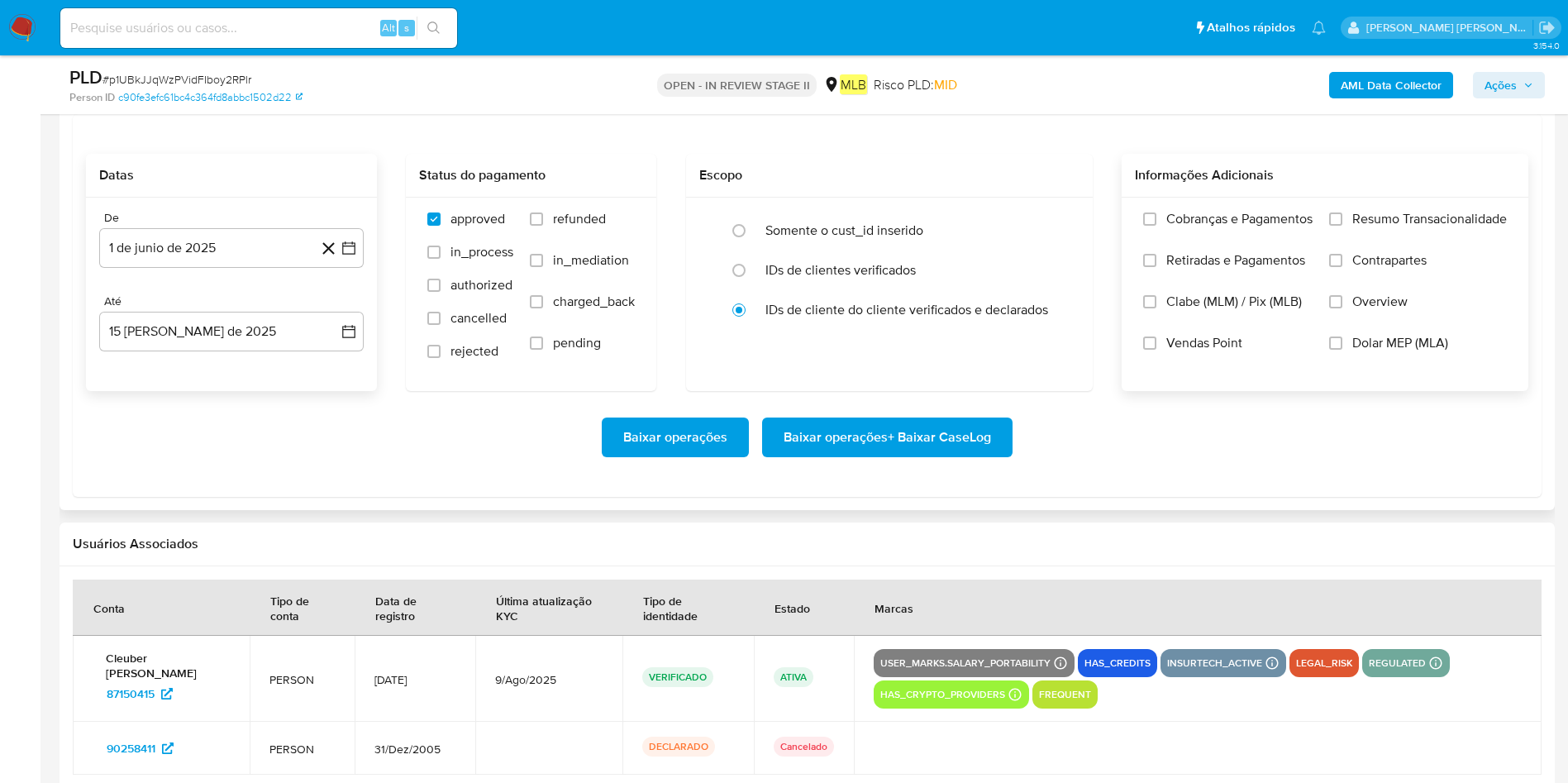
click at [1058, 233] on label "Resumo Transacionalidade" at bounding box center [1418, 231] width 177 height 41
click at [1058, 226] on input "Resumo Transacionalidade" at bounding box center [1336, 219] width 13 height 13
click at [208, 340] on button "15 [PERSON_NAME] de 2025" at bounding box center [232, 330] width 264 height 39
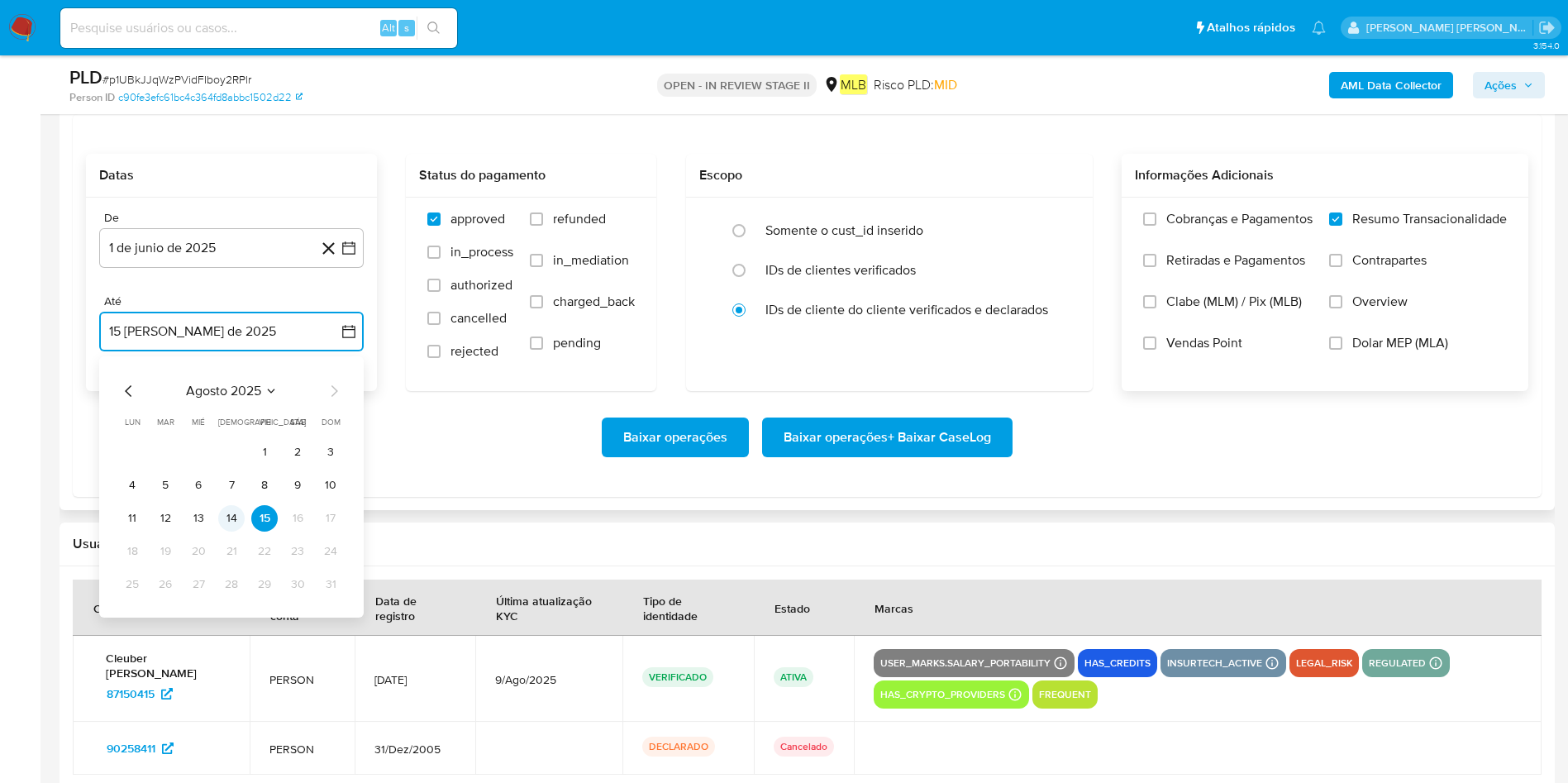
click at [238, 520] on button "14" at bounding box center [232, 519] width 27 height 27
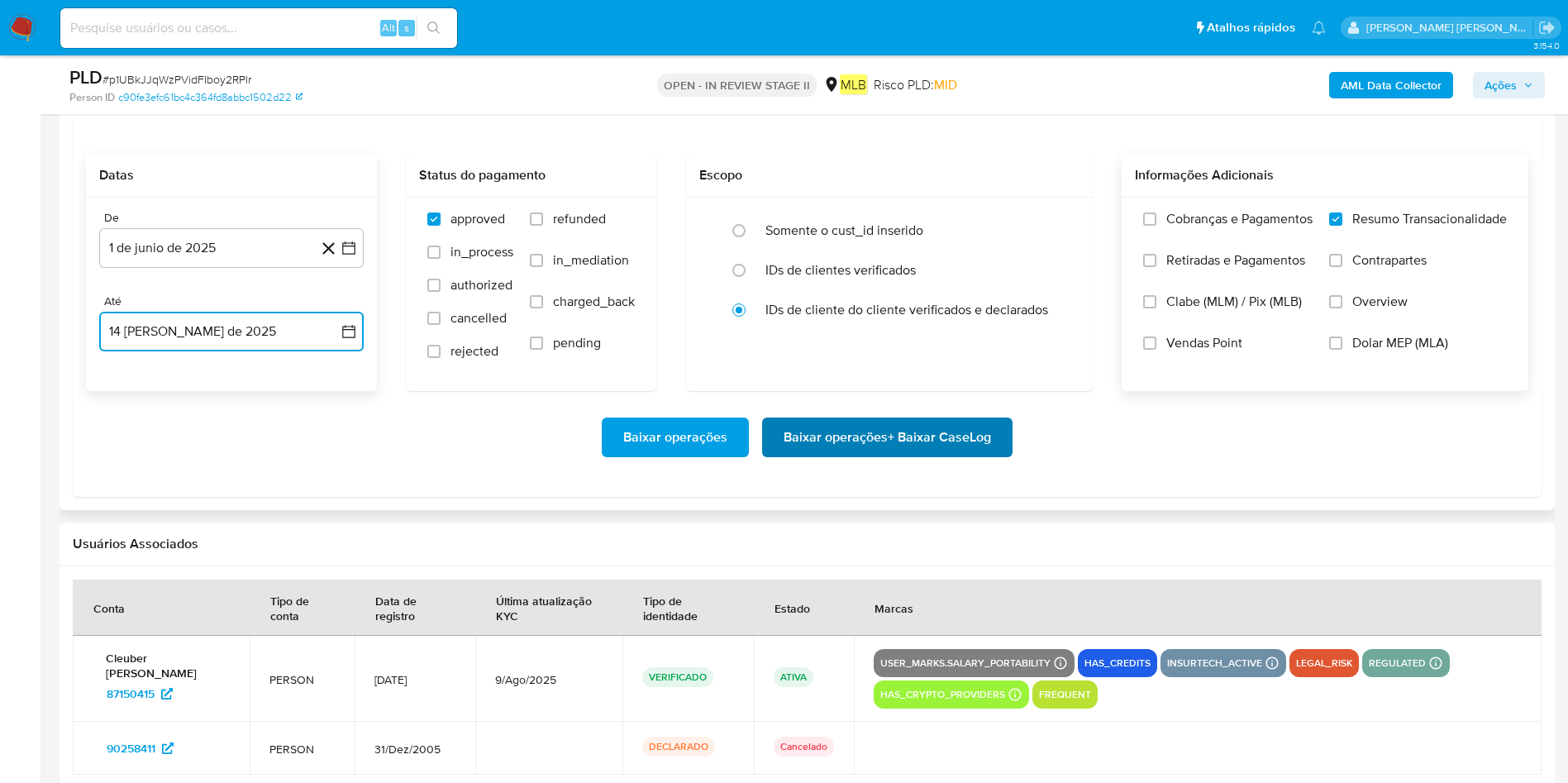
click at [956, 445] on span "Baixar operações + Baixar CaseLog" at bounding box center [888, 437] width 208 height 36
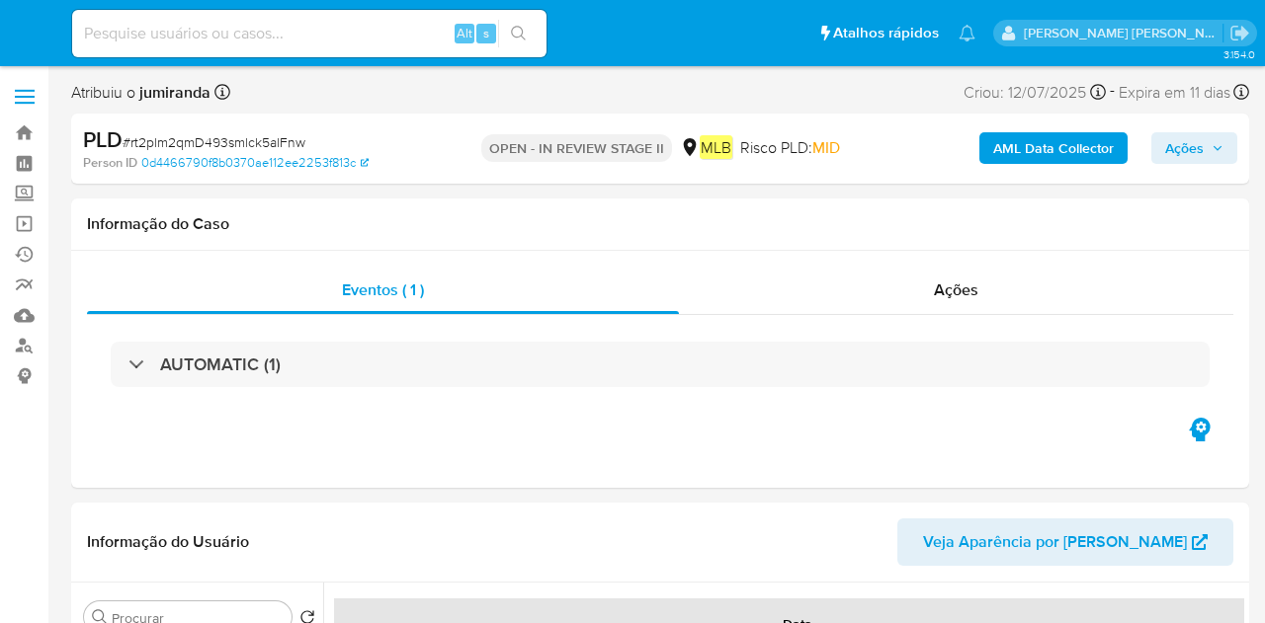
select select "10"
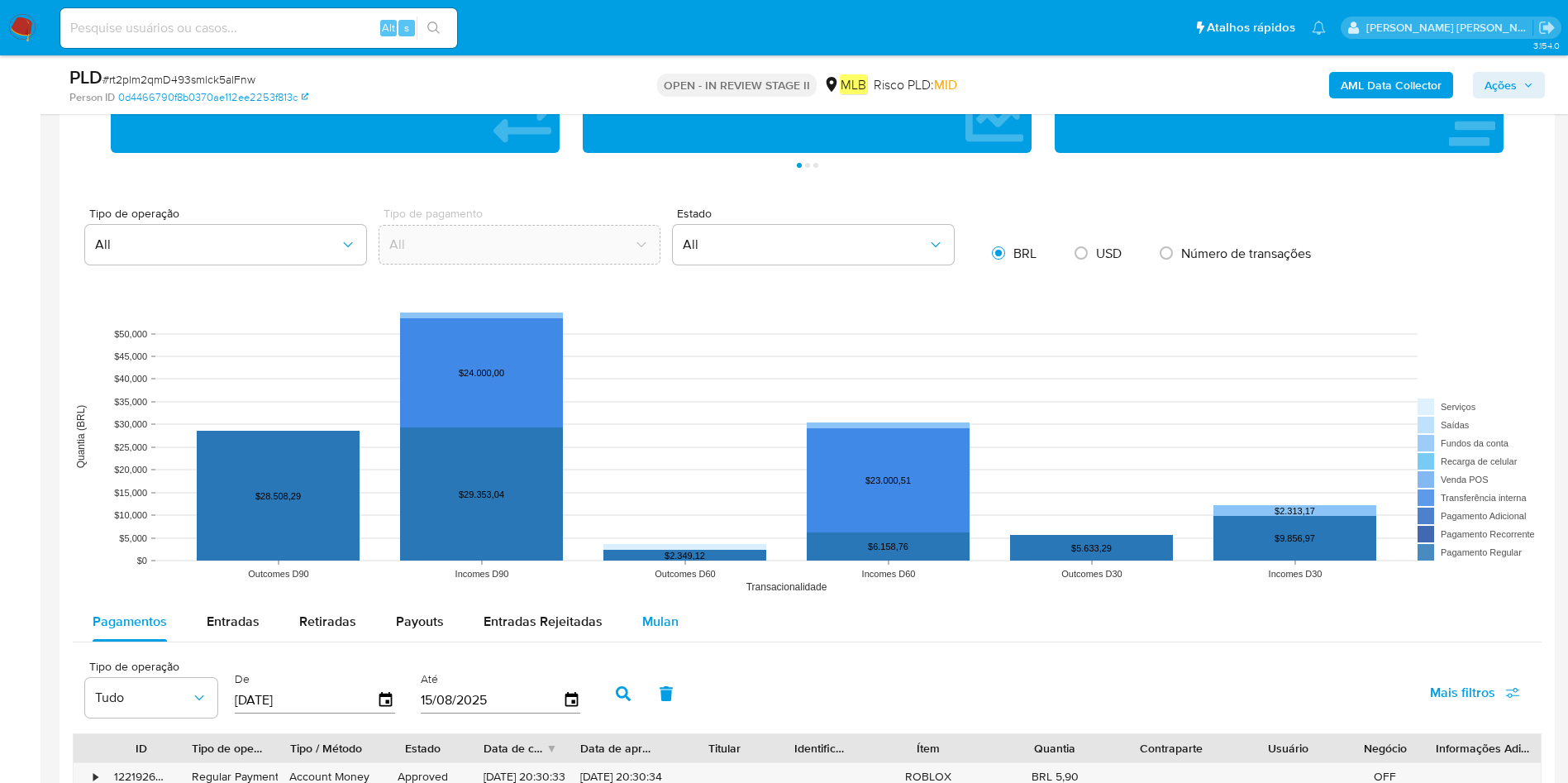
scroll to position [1364, 0]
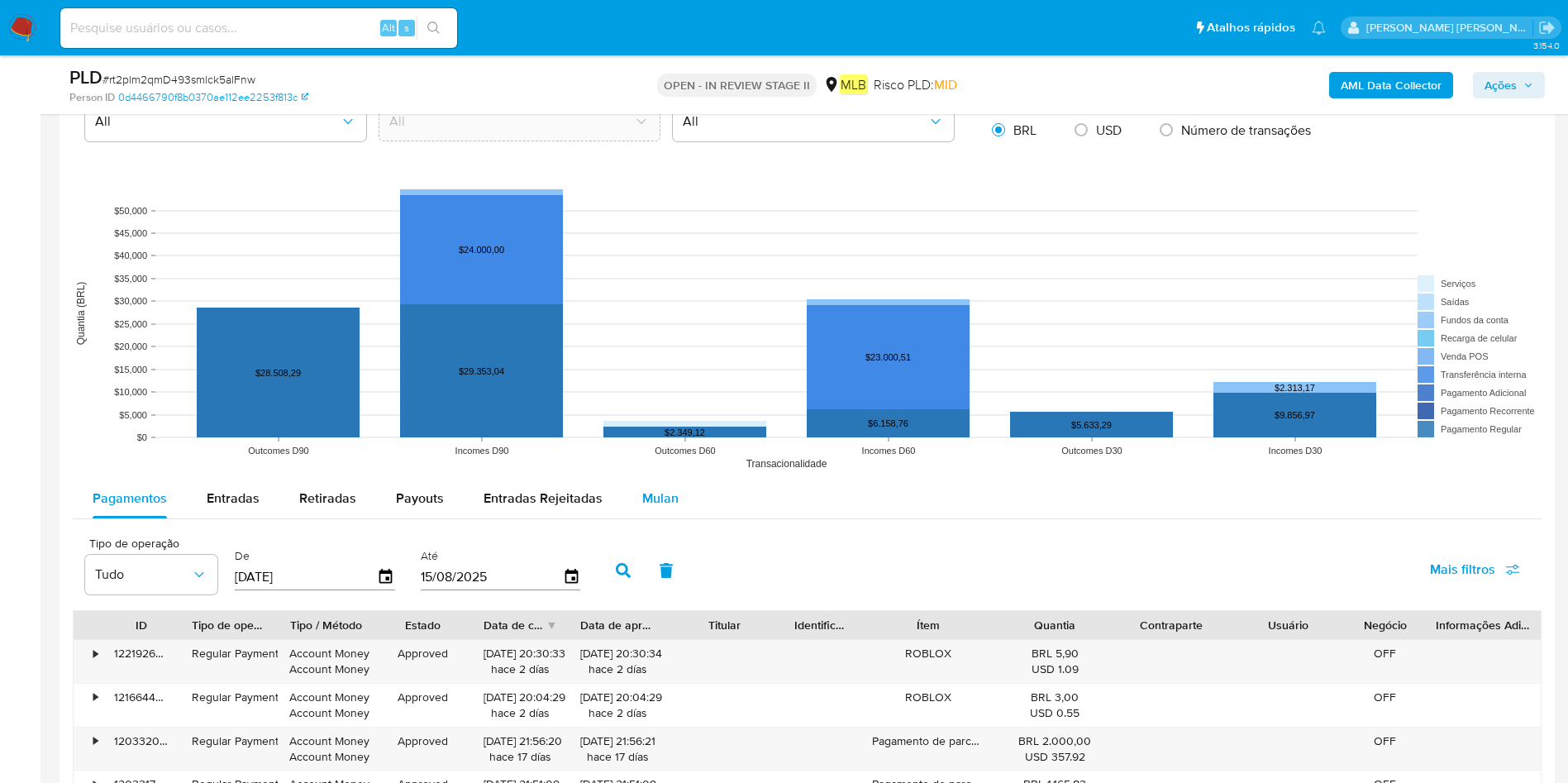
click at [653, 494] on span "Mulan" at bounding box center [660, 498] width 36 height 19
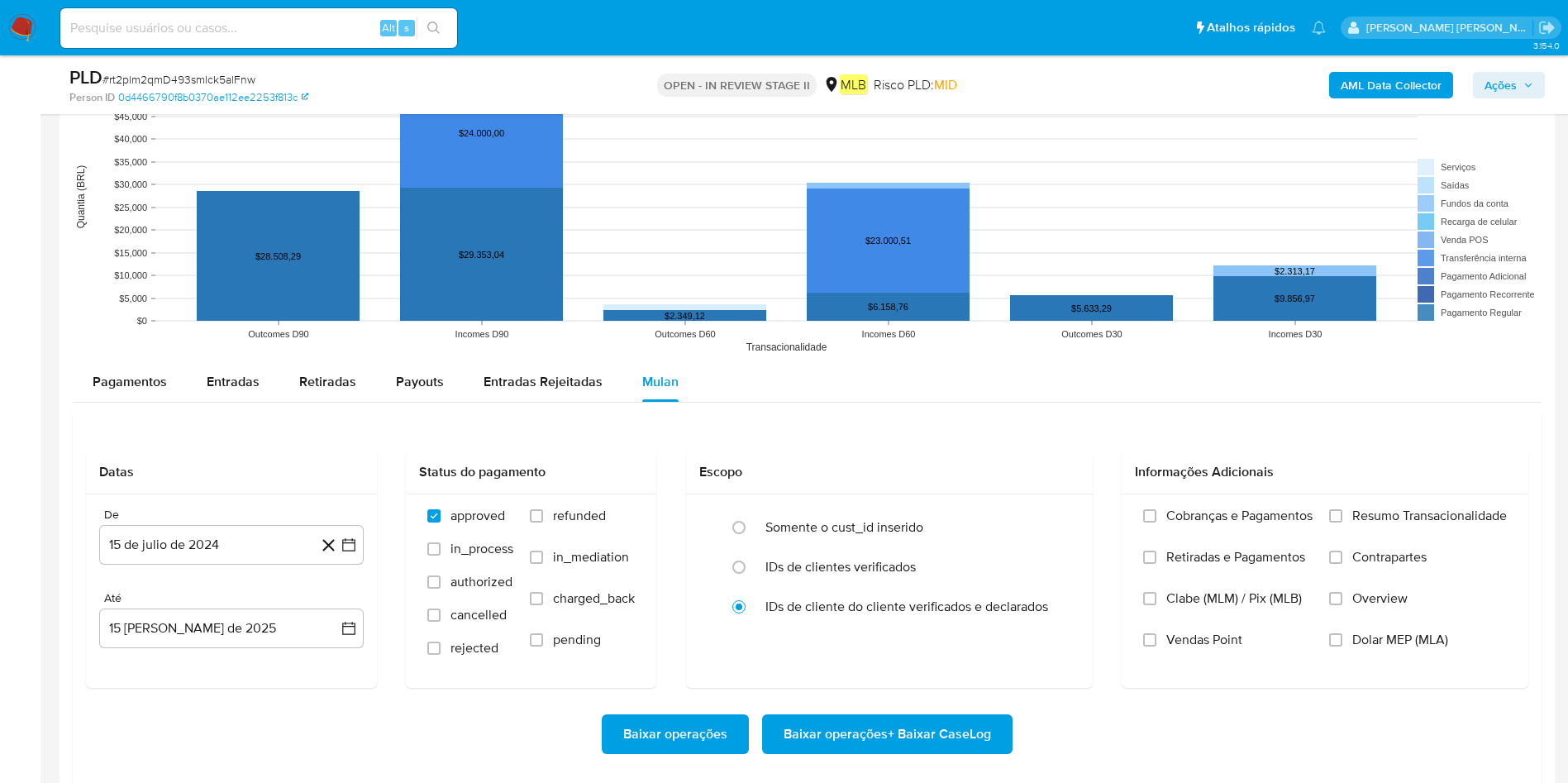
scroll to position [1612, 0]
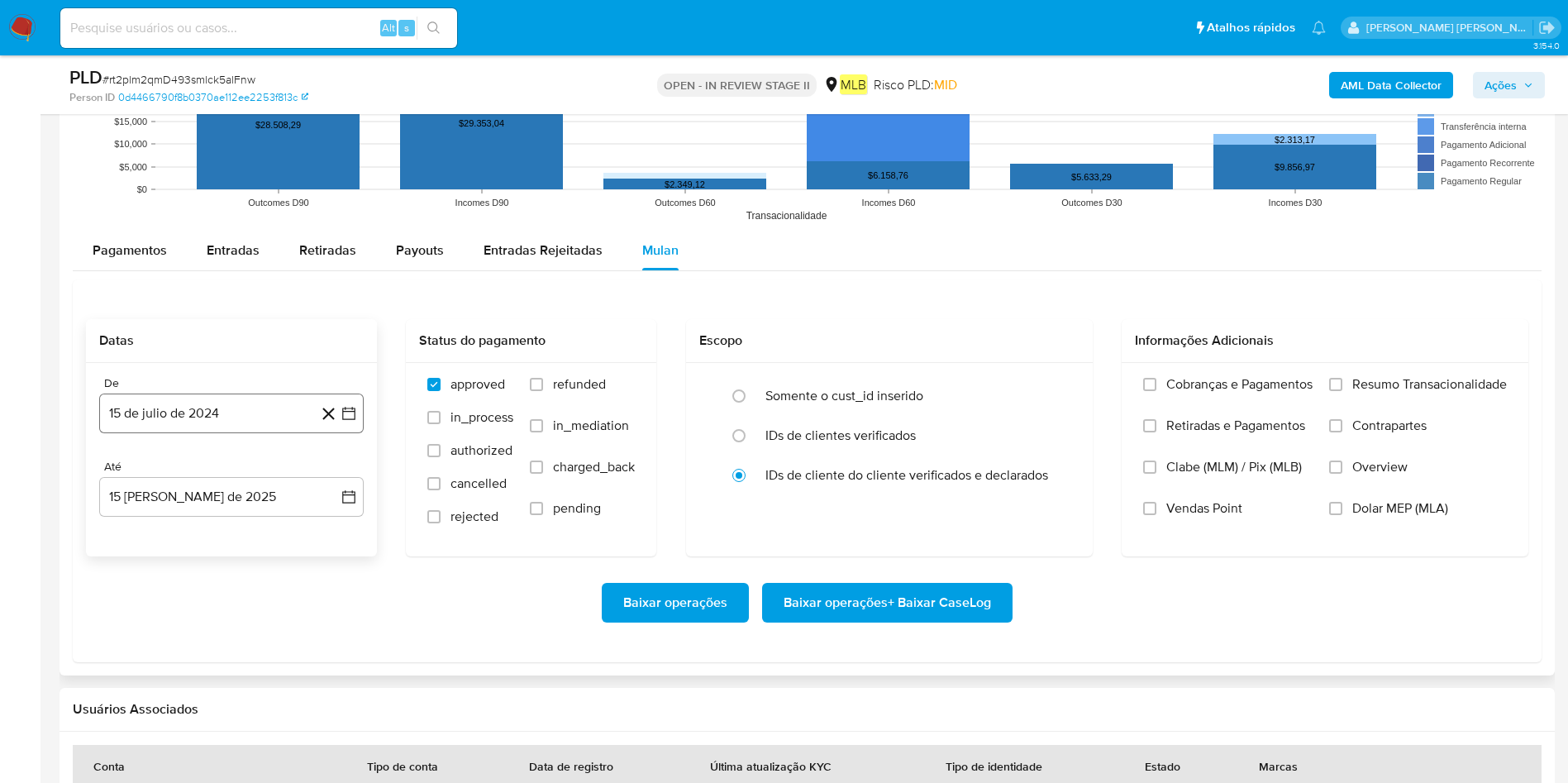
click at [251, 408] on button "15 de julio de 2024" at bounding box center [232, 412] width 264 height 39
click at [249, 464] on span "julio 2024" at bounding box center [223, 473] width 62 height 17
drag, startPoint x: 328, startPoint y: 462, endPoint x: 330, endPoint y: 472, distance: 10.2
click at [327, 464] on icon "Año siguiente" at bounding box center [331, 473] width 20 height 20
click at [307, 520] on span "jun" at bounding box center [301, 580] width 19 height 13
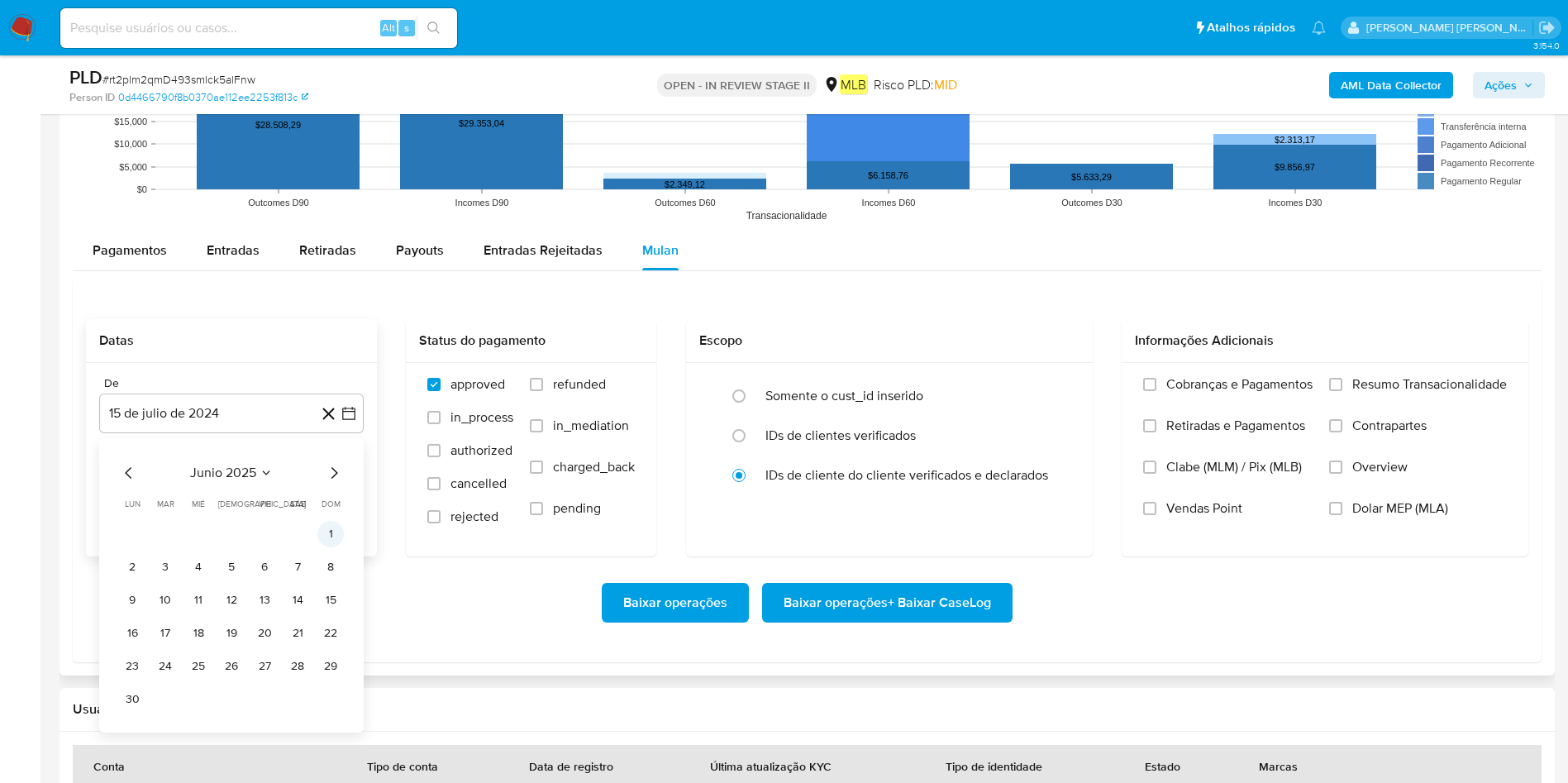
click at [329, 520] on button "1" at bounding box center [331, 534] width 27 height 27
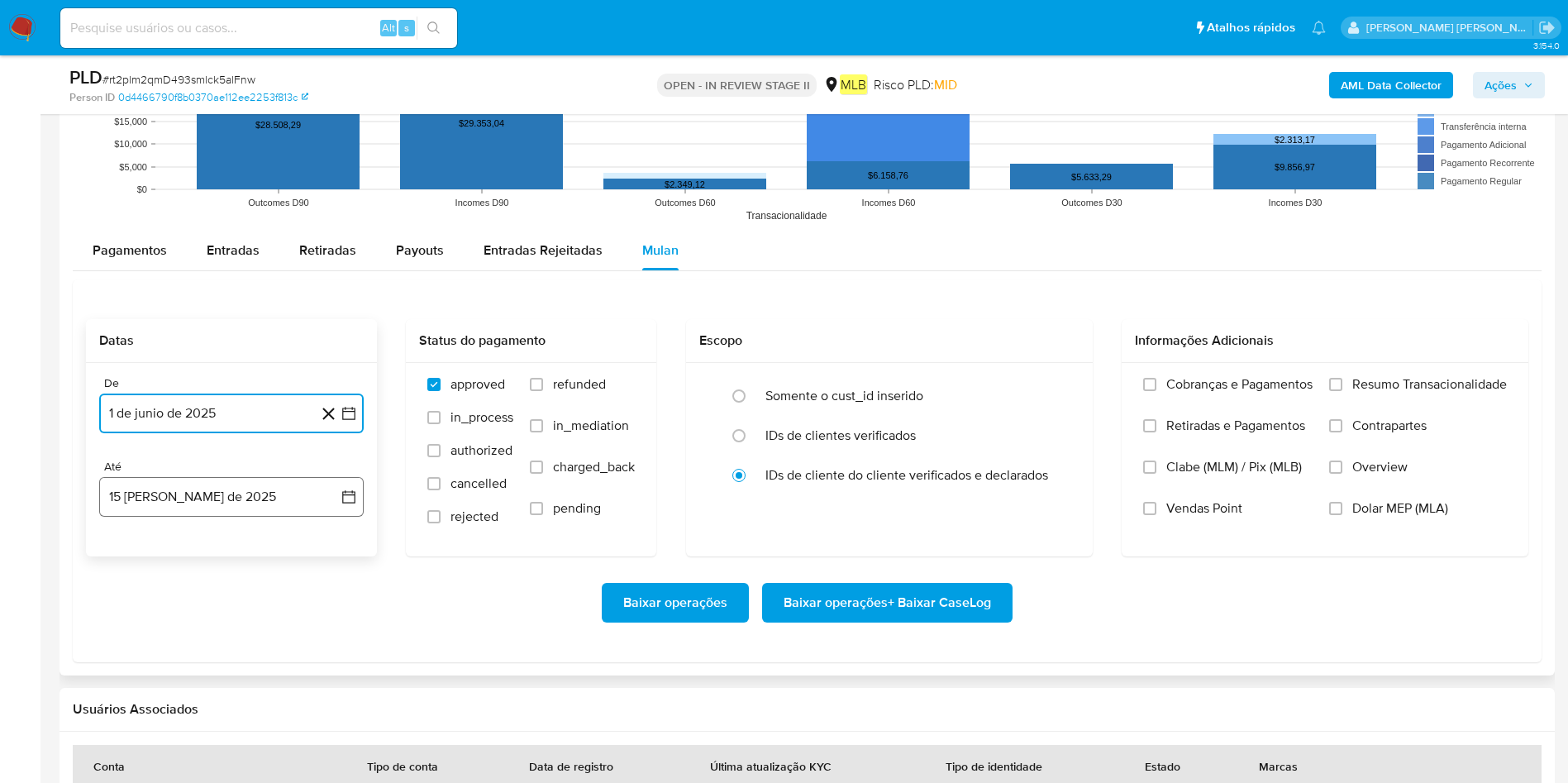
click at [261, 514] on button "15 [PERSON_NAME] de 2025" at bounding box center [232, 496] width 264 height 39
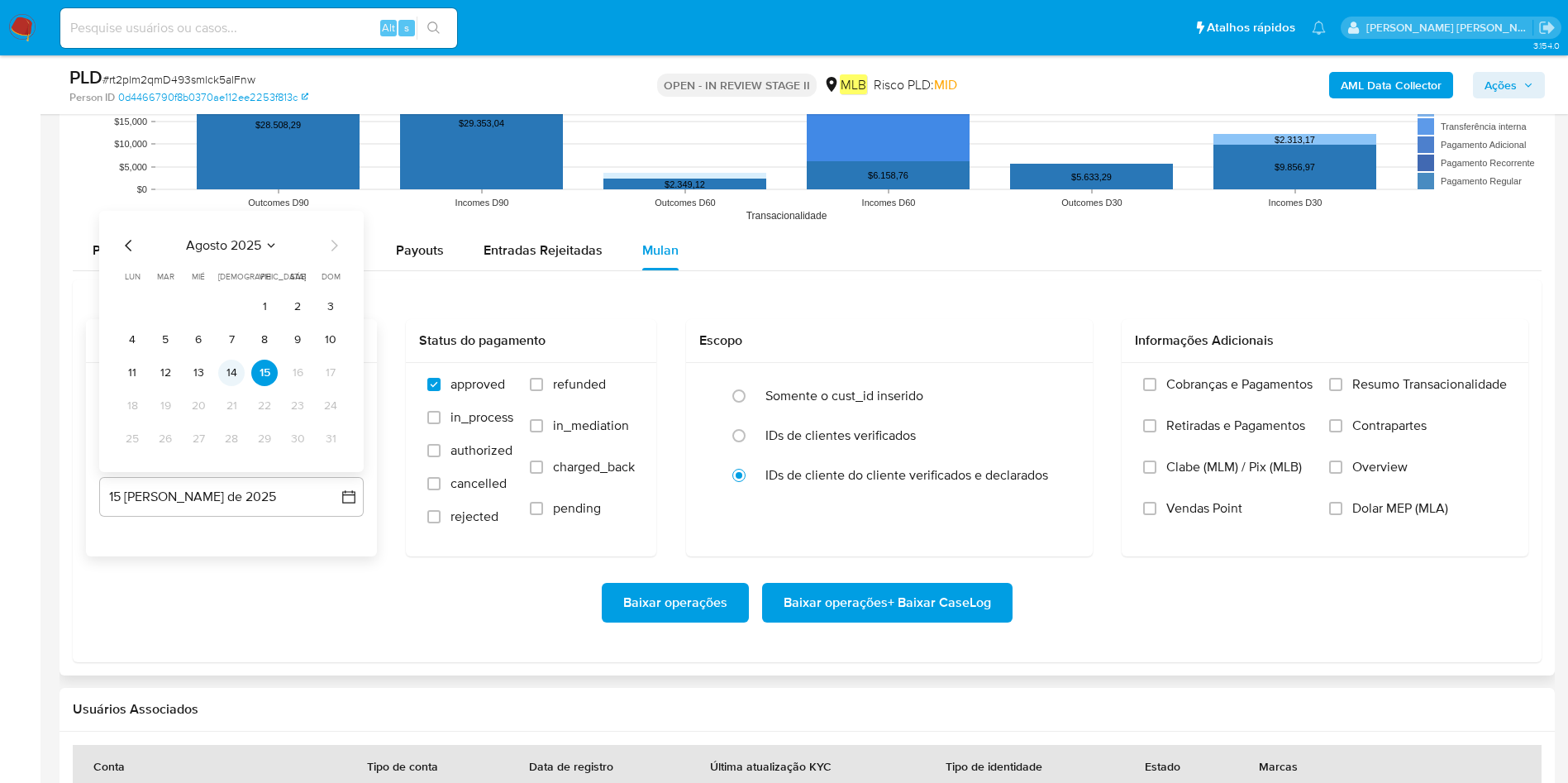
click at [231, 378] on button "14" at bounding box center [232, 373] width 27 height 27
click at [1058, 380] on div "Cobranças e Pagamentos Retiradas e Pagamentos Clabe (MLM) / Pix (MLB) Vendas Po…" at bounding box center [1325, 458] width 407 height 192
click at [1058, 386] on span "Resumo Transacionalidade" at bounding box center [1429, 385] width 155 height 17
click at [1058, 386] on input "Resumo Transacionalidade" at bounding box center [1336, 385] width 13 height 13
click at [879, 520] on span "Baixar operações + Baixar CaseLog" at bounding box center [888, 602] width 208 height 36
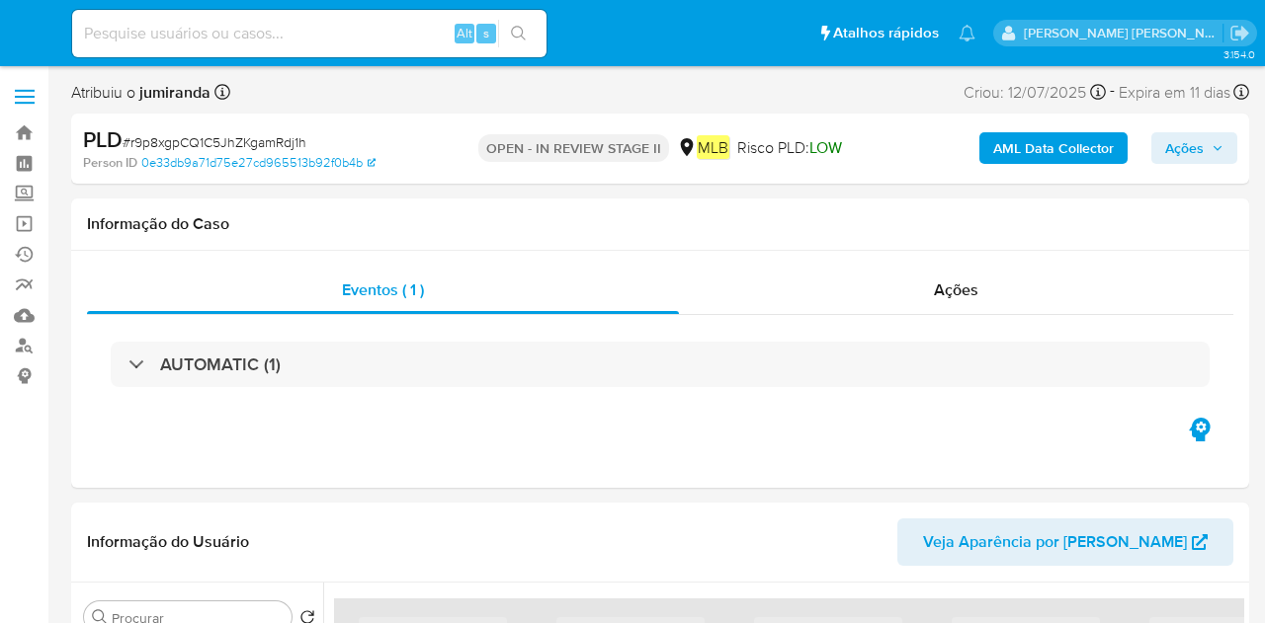
select select "10"
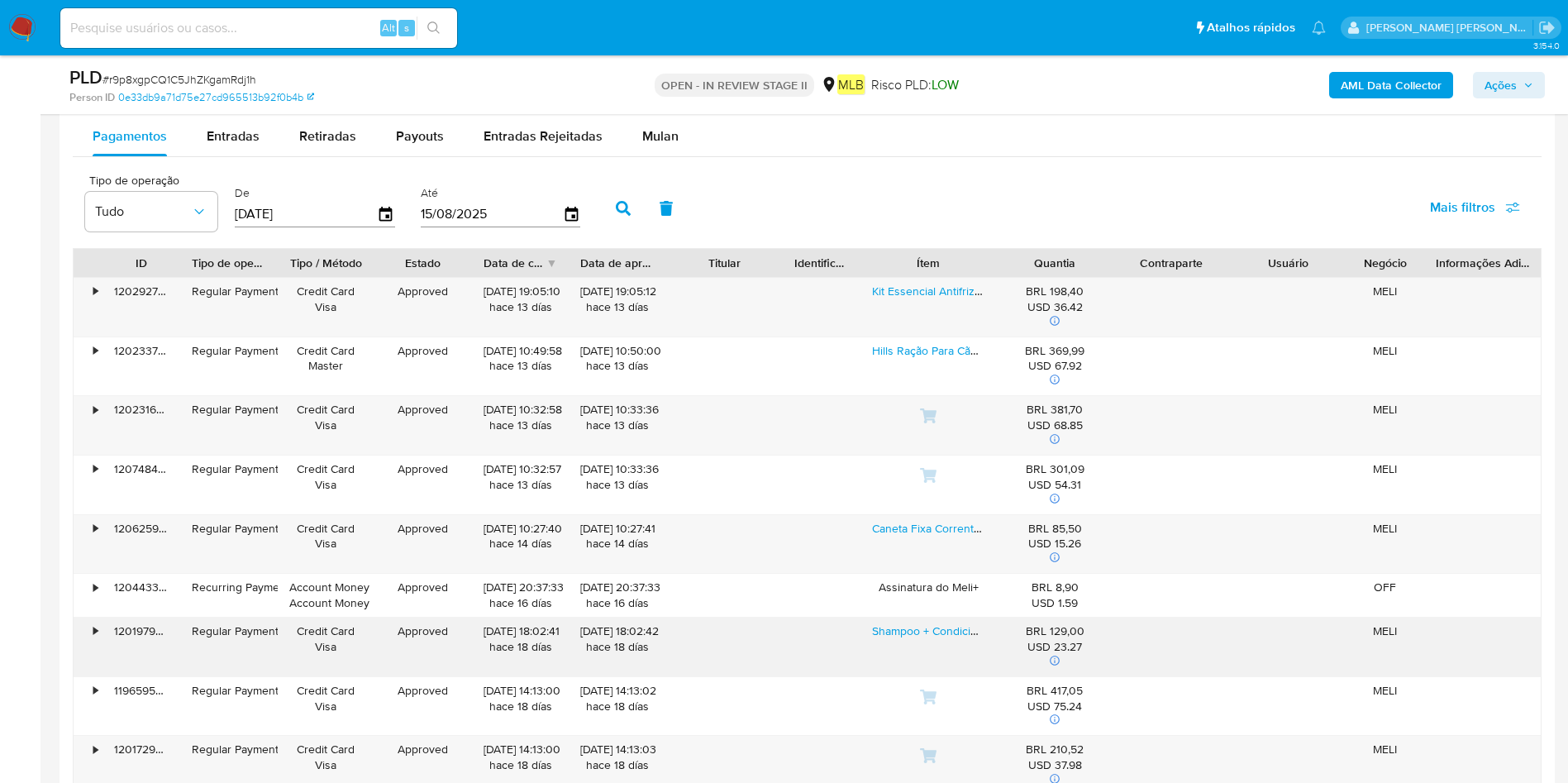
scroll to position [1612, 0]
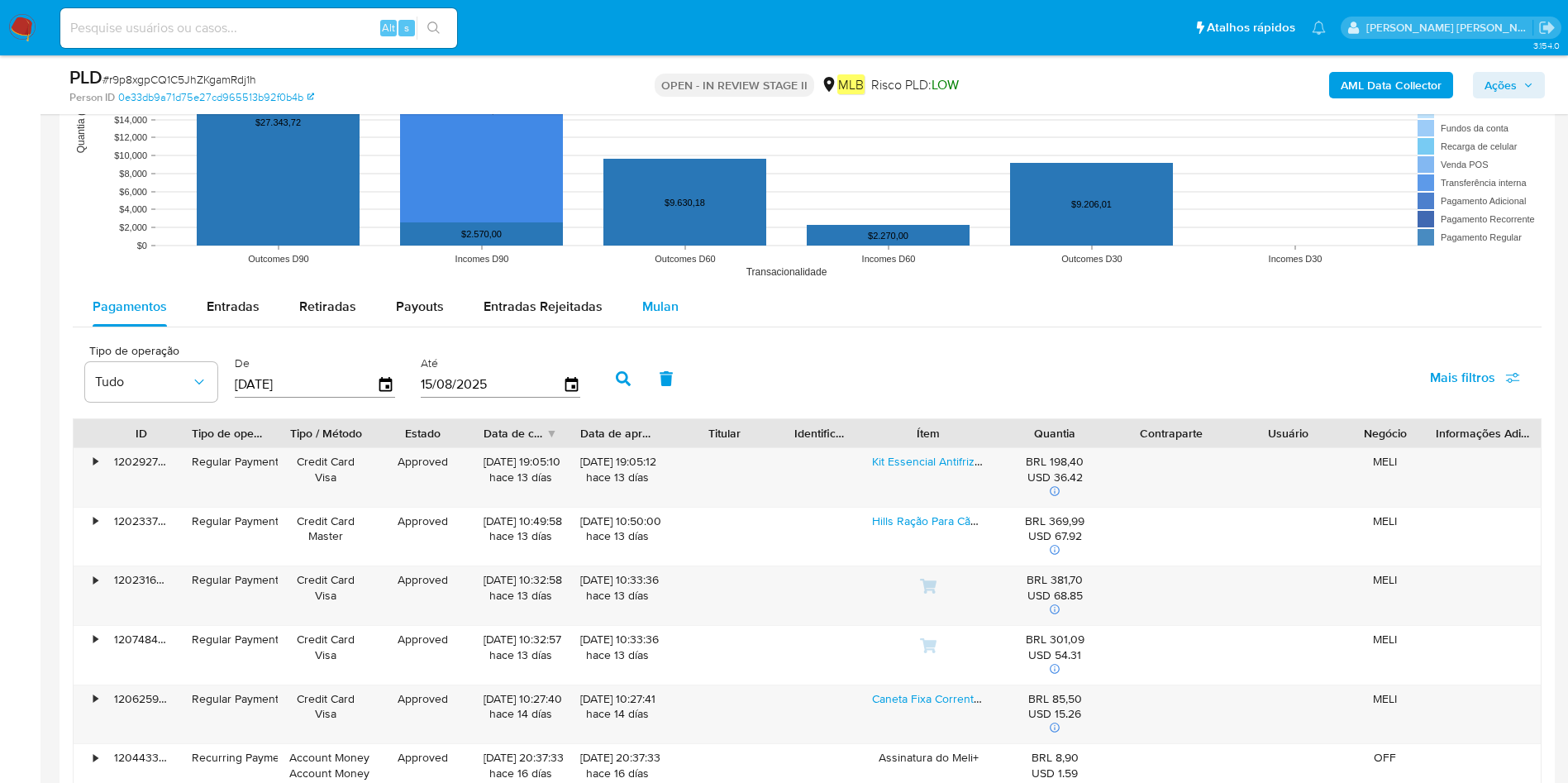
click at [649, 298] on span "Mulan" at bounding box center [660, 306] width 36 height 19
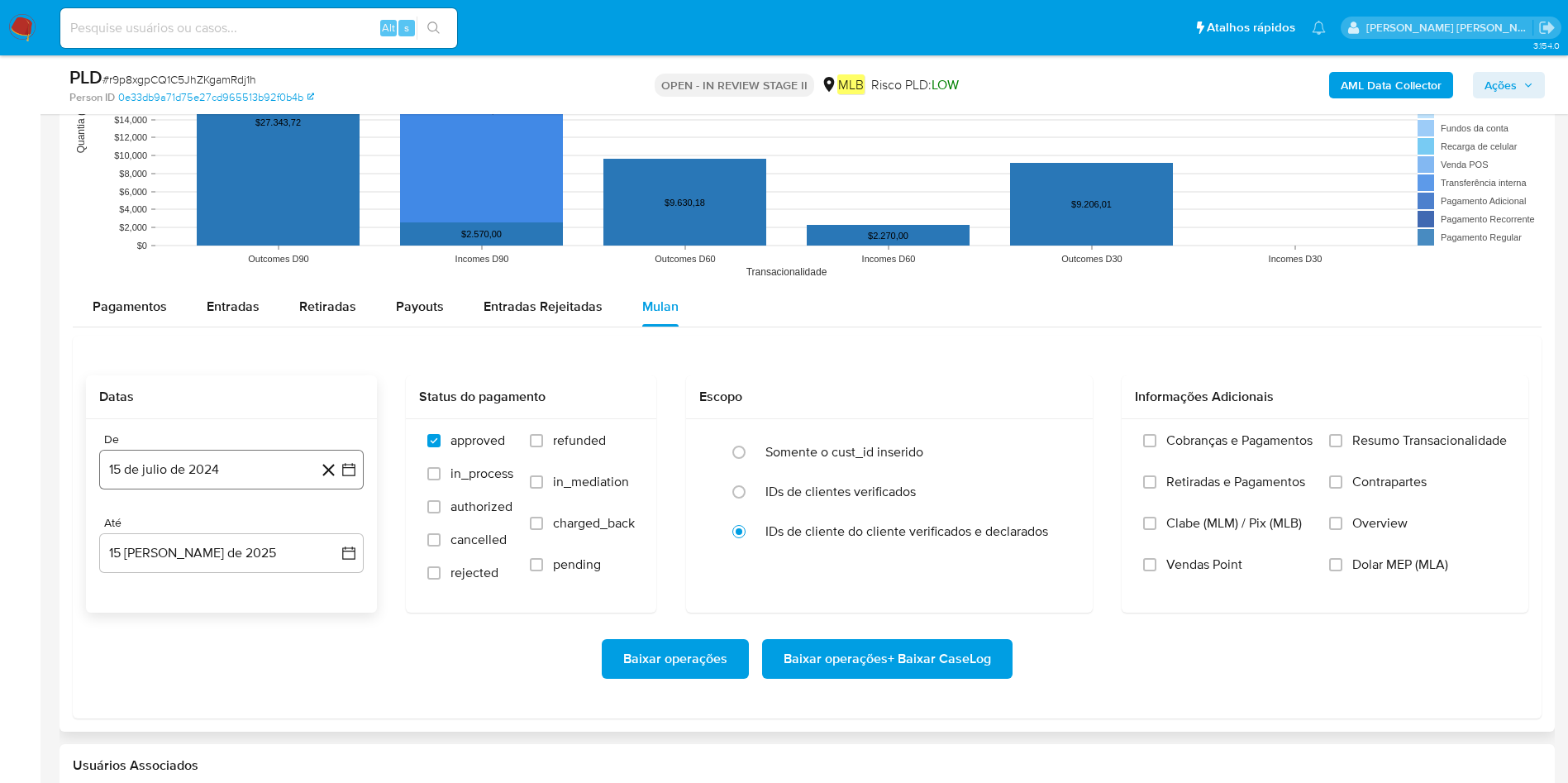
click at [183, 486] on button "15 de julio de 2024" at bounding box center [232, 468] width 264 height 39
click at [241, 520] on span "julio 2024" at bounding box center [223, 529] width 62 height 17
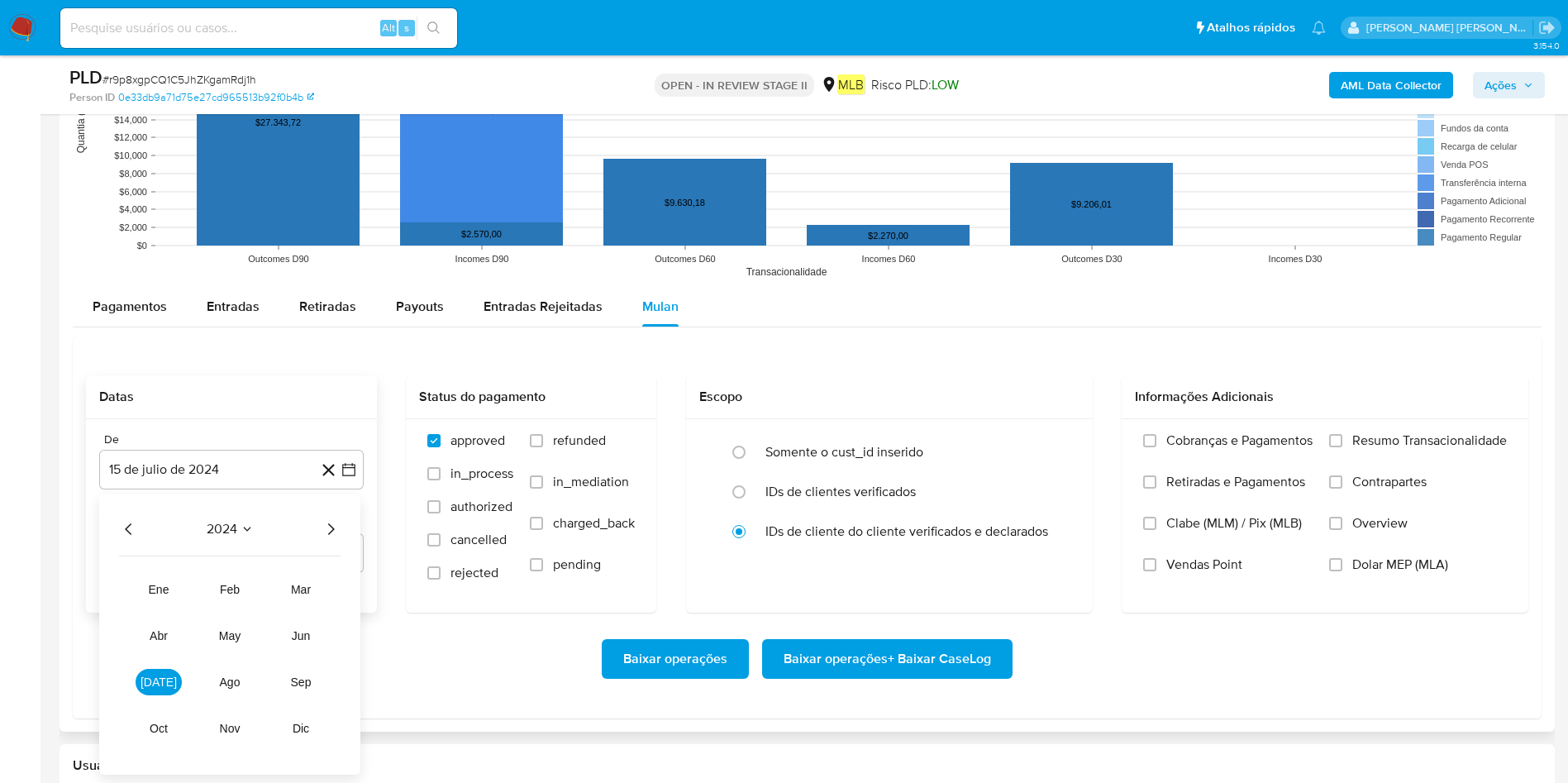
click at [347, 519] on div "2024 2024 ene feb mar abr may jun [DATE] ago sep oct nov dic" at bounding box center [230, 634] width 261 height 280
click at [331, 520] on icon "Año siguiente" at bounding box center [331, 529] width 7 height 12
click at [294, 520] on span "jun" at bounding box center [301, 636] width 19 height 13
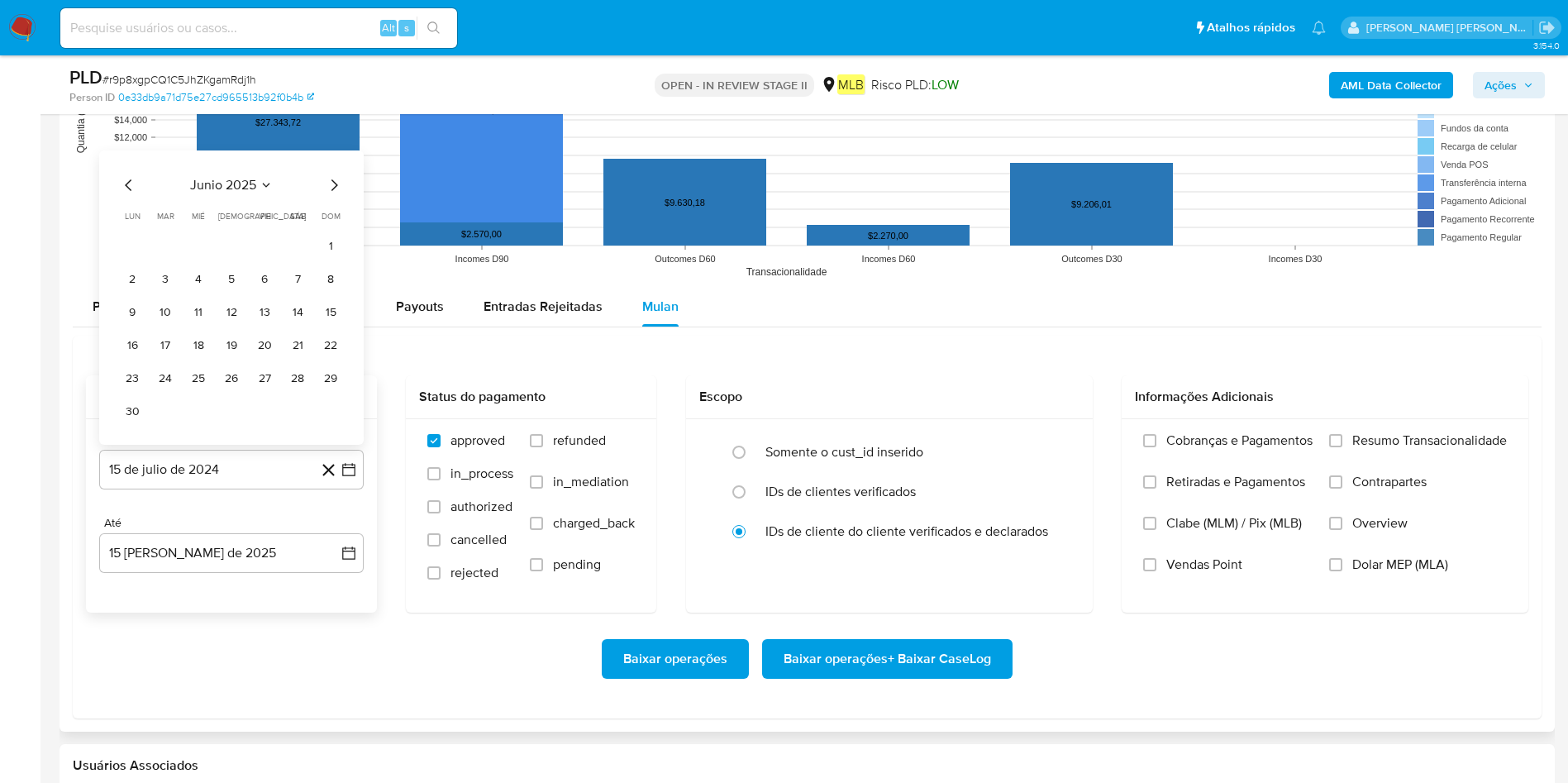
click at [324, 232] on table "lun lunes mar martes mié miércoles jue jueves vie viernes sáb sábado dom doming…" at bounding box center [231, 317] width 225 height 215
click at [333, 252] on button "1" at bounding box center [331, 247] width 27 height 27
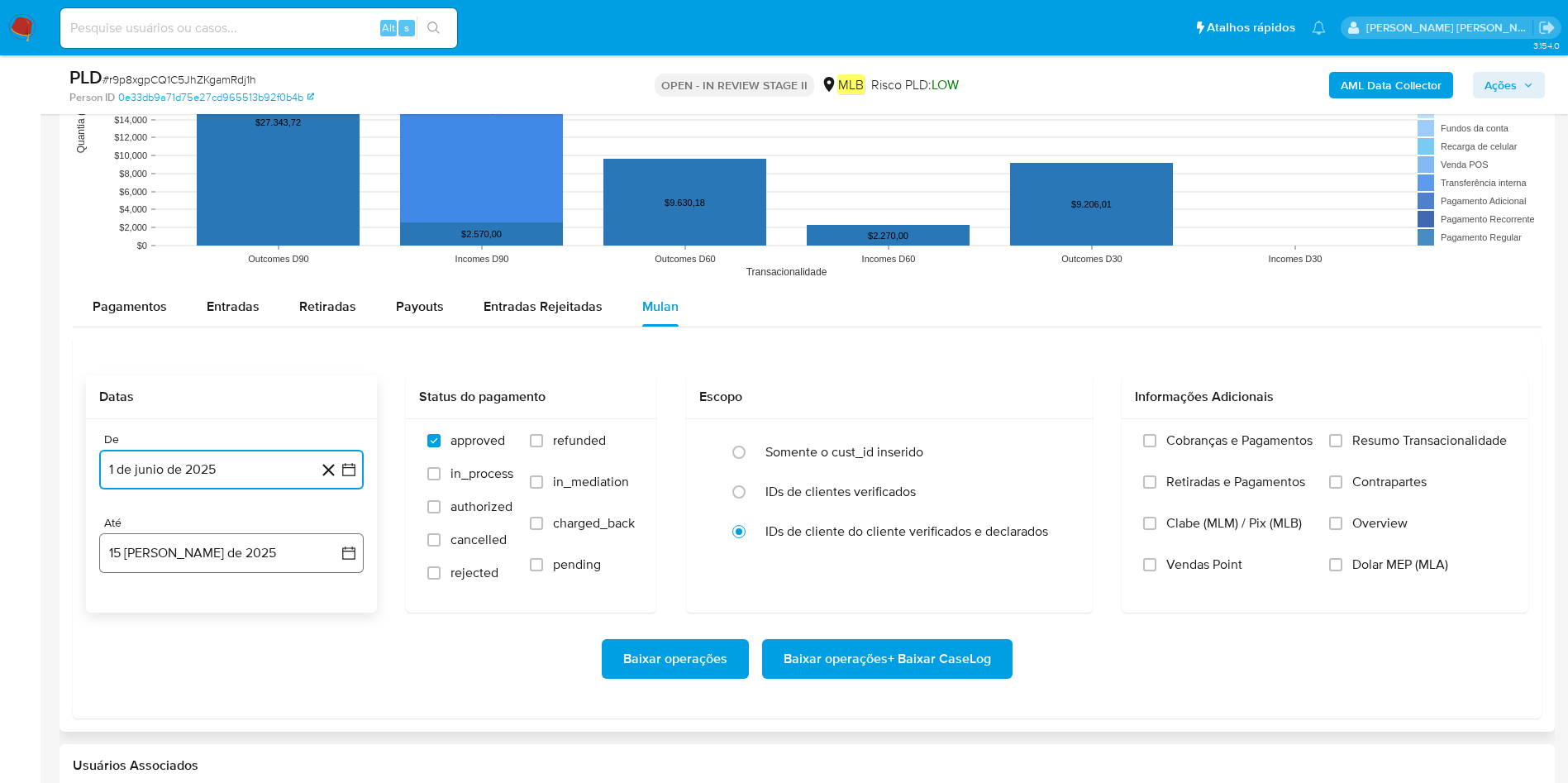
click at [223, 520] on button "15 de agosto de 2025" at bounding box center [232, 552] width 264 height 39
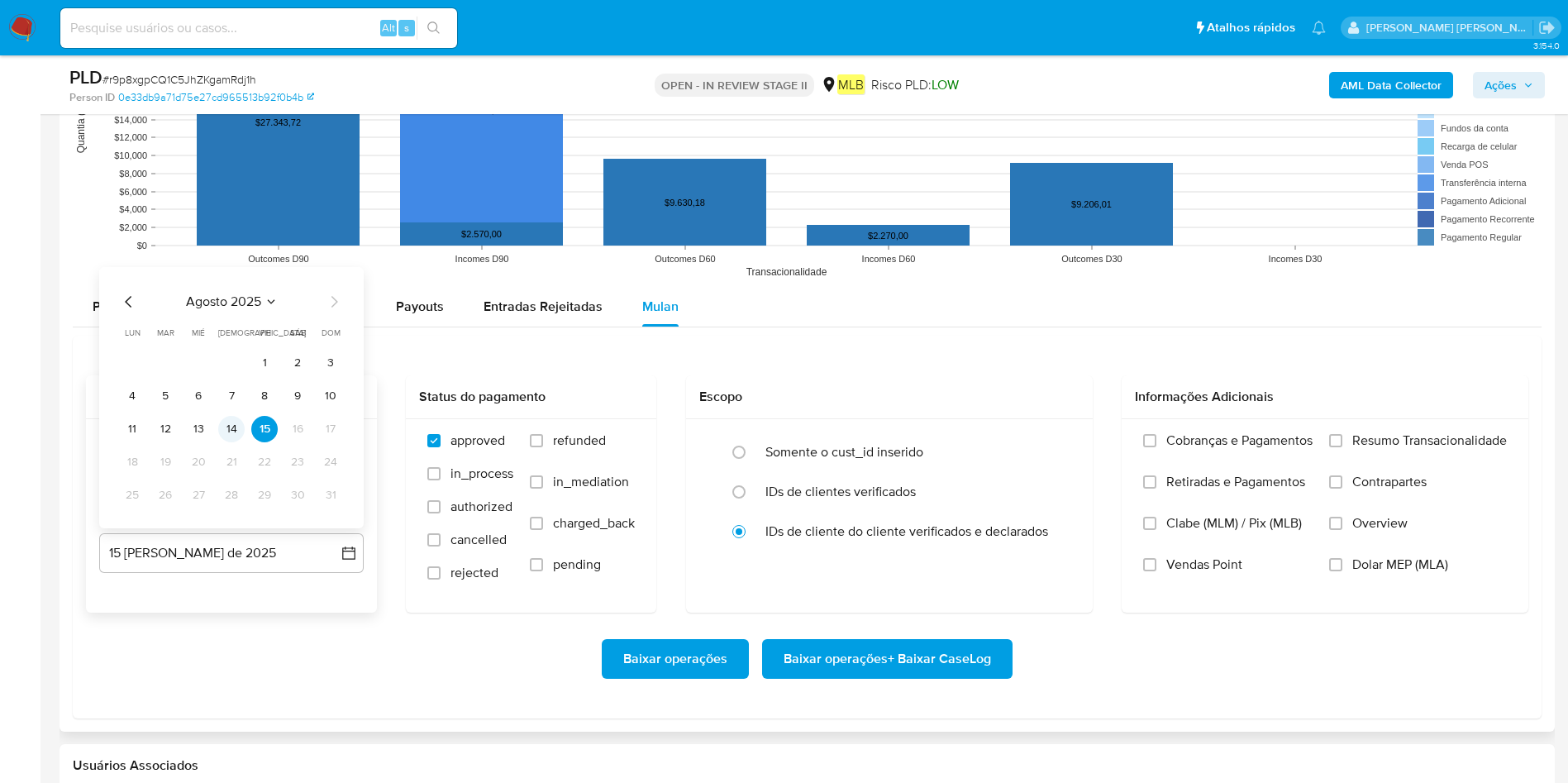
click at [236, 423] on button "14" at bounding box center [232, 429] width 27 height 27
click at [1058, 432] on span "Resumo Transacionalidade" at bounding box center [1429, 441] width 155 height 17
click at [1058, 434] on input "Resumo Transacionalidade" at bounding box center [1336, 441] width 13 height 13
click at [841, 520] on span "Baixar operações + Baixar CaseLog" at bounding box center [888, 658] width 208 height 36
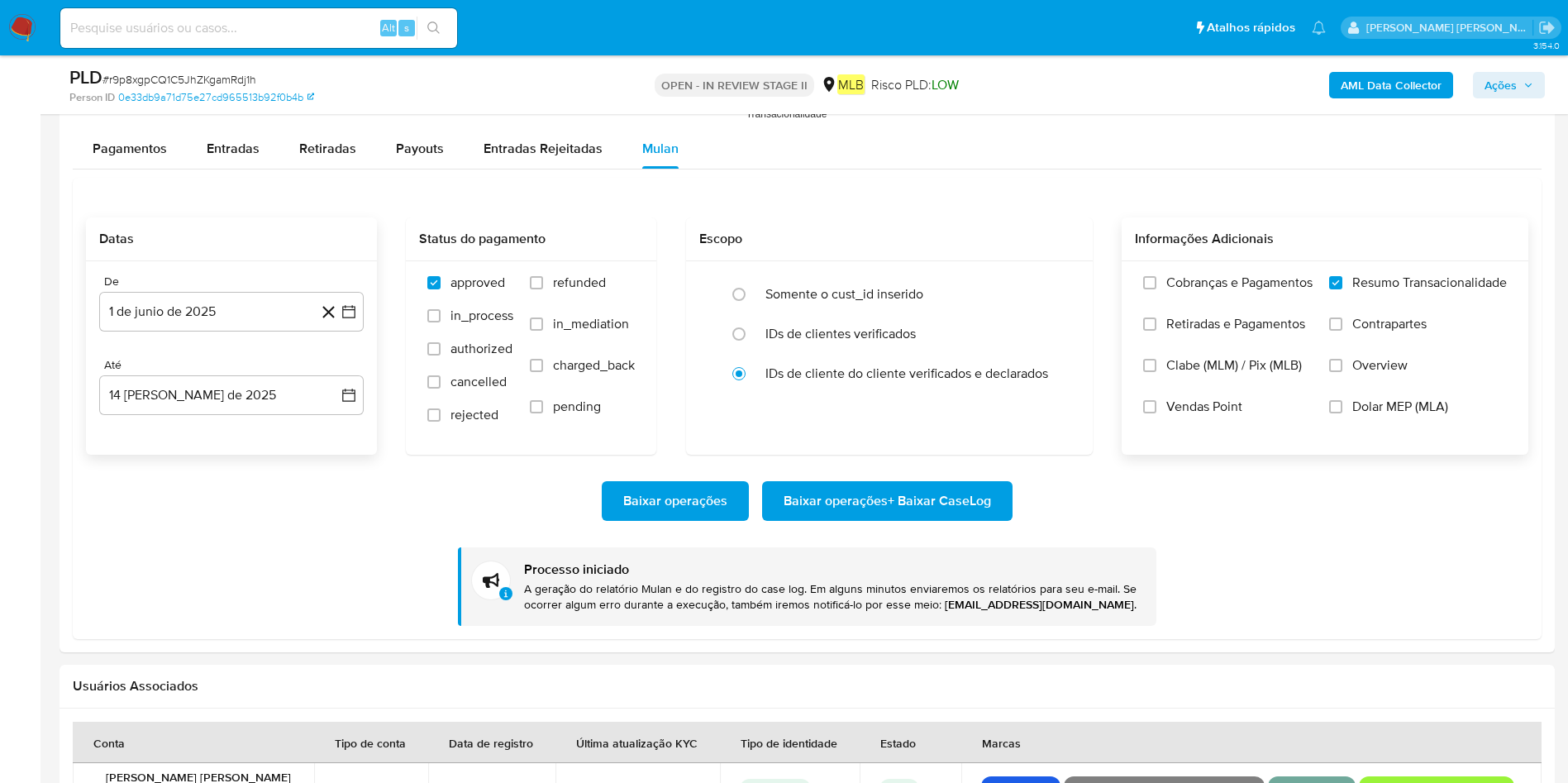
scroll to position [1860, 0]
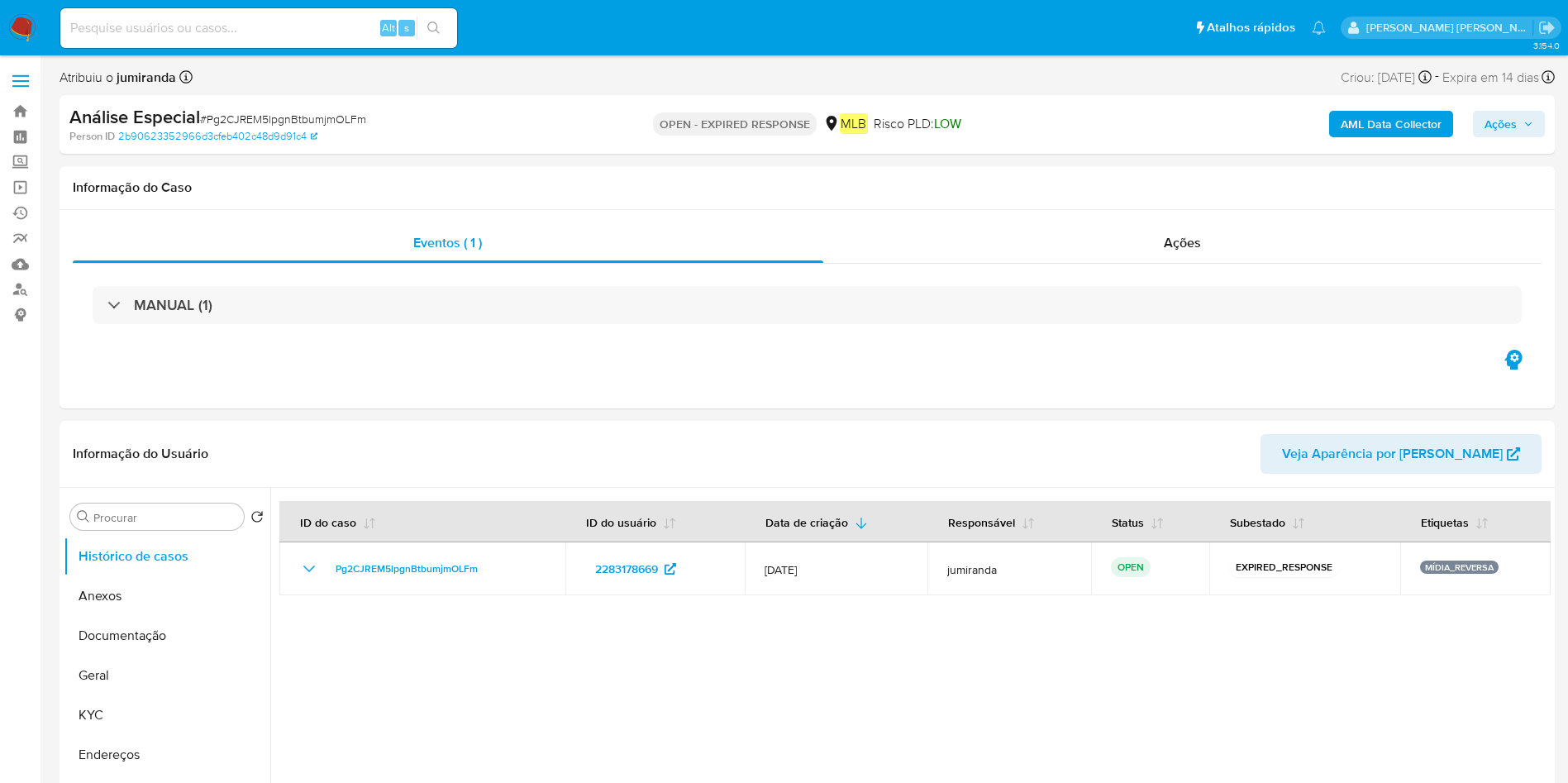
select select "10"
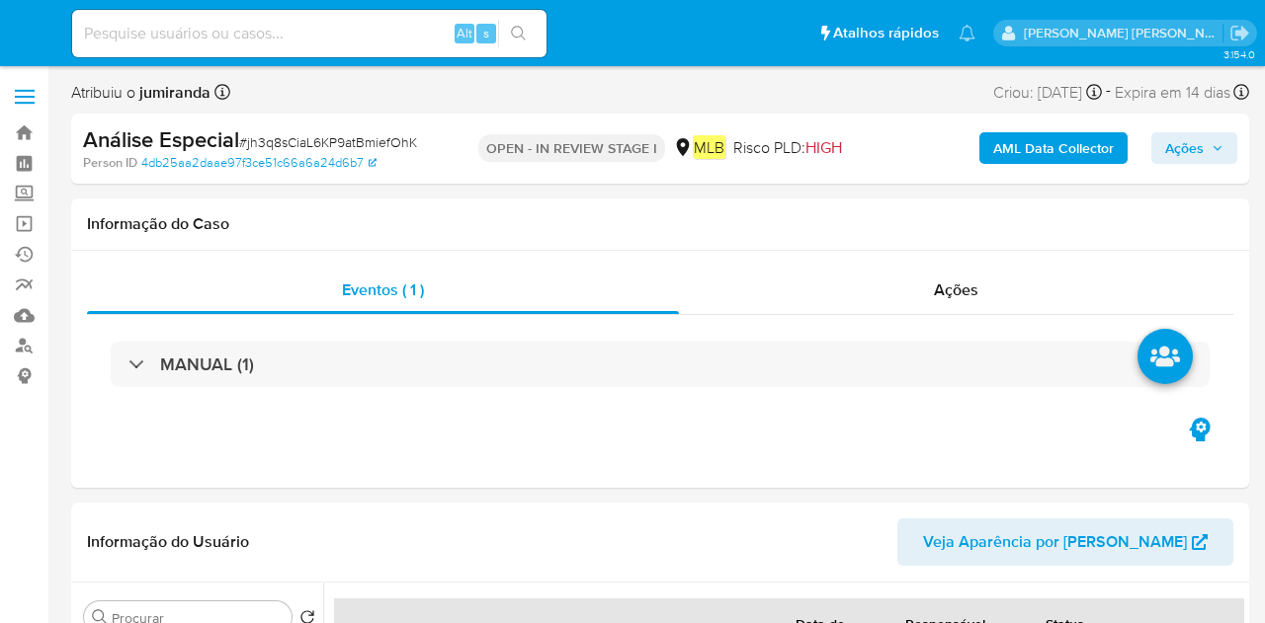
select select "10"
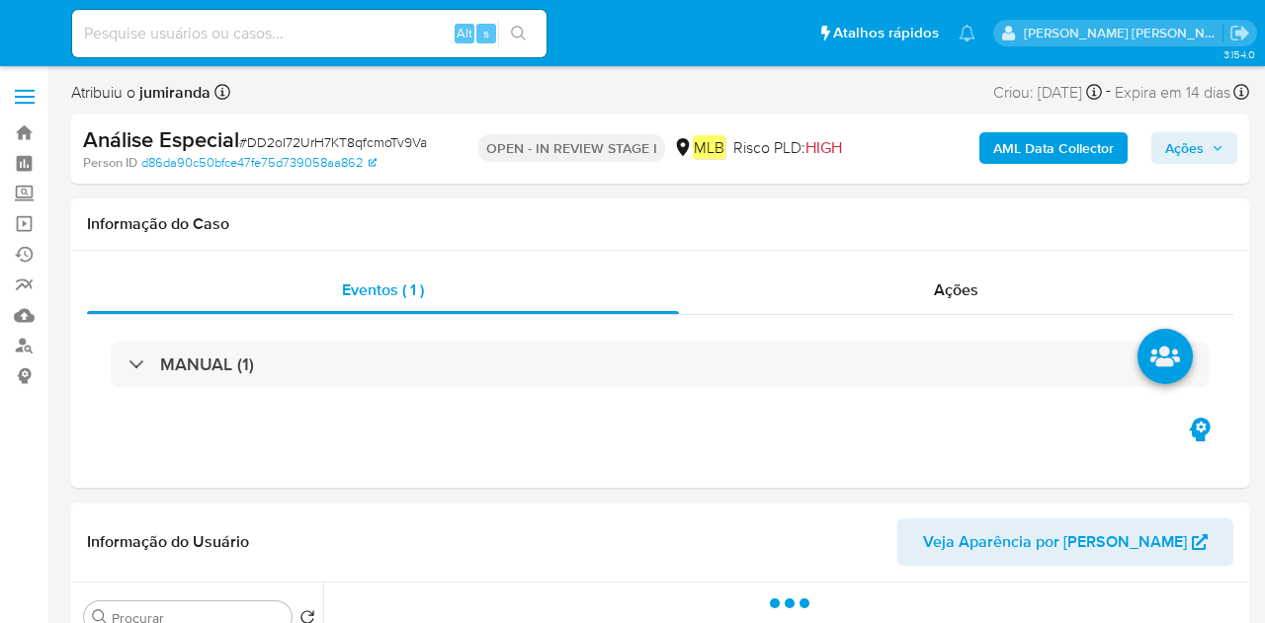
select select "10"
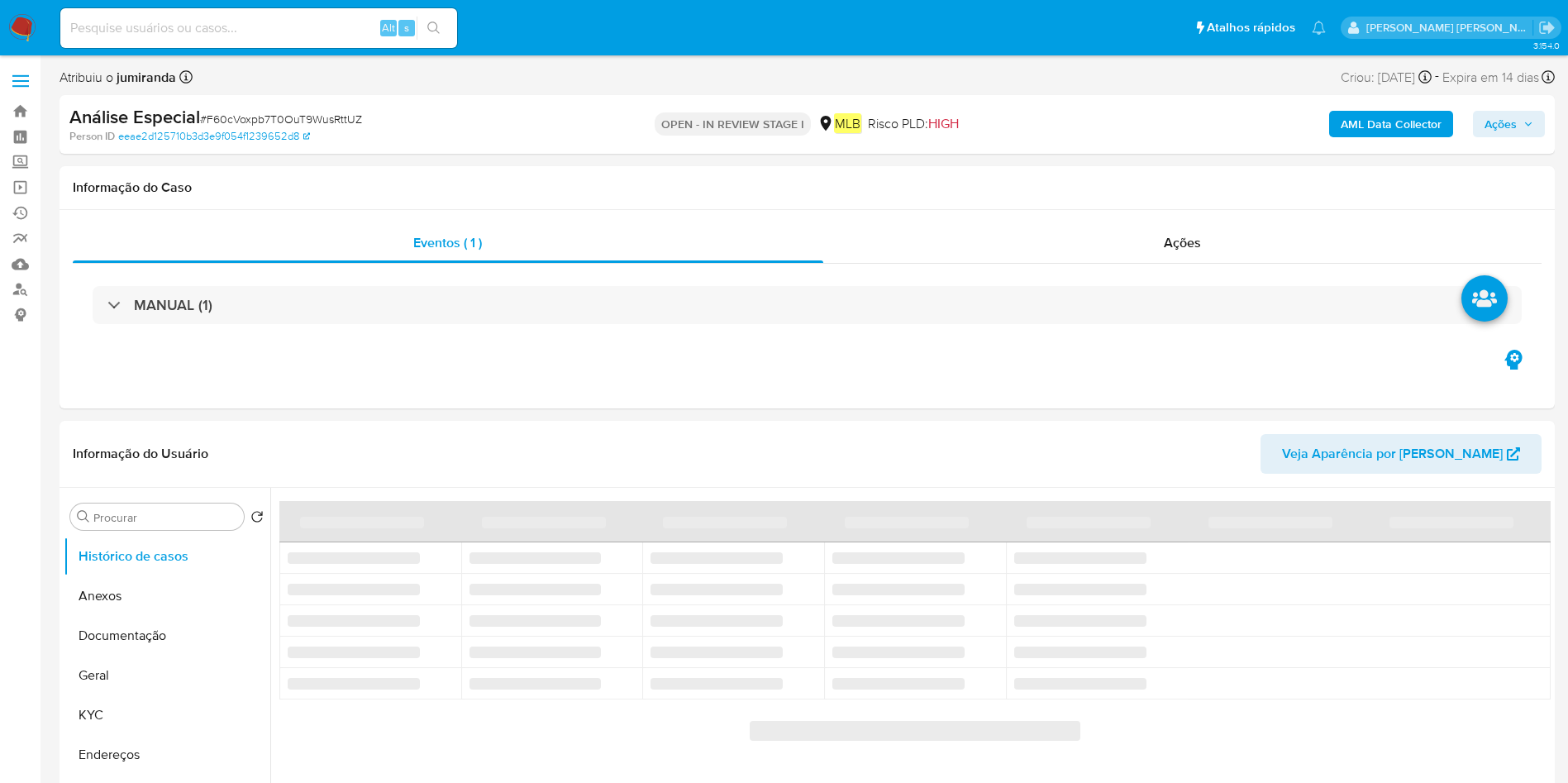
select select "10"
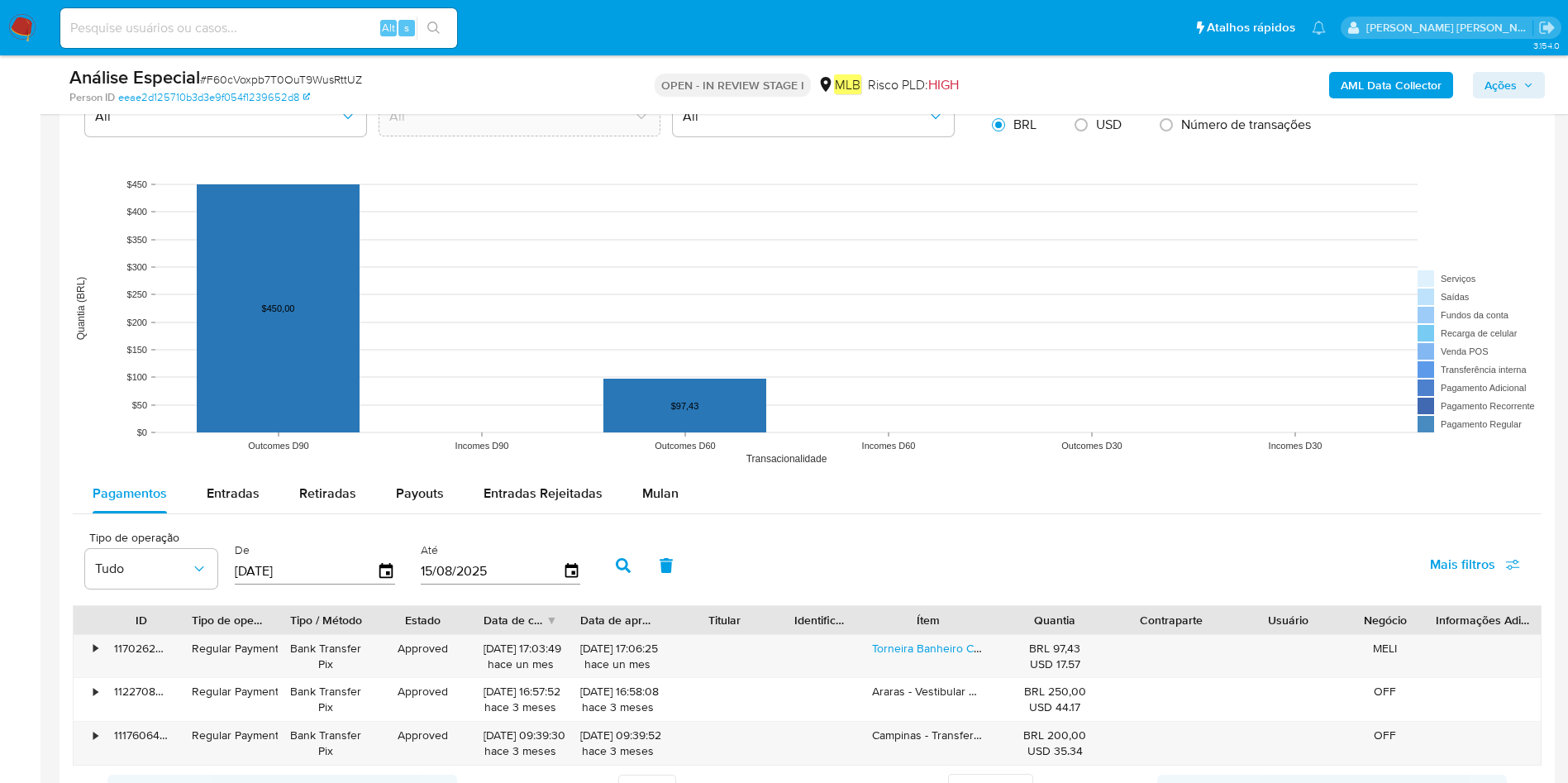
scroll to position [1612, 0]
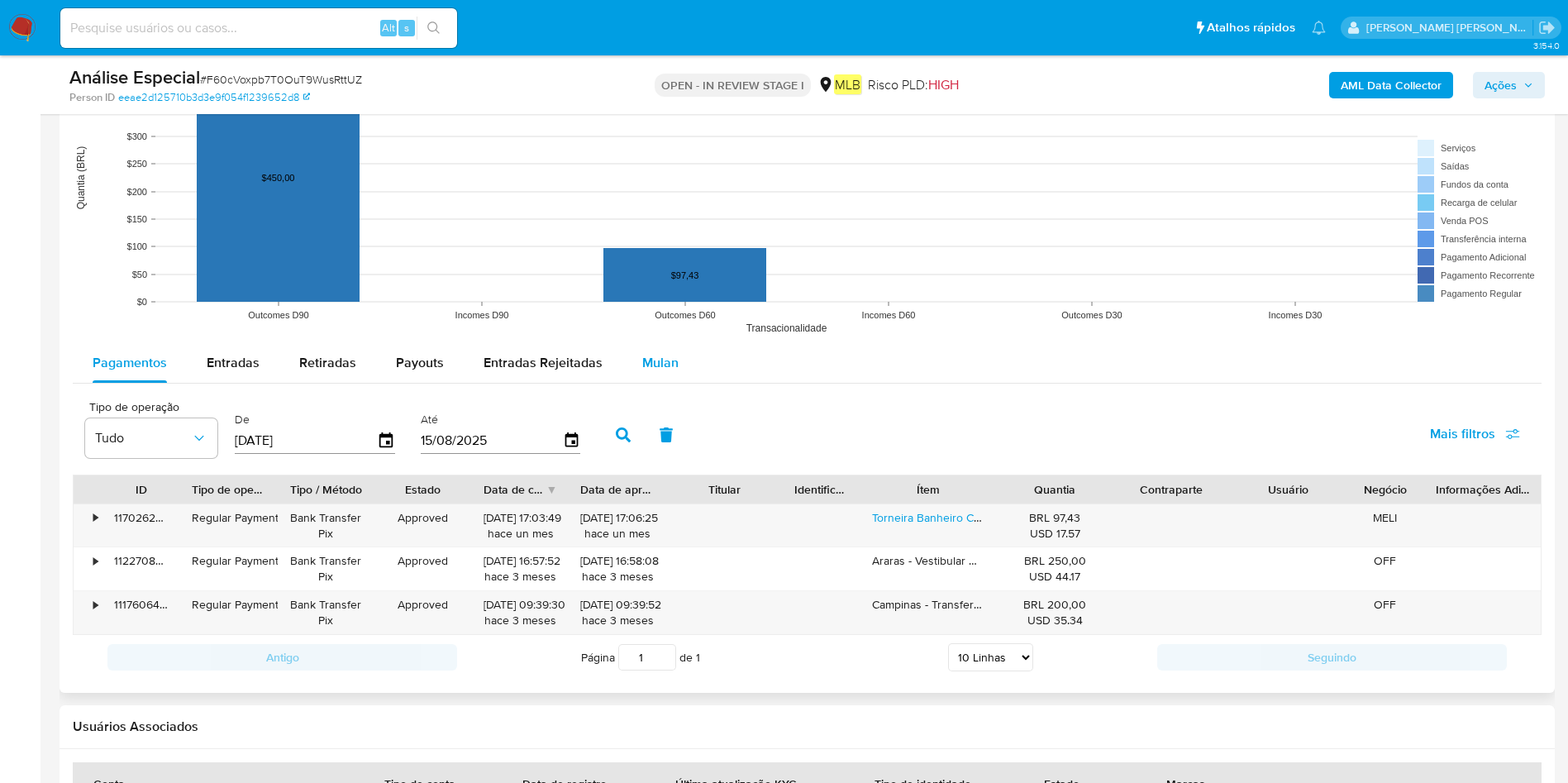
click at [651, 372] on div "Mulan" at bounding box center [660, 362] width 36 height 39
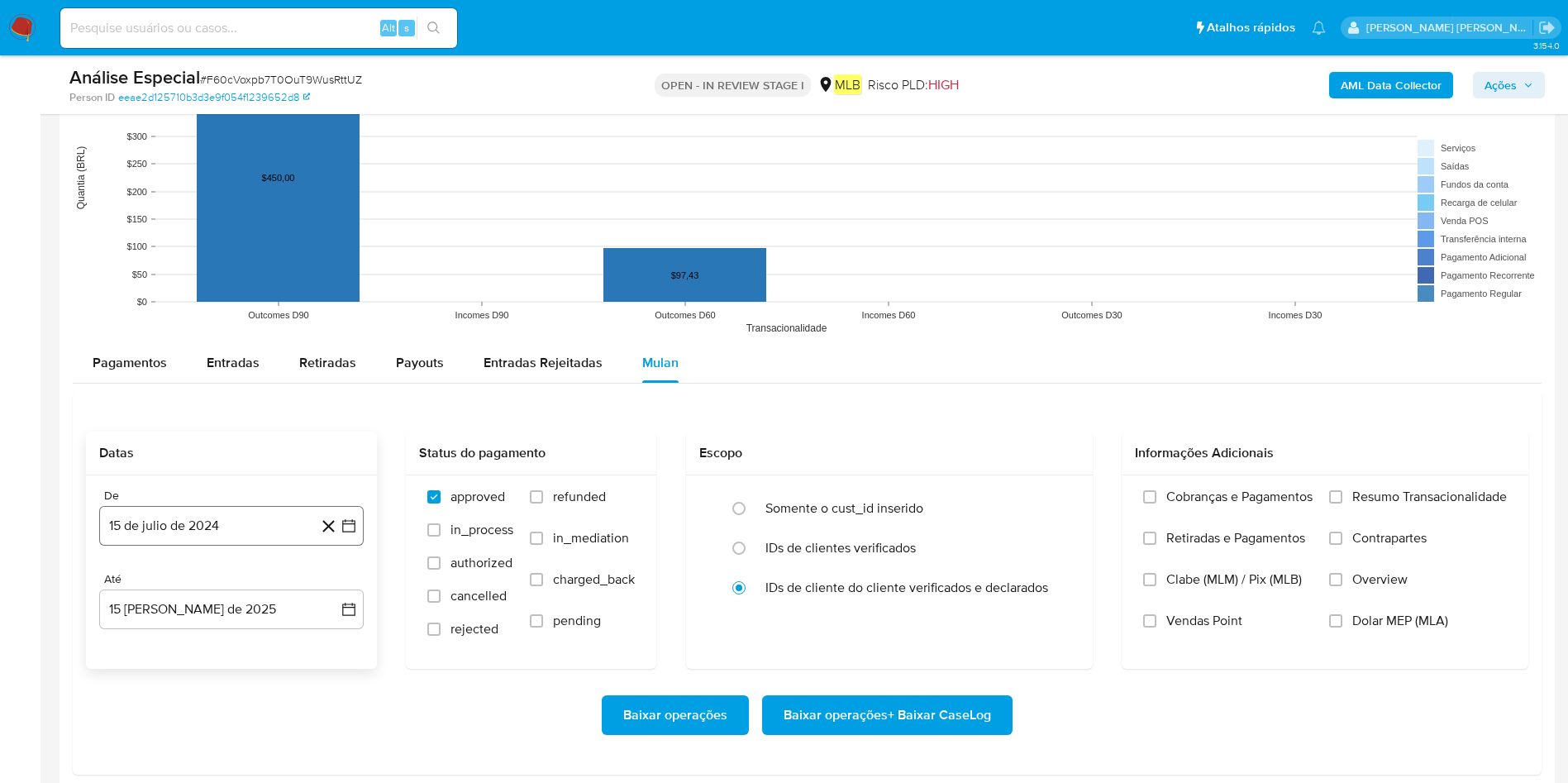
click at [238, 527] on button "15 de julio de 2024" at bounding box center [232, 525] width 264 height 39
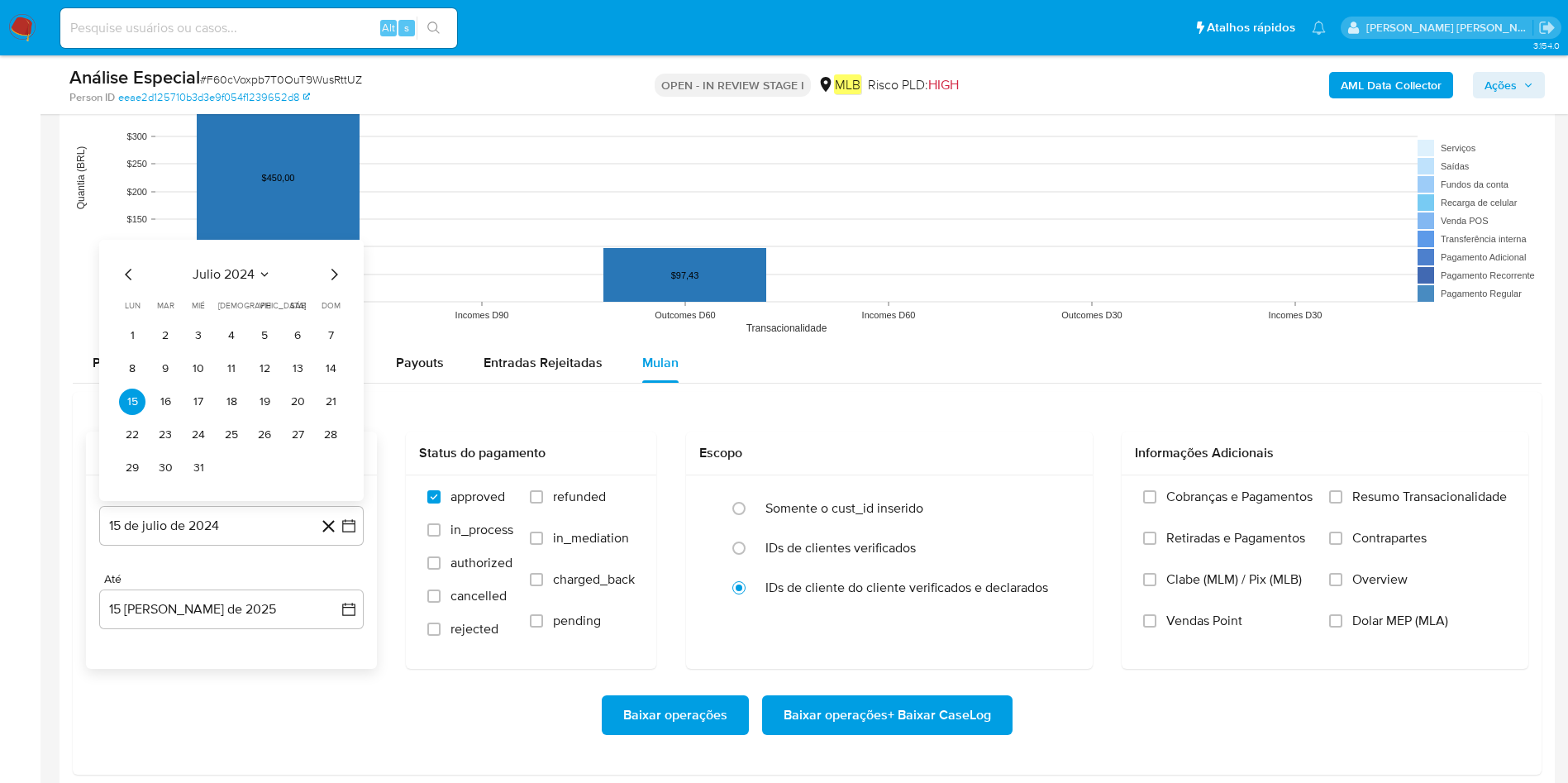
click at [254, 276] on button "julio 2024" at bounding box center [232, 274] width 79 height 17
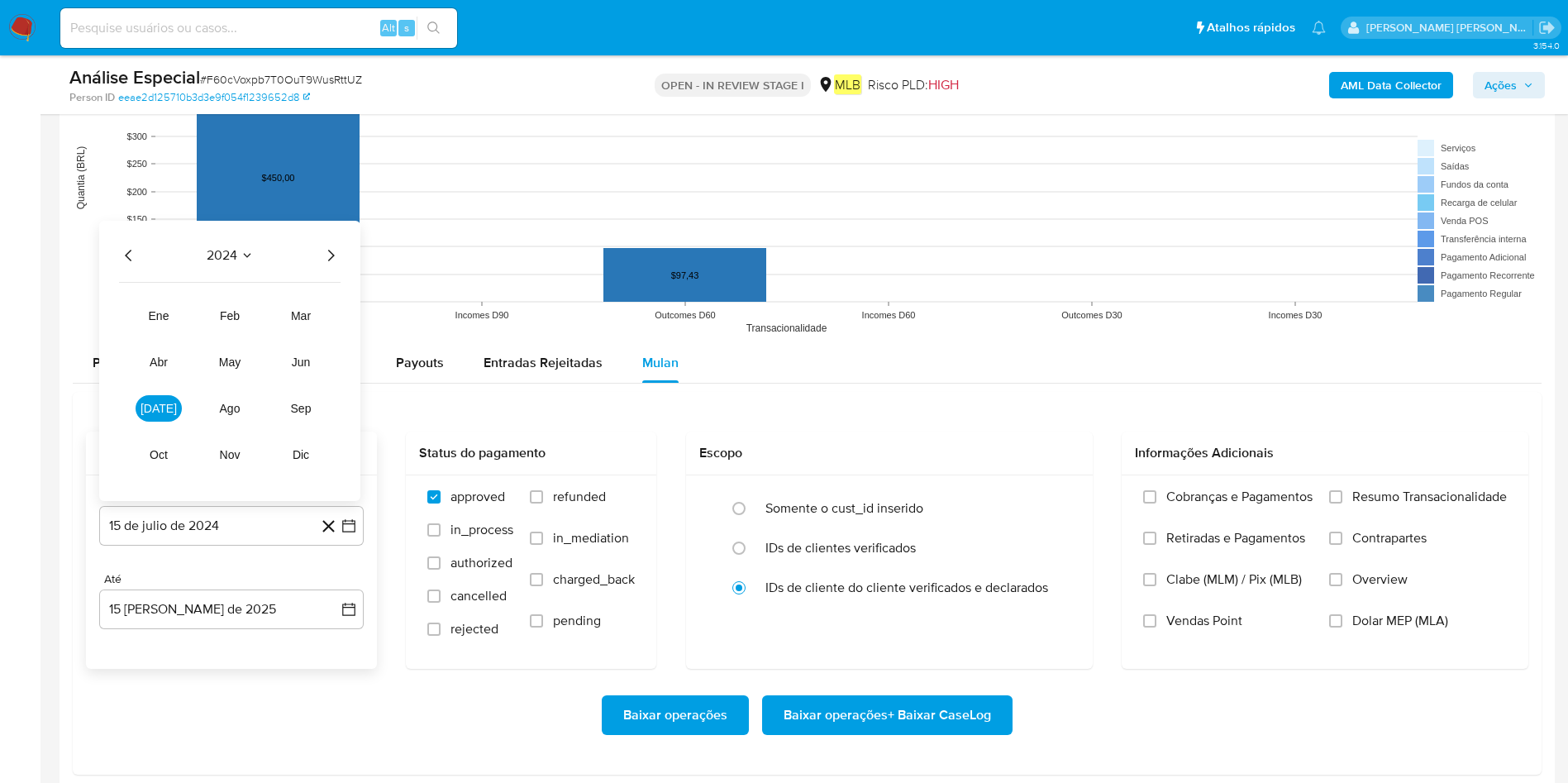
click at [314, 377] on tr "ene feb mar abr may jun jul ago sep oct nov dic" at bounding box center [229, 386] width 188 height 166
click at [314, 369] on button "jun" at bounding box center [300, 362] width 46 height 27
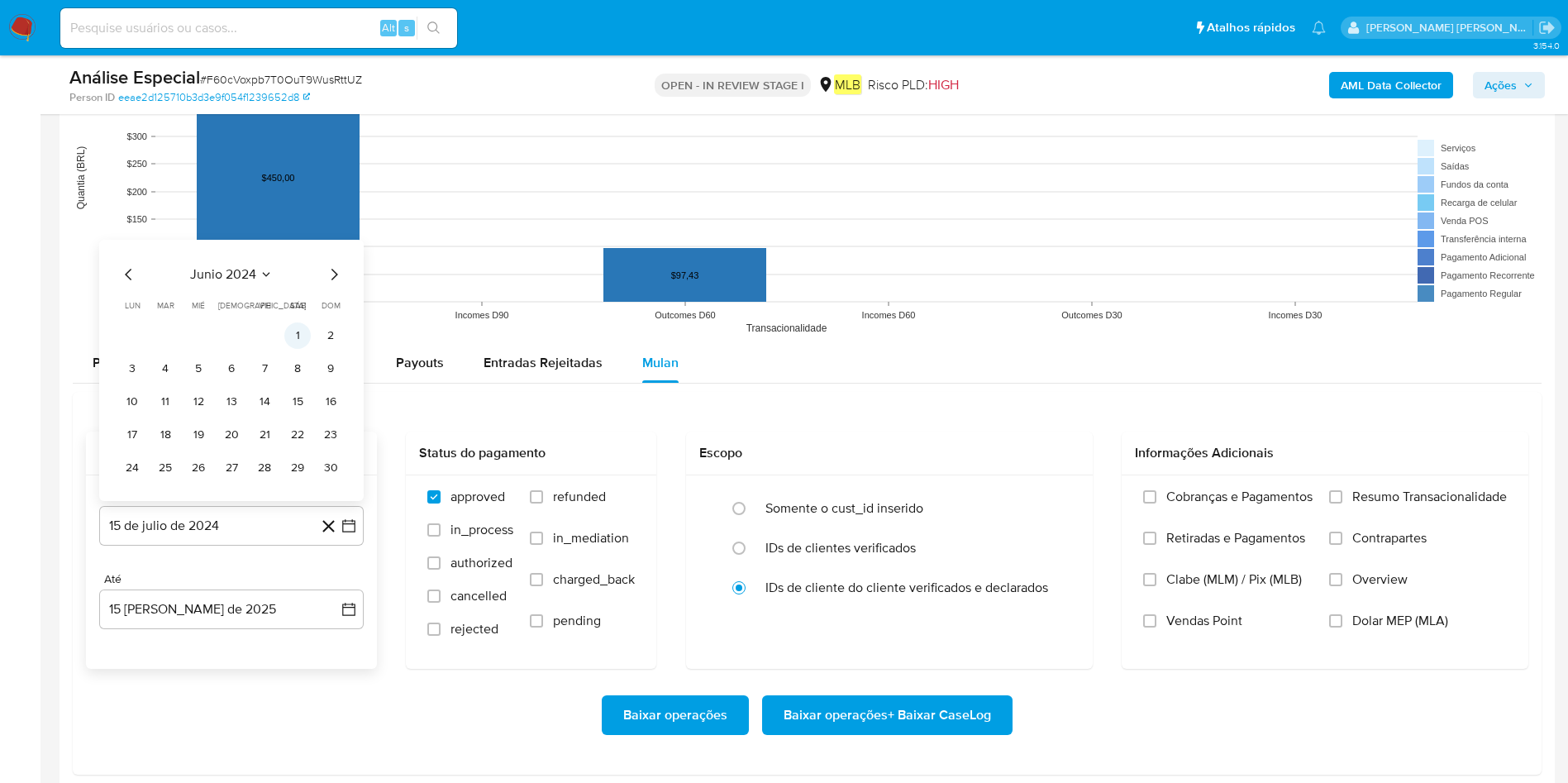
click at [295, 327] on button "1" at bounding box center [298, 335] width 27 height 27
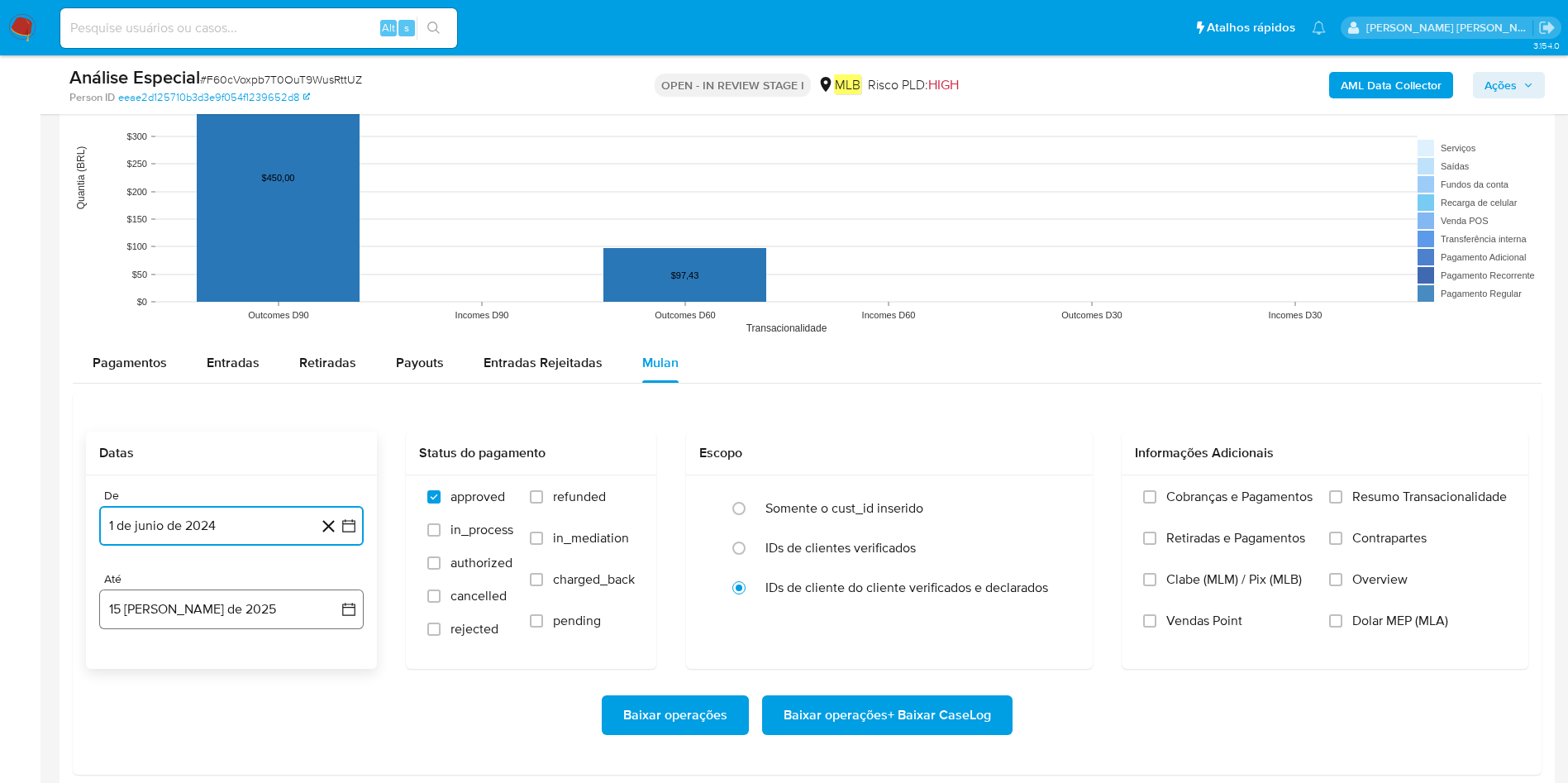
click at [228, 608] on button "15 [PERSON_NAME] de 2025" at bounding box center [232, 608] width 264 height 39
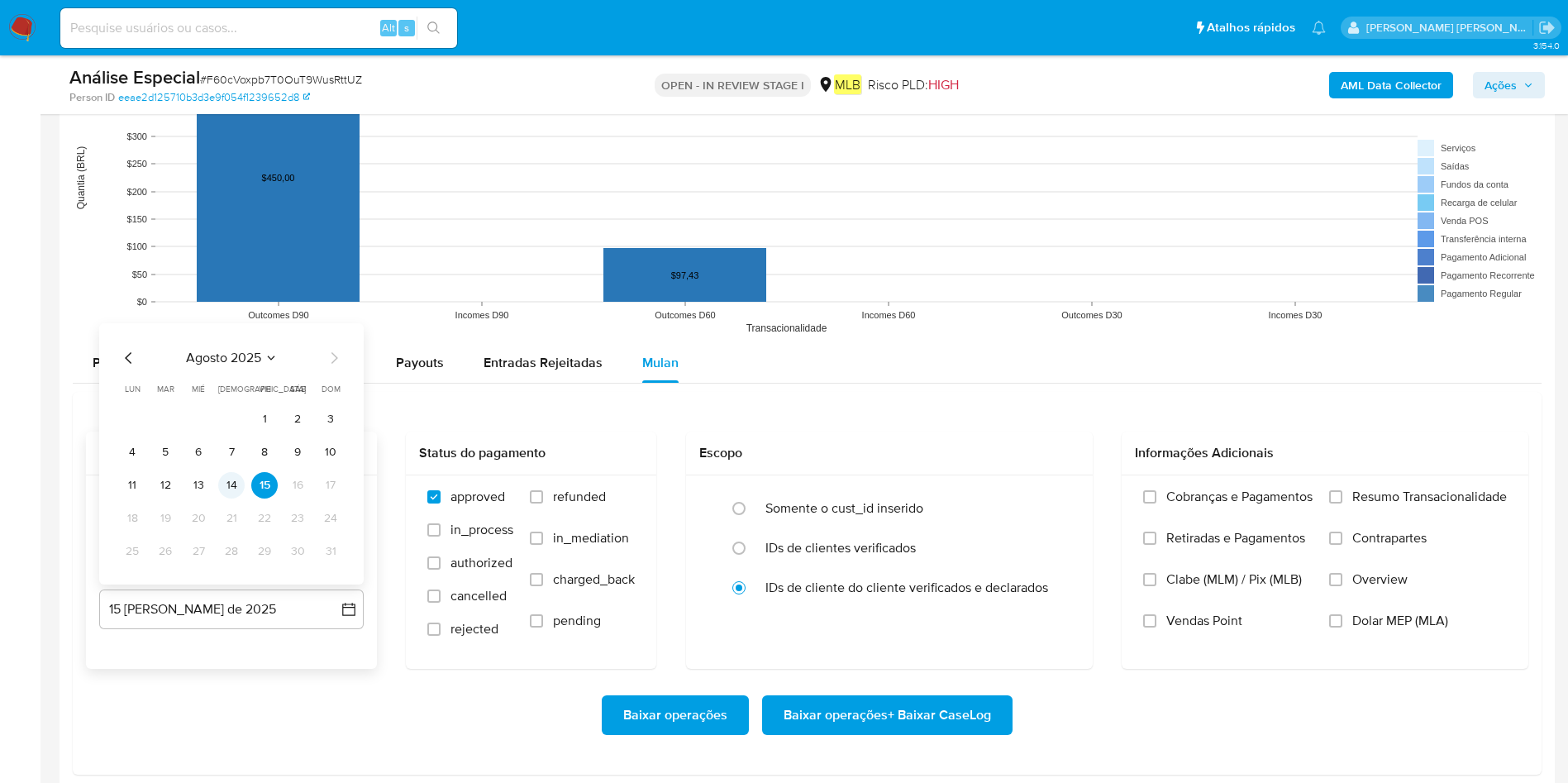
click at [229, 485] on button "14" at bounding box center [232, 485] width 27 height 27
click at [1390, 504] on span "Resumo Transacionalidade" at bounding box center [1429, 497] width 155 height 17
click at [1342, 504] on input "Resumo Transacionalidade" at bounding box center [1336, 497] width 13 height 13
click at [827, 709] on span "Baixar operações + Baixar CaseLog" at bounding box center [888, 714] width 208 height 36
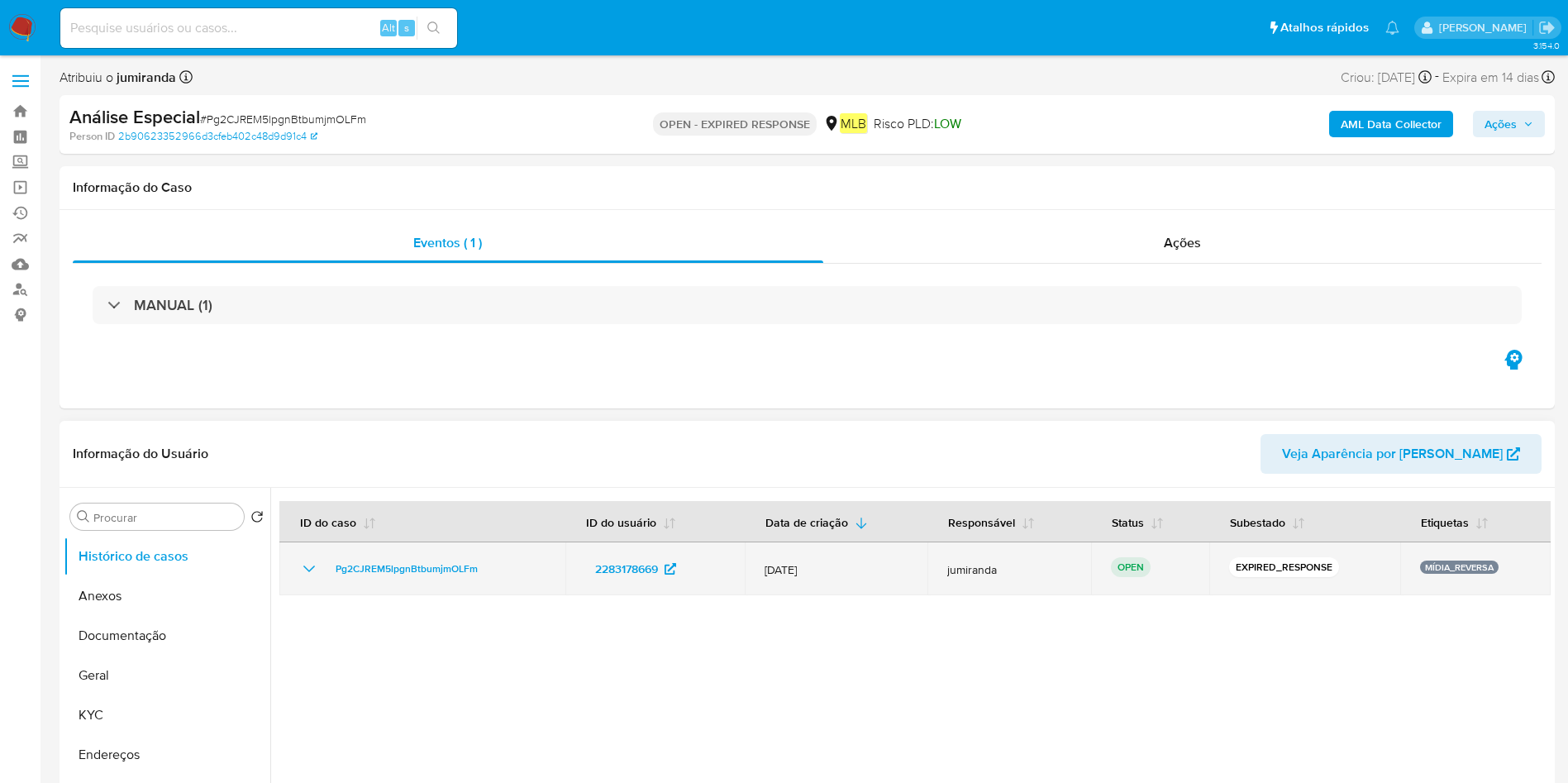
select select "10"
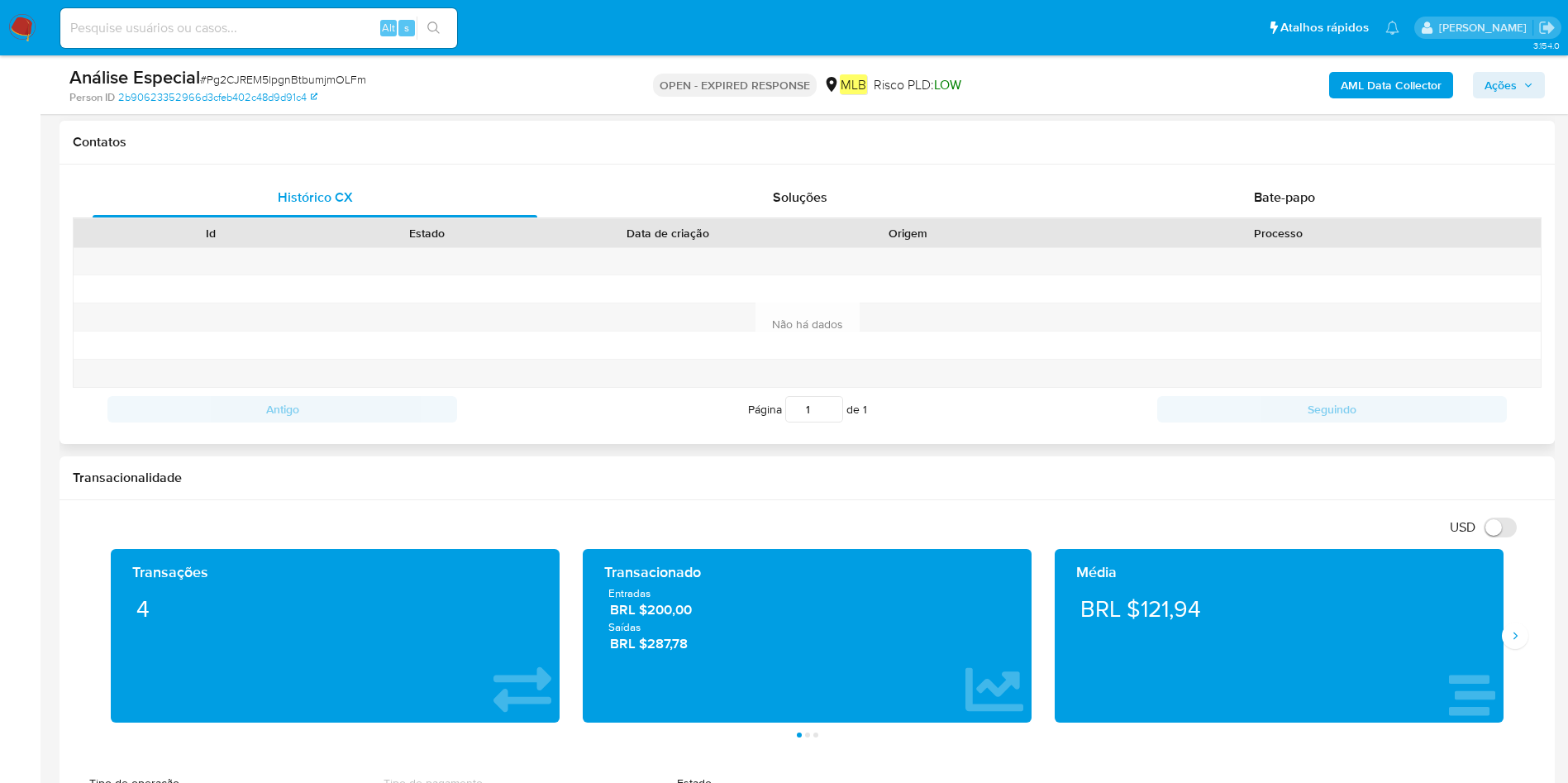
scroll to position [620, 0]
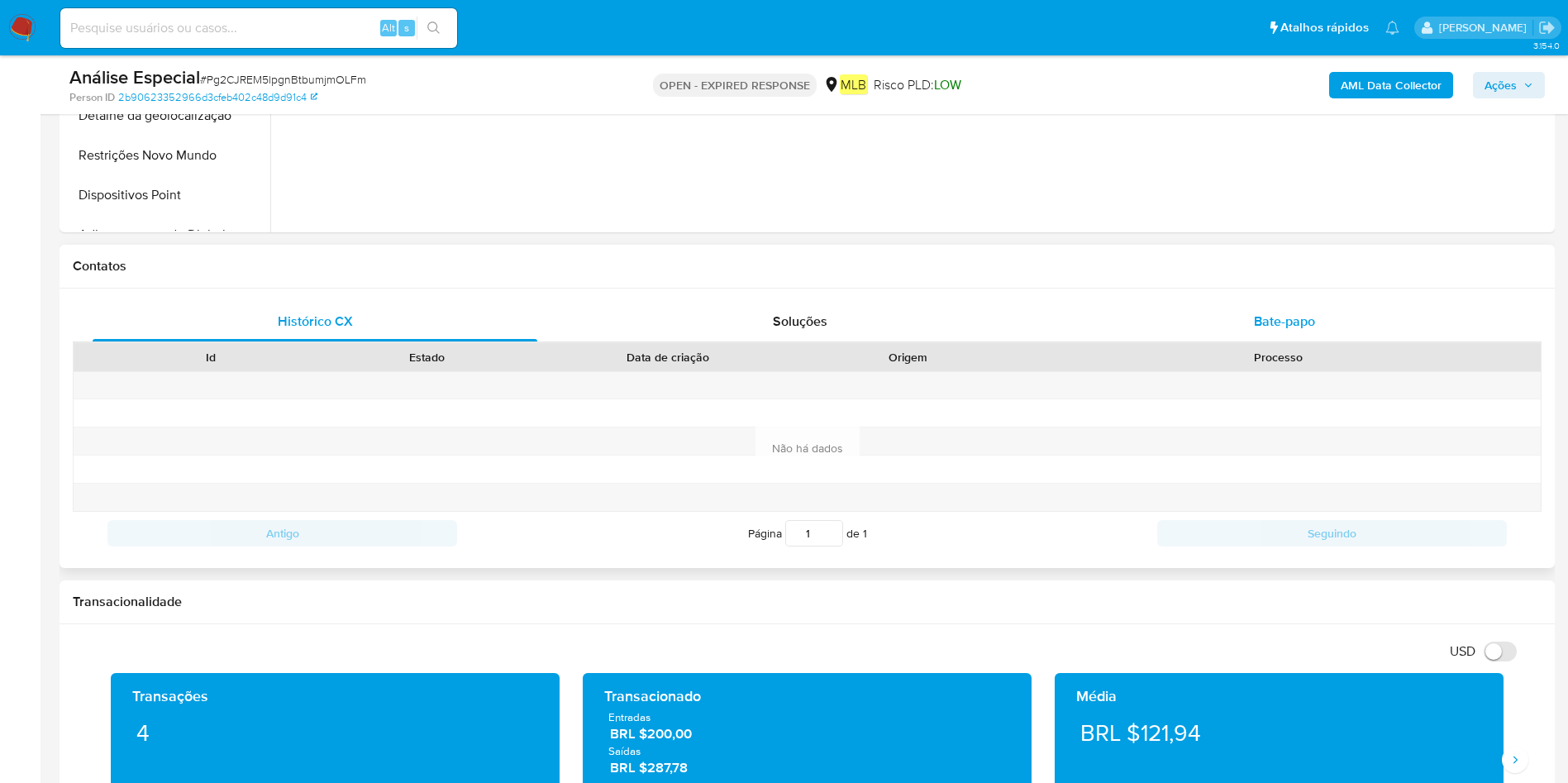
click at [1252, 313] on div "Bate-papo" at bounding box center [1285, 321] width 445 height 39
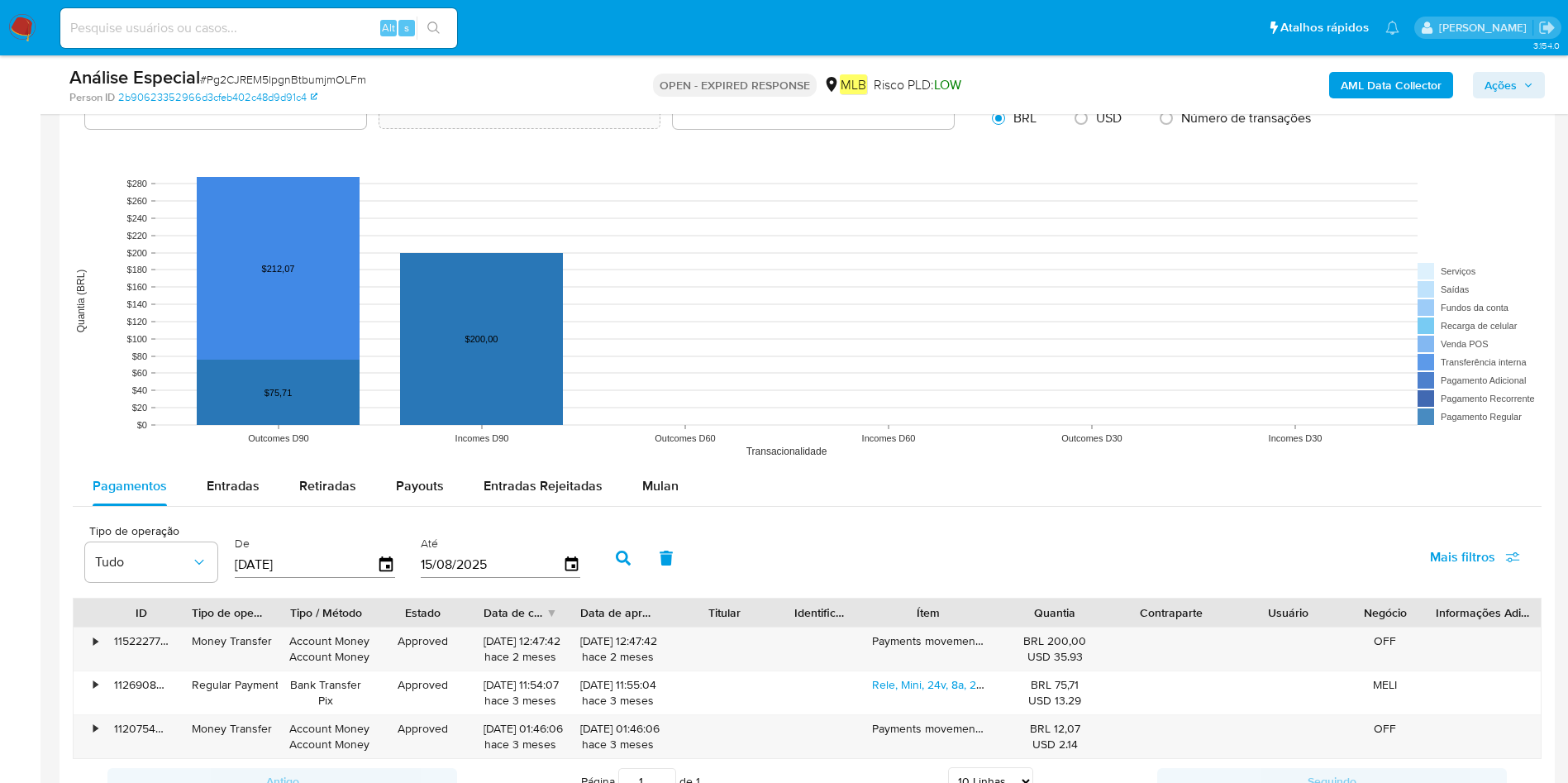
scroll to position [1860, 0]
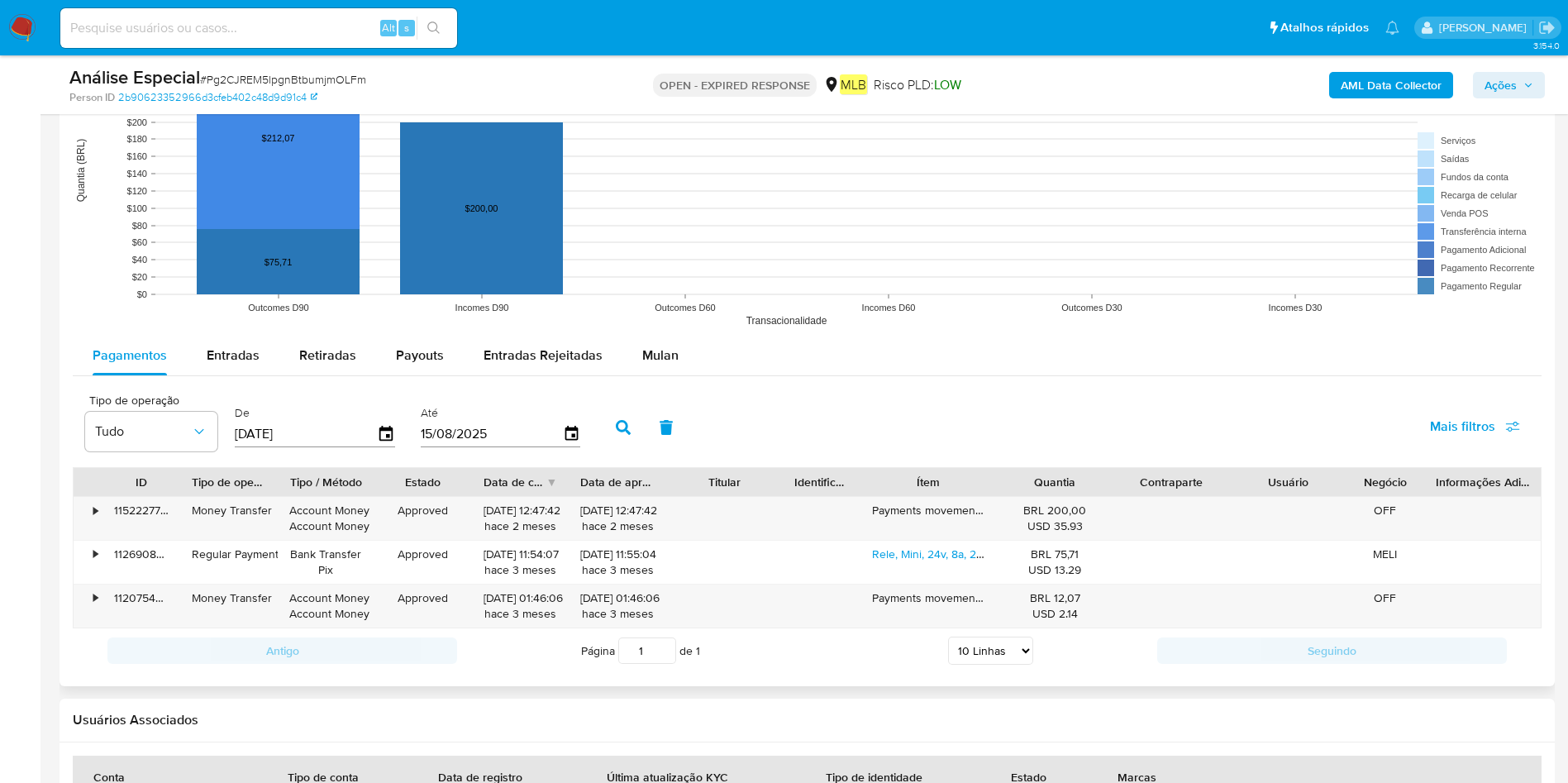
click at [669, 332] on rect at bounding box center [807, 170] width 1469 height 330
click at [644, 376] on div "Pagamentos Entradas Retiradas Payouts Entradas Rejeitadas Mulan Tipo de operaçã…" at bounding box center [807, 504] width 1469 height 336
click at [653, 360] on span "Mulan" at bounding box center [660, 355] width 36 height 19
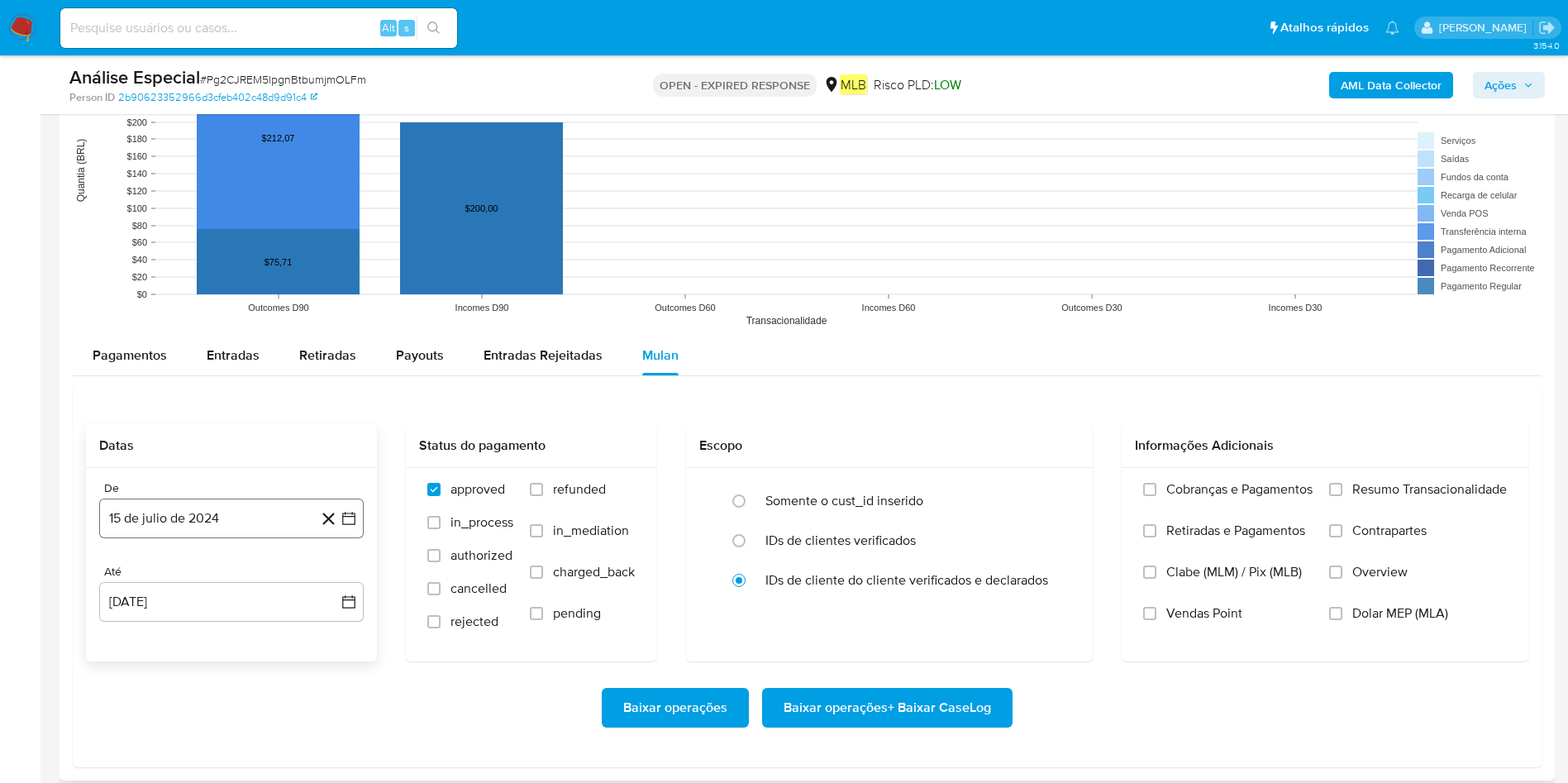
click at [220, 524] on button "15 de julio de 2024" at bounding box center [232, 518] width 264 height 39
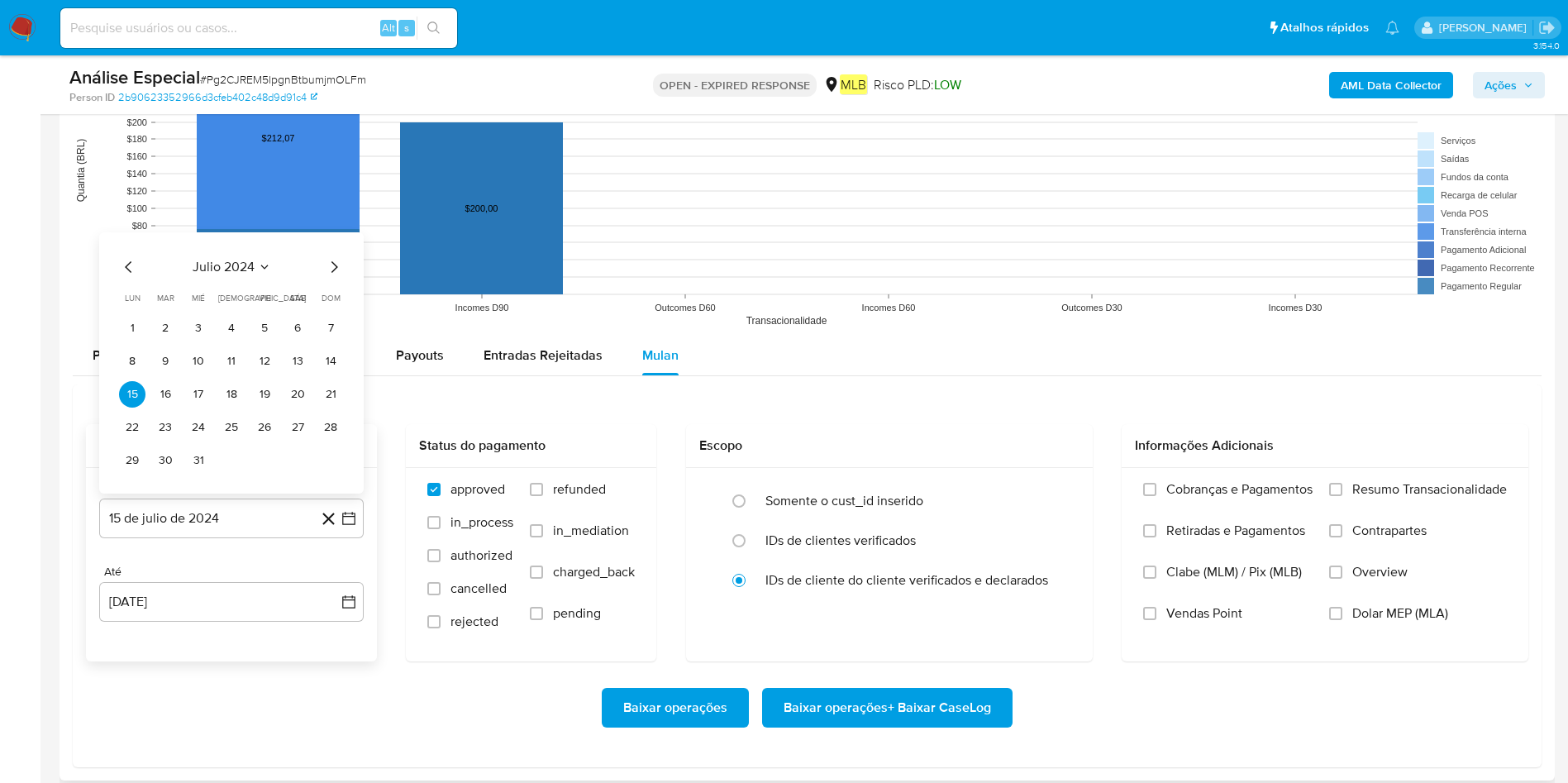
click at [237, 274] on span "julio 2024" at bounding box center [223, 267] width 62 height 17
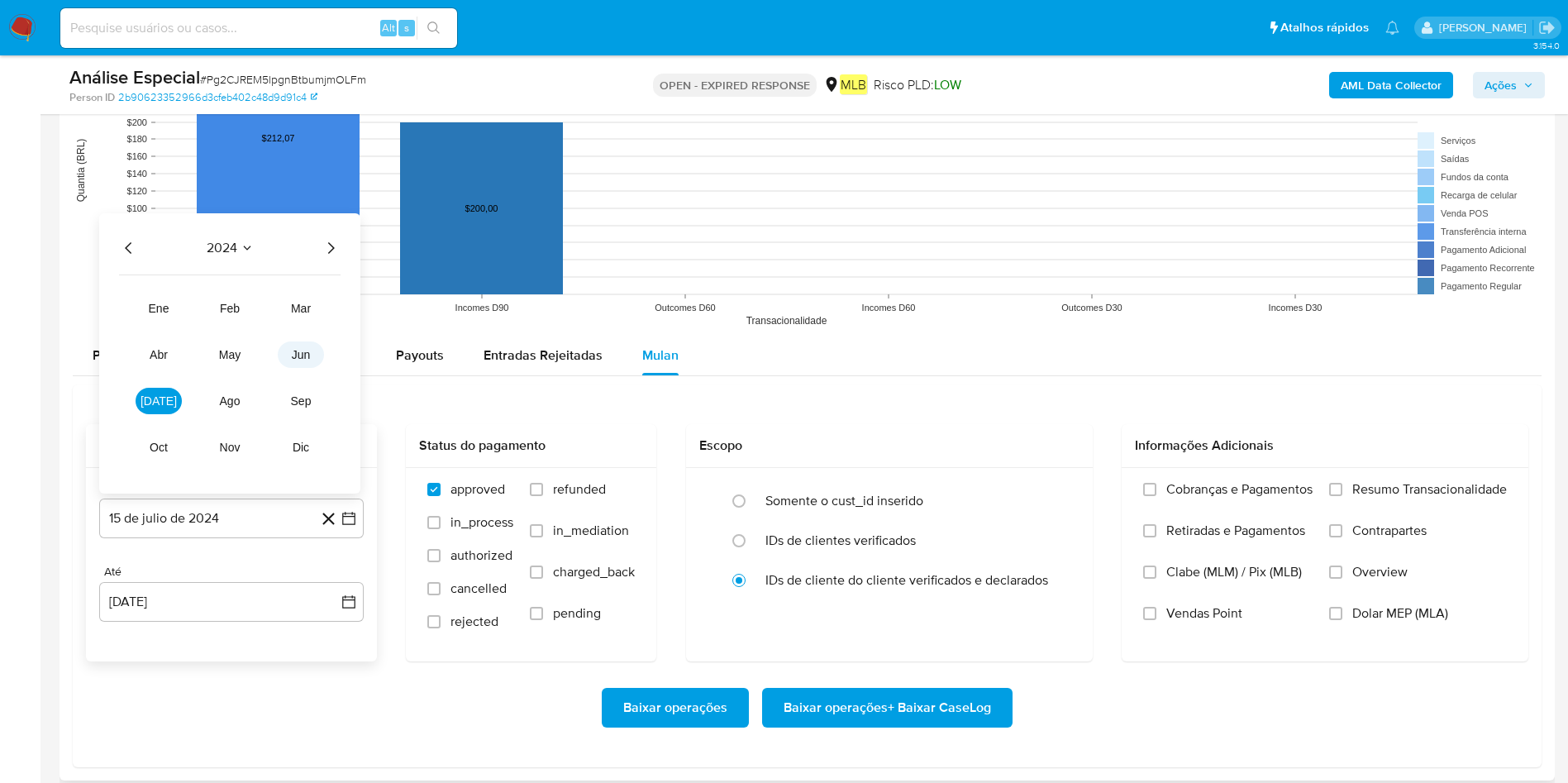
click at [309, 360] on span "jun" at bounding box center [301, 355] width 19 height 13
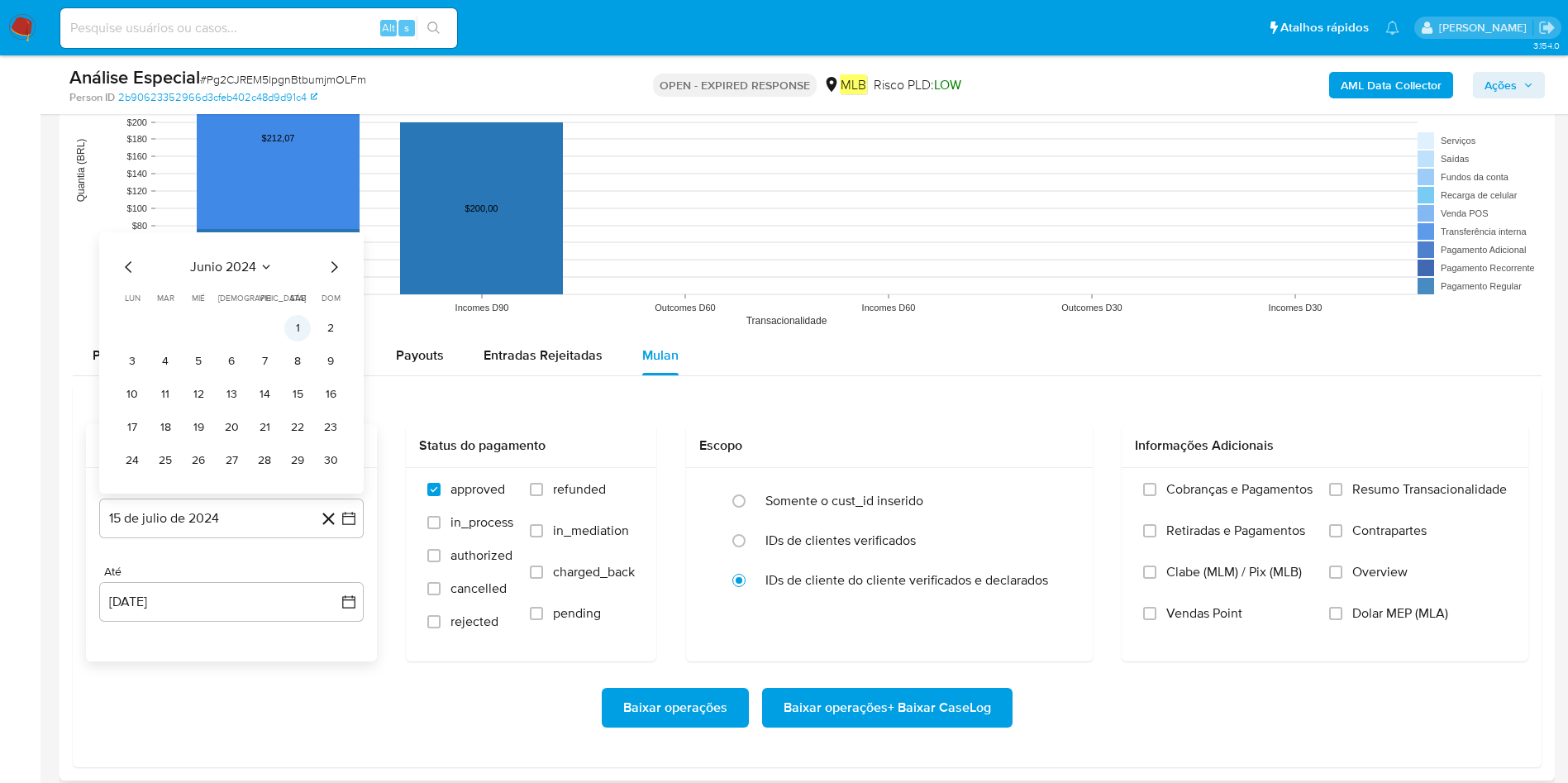
click at [305, 325] on button "1" at bounding box center [298, 328] width 27 height 27
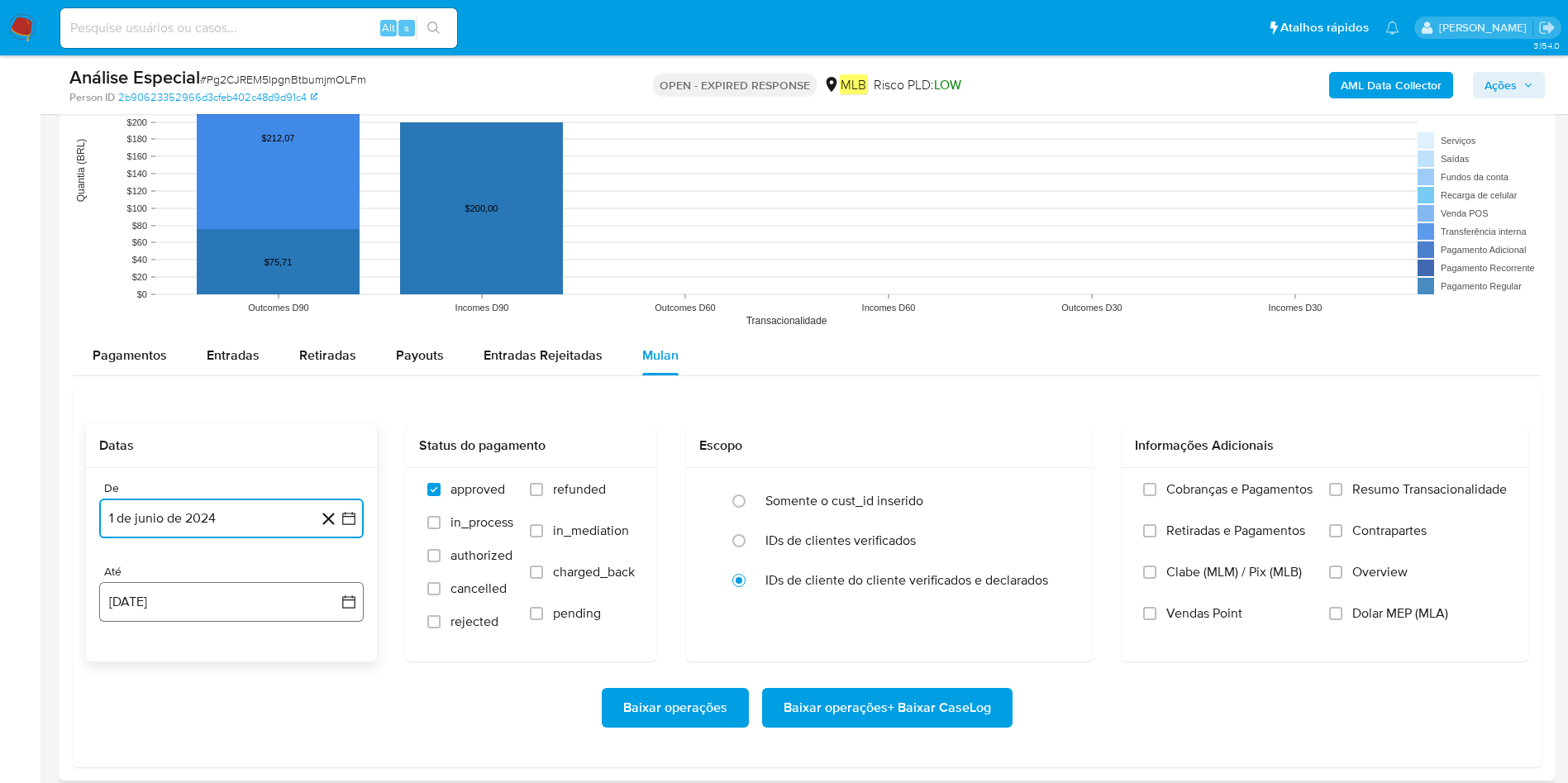
click at [232, 610] on button "15 [PERSON_NAME] de 2025" at bounding box center [232, 601] width 264 height 39
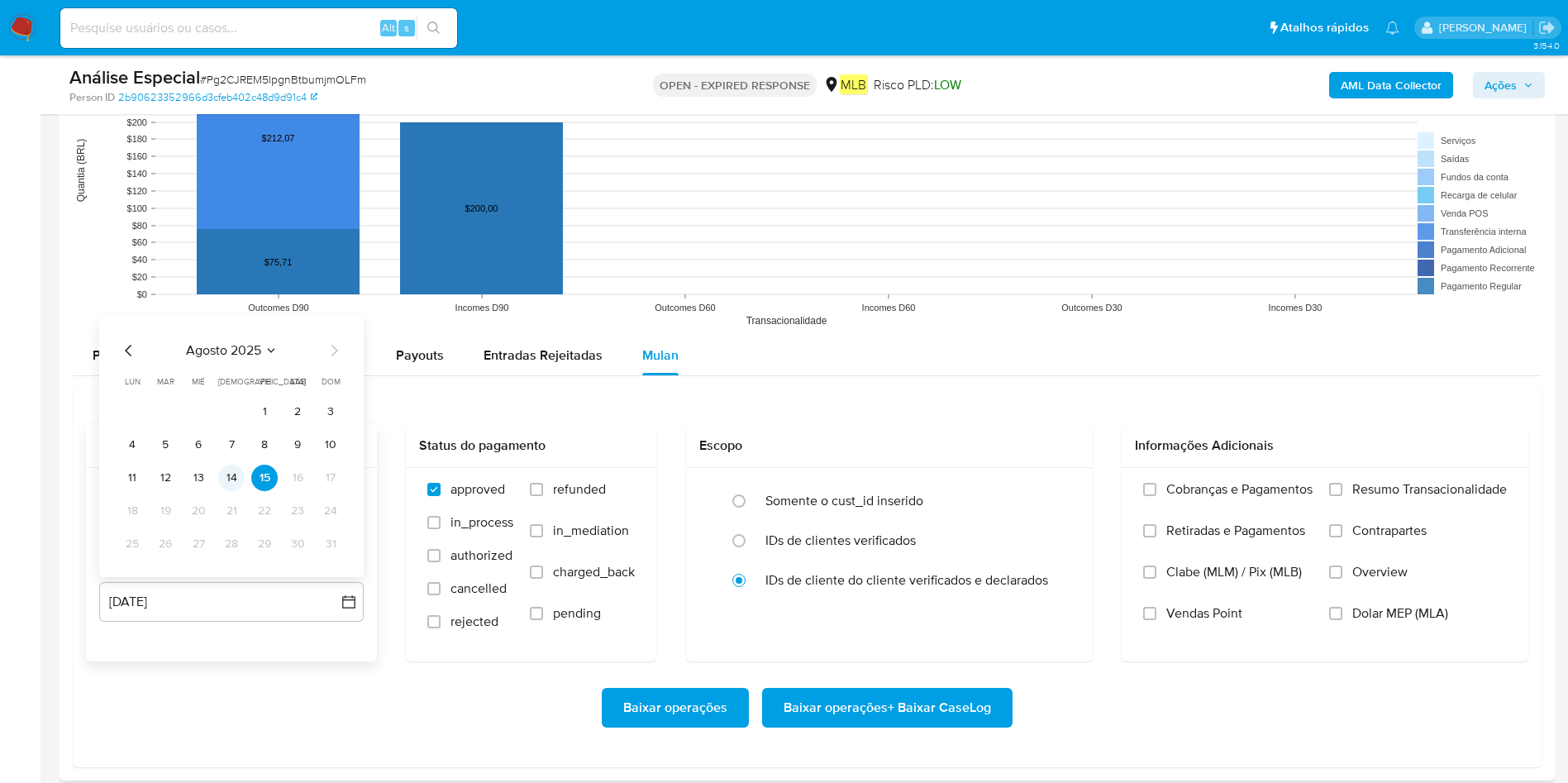
click at [230, 479] on button "14" at bounding box center [232, 478] width 27 height 27
click at [1442, 491] on span "Resumo Transacionalidade" at bounding box center [1429, 489] width 155 height 17
click at [1342, 491] on input "Resumo Transacionalidade" at bounding box center [1336, 489] width 13 height 13
click at [835, 708] on span "Baixar operações + Baixar CaseLog" at bounding box center [888, 707] width 208 height 36
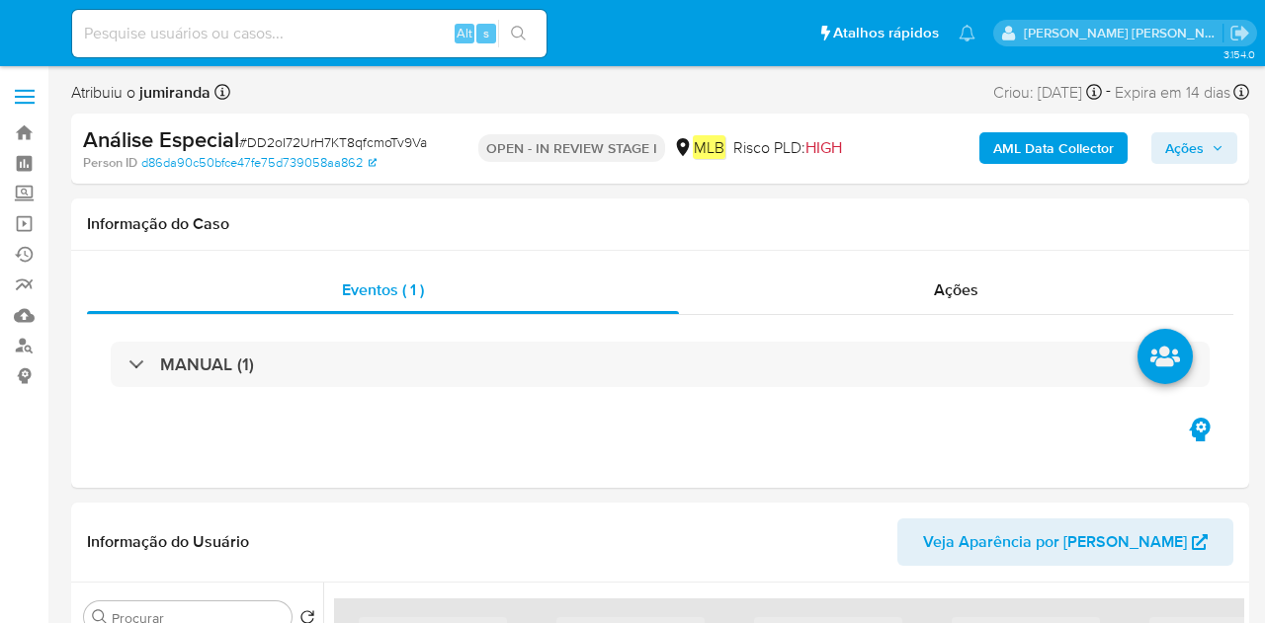
select select "10"
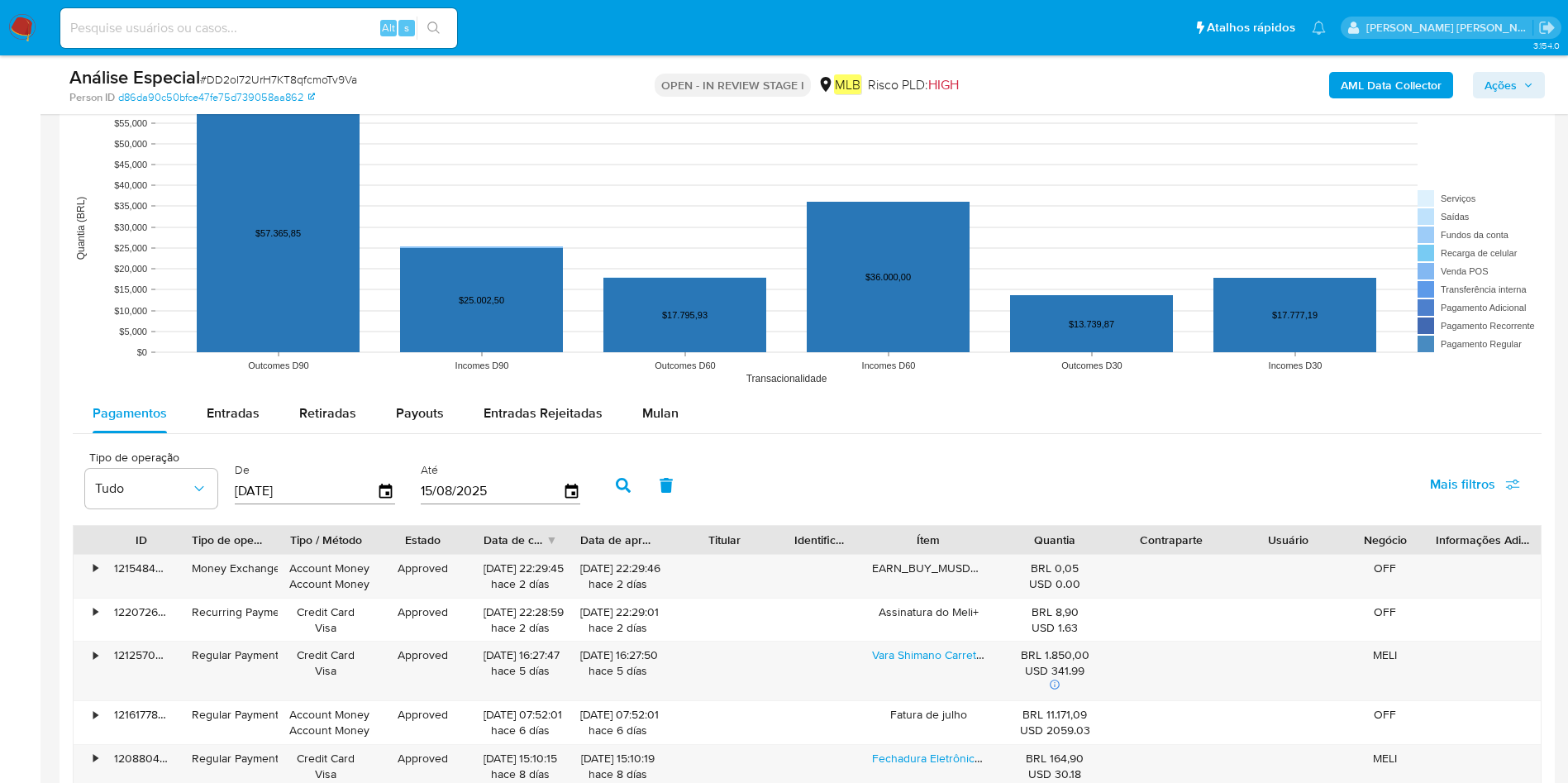
scroll to position [1612, 0]
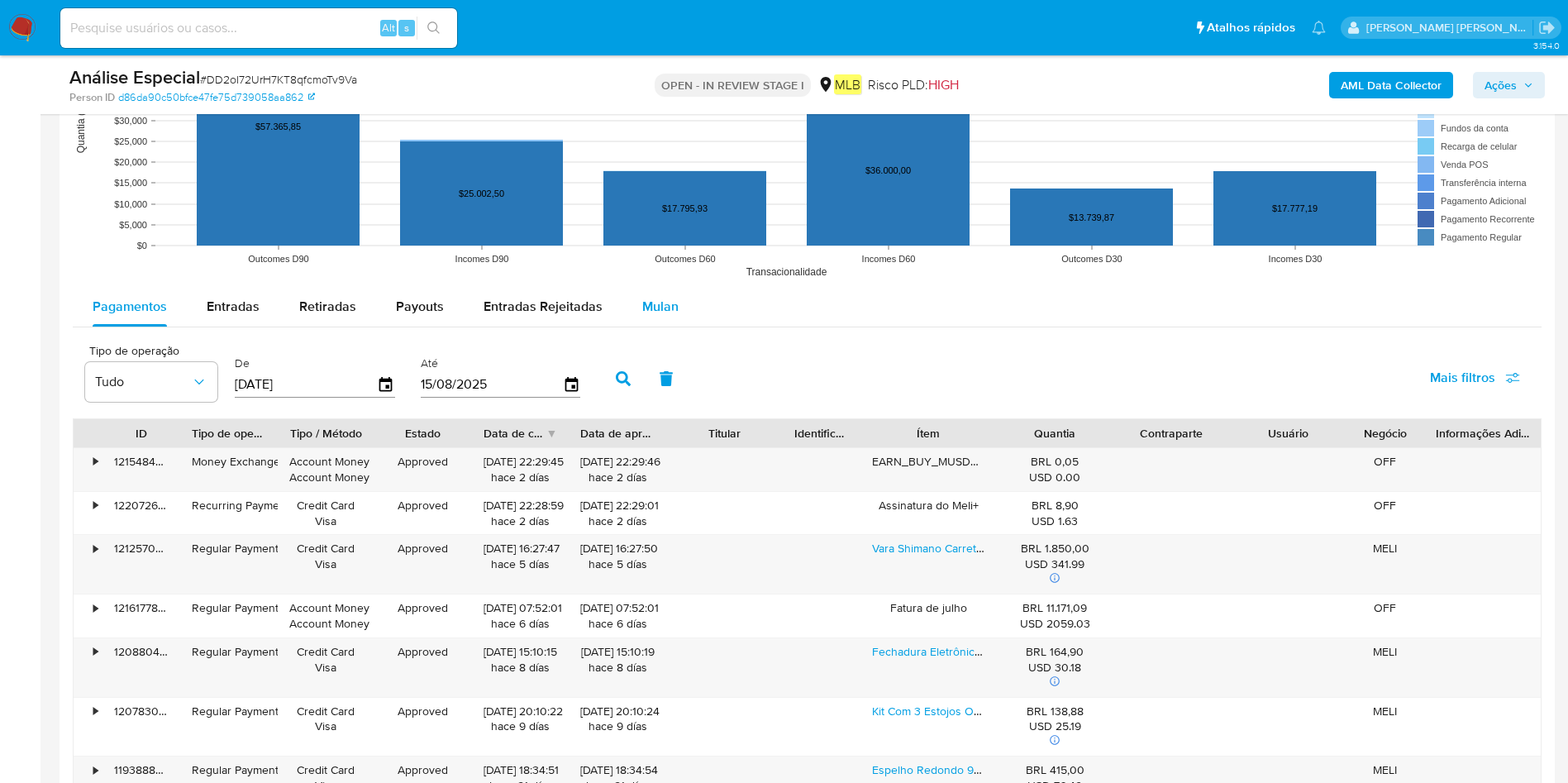
click at [657, 308] on span "Mulan" at bounding box center [660, 306] width 36 height 19
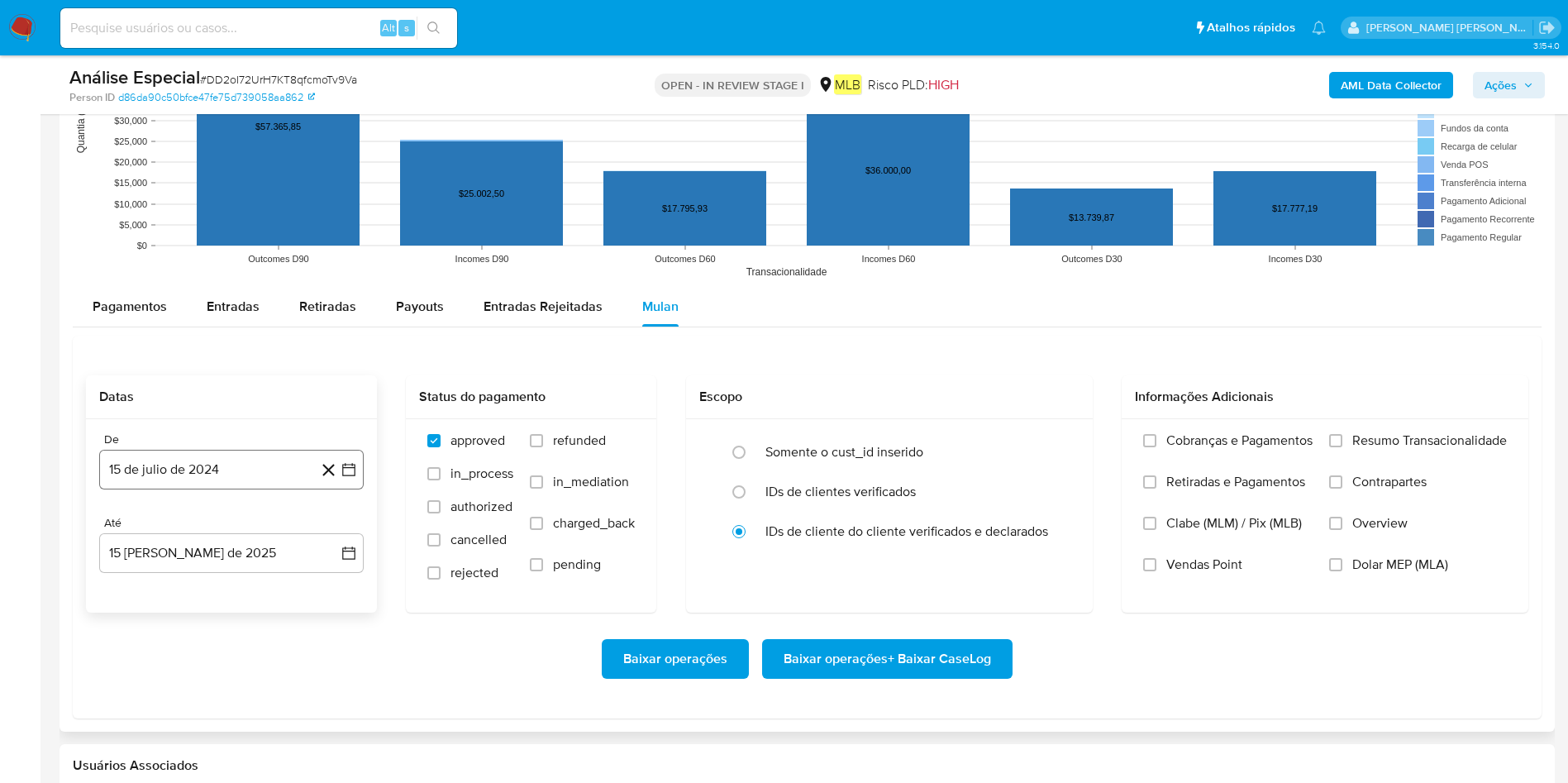
drag, startPoint x: 151, startPoint y: 459, endPoint x: 170, endPoint y: 471, distance: 22.5
click at [151, 461] on button "15 de julio de 2024" at bounding box center [232, 468] width 264 height 39
click at [212, 520] on span "julio 2024" at bounding box center [223, 529] width 62 height 17
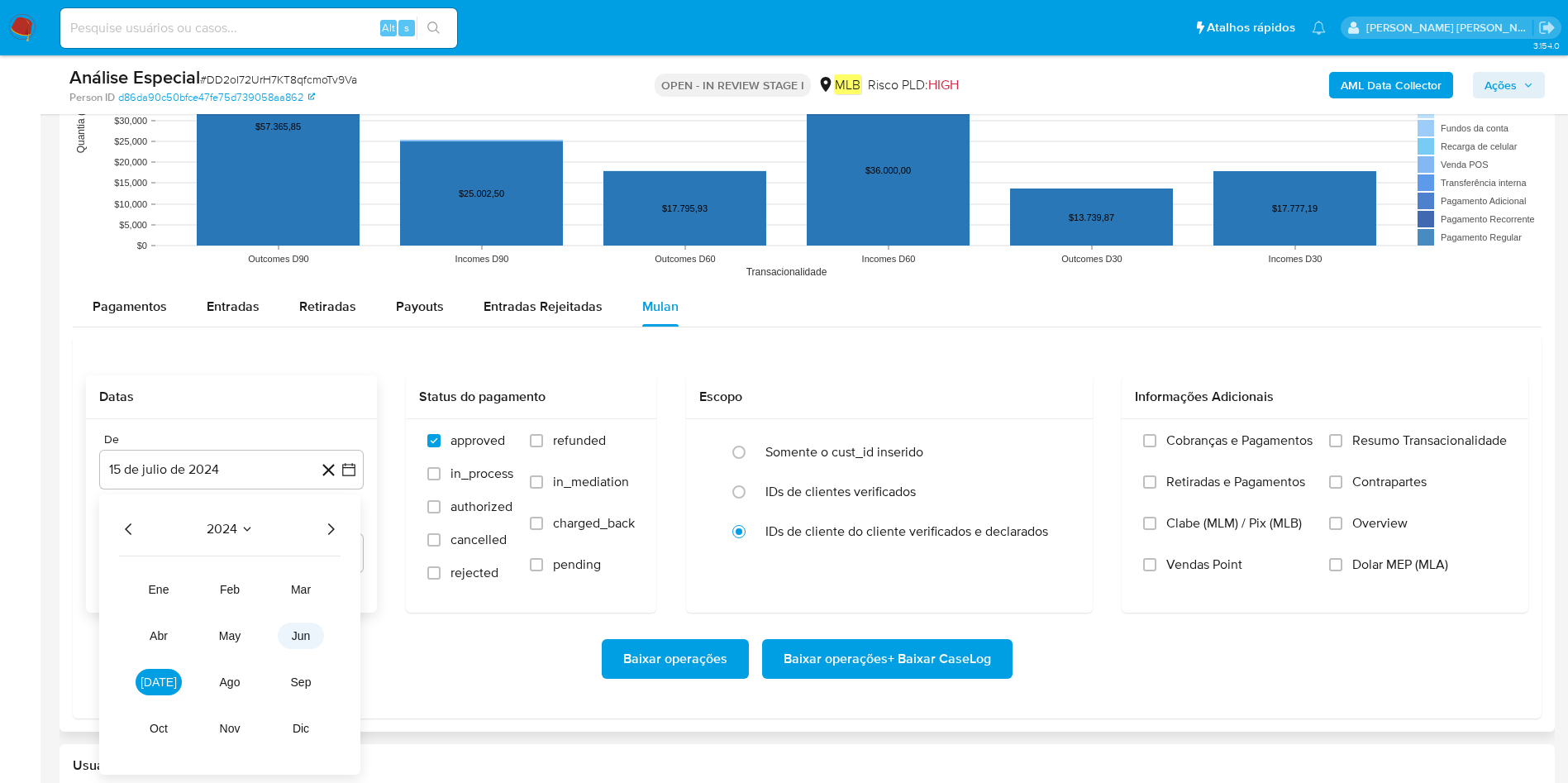
click at [301, 520] on span "jun" at bounding box center [301, 636] width 19 height 13
drag, startPoint x: 299, startPoint y: 588, endPoint x: 298, endPoint y: 579, distance: 9.1
click at [299, 520] on button "1" at bounding box center [298, 591] width 27 height 27
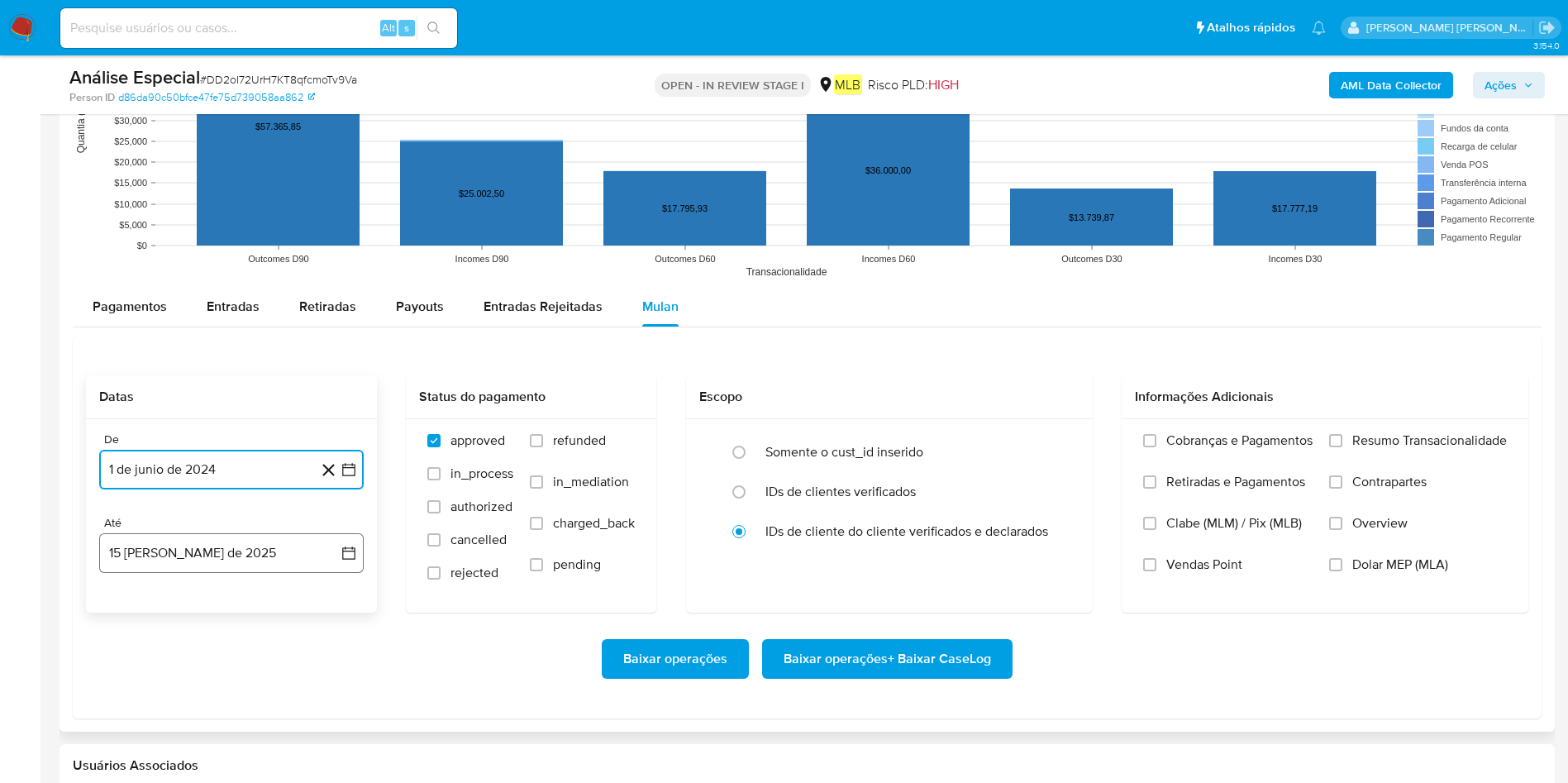
click at [283, 520] on button "15 [PERSON_NAME] de 2025" at bounding box center [232, 552] width 264 height 39
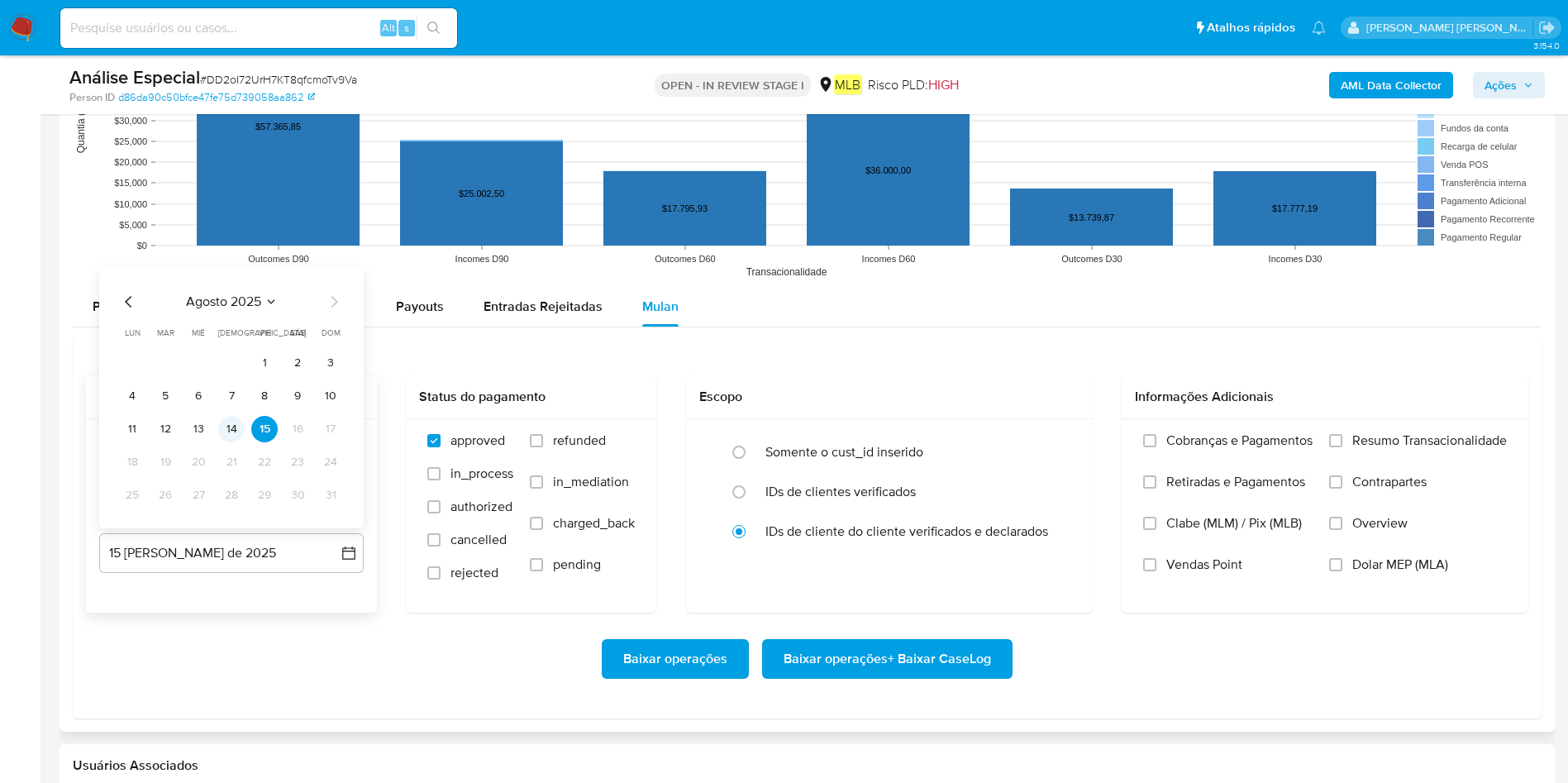
click at [228, 441] on button "14" at bounding box center [232, 429] width 27 height 27
click at [1058, 438] on span "Resumo Transacionalidade" at bounding box center [1429, 441] width 155 height 17
click at [1058, 438] on input "Resumo Transacionalidade" at bounding box center [1336, 441] width 13 height 13
click at [915, 520] on span "Baixar operações + Baixar CaseLog" at bounding box center [888, 658] width 208 height 36
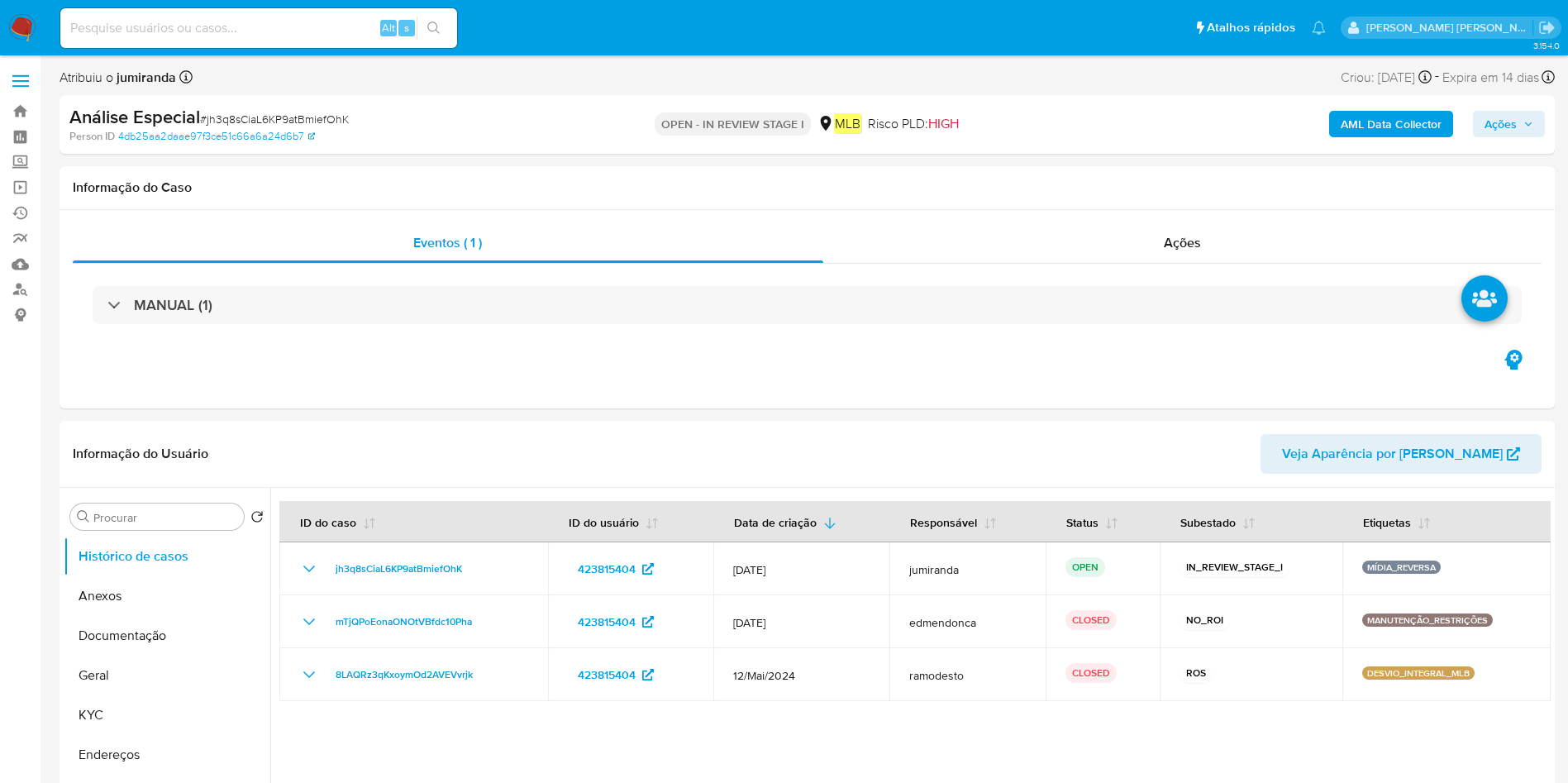
select select "10"
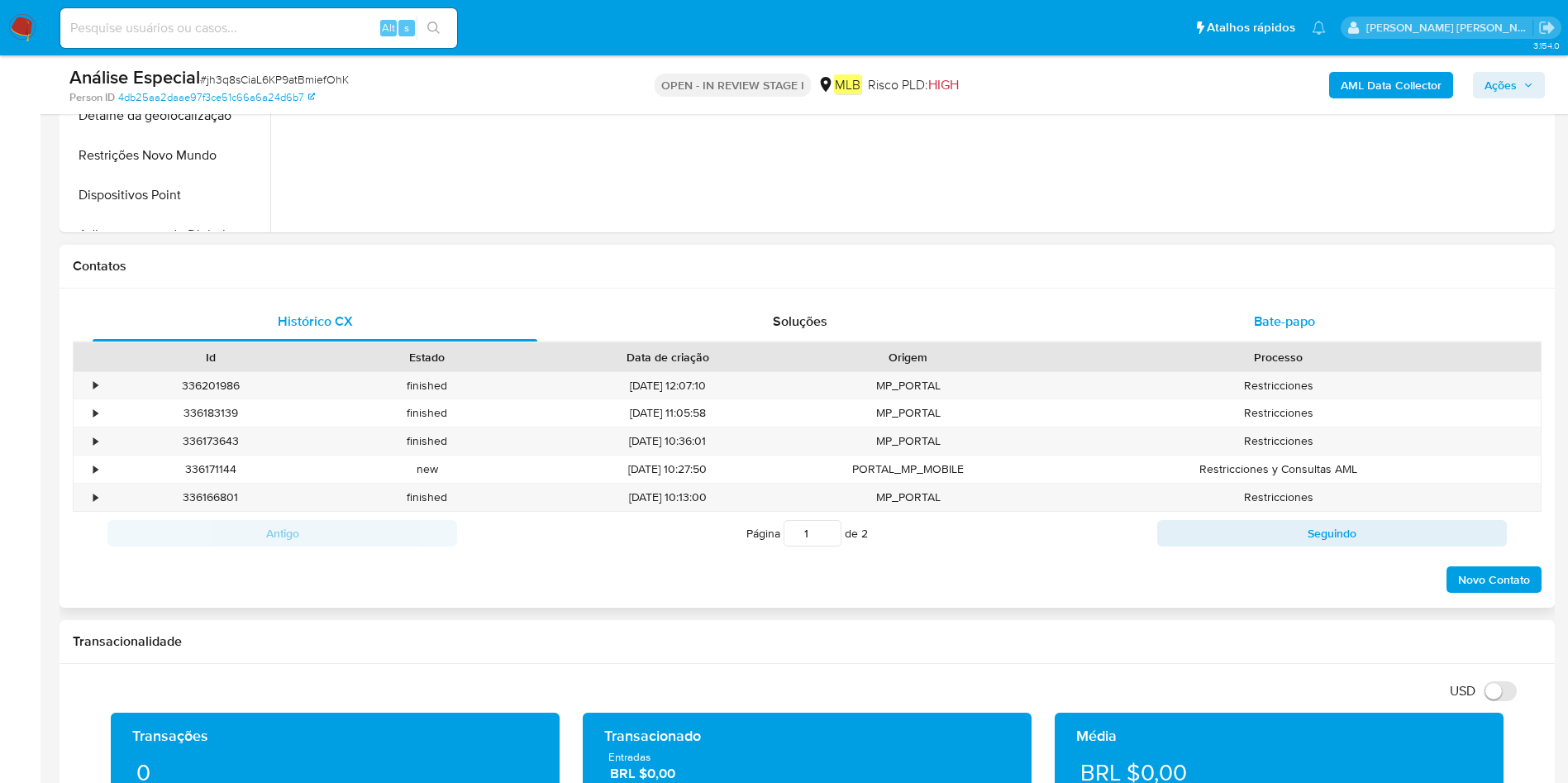
click at [1058, 305] on div "Bate-papo" at bounding box center [1285, 321] width 445 height 39
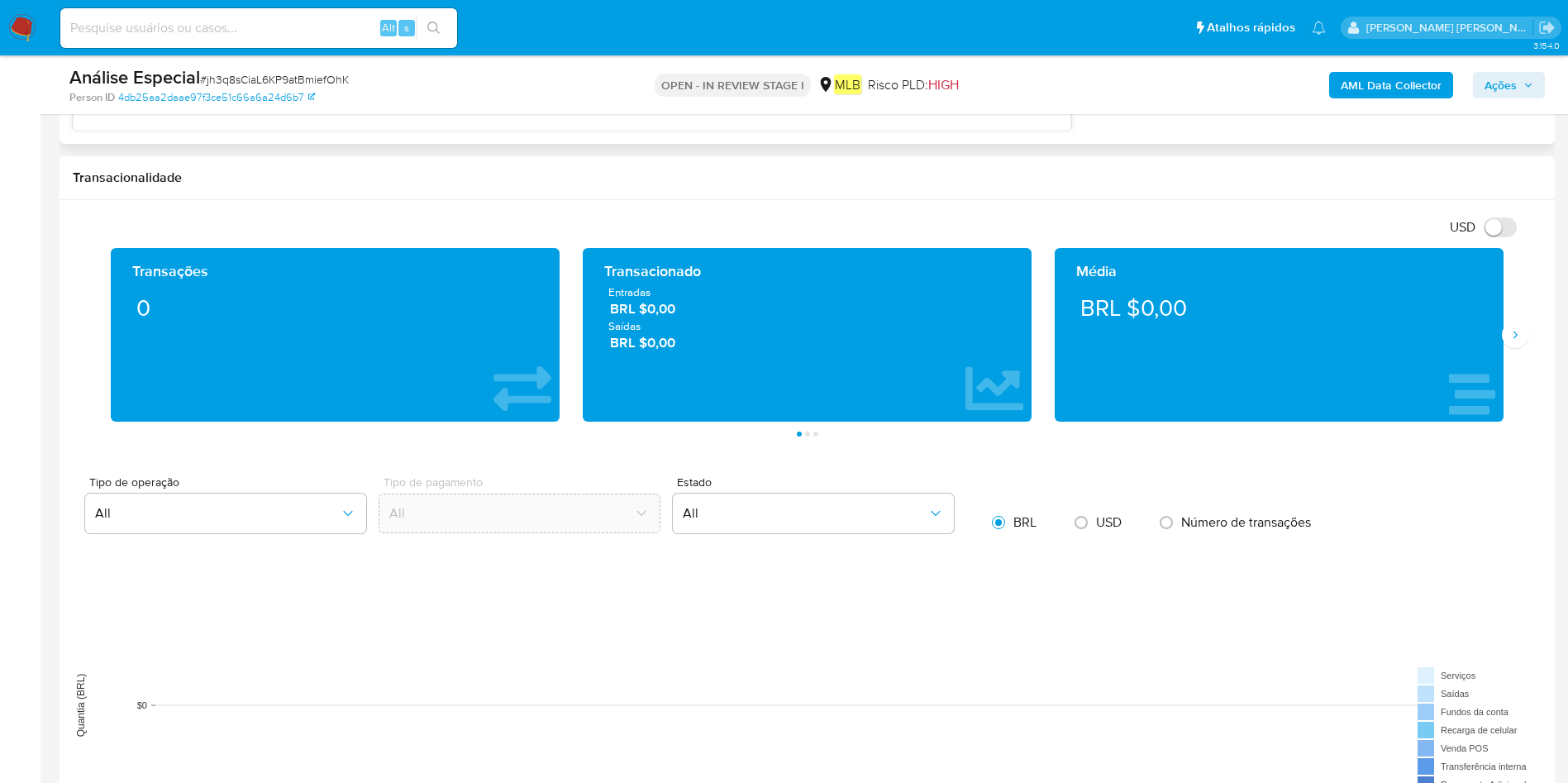
scroll to position [1983, 0]
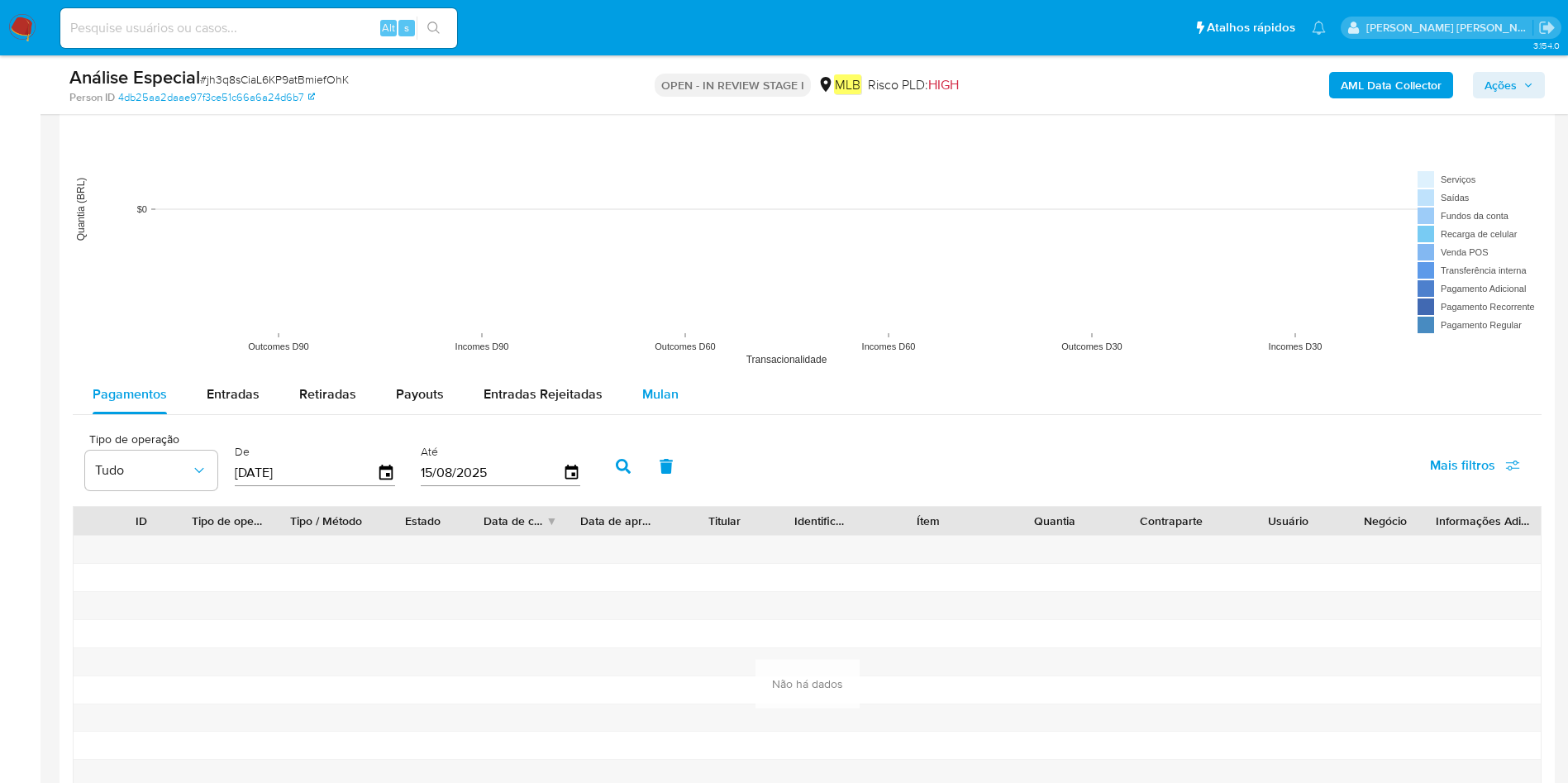
click at [669, 381] on div "Mulan" at bounding box center [660, 394] width 36 height 39
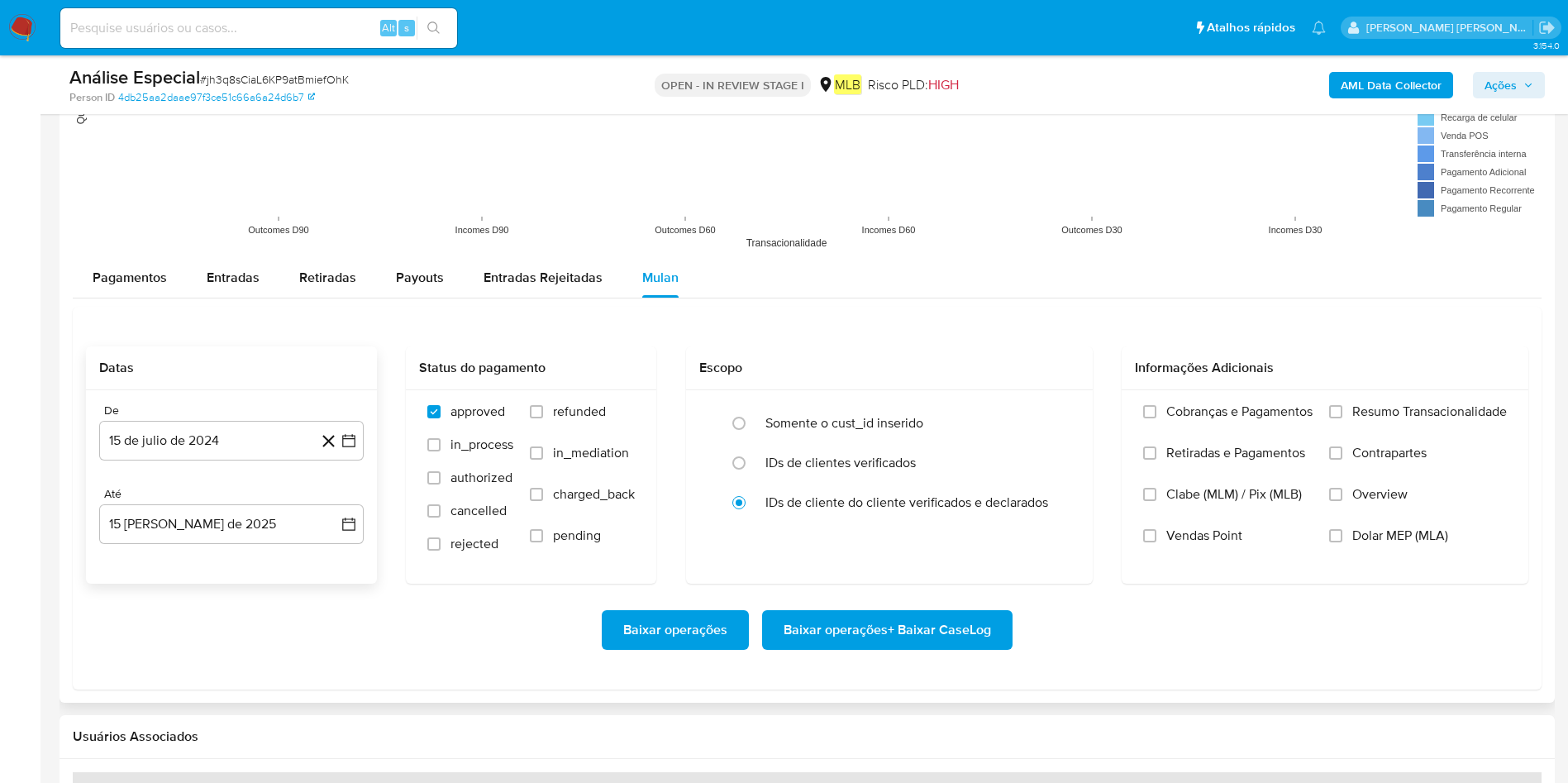
scroll to position [2232, 0]
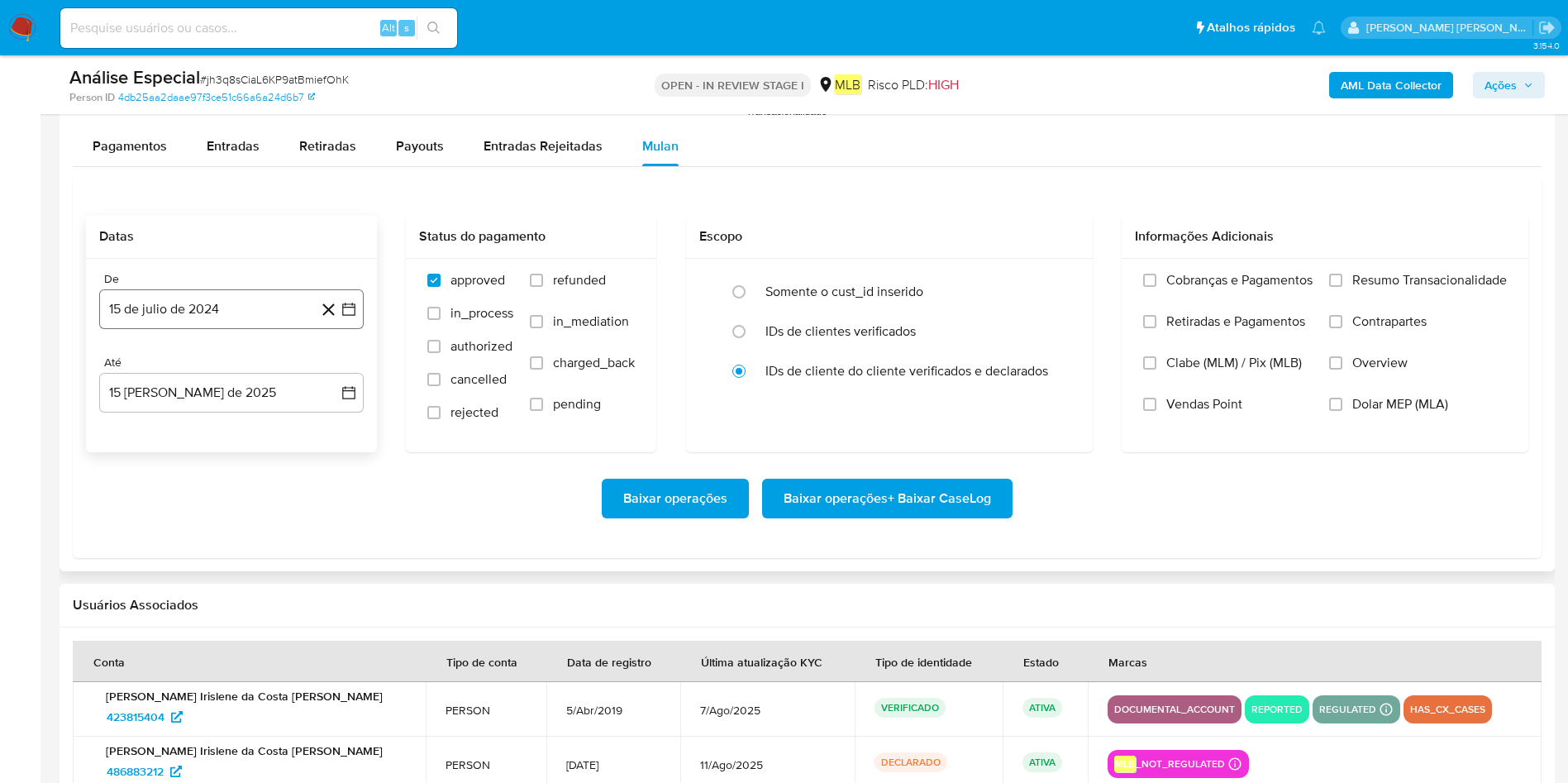
click at [238, 310] on button "15 de julio de 2024" at bounding box center [232, 309] width 264 height 39
click at [238, 368] on span "julio 2024" at bounding box center [223, 369] width 62 height 17
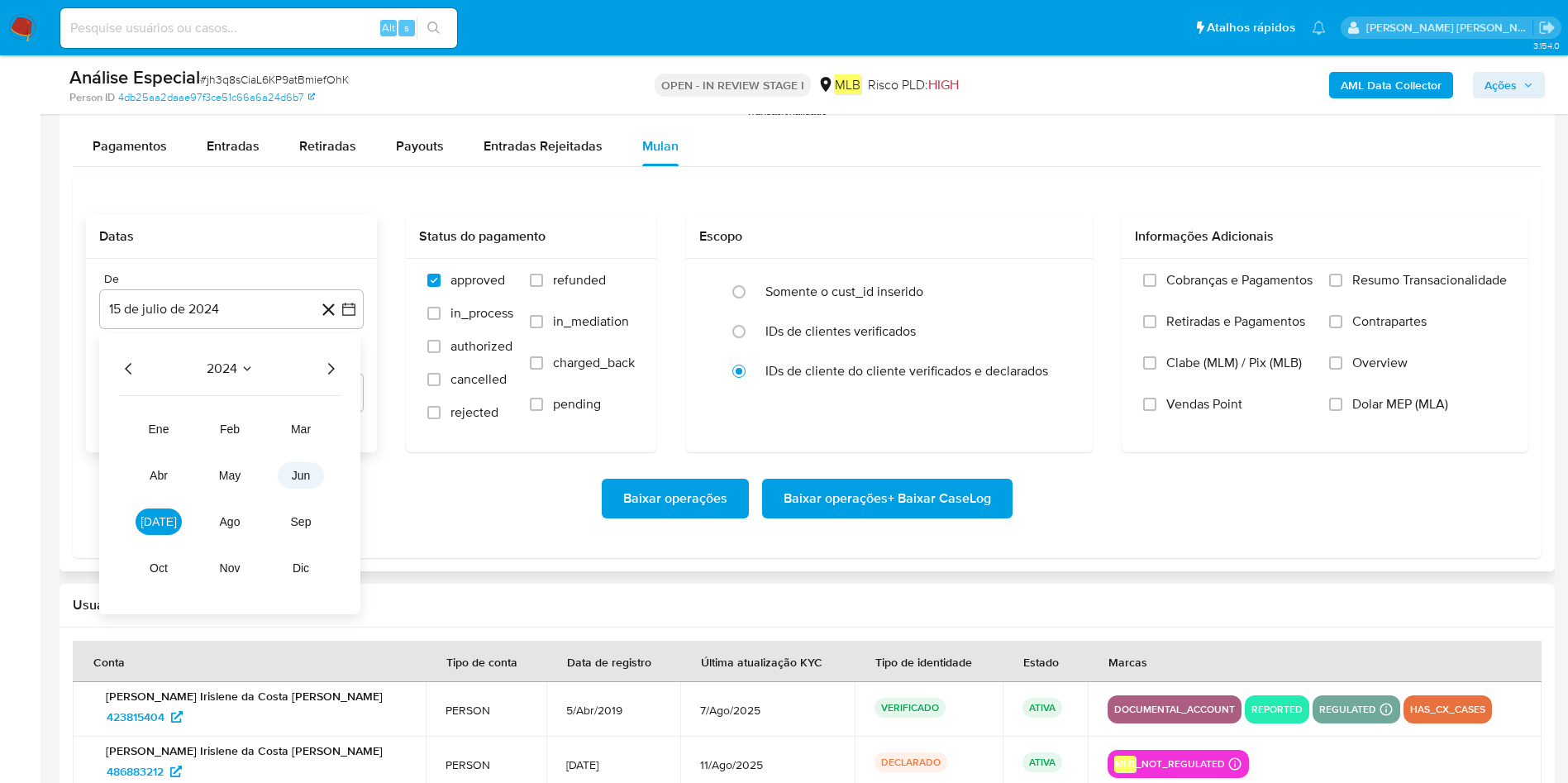
click at [310, 468] on span "jun" at bounding box center [301, 475] width 19 height 13
click at [296, 432] on button "1" at bounding box center [298, 430] width 27 height 27
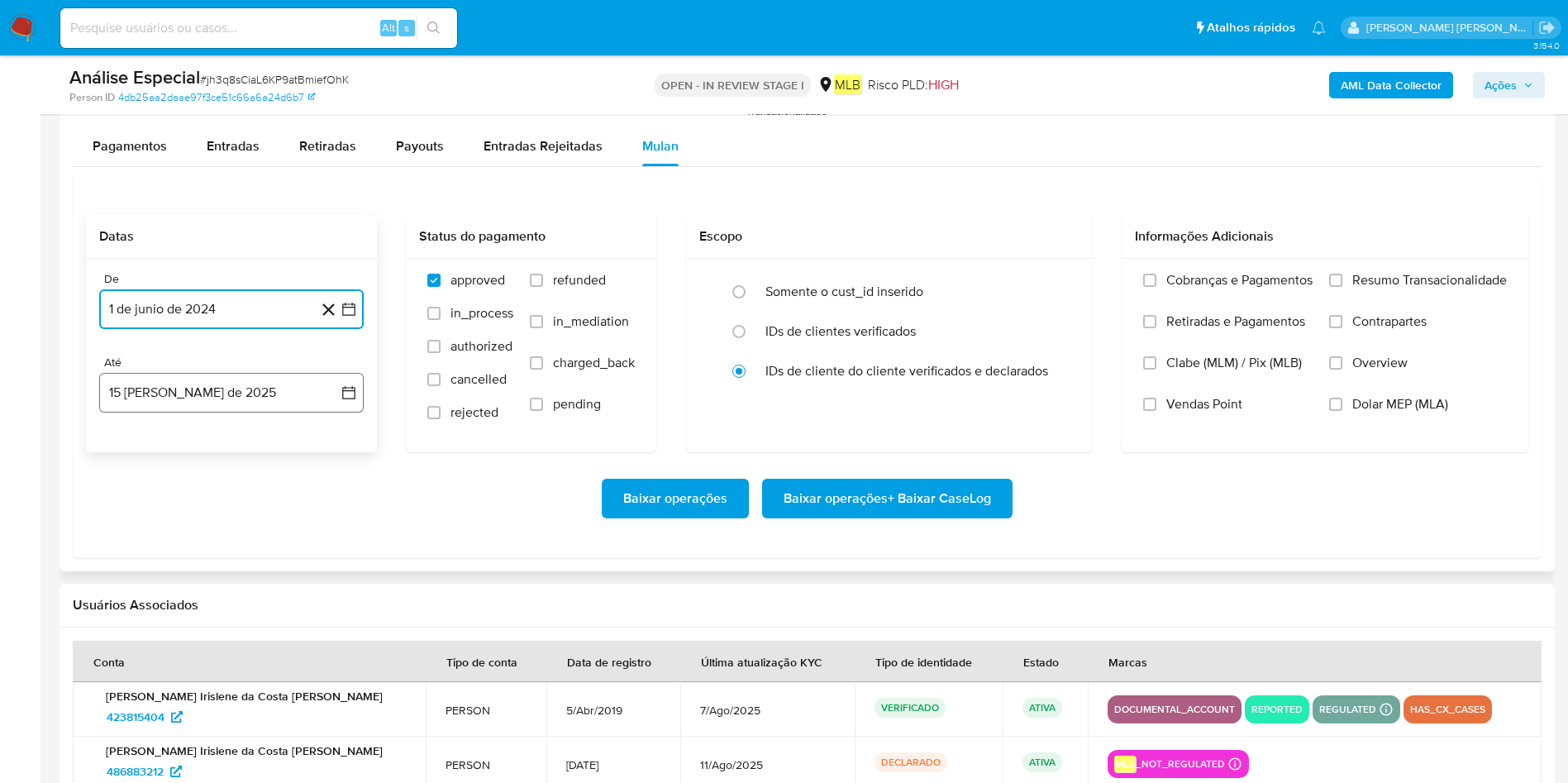
click at [272, 395] on button "15 [PERSON_NAME] de 2025" at bounding box center [232, 392] width 264 height 39
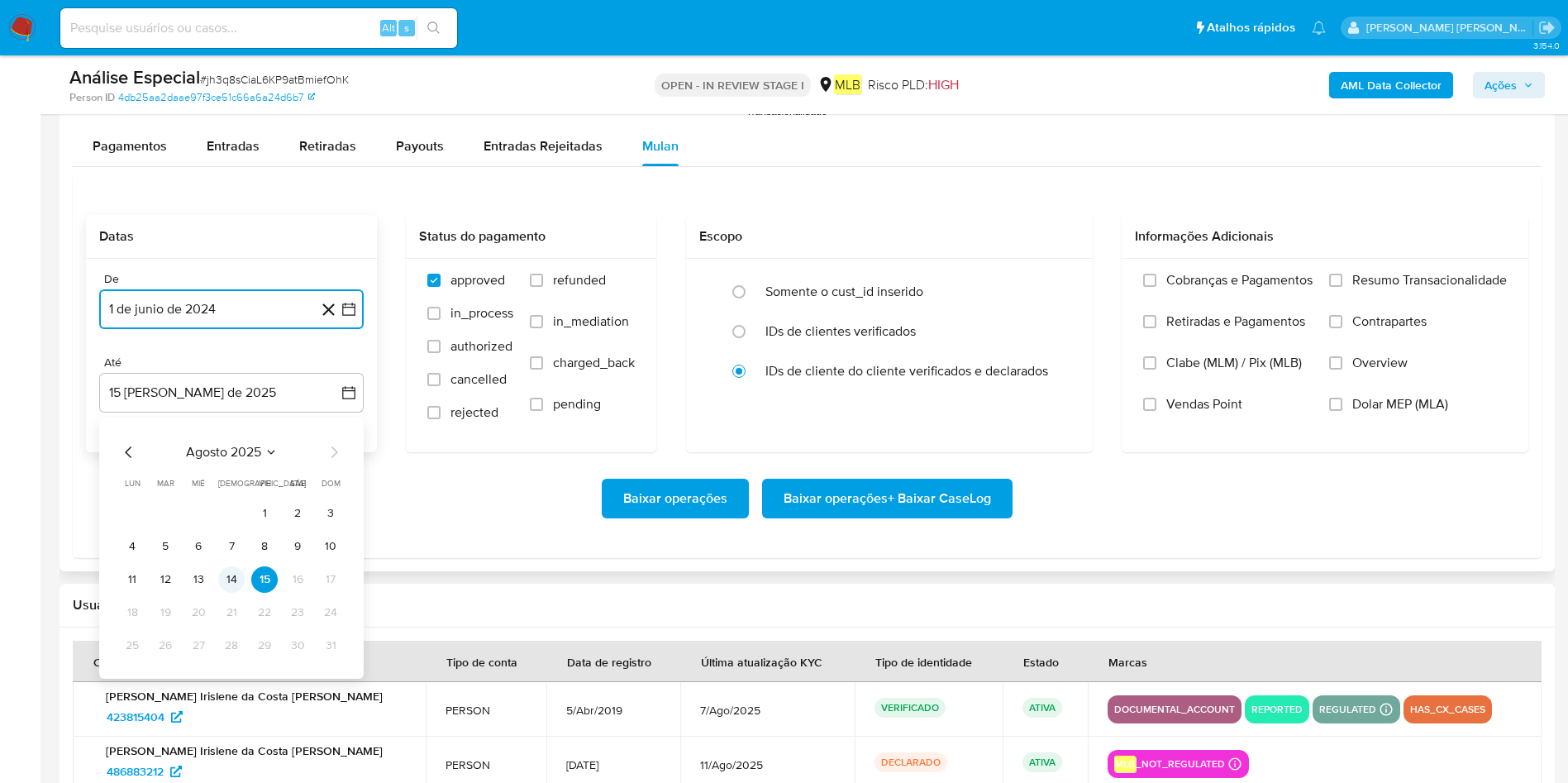
click at [226, 520] on button "14" at bounding box center [232, 580] width 27 height 27
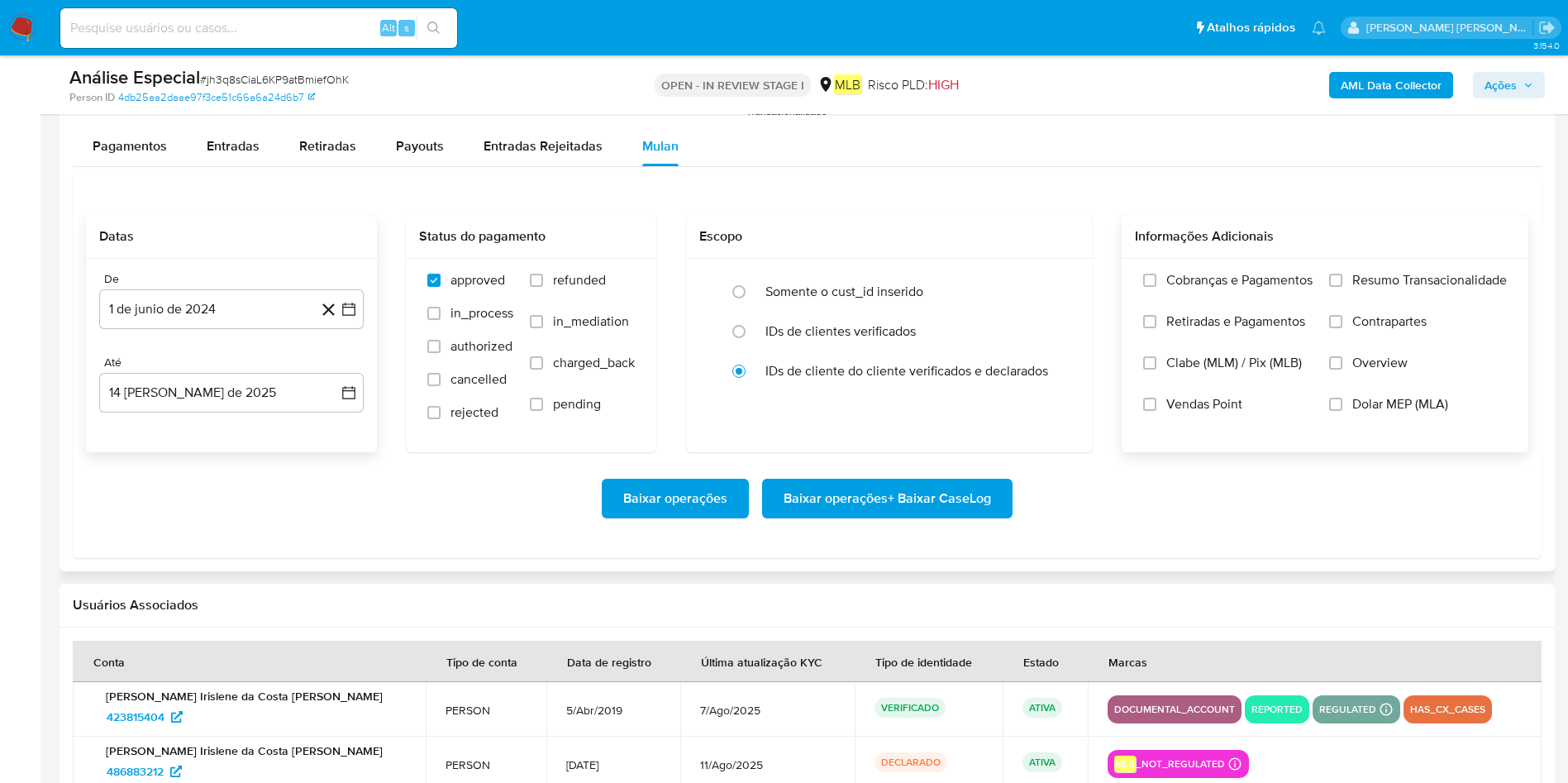
click at [1058, 279] on span "Resumo Transacionalidade" at bounding box center [1429, 280] width 155 height 17
click at [1058, 279] on input "Resumo Transacionalidade" at bounding box center [1336, 280] width 13 height 13
click at [890, 498] on span "Baixar operações + Baixar CaseLog" at bounding box center [888, 498] width 208 height 36
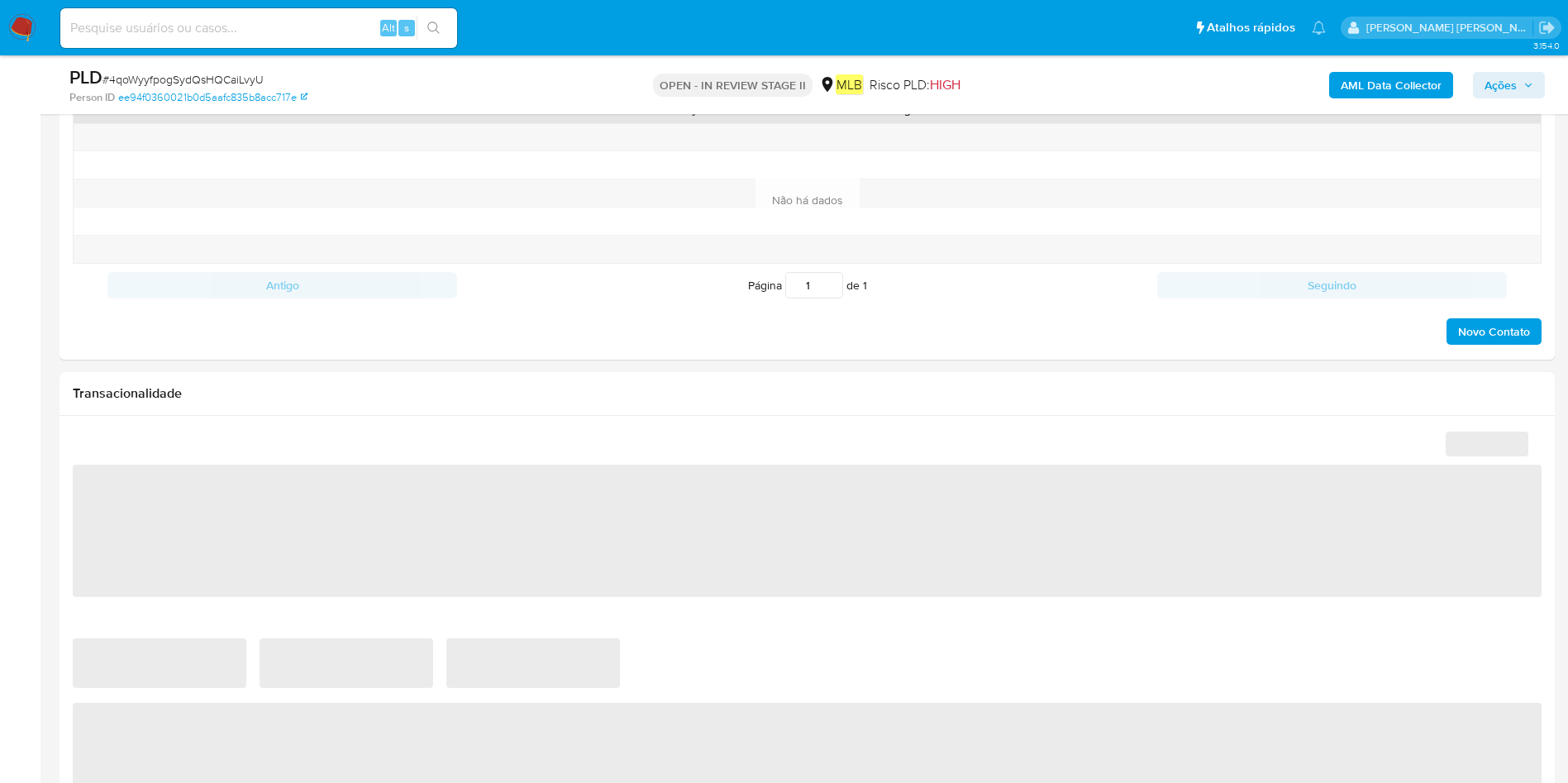
scroll to position [1116, 0]
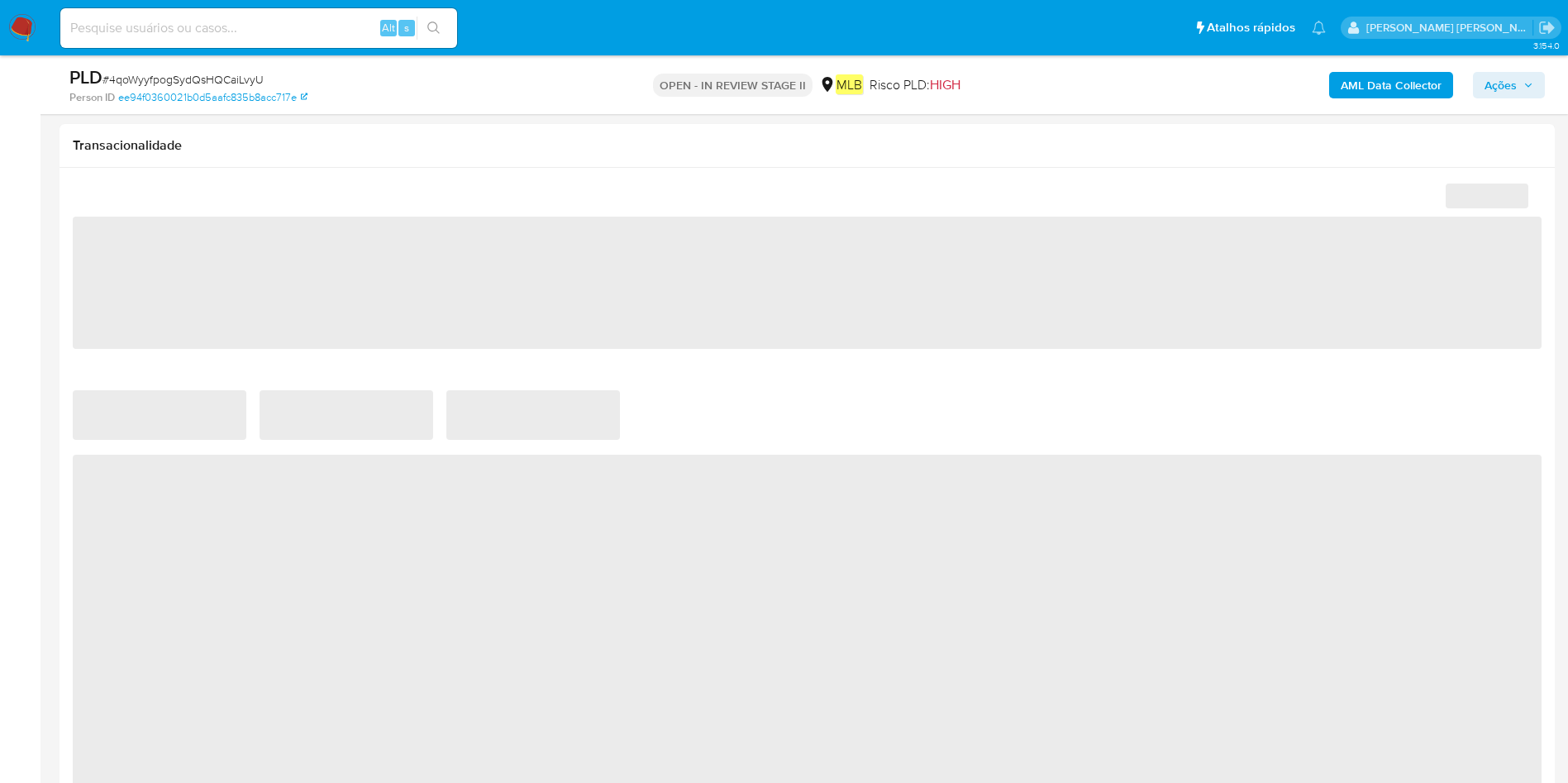
select select "10"
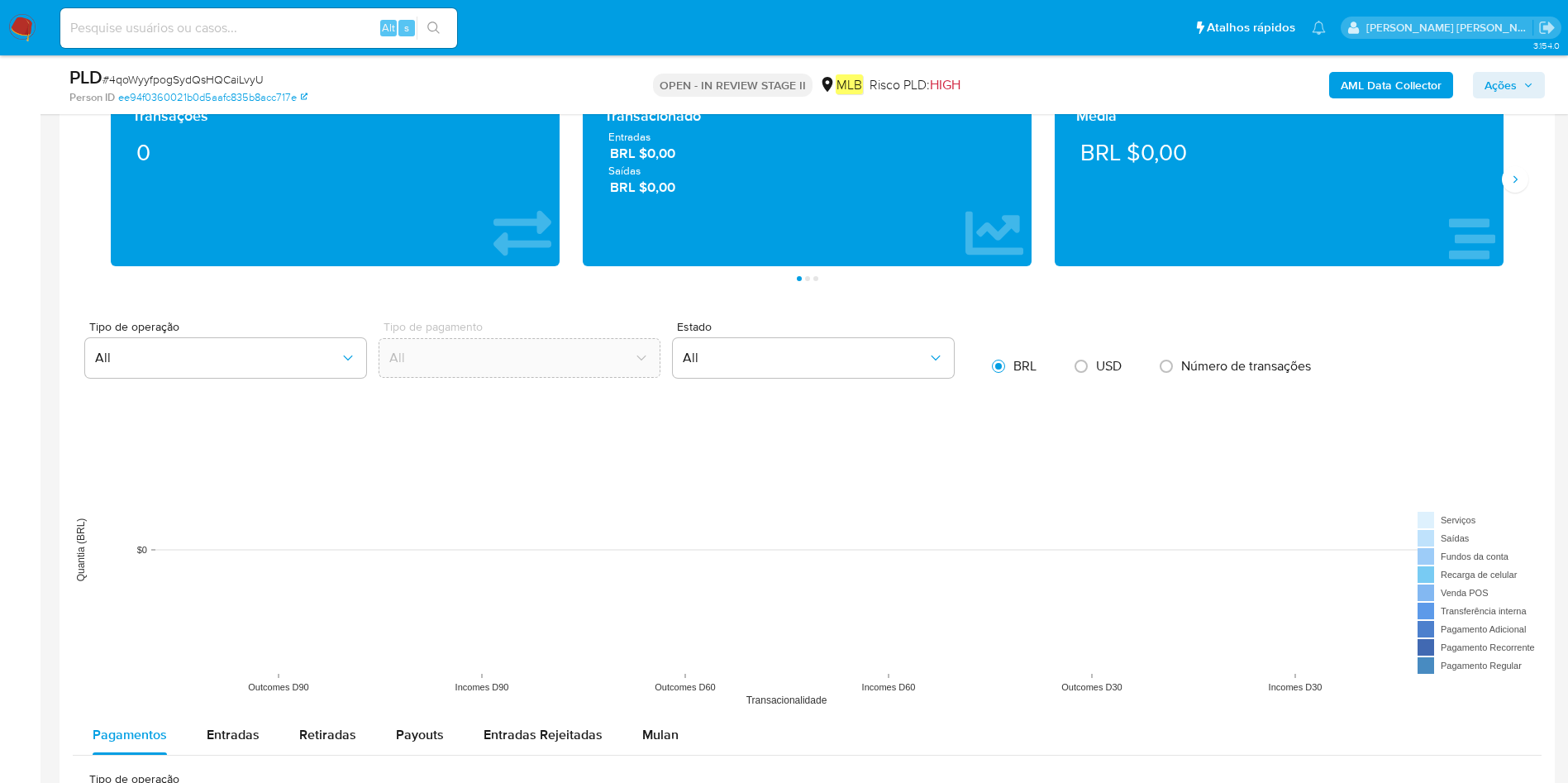
scroll to position [1487, 0]
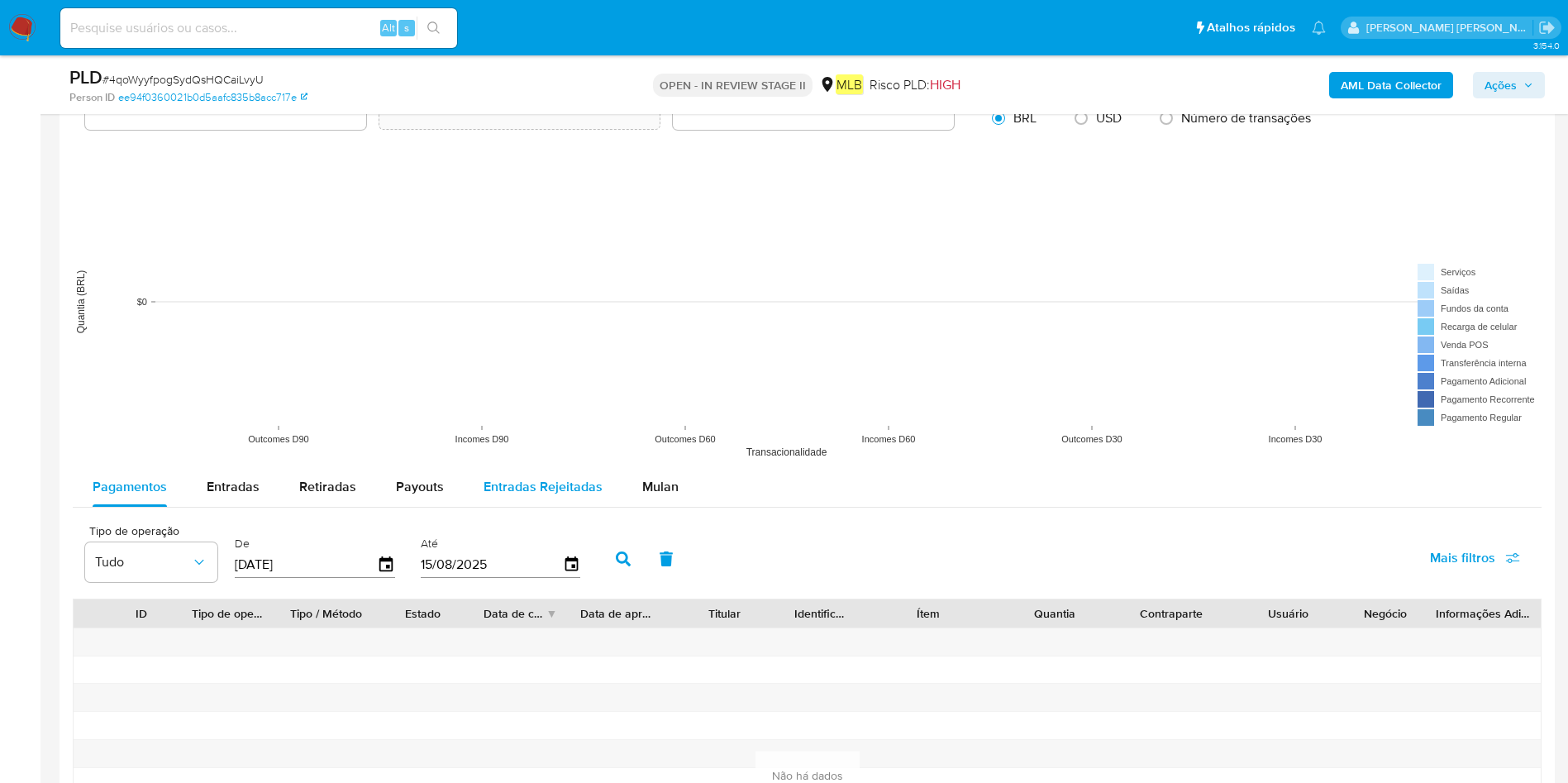
click at [643, 485] on span "Mulan" at bounding box center [660, 486] width 36 height 19
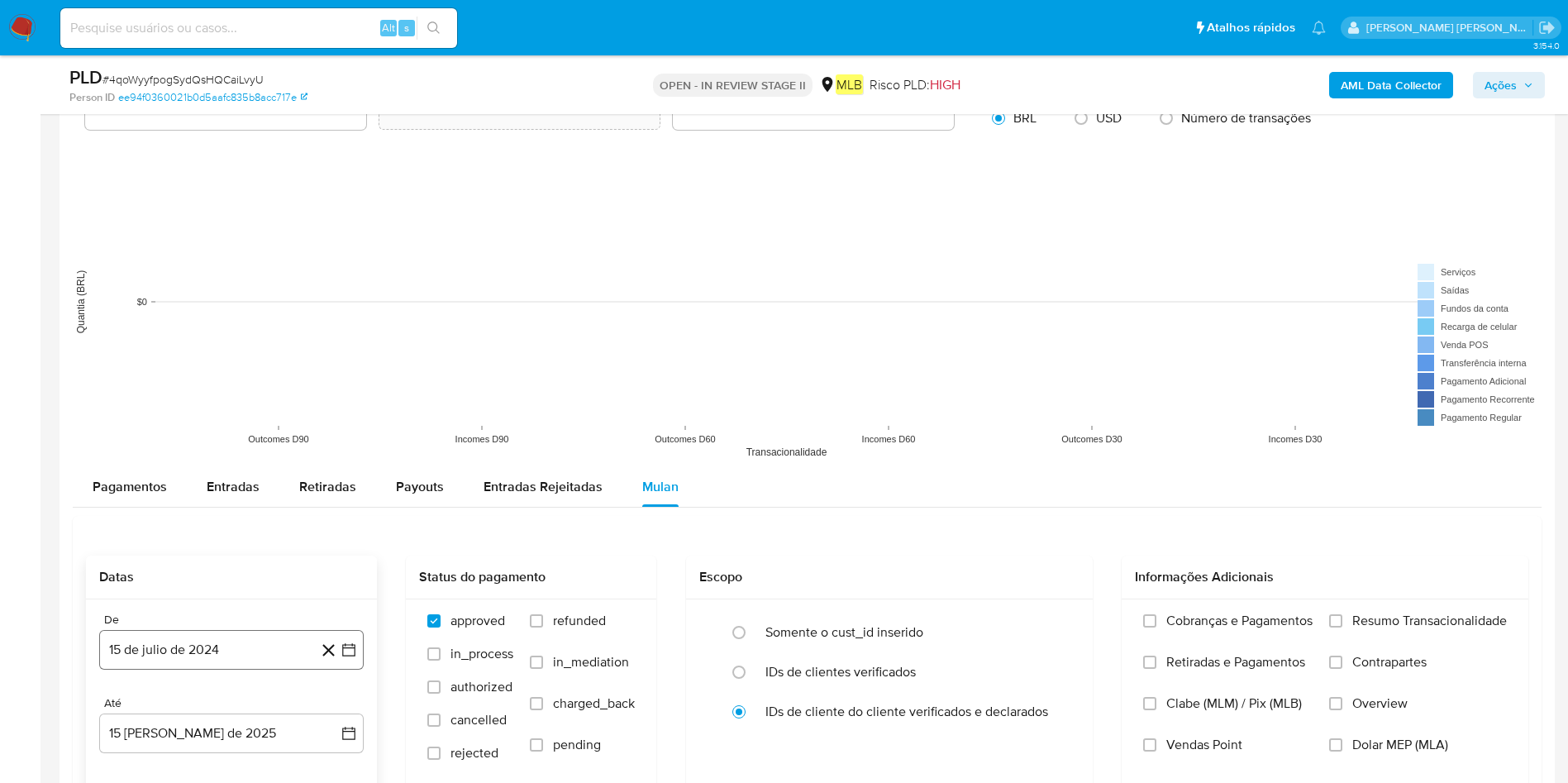
click at [177, 649] on button "15 de julio de 2024" at bounding box center [232, 649] width 264 height 39
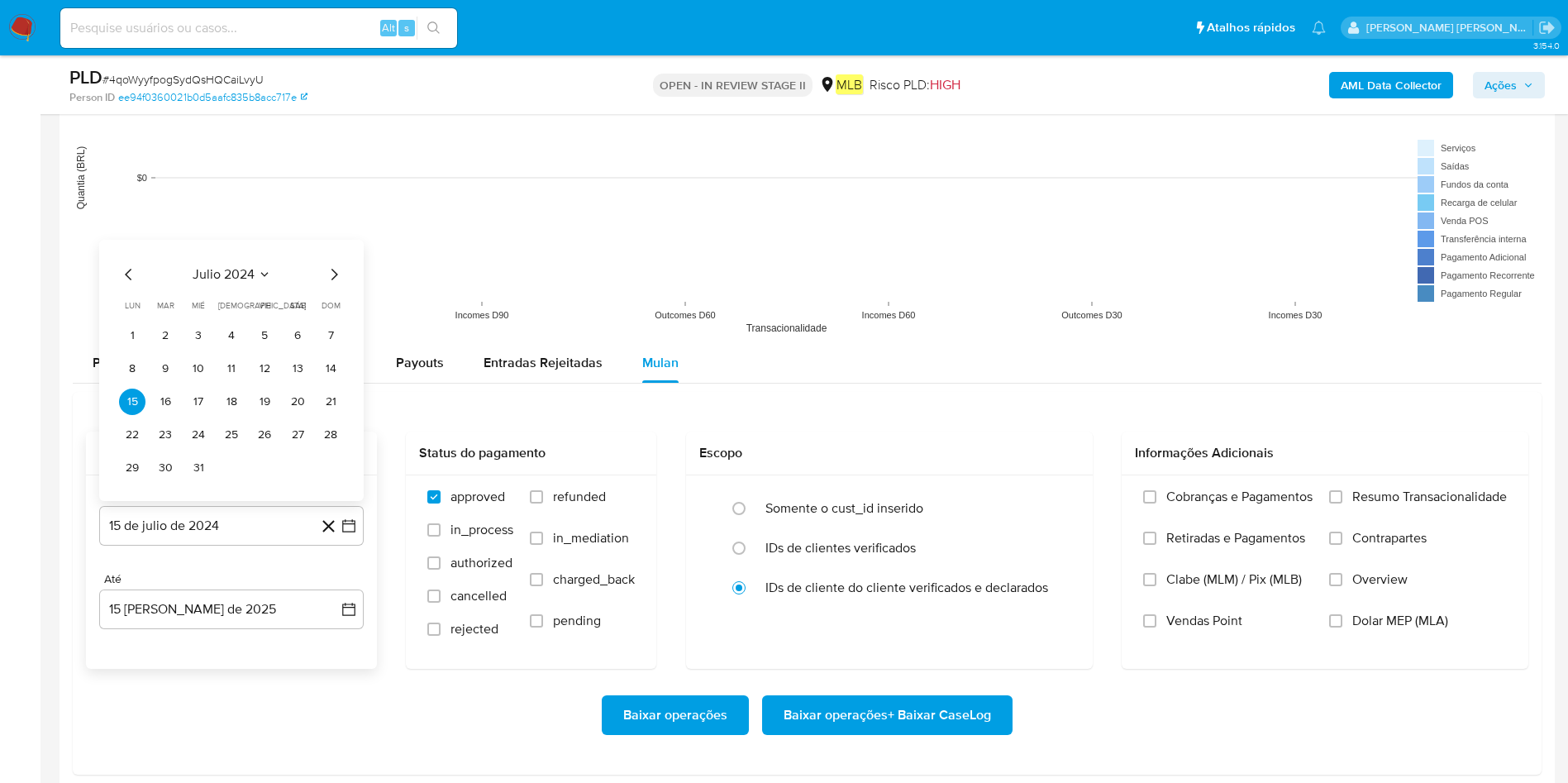
click at [254, 272] on span "julio 2024" at bounding box center [223, 274] width 62 height 17
click at [321, 257] on div "2024" at bounding box center [229, 255] width 222 height 20
click at [331, 258] on icon "Año siguiente" at bounding box center [331, 255] width 7 height 12
click at [309, 356] on span "jun" at bounding box center [301, 362] width 19 height 13
click at [339, 306] on button "1" at bounding box center [331, 303] width 27 height 27
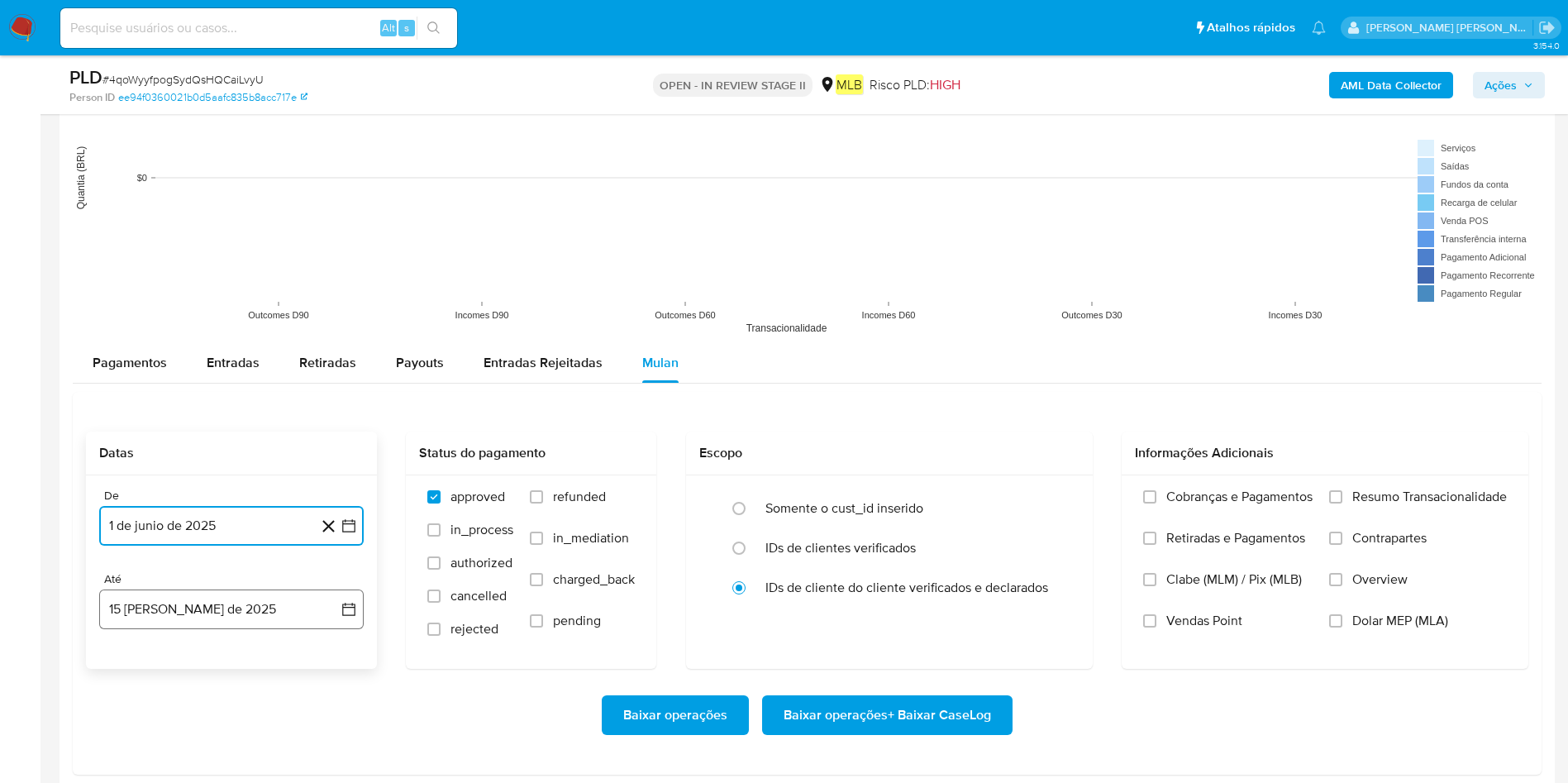
click at [202, 621] on button "15 [PERSON_NAME] de 2025" at bounding box center [232, 608] width 264 height 39
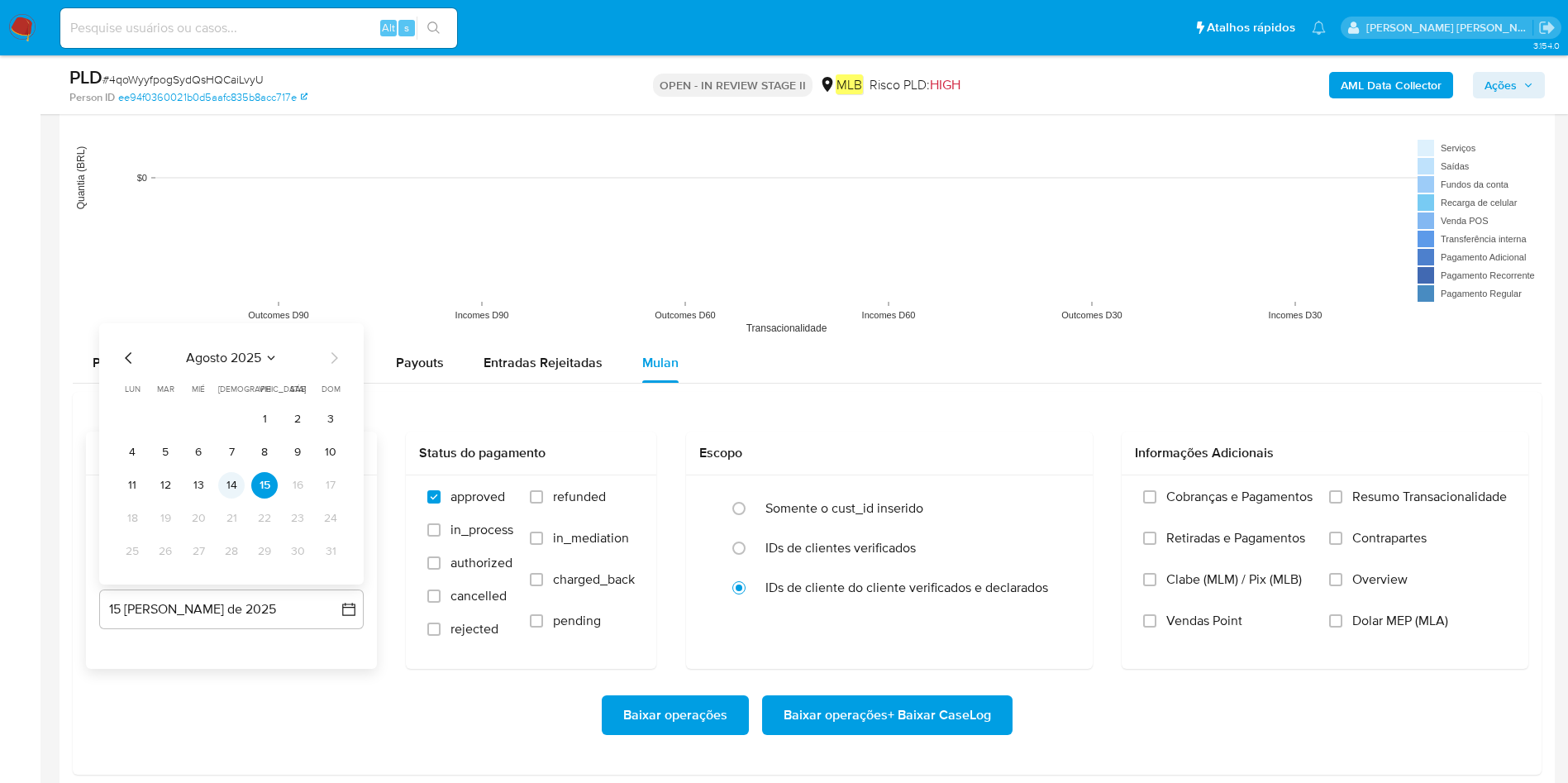
click at [221, 485] on button "14" at bounding box center [232, 485] width 27 height 27
click at [1341, 506] on label "Resumo Transacionalidade" at bounding box center [1418, 509] width 177 height 41
click at [1341, 504] on input "Resumo Transacionalidade" at bounding box center [1336, 497] width 13 height 13
click at [968, 715] on span "Baixar operações + Baixar CaseLog" at bounding box center [888, 714] width 208 height 36
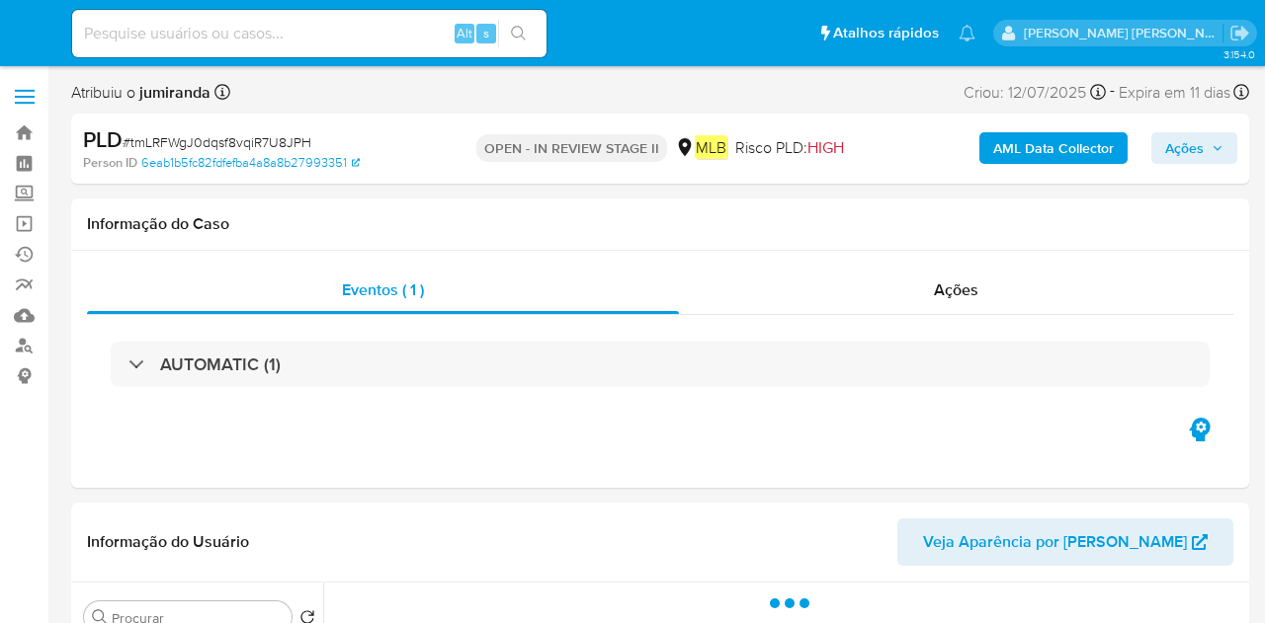
select select "10"
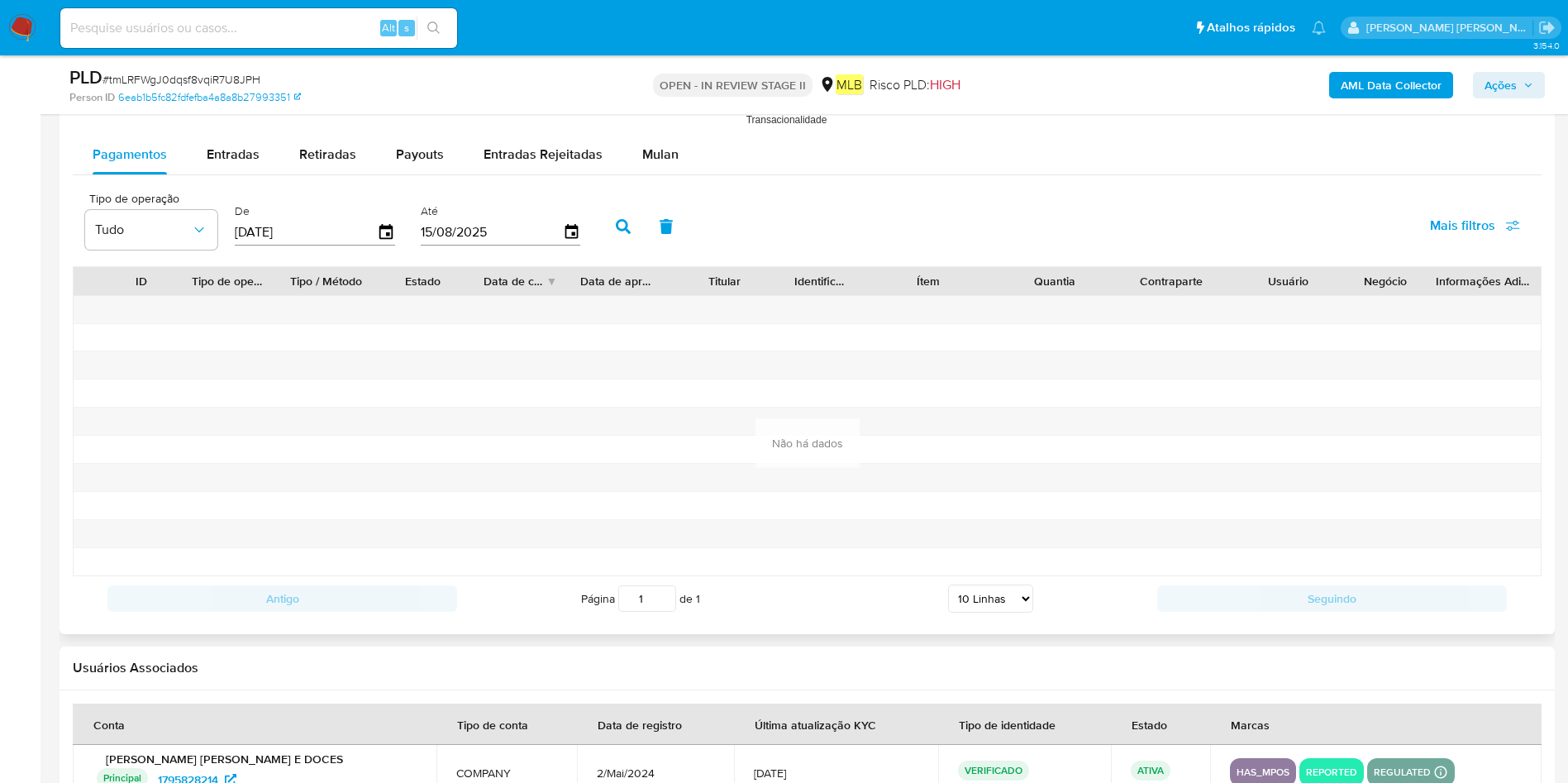
scroll to position [1736, 0]
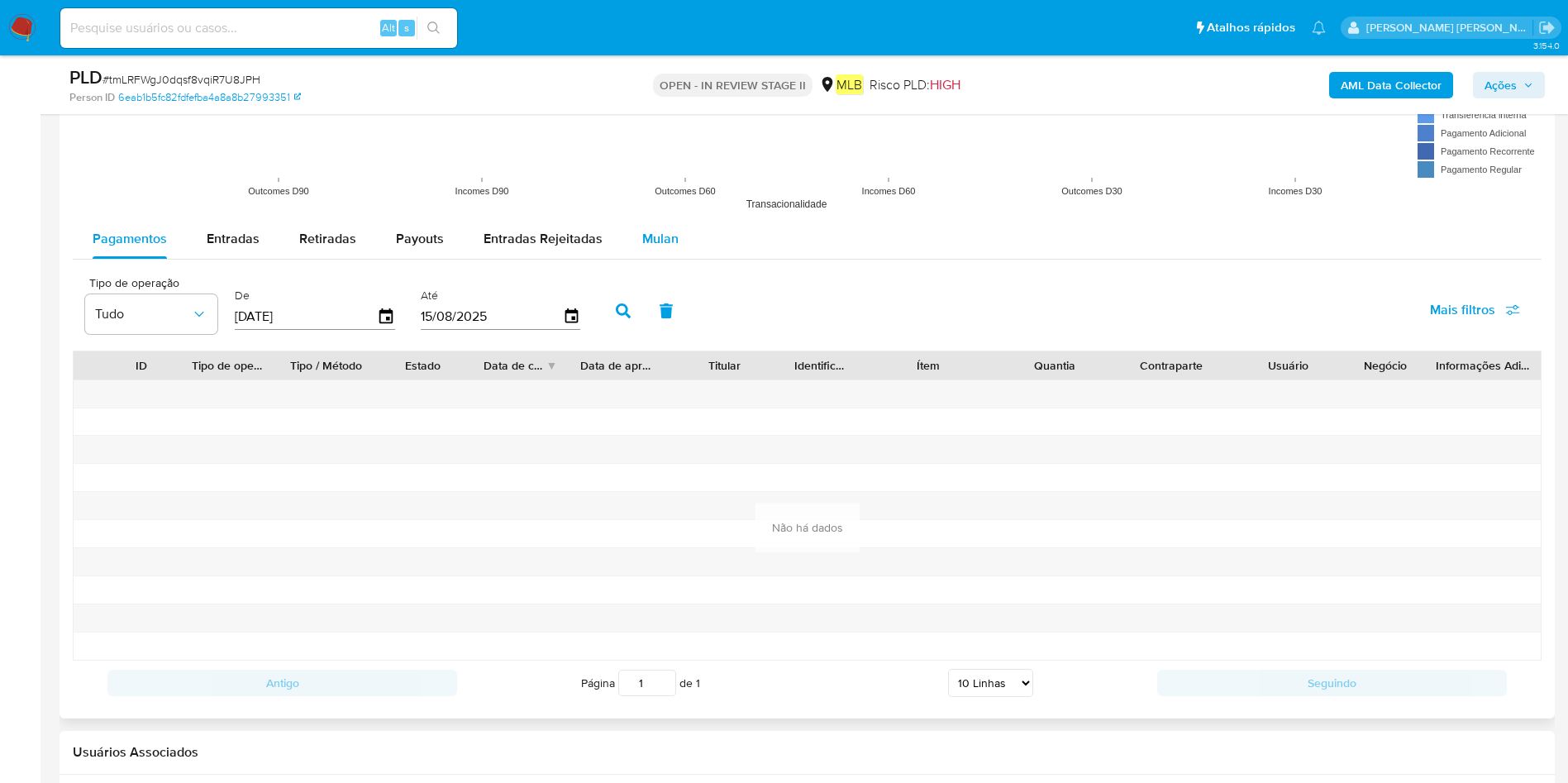
click at [651, 248] on div "Mulan" at bounding box center [660, 238] width 36 height 39
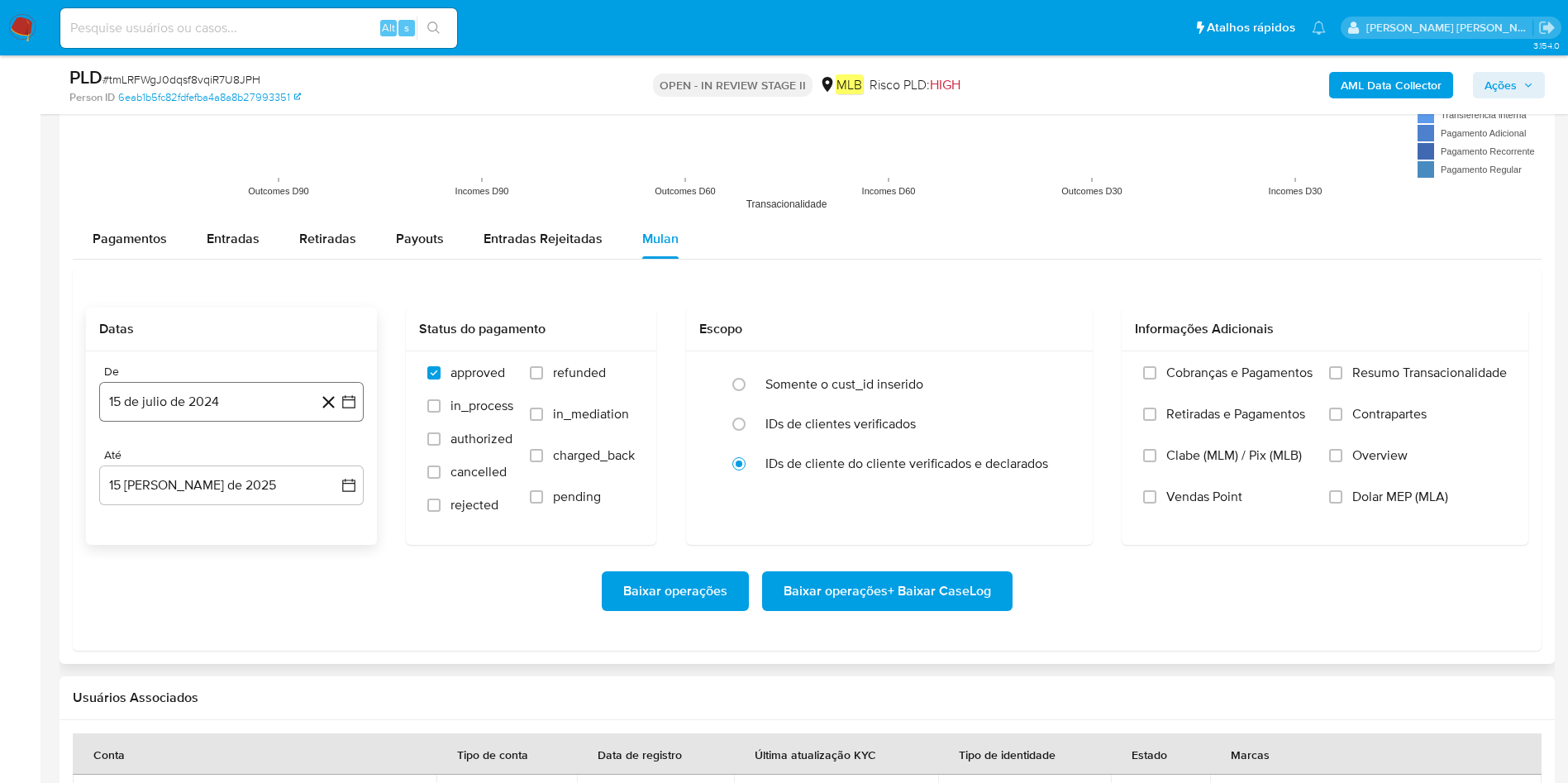
click at [194, 405] on button "15 de julio de 2024" at bounding box center [232, 401] width 264 height 39
click at [235, 456] on span "julio 2024" at bounding box center [223, 461] width 62 height 17
click at [335, 453] on icon "Año siguiente" at bounding box center [331, 461] width 20 height 20
click at [305, 520] on span "jun" at bounding box center [301, 568] width 19 height 13
click at [325, 520] on button "1" at bounding box center [331, 523] width 27 height 27
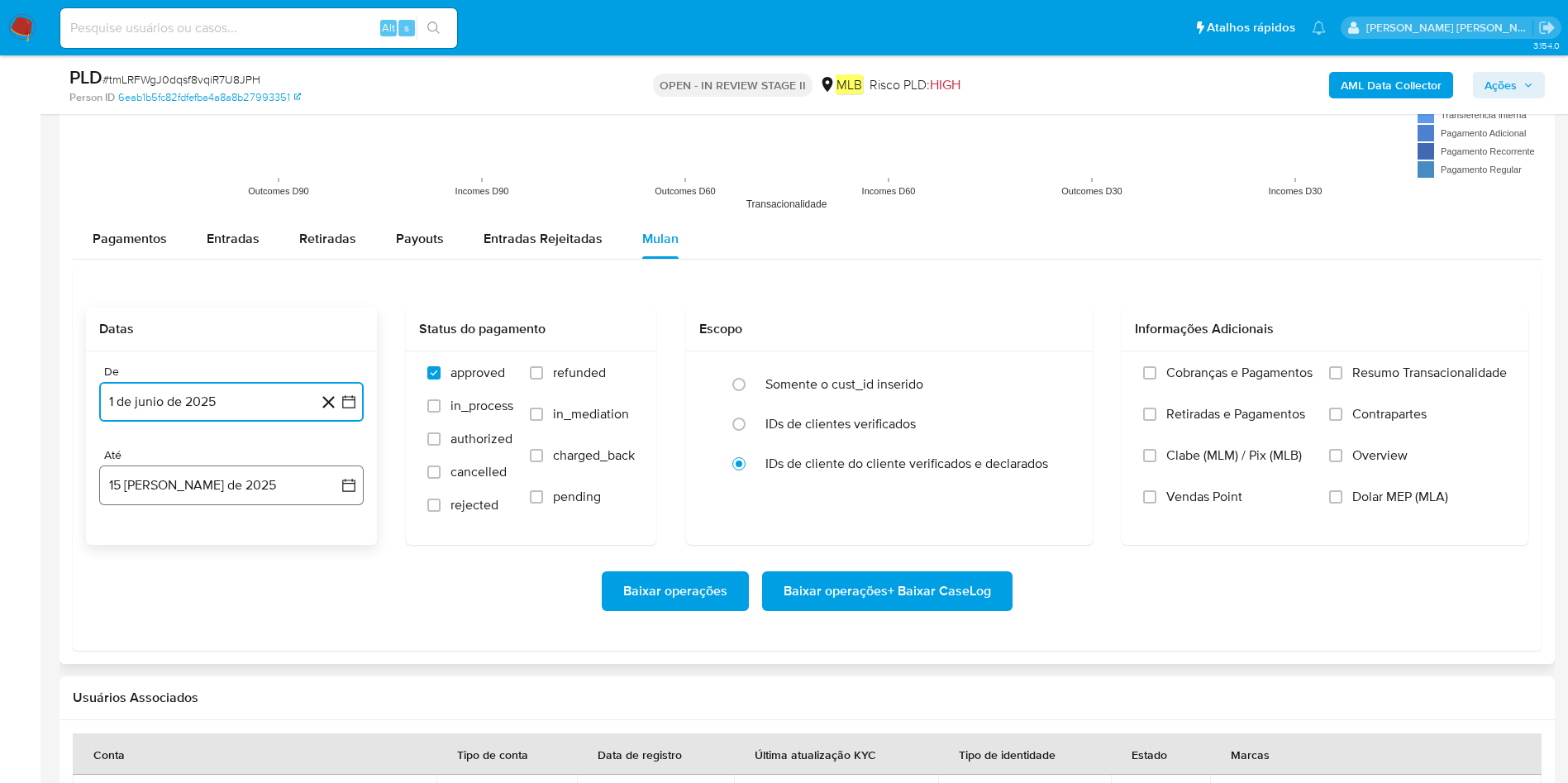
click at [205, 489] on button "15 [PERSON_NAME] de 2025" at bounding box center [232, 484] width 264 height 39
click at [233, 520] on button "14" at bounding box center [232, 672] width 27 height 27
click at [1058, 387] on label "Resumo Transacionalidade" at bounding box center [1418, 385] width 177 height 41
click at [1058, 379] on input "Resumo Transacionalidade" at bounding box center [1336, 373] width 13 height 13
click at [989, 520] on span "Baixar operações + Baixar CaseLog" at bounding box center [888, 591] width 208 height 36
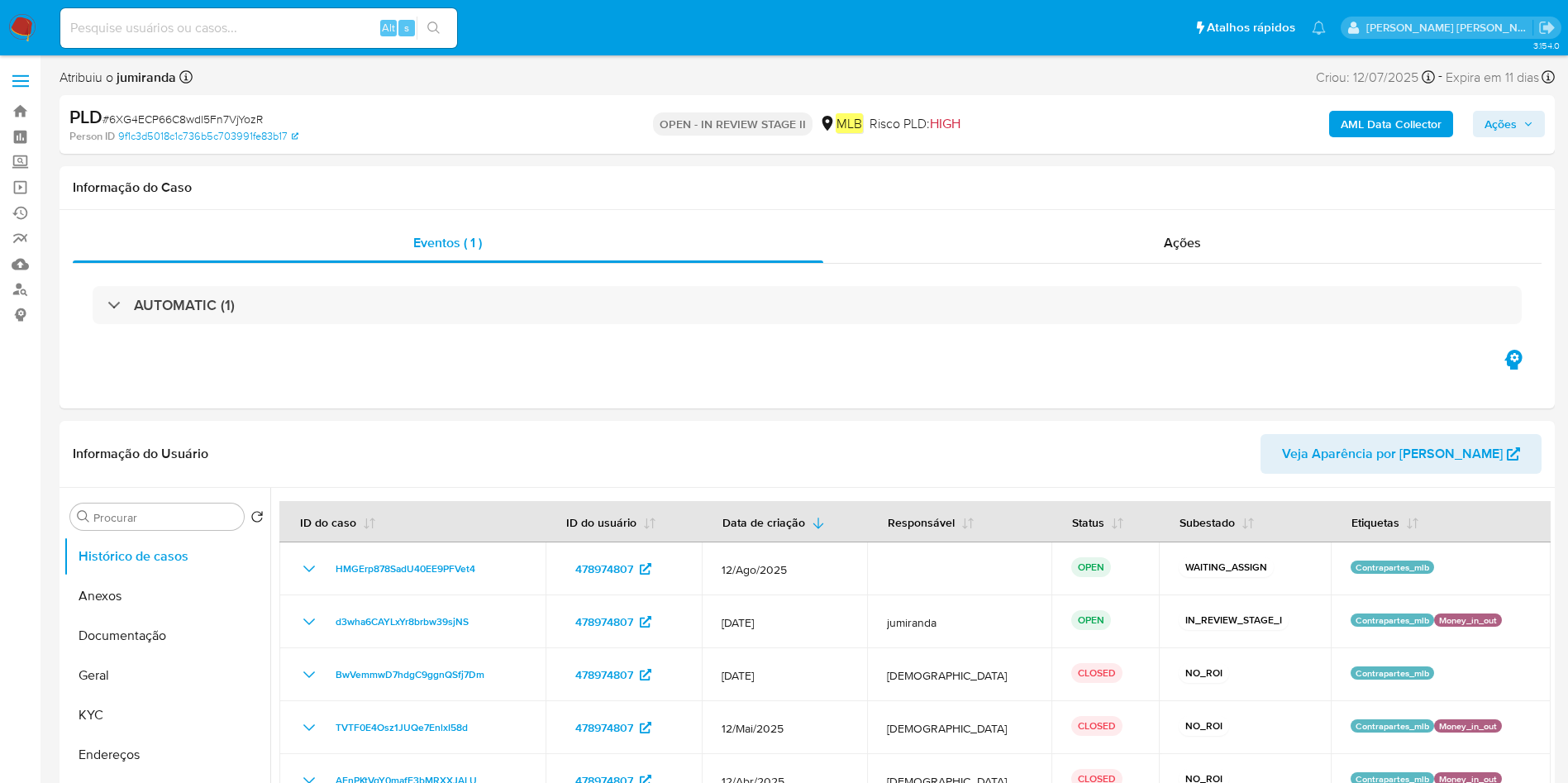
select select "10"
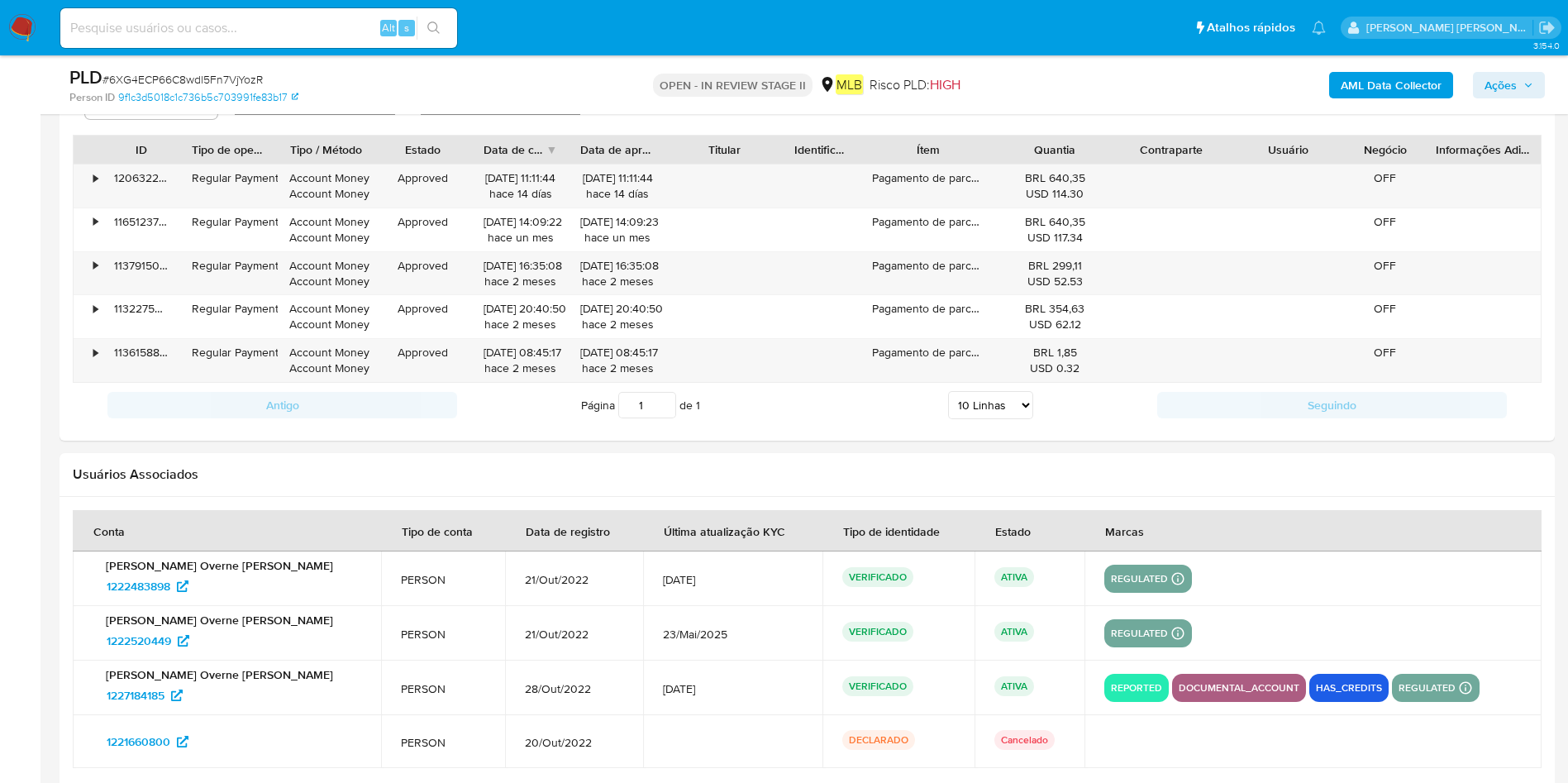
scroll to position [1467, 0]
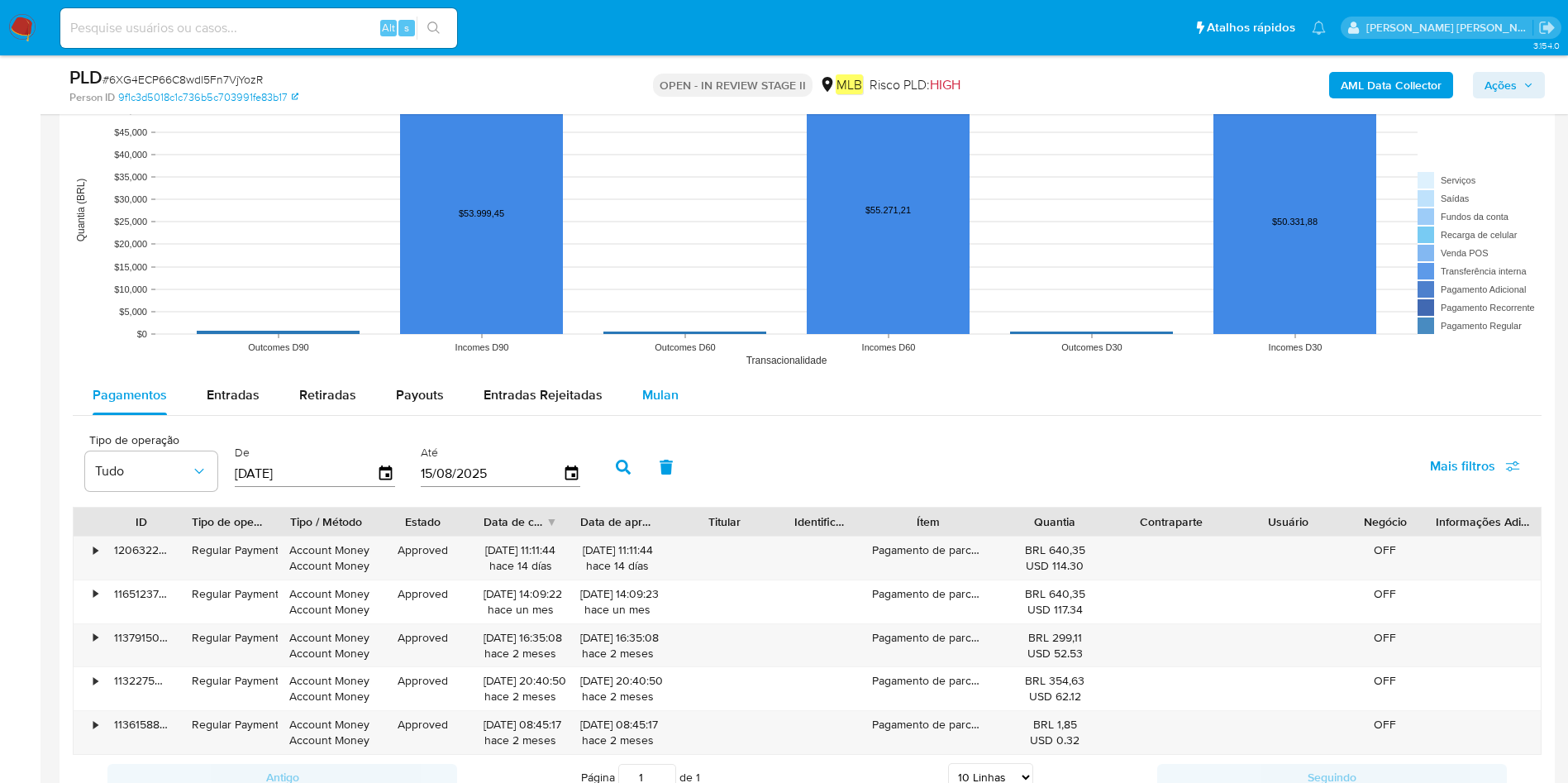
click at [653, 402] on span "Mulan" at bounding box center [660, 394] width 36 height 19
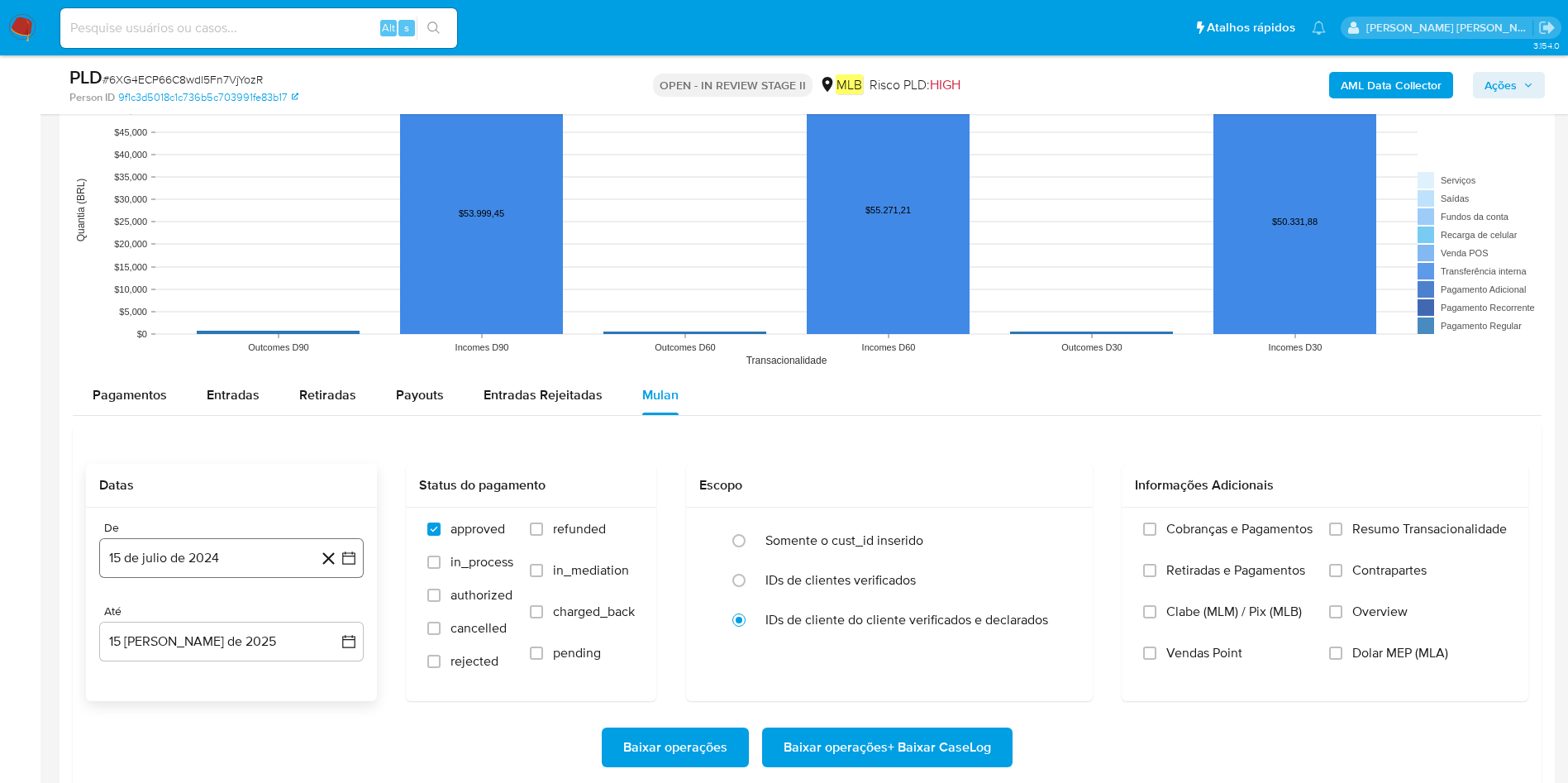
click at [176, 563] on button "15 de julio de 2024" at bounding box center [232, 557] width 264 height 39
click at [224, 301] on span "julio 2024" at bounding box center [223, 307] width 62 height 17
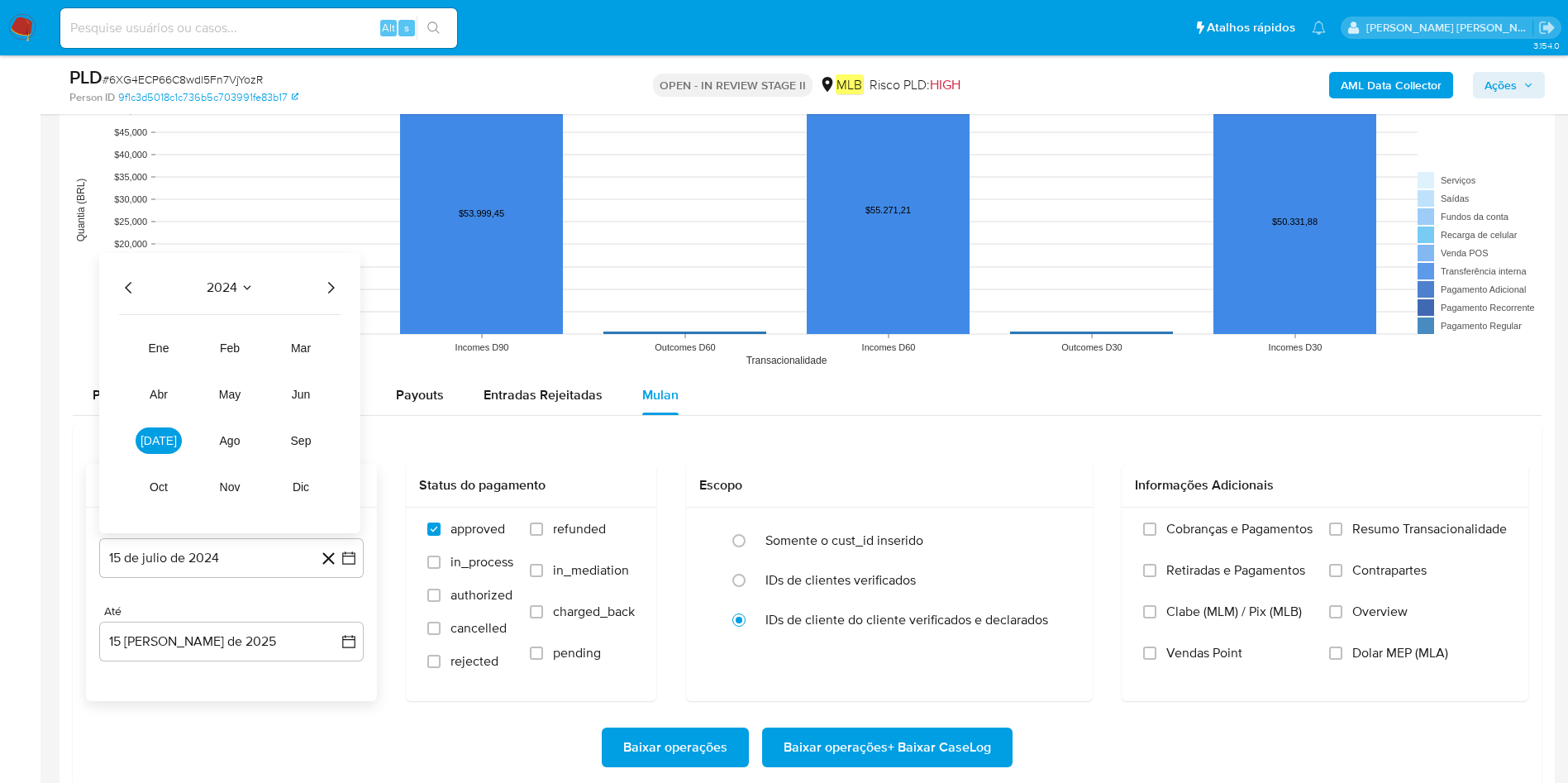
click at [244, 289] on icon "Seleccionar mes y año" at bounding box center [248, 288] width 13 height 13
click at [264, 307] on icon "Seleccionar mes y año" at bounding box center [264, 306] width 8 height 4
click at [321, 285] on icon "Año siguiente" at bounding box center [331, 288] width 20 height 20
click at [306, 394] on span "jun" at bounding box center [301, 394] width 19 height 13
click at [341, 332] on button "1" at bounding box center [331, 335] width 27 height 27
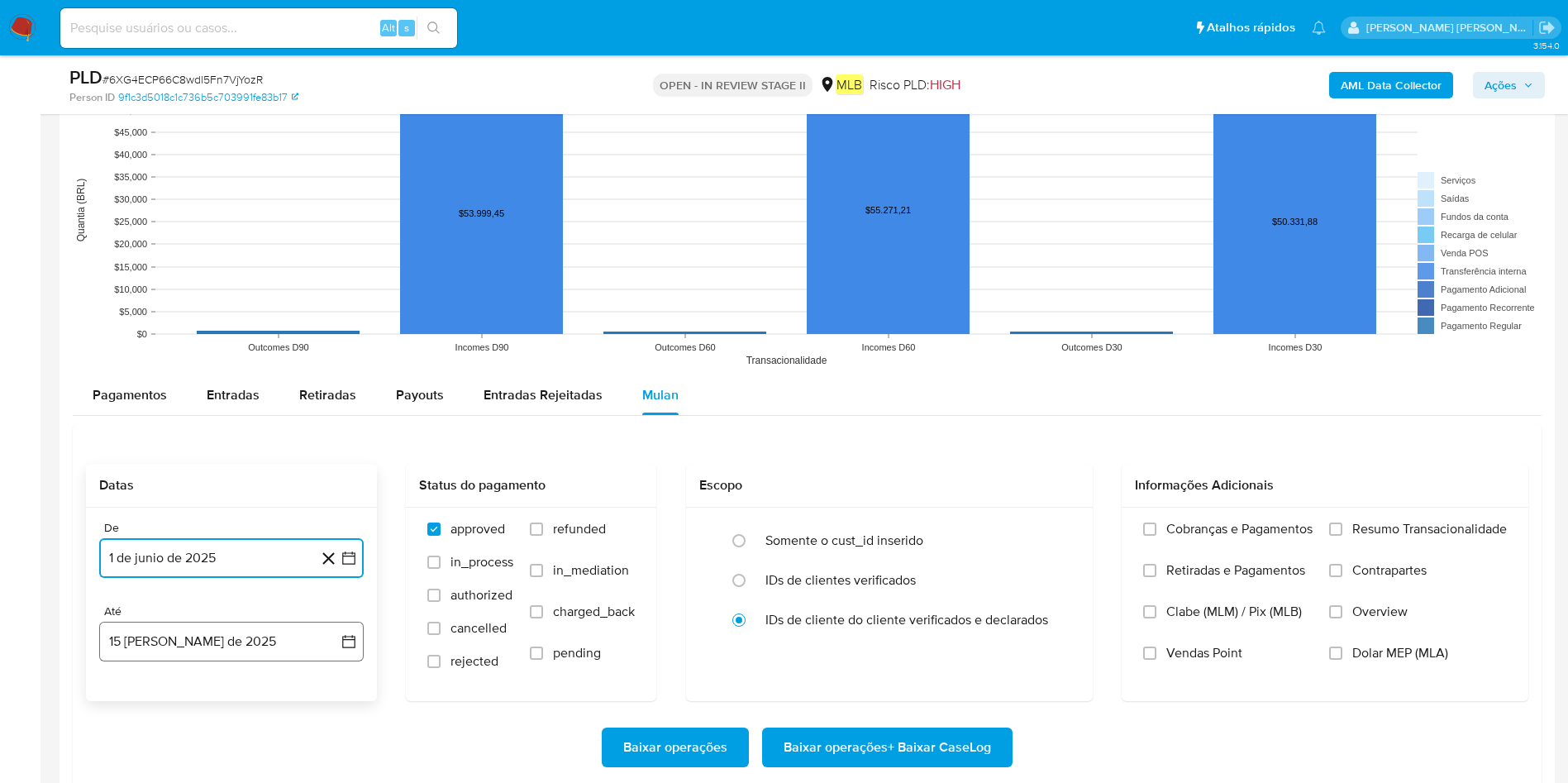
click at [220, 647] on button "15 [PERSON_NAME] de 2025" at bounding box center [232, 641] width 264 height 39
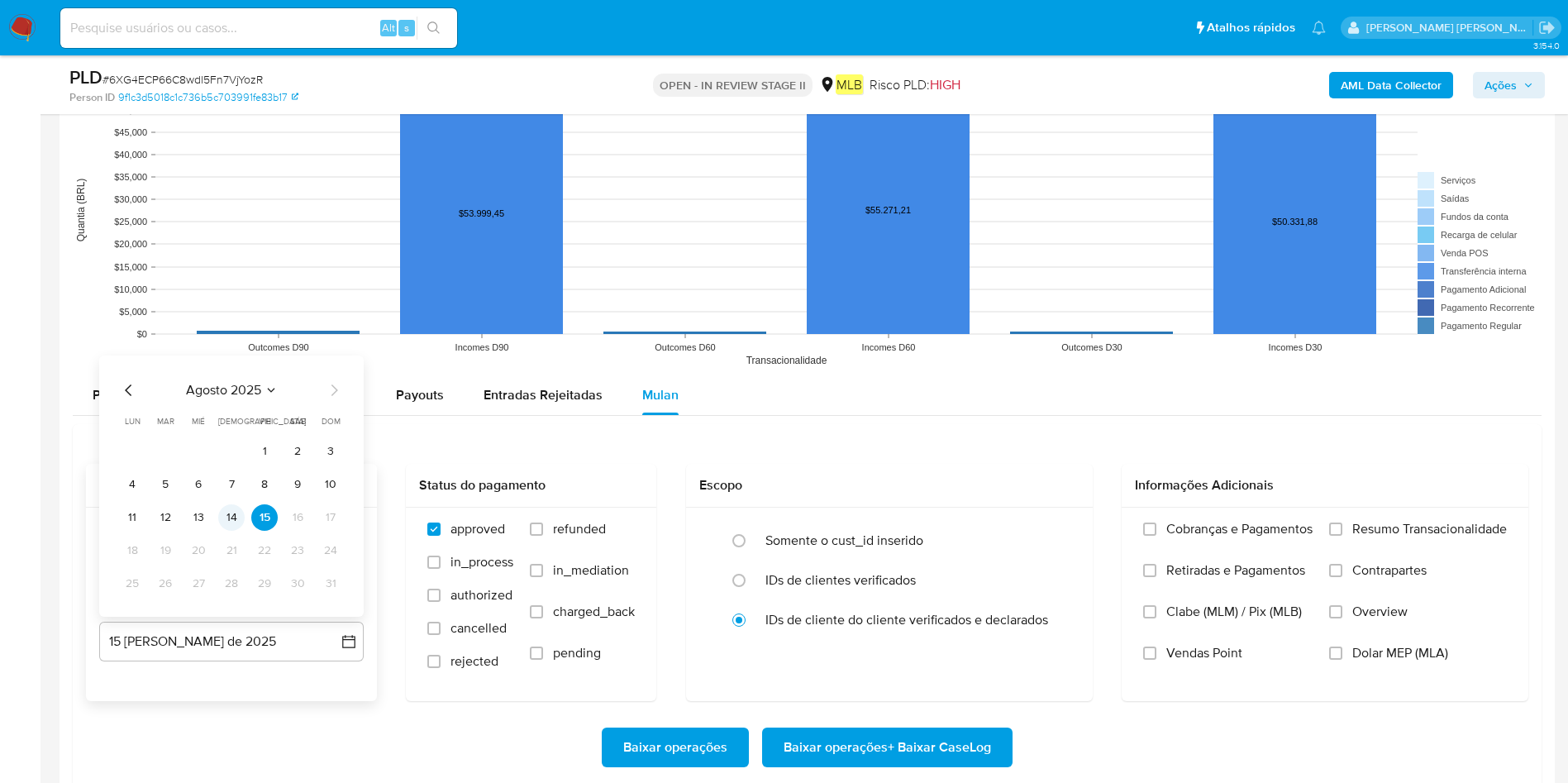
click at [227, 508] on button "14" at bounding box center [232, 518] width 27 height 27
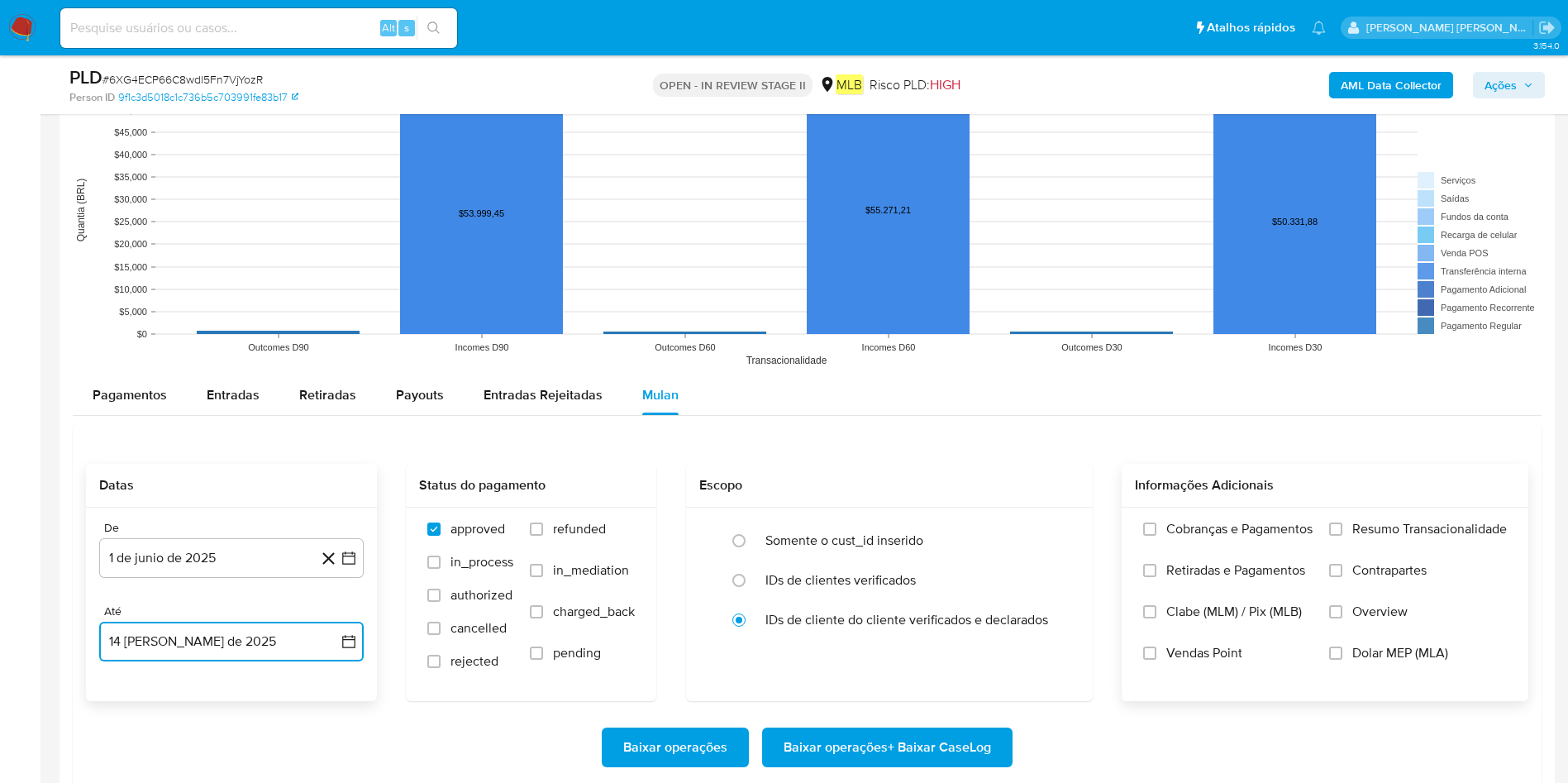
drag, startPoint x: 1337, startPoint y: 530, endPoint x: 1320, endPoint y: 552, distance: 27.8
click at [1337, 530] on input "Resumo Transacionalidade" at bounding box center [1336, 529] width 13 height 13
click at [821, 748] on span "Baixar operações + Baixar CaseLog" at bounding box center [888, 746] width 208 height 36
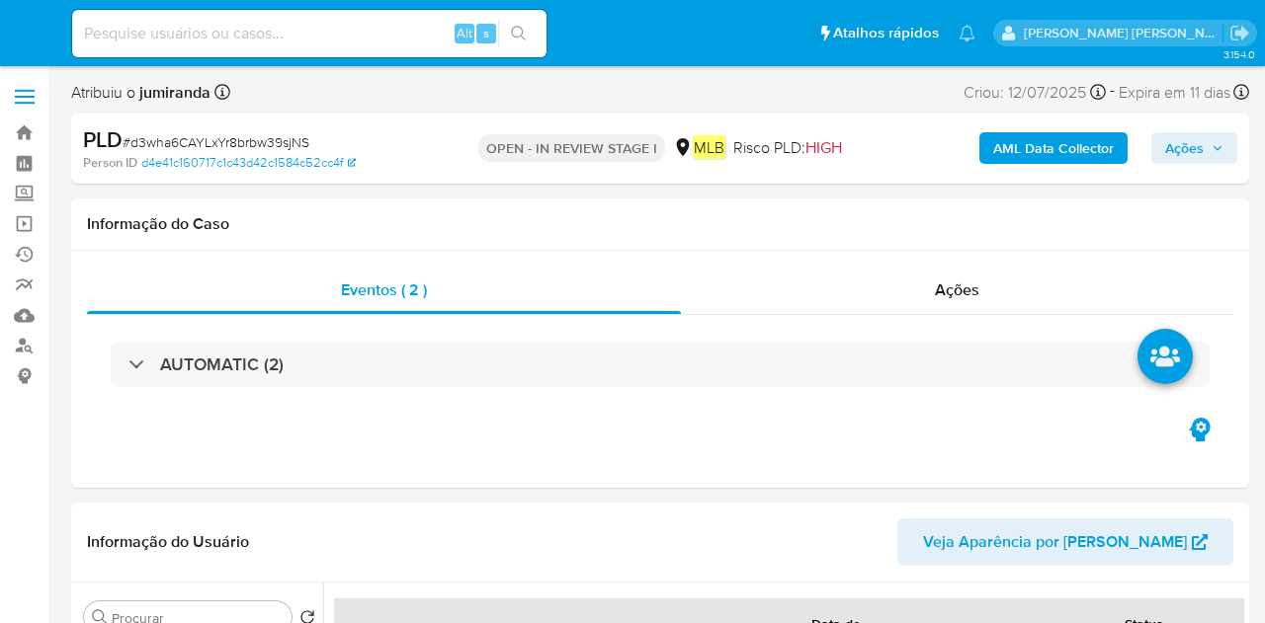
select select "10"
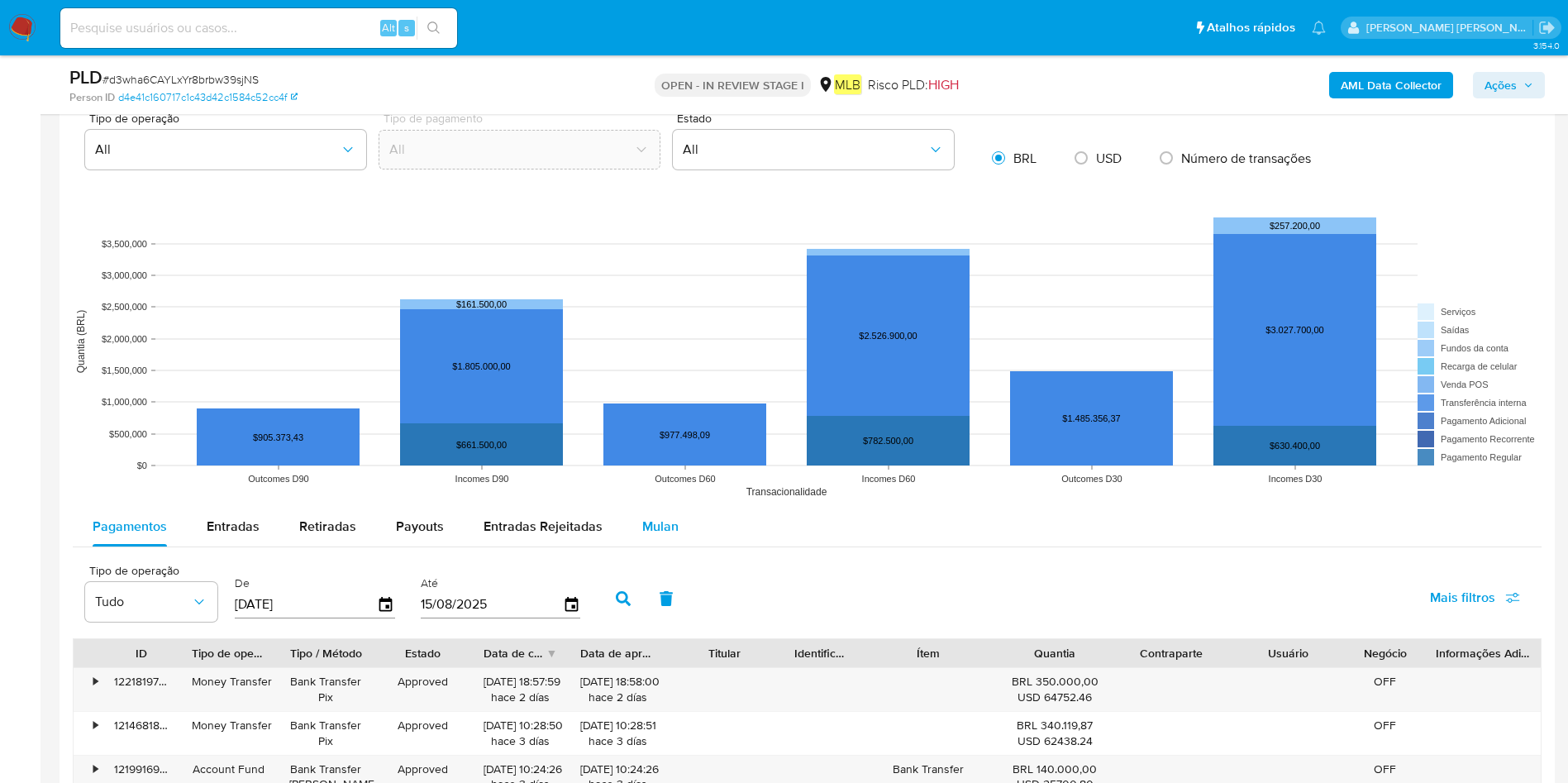
click at [672, 514] on div "Mulan" at bounding box center [660, 526] width 36 height 39
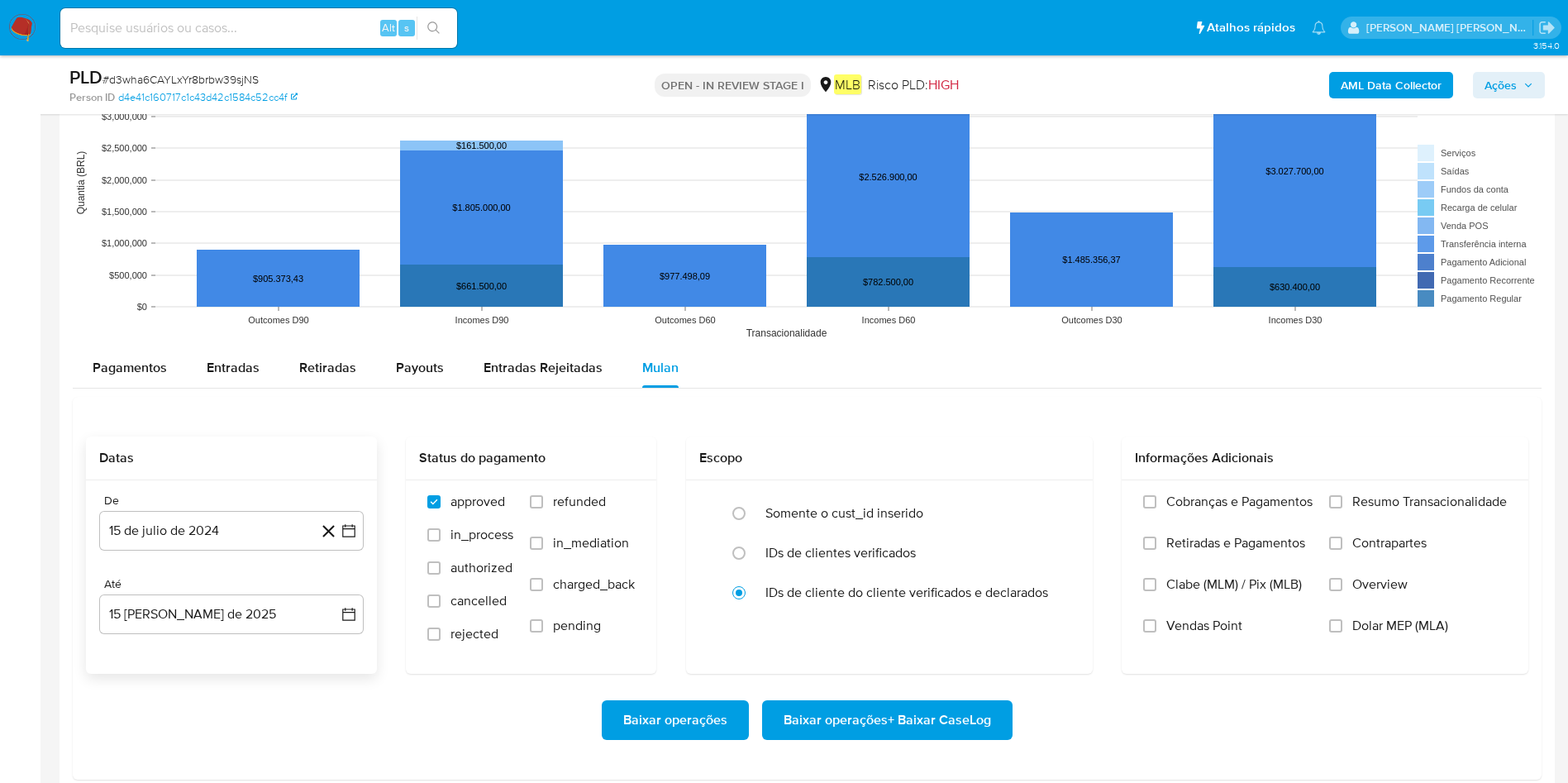
scroll to position [1612, 0]
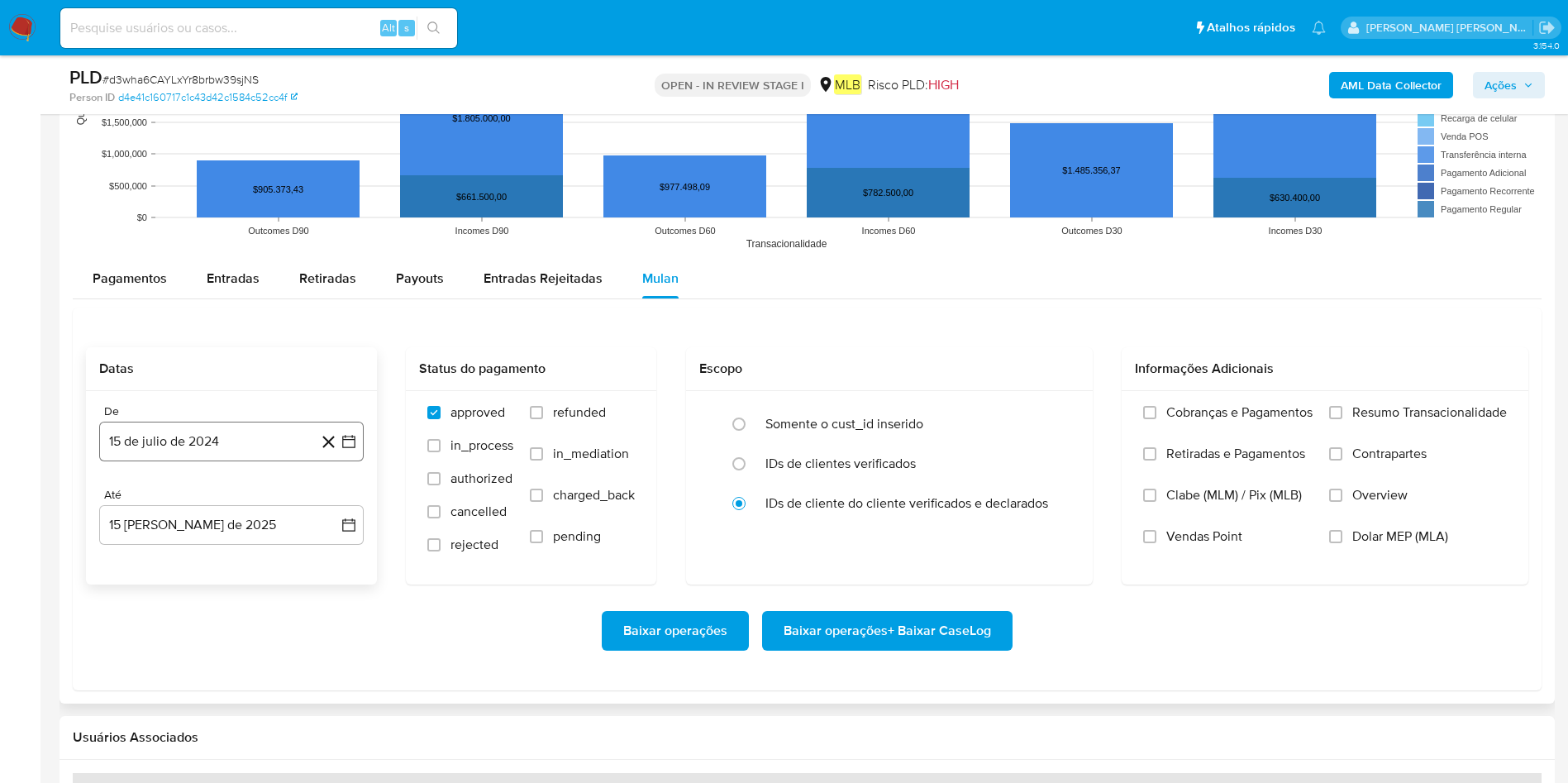
click at [231, 451] on button "15 de julio de 2024" at bounding box center [232, 441] width 264 height 39
click at [227, 503] on span "julio 2024" at bounding box center [223, 501] width 62 height 17
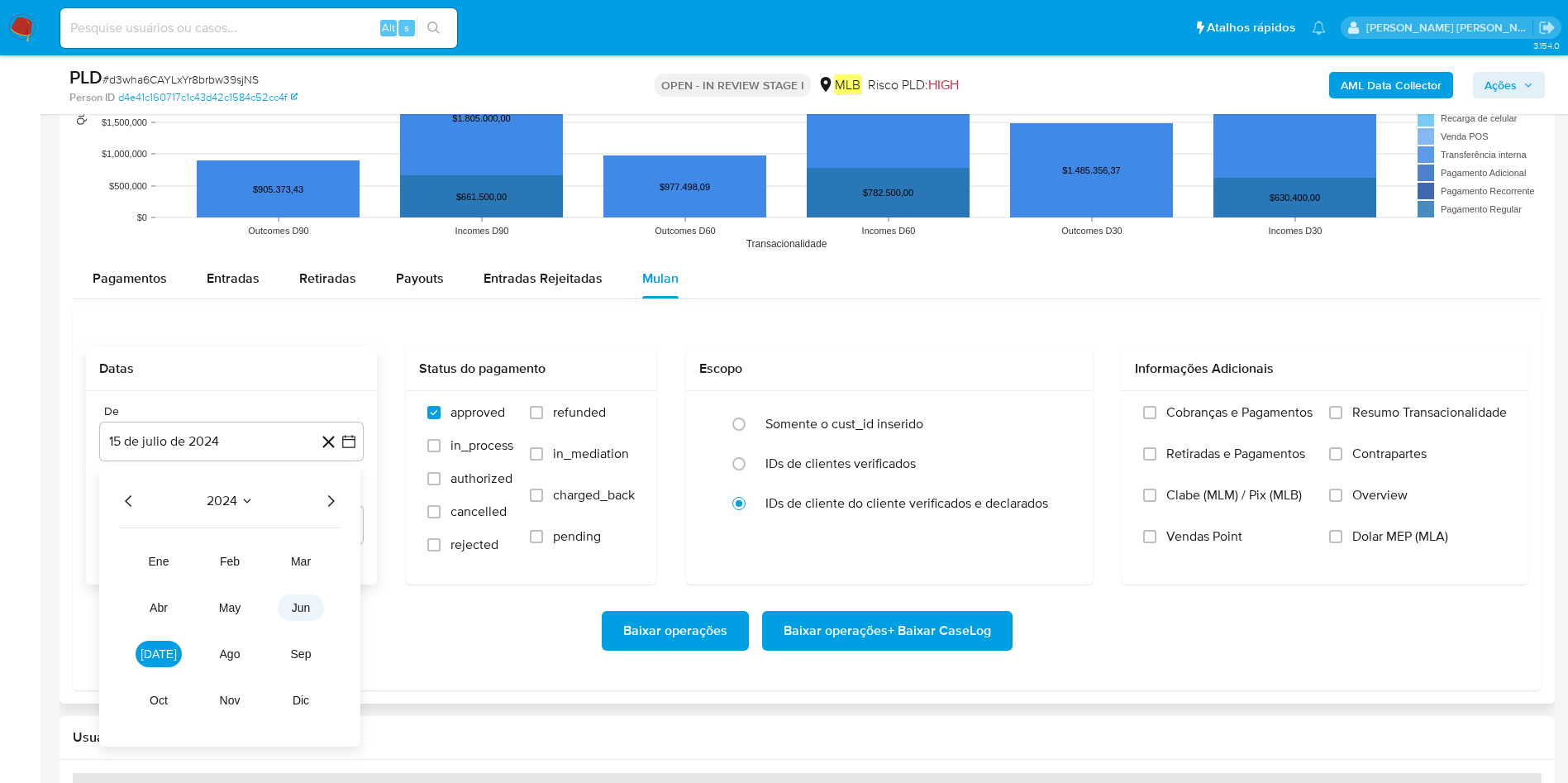
click at [311, 520] on button "jun" at bounding box center [300, 607] width 46 height 27
click at [249, 496] on span "junio 2024" at bounding box center [223, 501] width 66 height 17
click at [333, 496] on icon "Año siguiente" at bounding box center [331, 501] width 20 height 20
click at [297, 520] on span "jun" at bounding box center [301, 607] width 19 height 13
click at [325, 520] on button "1" at bounding box center [331, 562] width 27 height 27
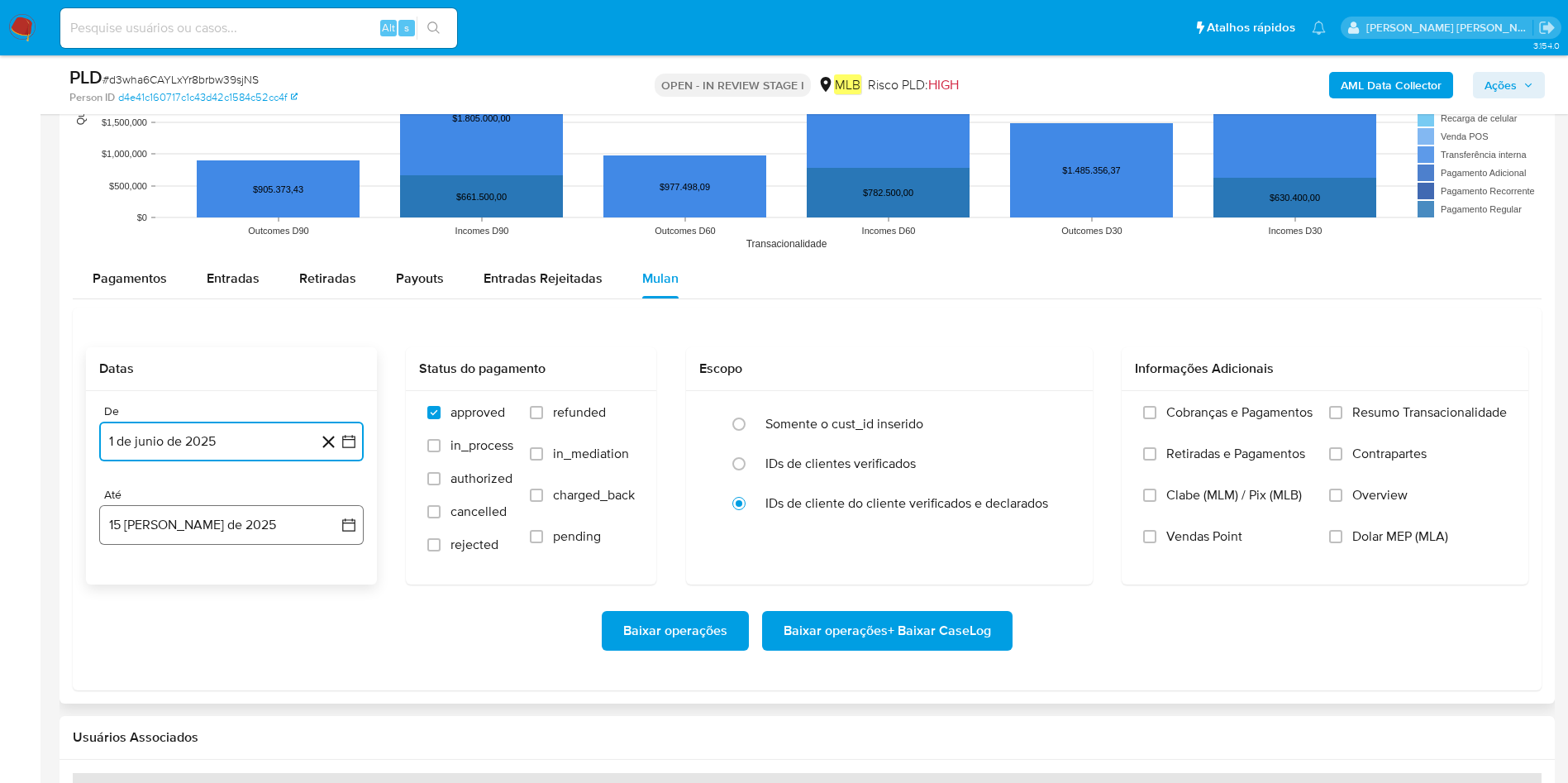
click at [227, 520] on button "15 de agosto de 2025" at bounding box center [232, 525] width 264 height 39
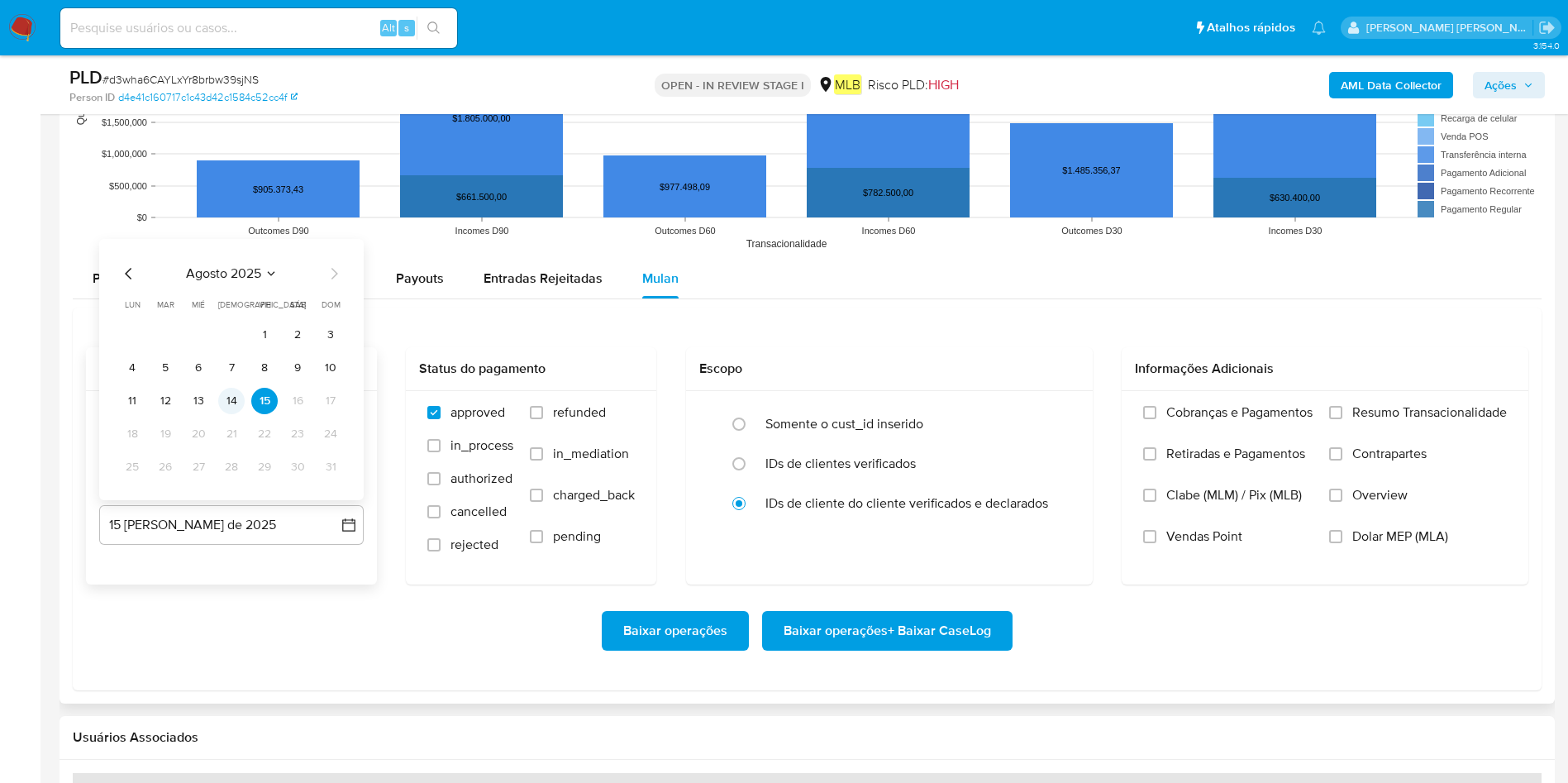
click at [243, 401] on button "14" at bounding box center [232, 401] width 27 height 27
click at [1058, 416] on span "Resumo Transacionalidade" at bounding box center [1429, 412] width 155 height 17
click at [1058, 416] on input "Resumo Transacionalidade" at bounding box center [1336, 412] width 13 height 13
click at [926, 520] on span "Baixar operações + Baixar CaseLog" at bounding box center [888, 630] width 208 height 36
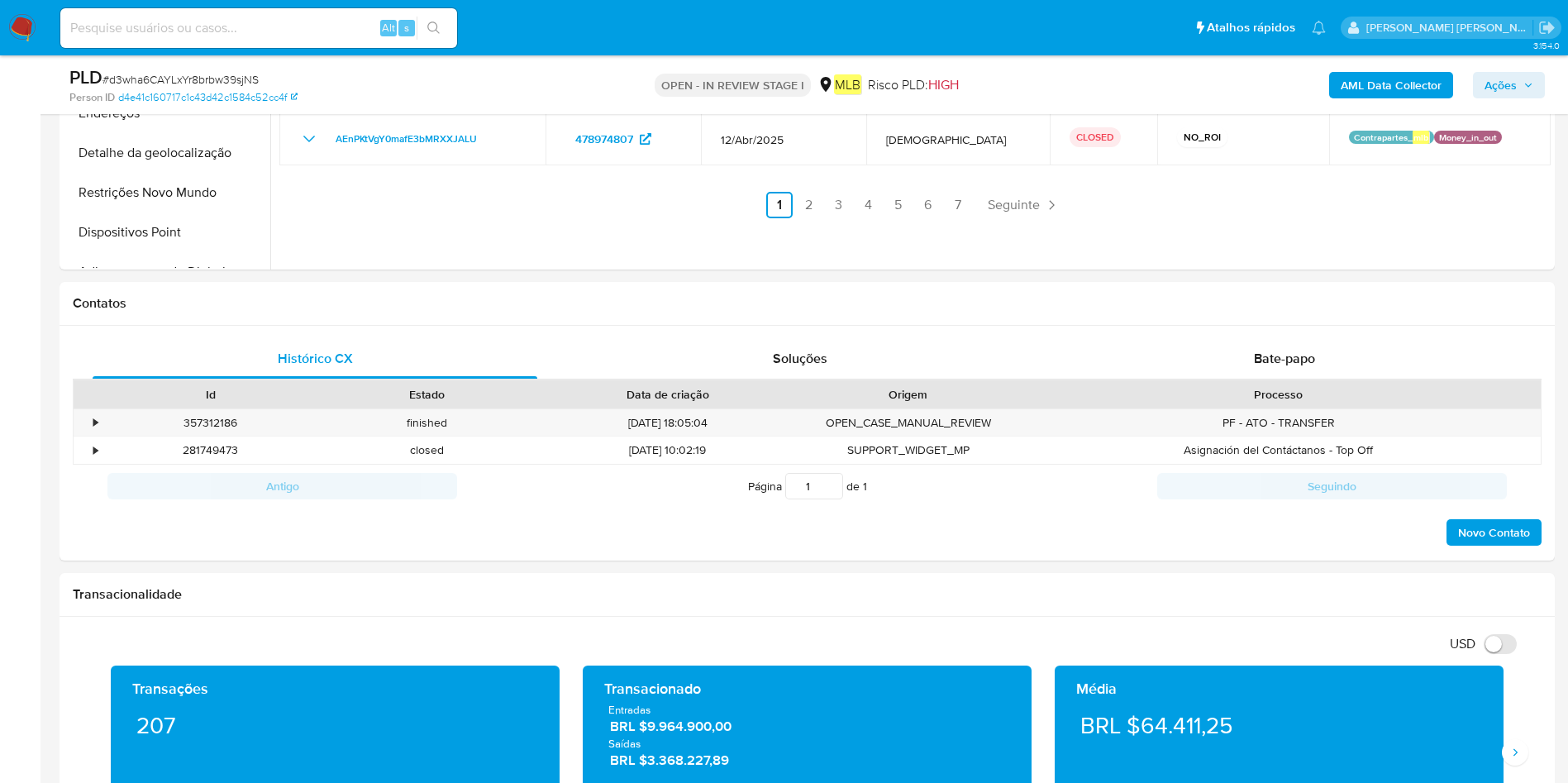
scroll to position [211, 0]
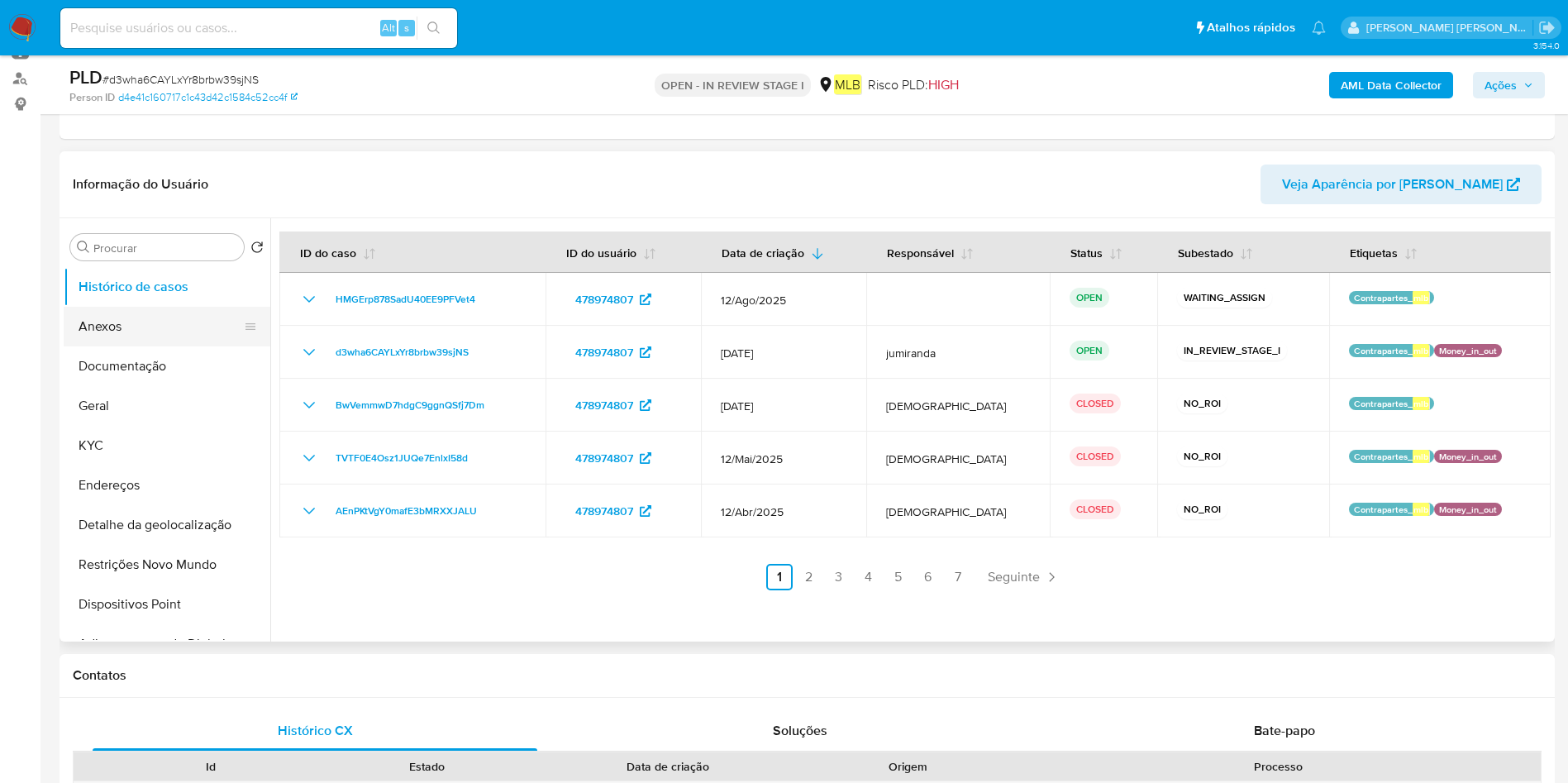
click at [137, 328] on button "Anexos" at bounding box center [160, 326] width 193 height 39
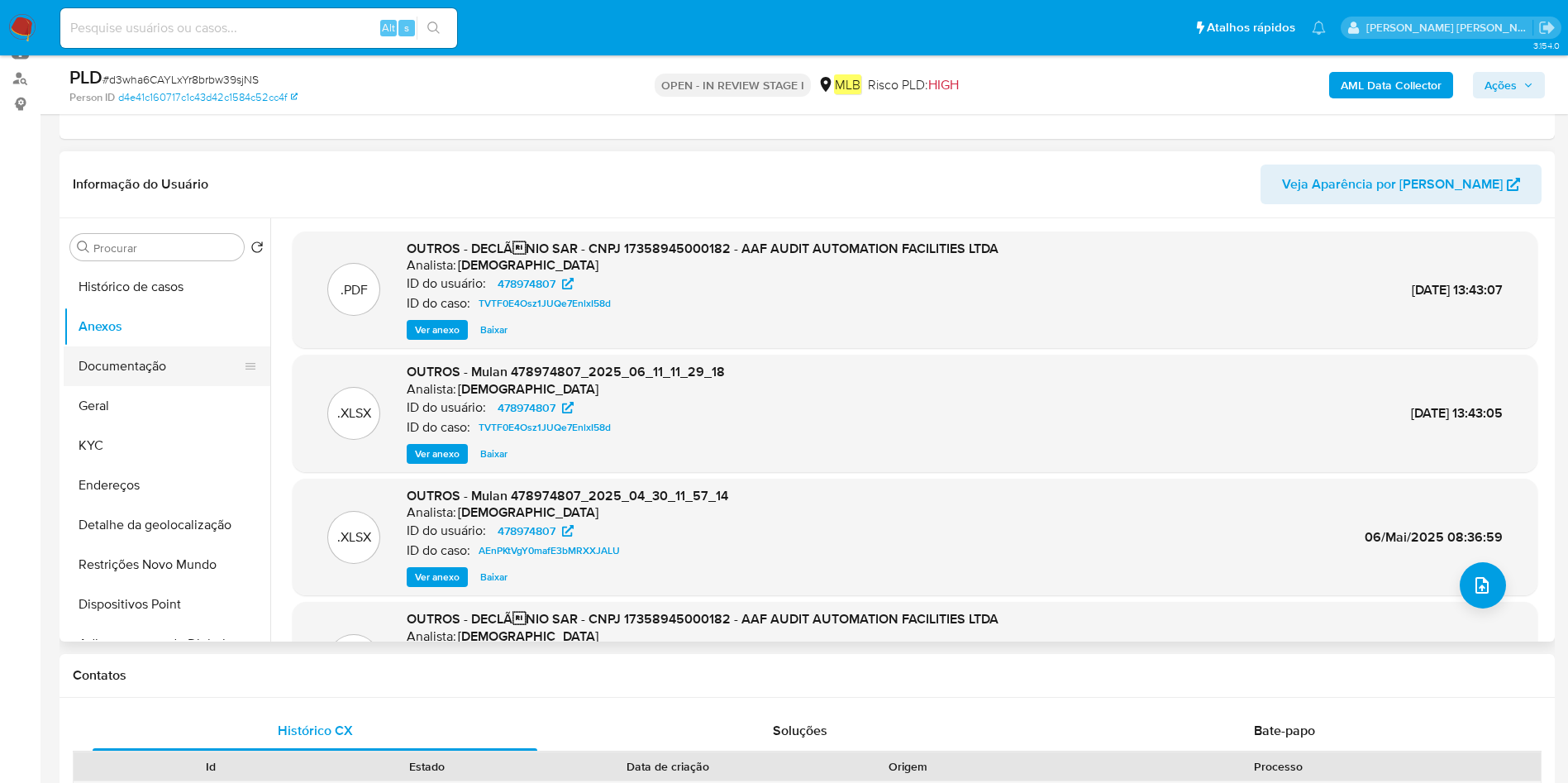
click at [146, 361] on button "Documentação" at bounding box center [160, 366] width 193 height 39
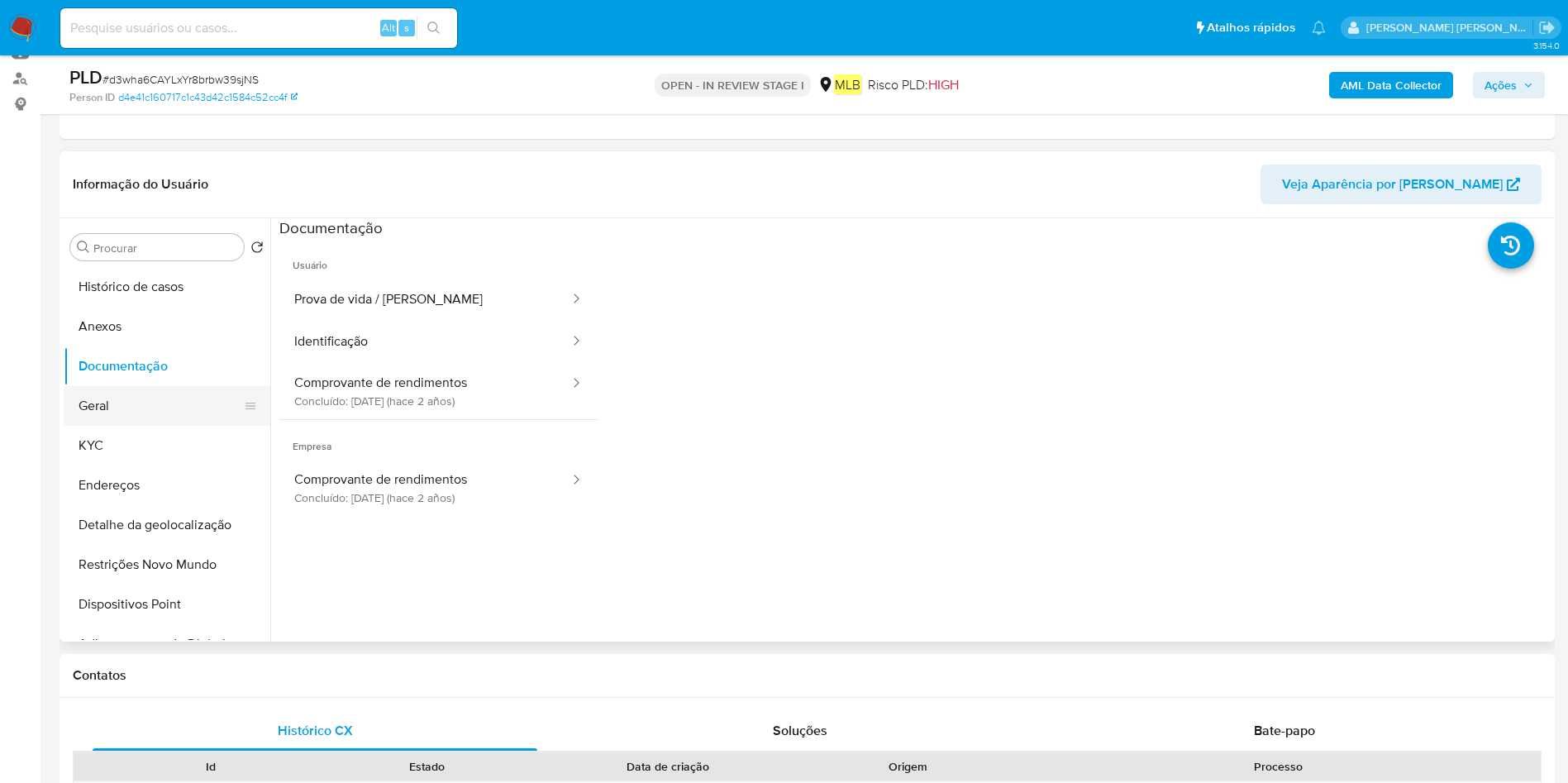
click at [106, 417] on button "Geral" at bounding box center [160, 405] width 193 height 39
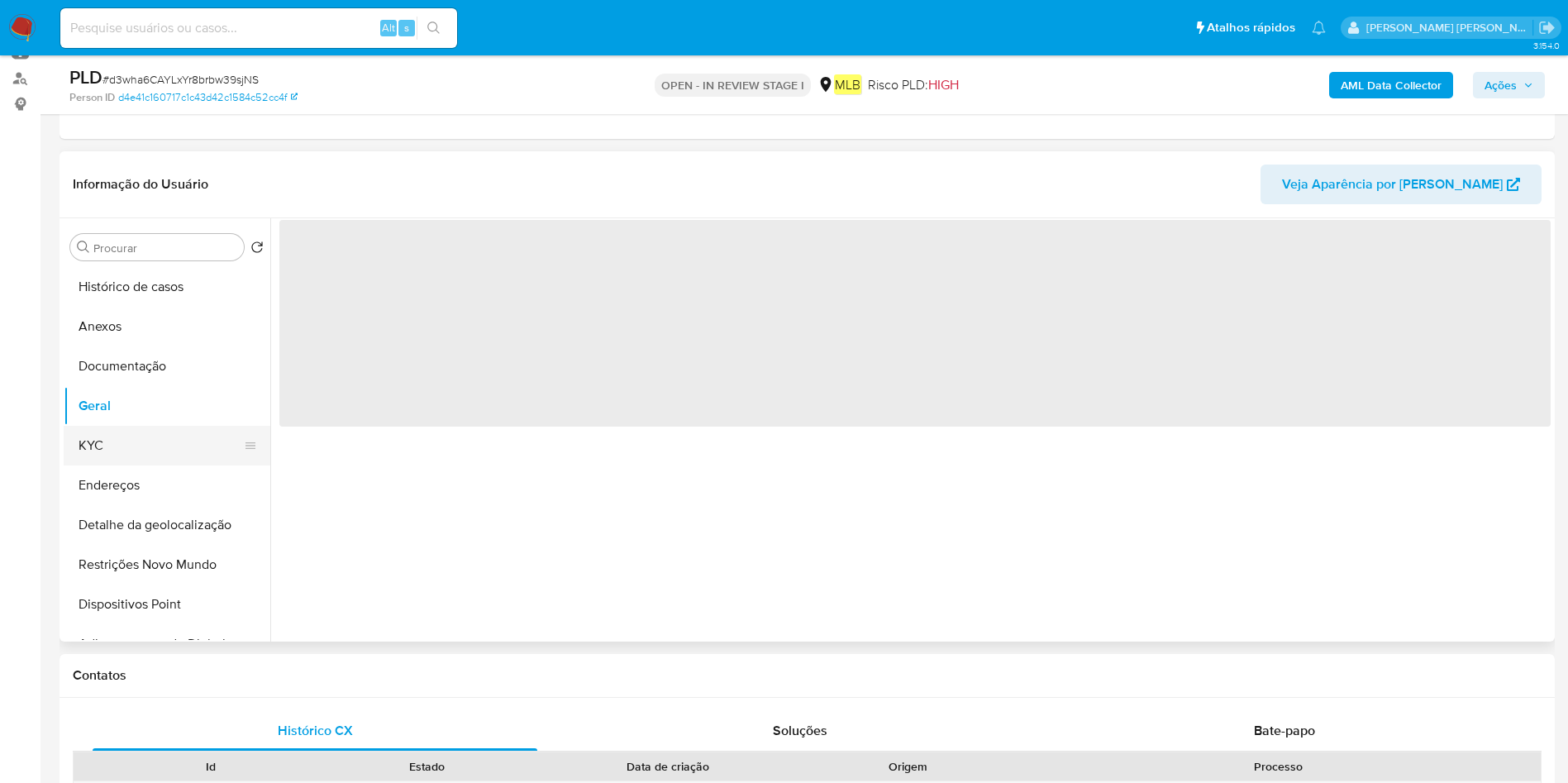
click at [118, 455] on button "KYC" at bounding box center [160, 445] width 193 height 39
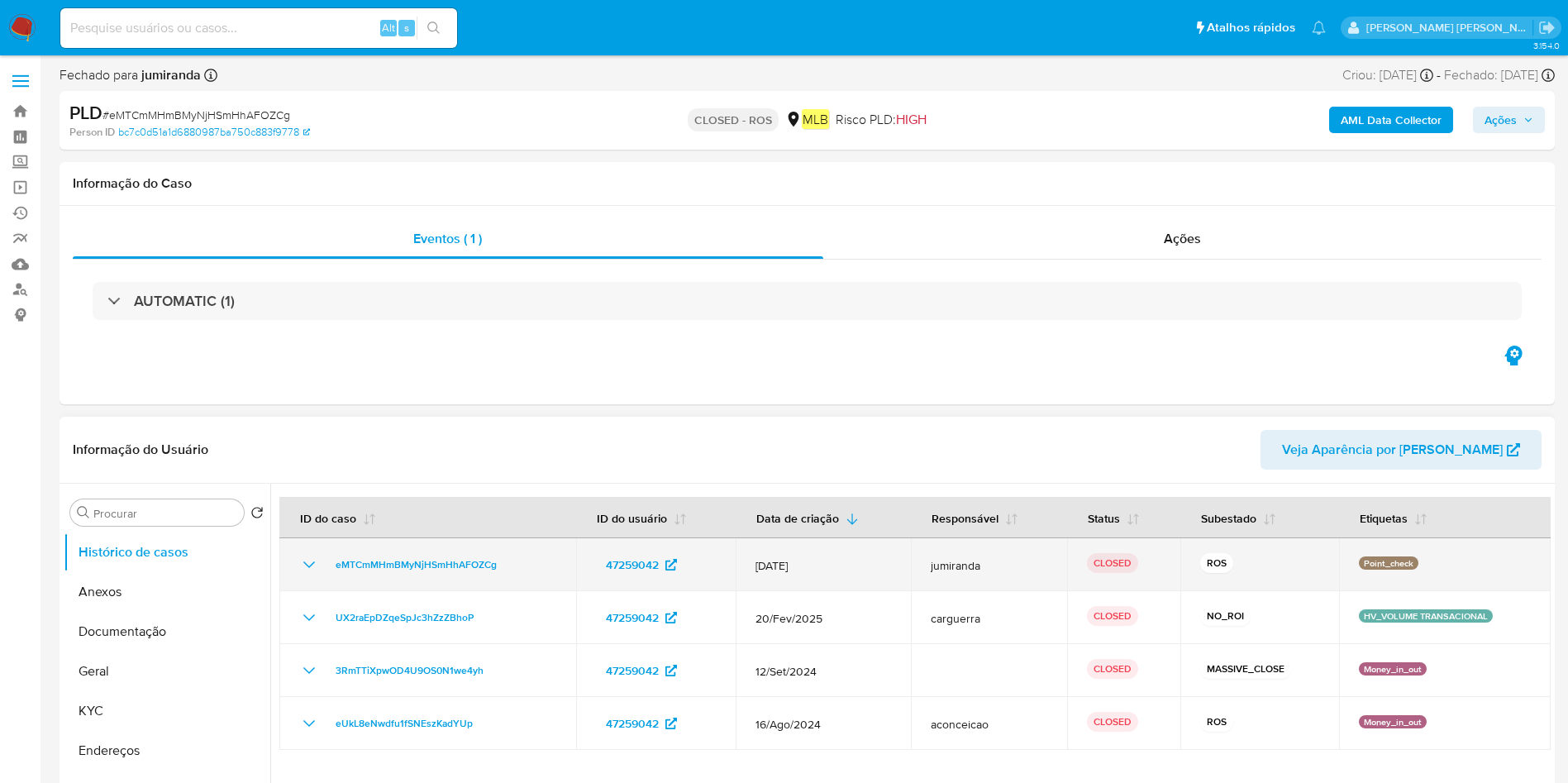
select select "10"
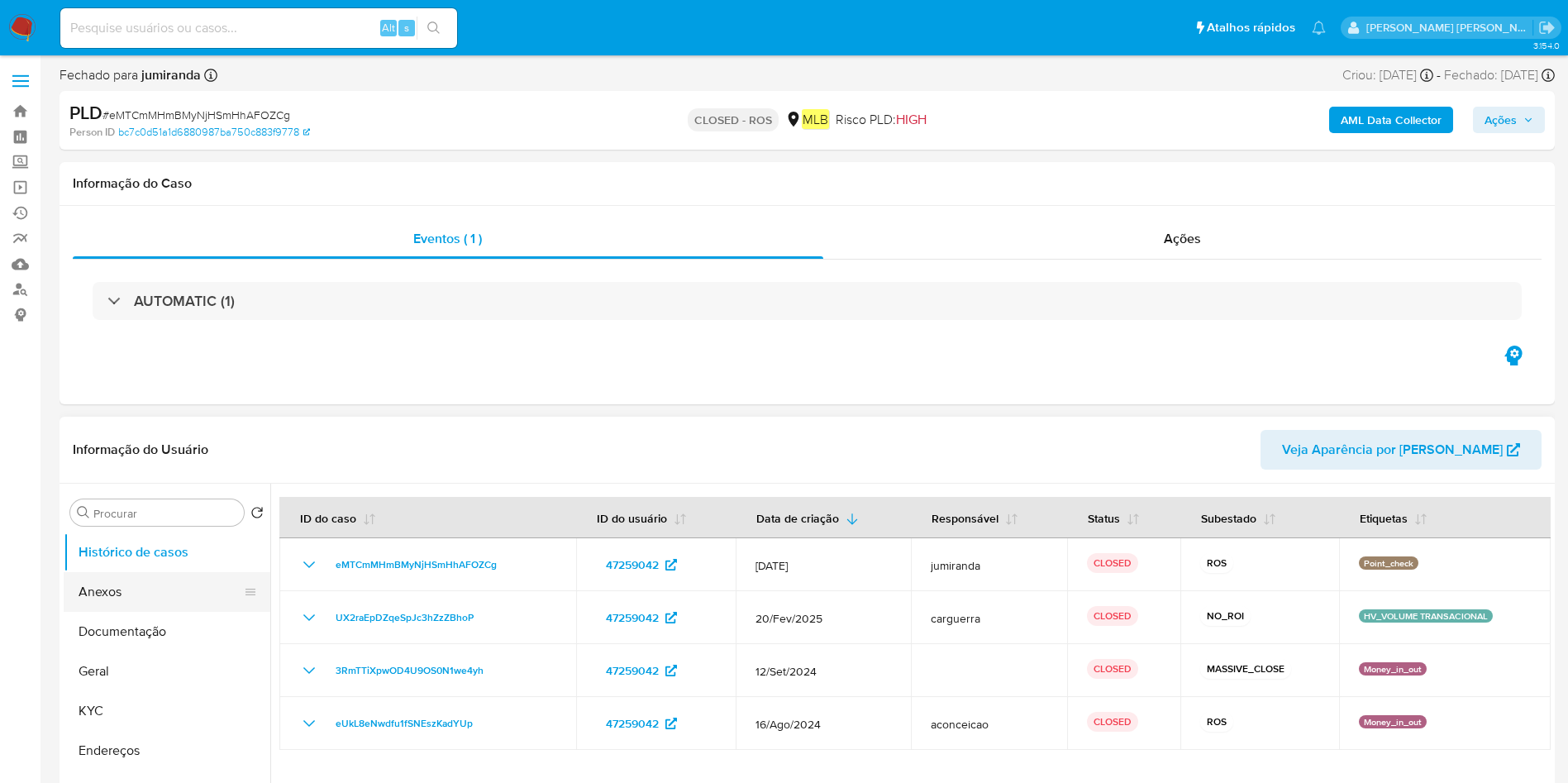
click at [126, 605] on button "Anexos" at bounding box center [160, 591] width 193 height 39
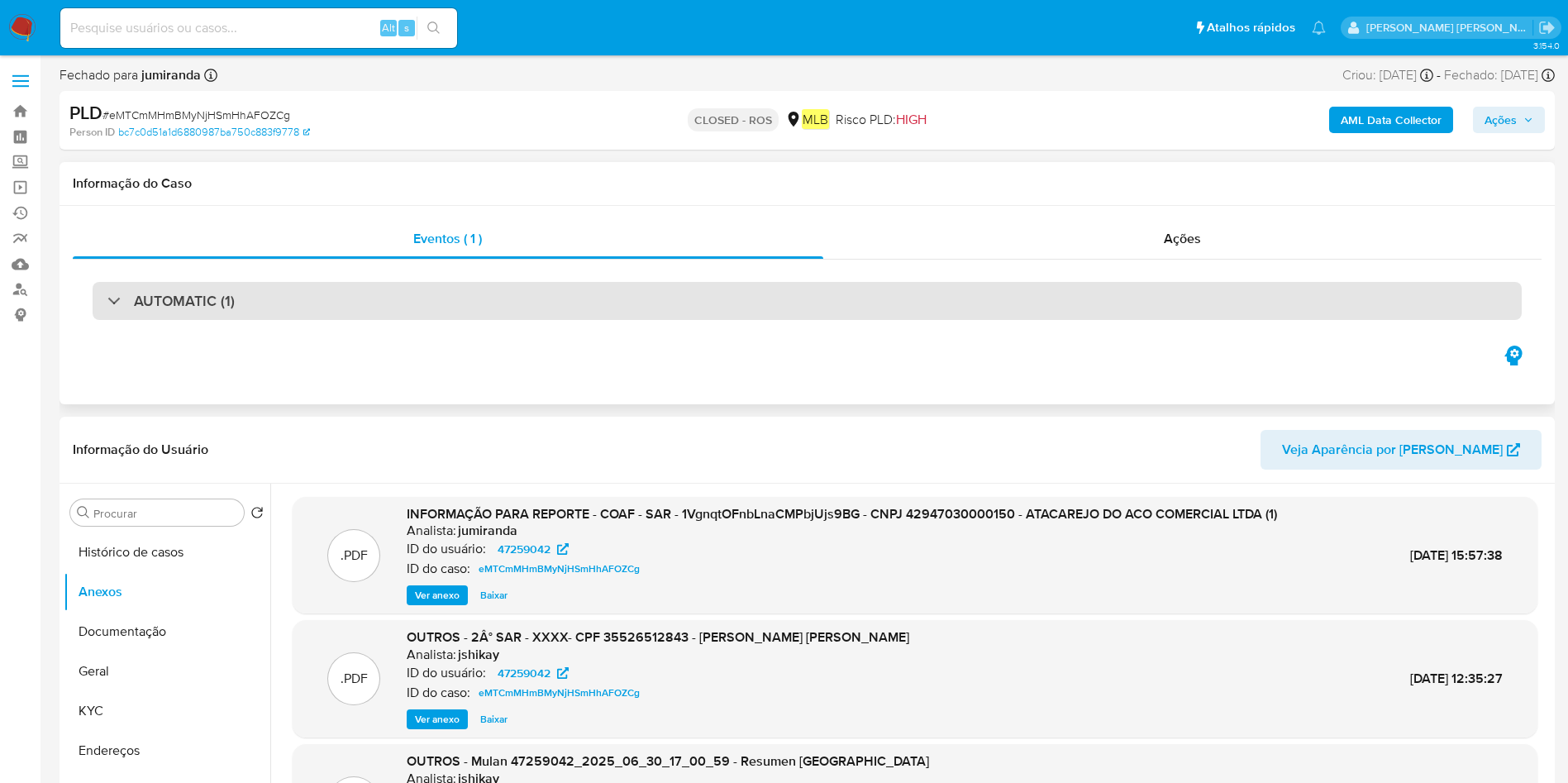
click at [820, 299] on div "AUTOMATIC (1)" at bounding box center [807, 300] width 1429 height 38
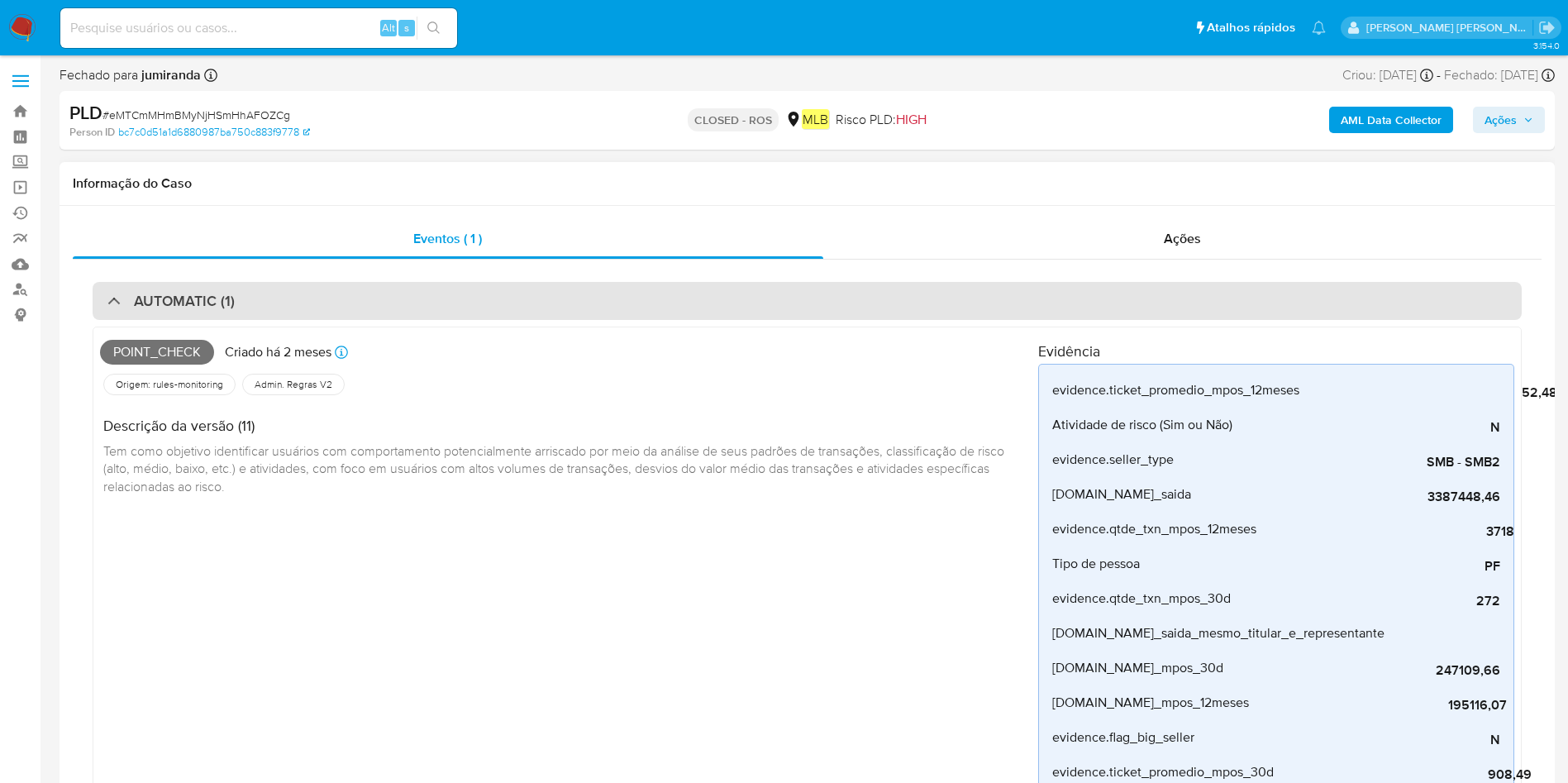
click at [821, 299] on div "AUTOMATIC (1)" at bounding box center [807, 300] width 1429 height 38
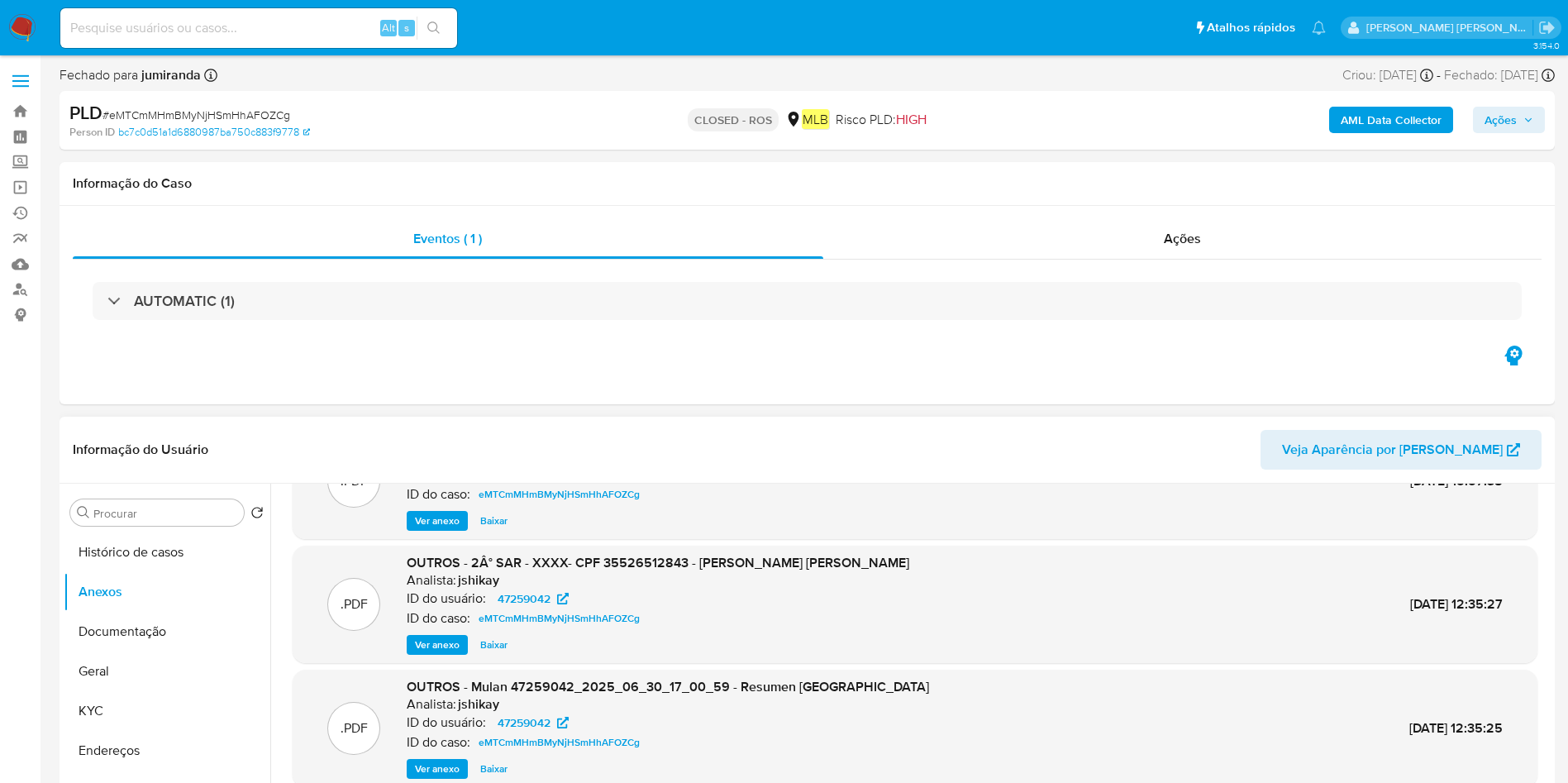
scroll to position [139, 0]
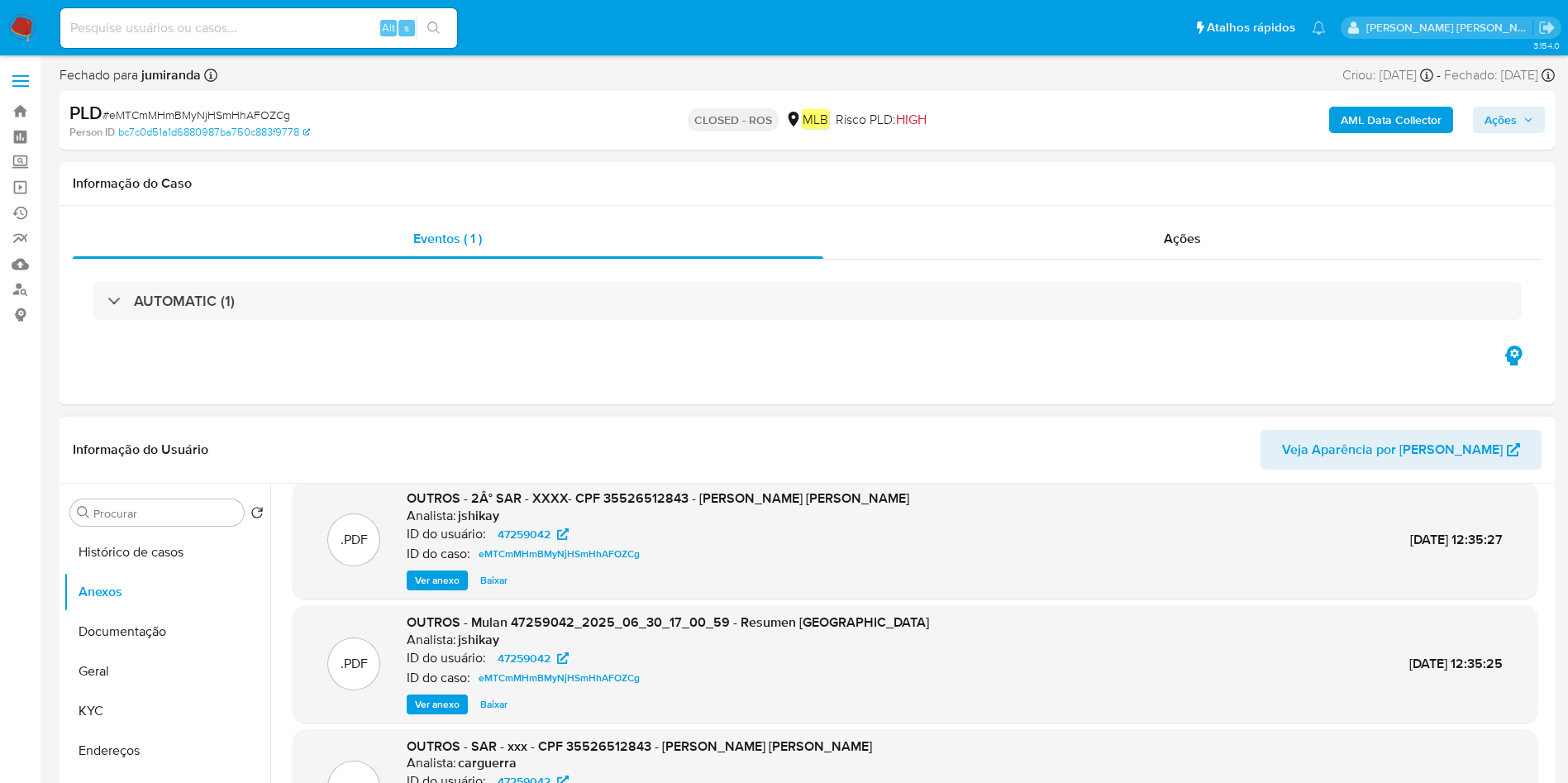
click at [815, 554] on div "ID do caso: eMTCmMHmBMyNjHSmHhAFOZCg" at bounding box center [658, 554] width 503 height 20
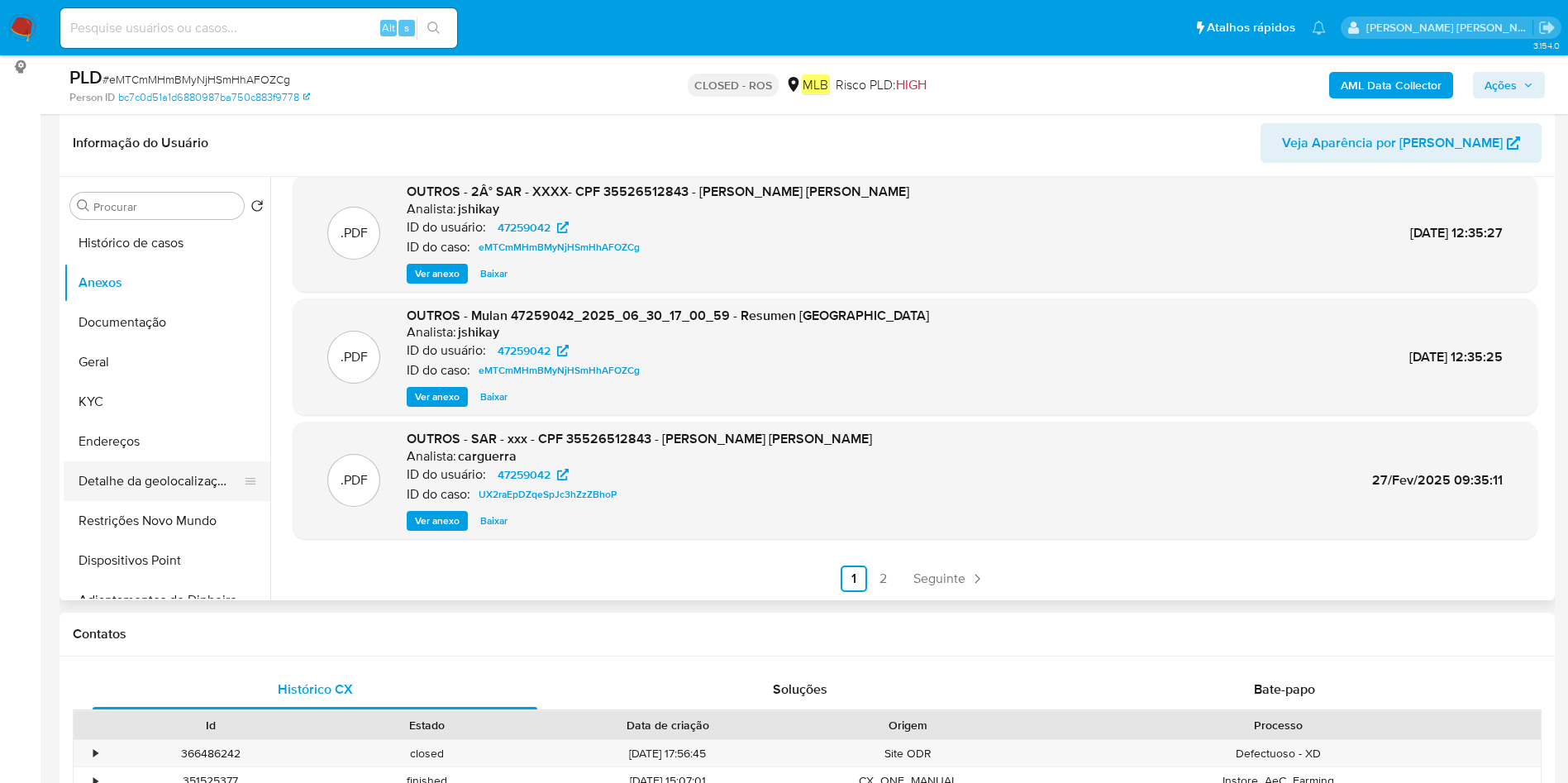
scroll to position [0, 0]
click at [126, 374] on button "Geral" at bounding box center [160, 364] width 193 height 39
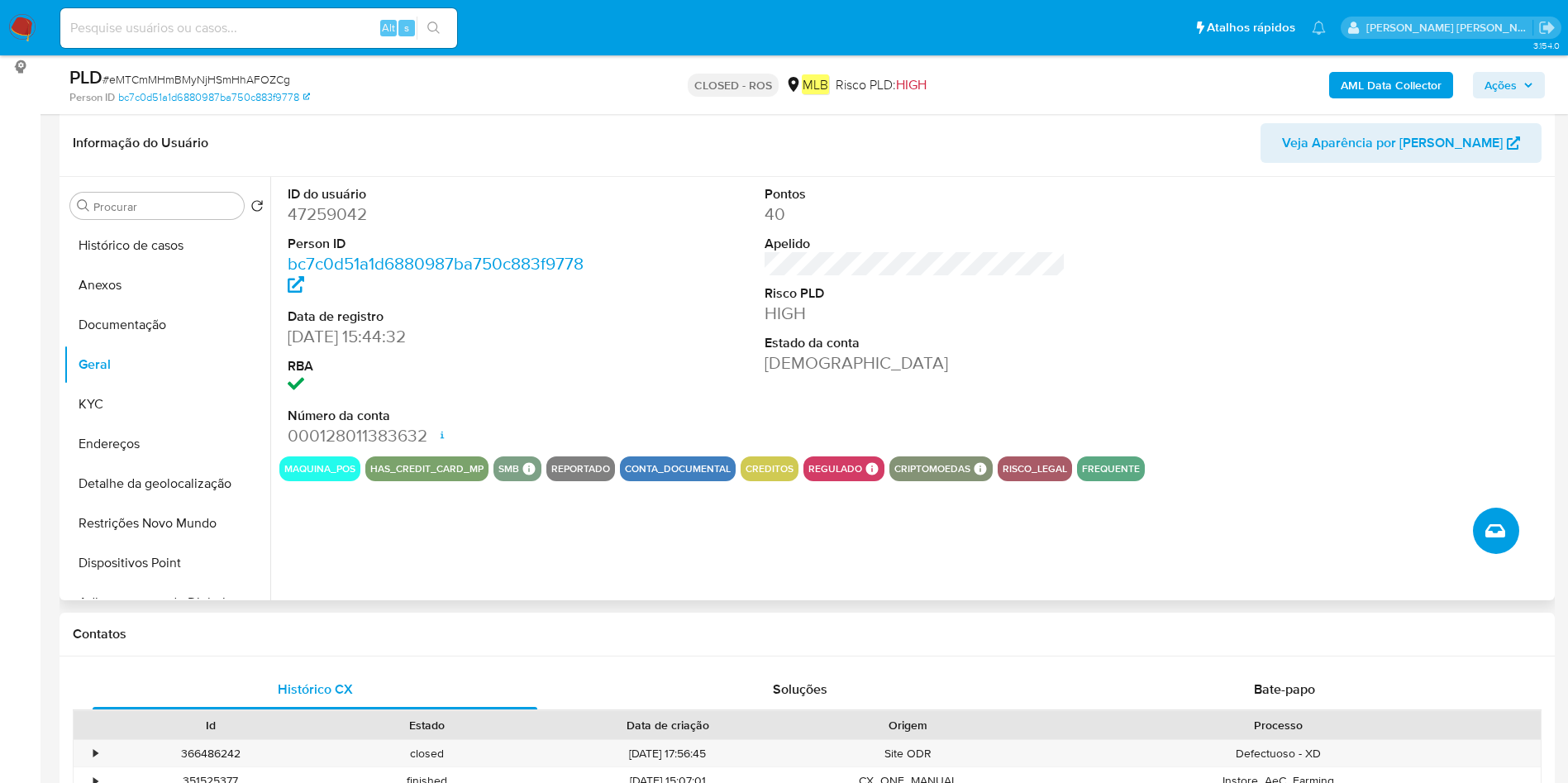
click at [1514, 528] on button "Criar caso manual" at bounding box center [1496, 530] width 46 height 46
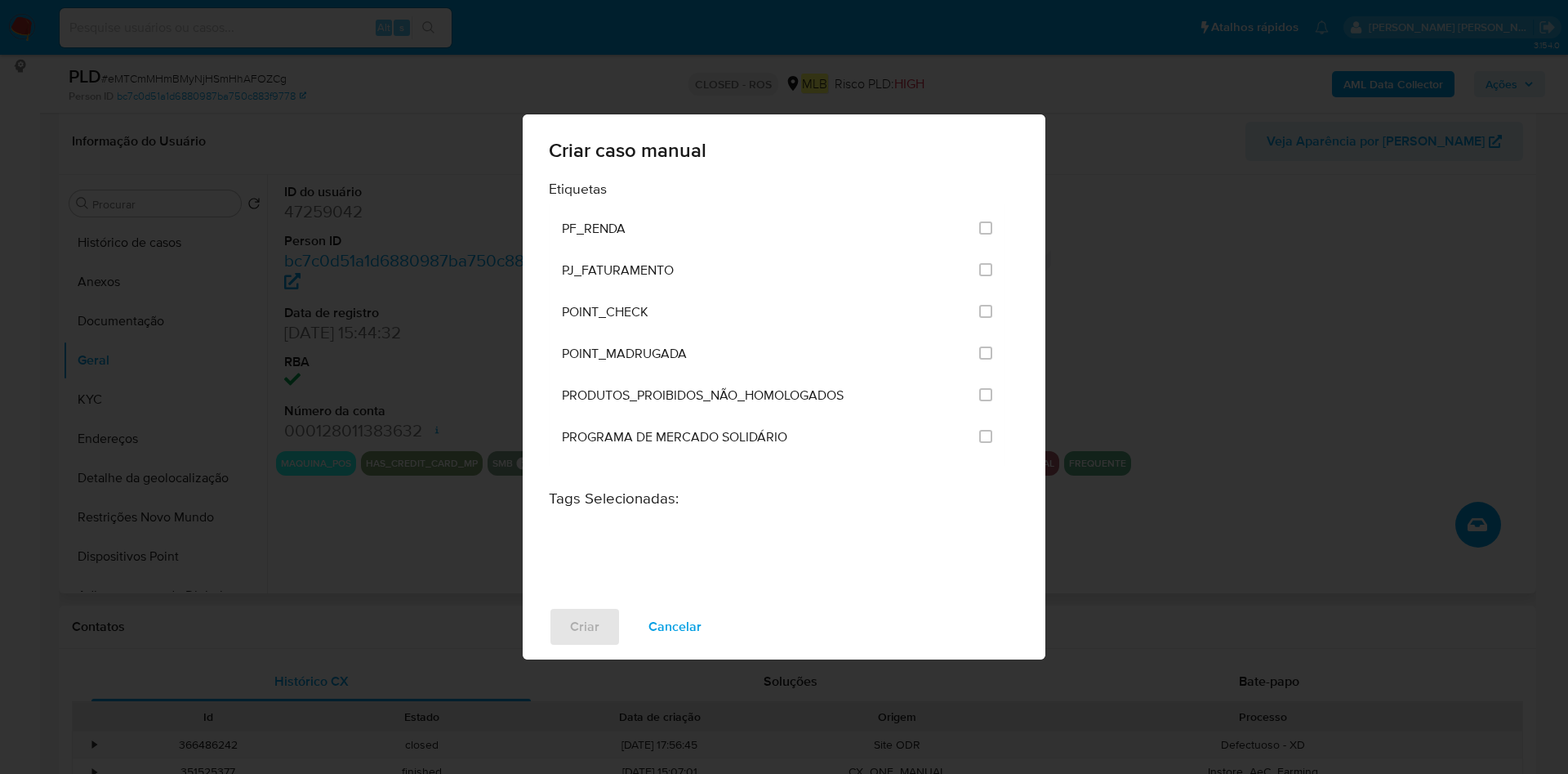
scroll to position [2451, 0]
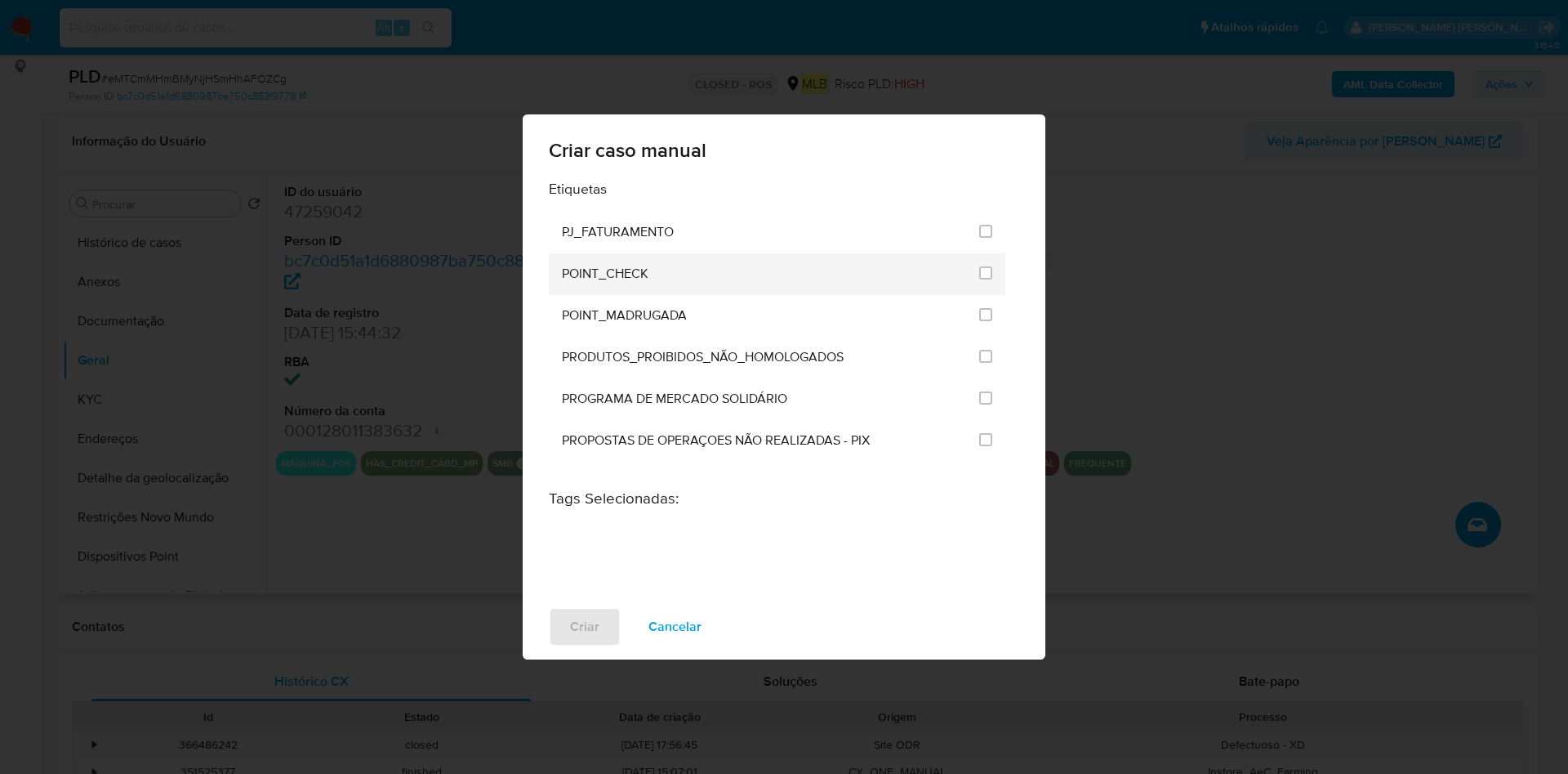
click at [825, 272] on div "POINT_CHECK" at bounding box center [765, 274] width 407 height 41
click at [981, 261] on div at bounding box center [986, 274] width 13 height 41
click at [983, 270] on input "2556" at bounding box center [986, 273] width 13 height 13
checkbox input "true"
click at [562, 632] on button "Criar" at bounding box center [584, 626] width 72 height 39
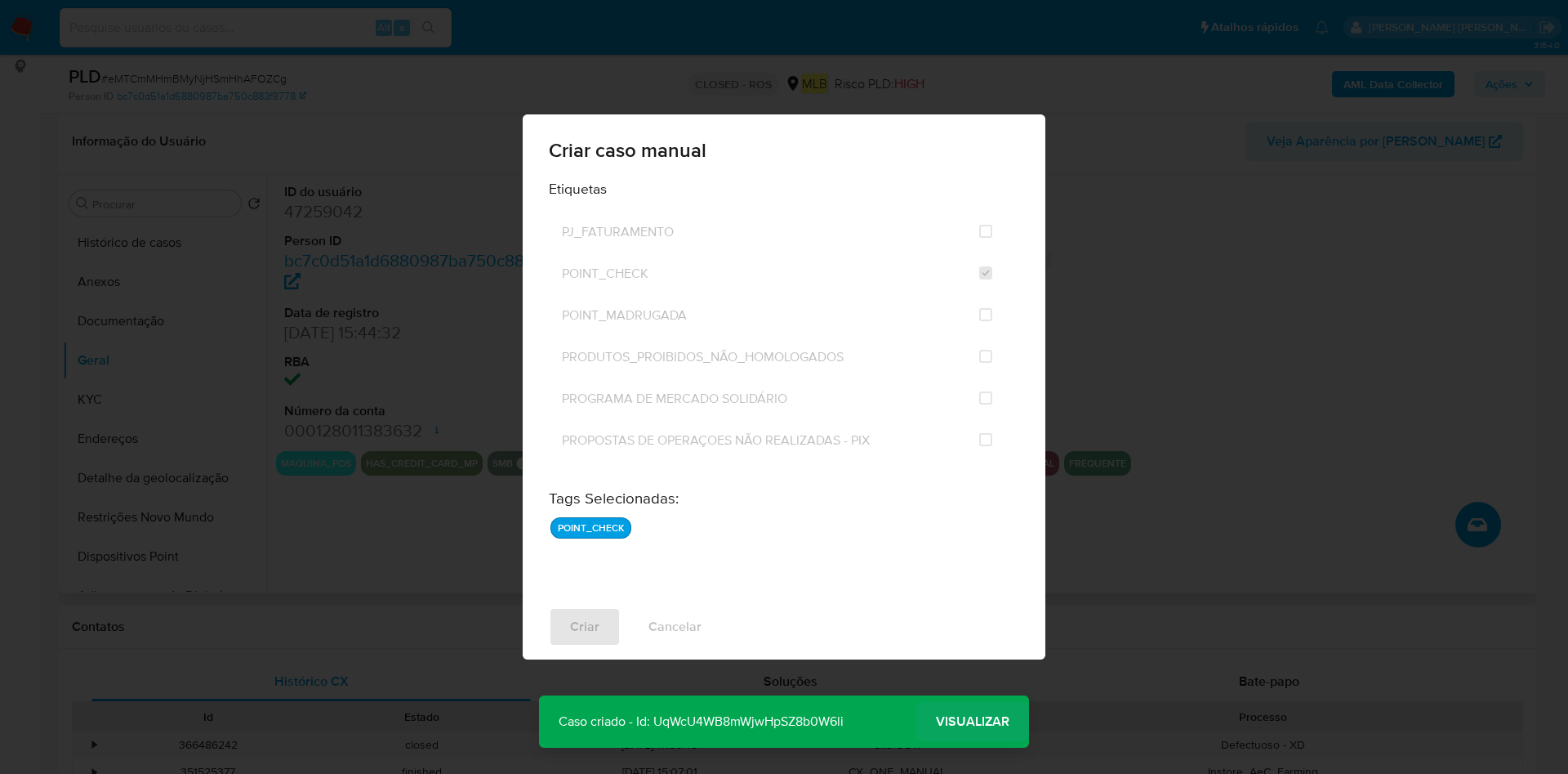
click at [1007, 721] on span "Visualizar" at bounding box center [972, 721] width 74 height 0
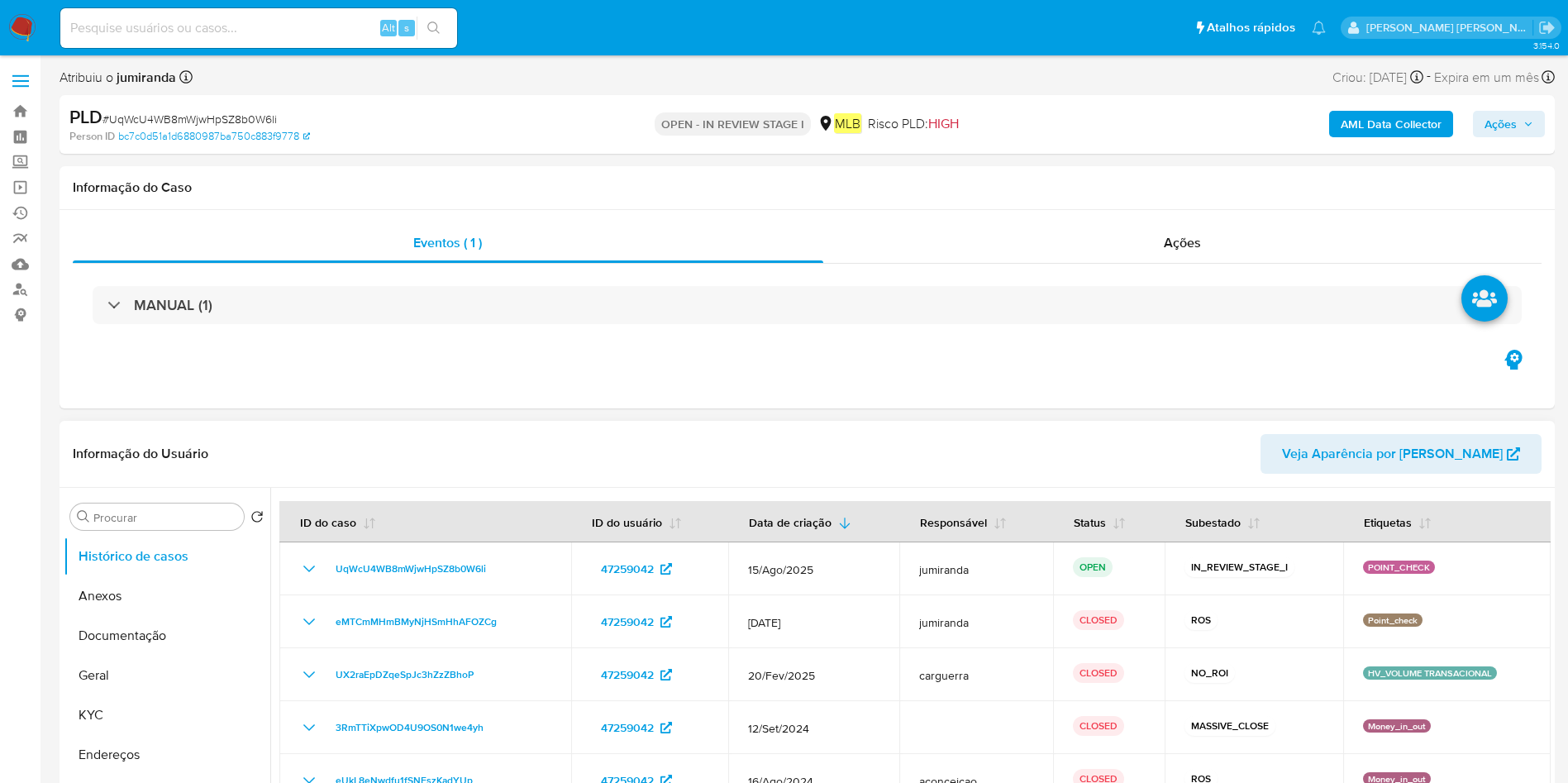
select select "10"
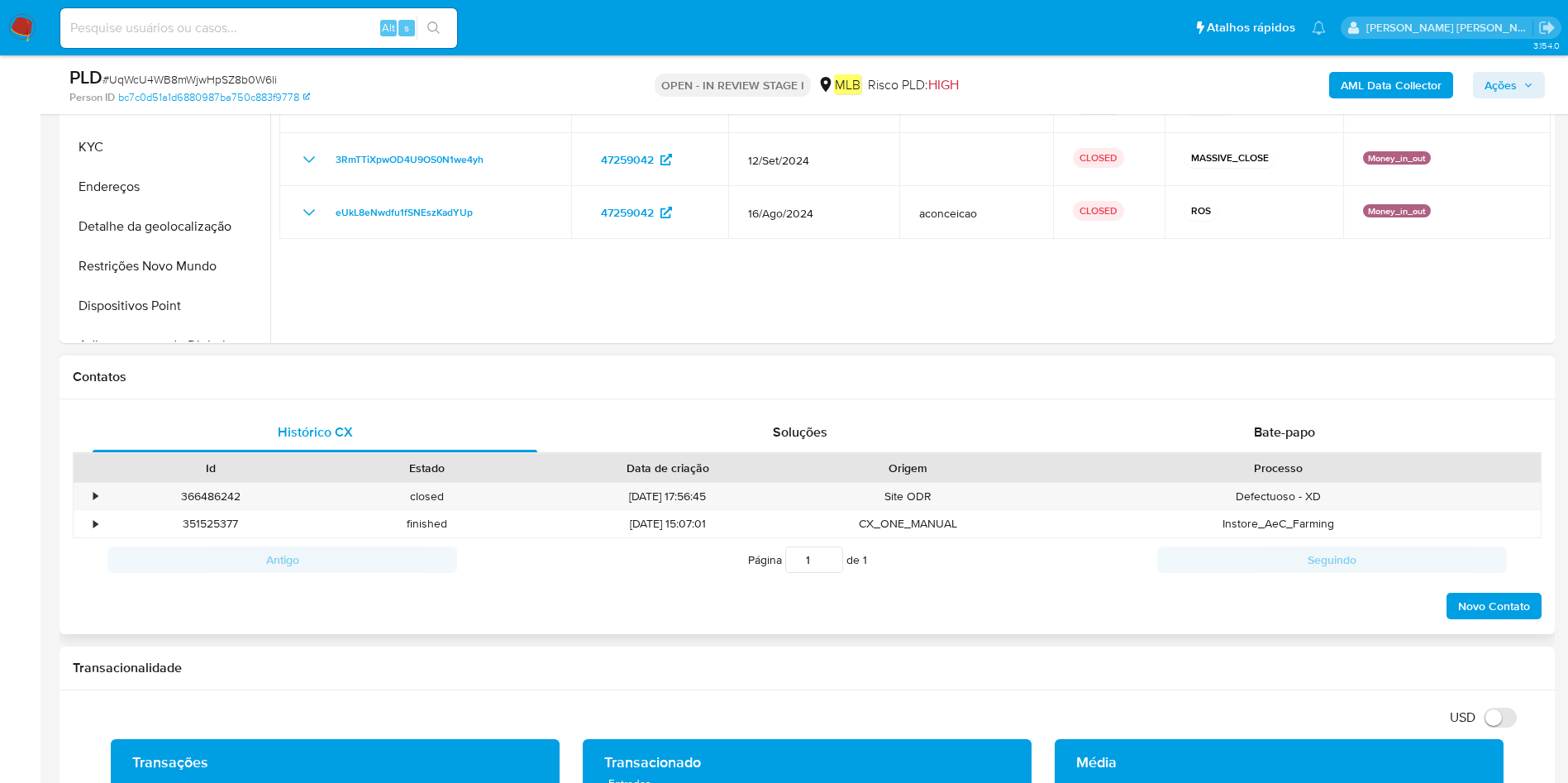
scroll to position [124, 0]
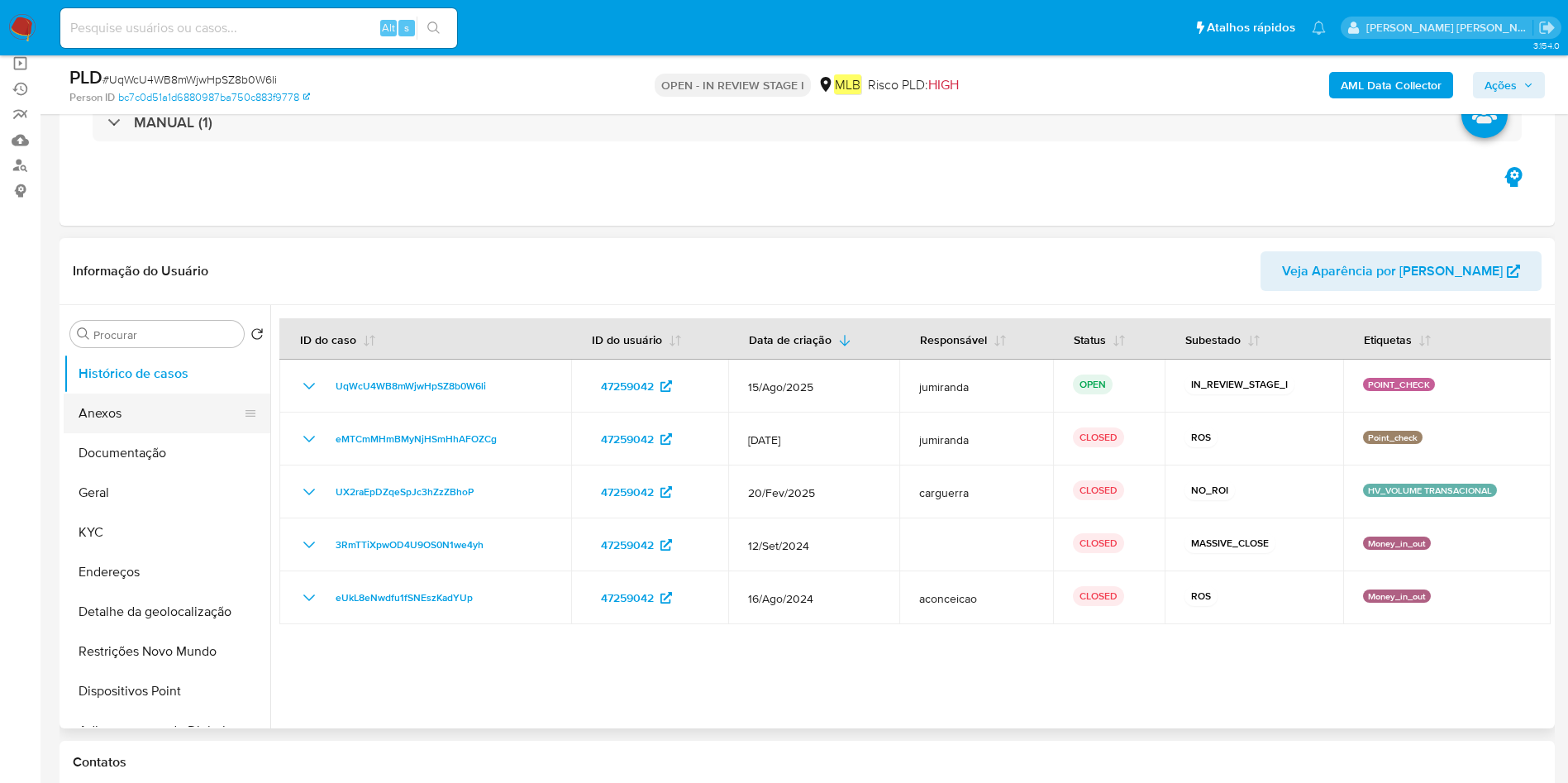
click at [152, 417] on button "Anexos" at bounding box center [160, 412] width 193 height 39
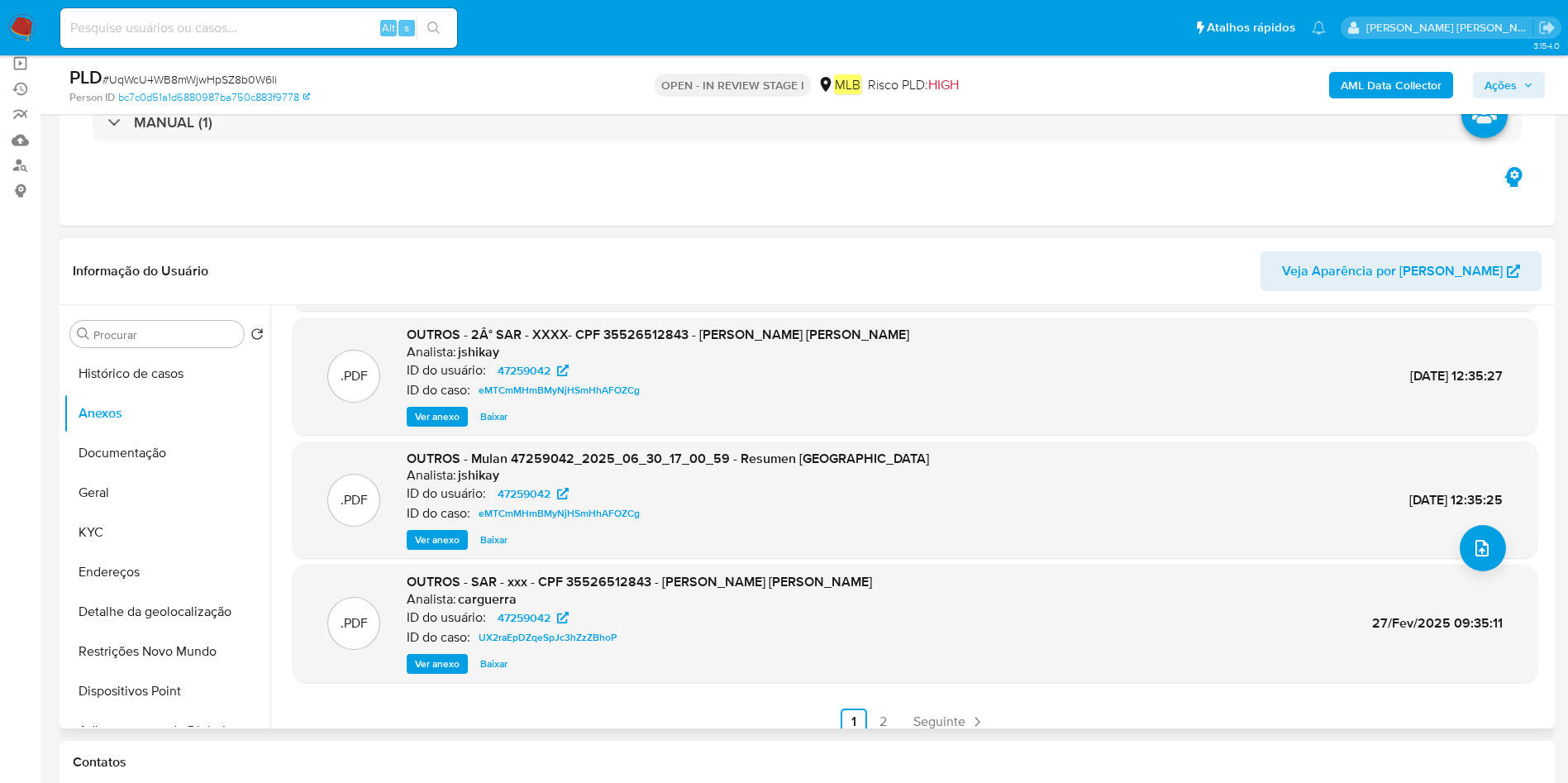
click at [443, 415] on span "Ver anexo" at bounding box center [437, 417] width 44 height 17
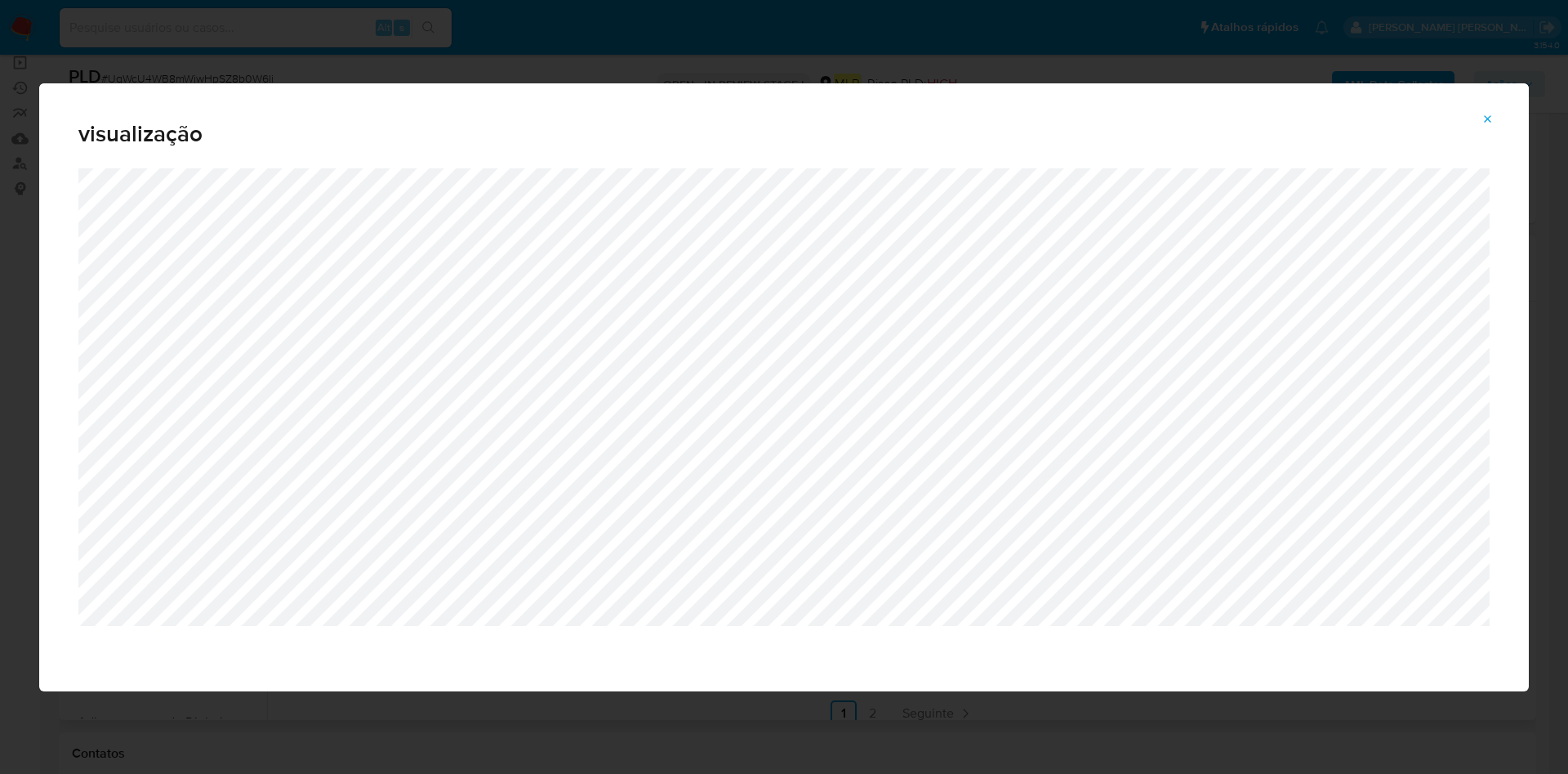
click at [1495, 118] on button "Attachment preview" at bounding box center [1487, 119] width 36 height 26
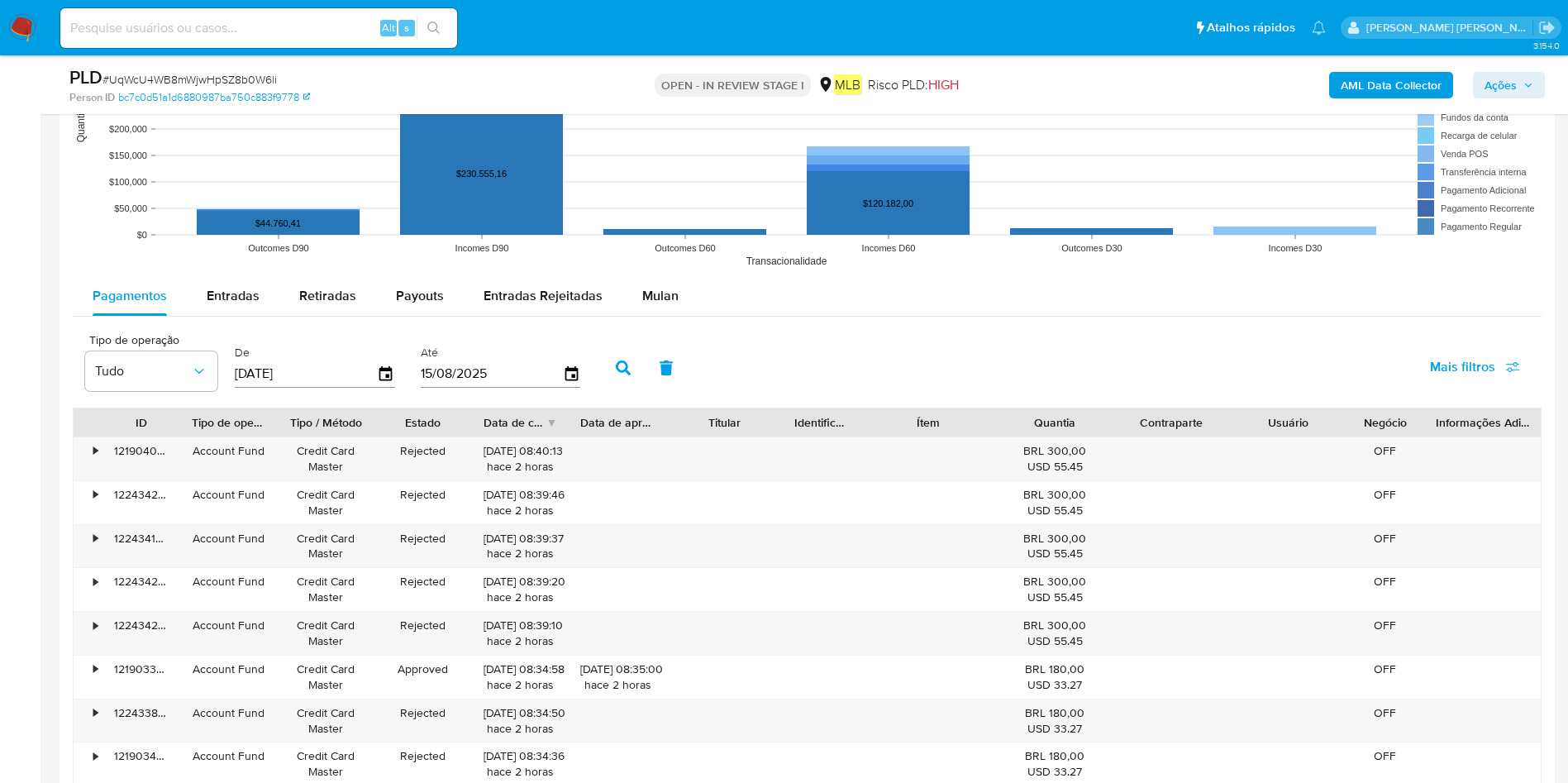
scroll to position [1612, 0]
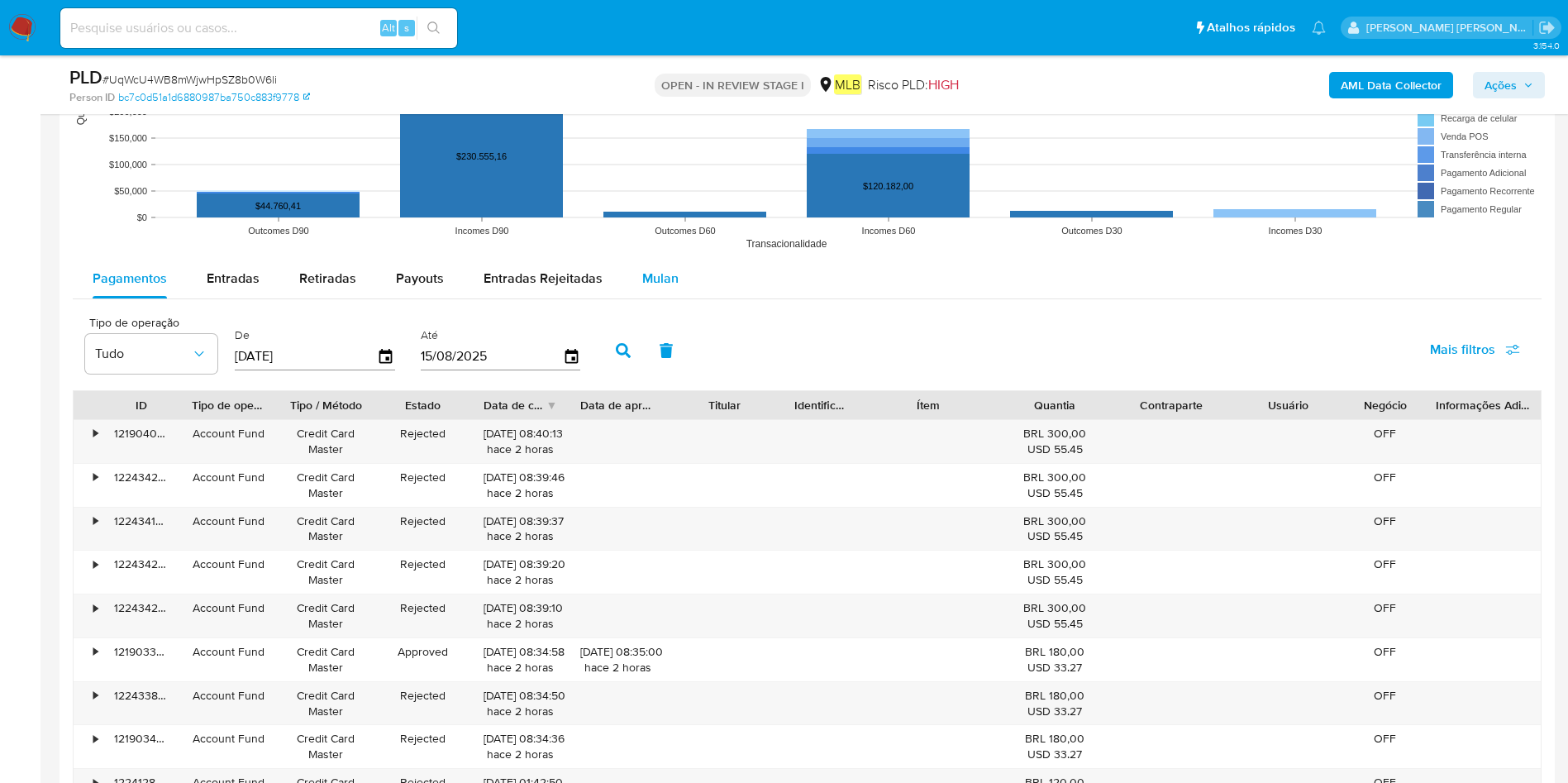
click at [671, 280] on span "Mulan" at bounding box center [660, 278] width 36 height 19
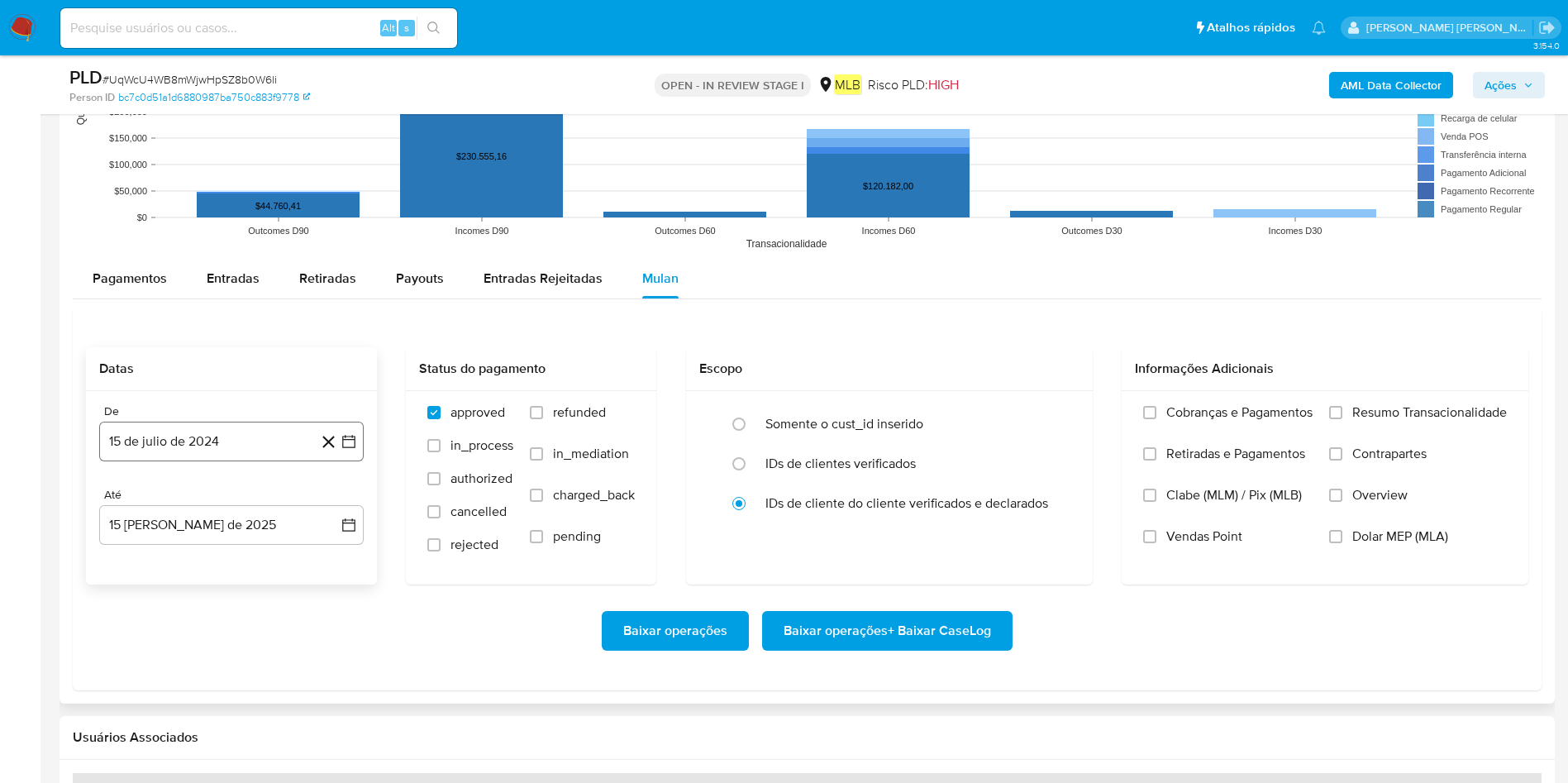
click at [228, 457] on button "15 de julio de 2024" at bounding box center [232, 441] width 264 height 39
click at [326, 498] on icon "Mes siguiente" at bounding box center [334, 501] width 20 height 20
click at [251, 505] on span "septiembre 2024" at bounding box center [223, 501] width 101 height 17
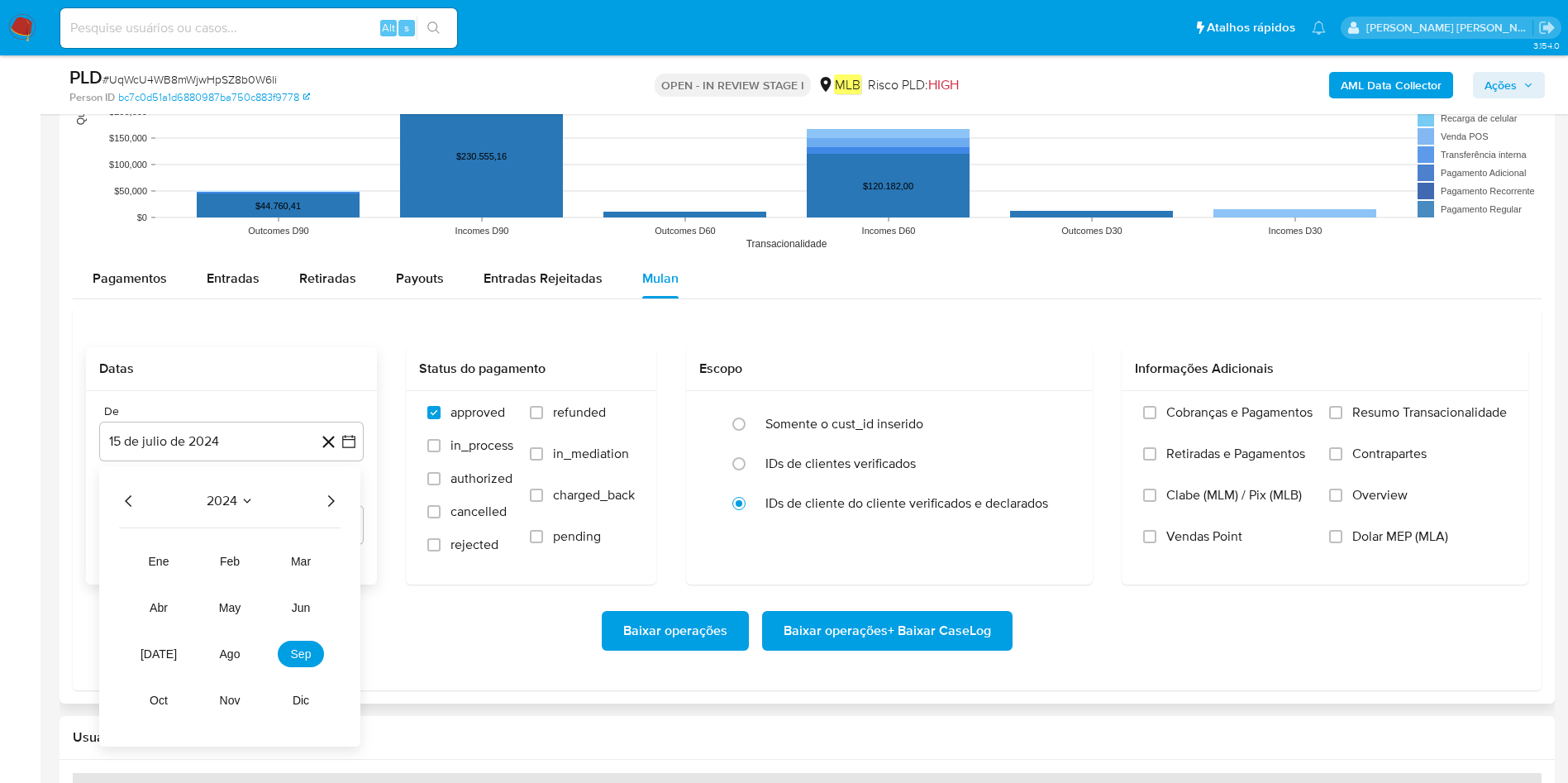
click at [334, 500] on icon "Año siguiente" at bounding box center [331, 501] width 7 height 12
click at [240, 602] on span "may" at bounding box center [230, 607] width 22 height 13
click at [228, 558] on button "1" at bounding box center [232, 562] width 27 height 27
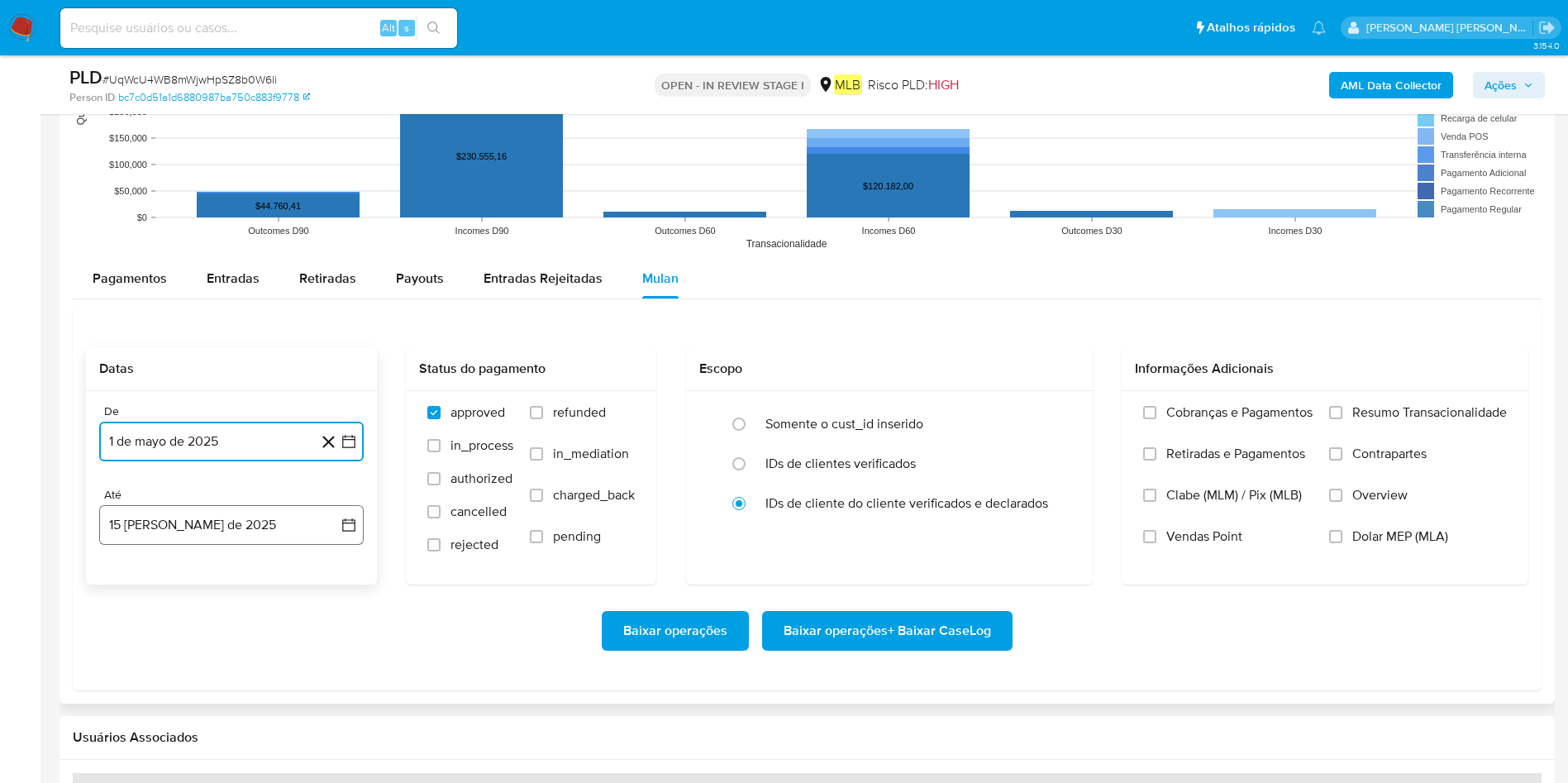
click at [234, 533] on button "15 de agosto de 2025" at bounding box center [232, 525] width 264 height 39
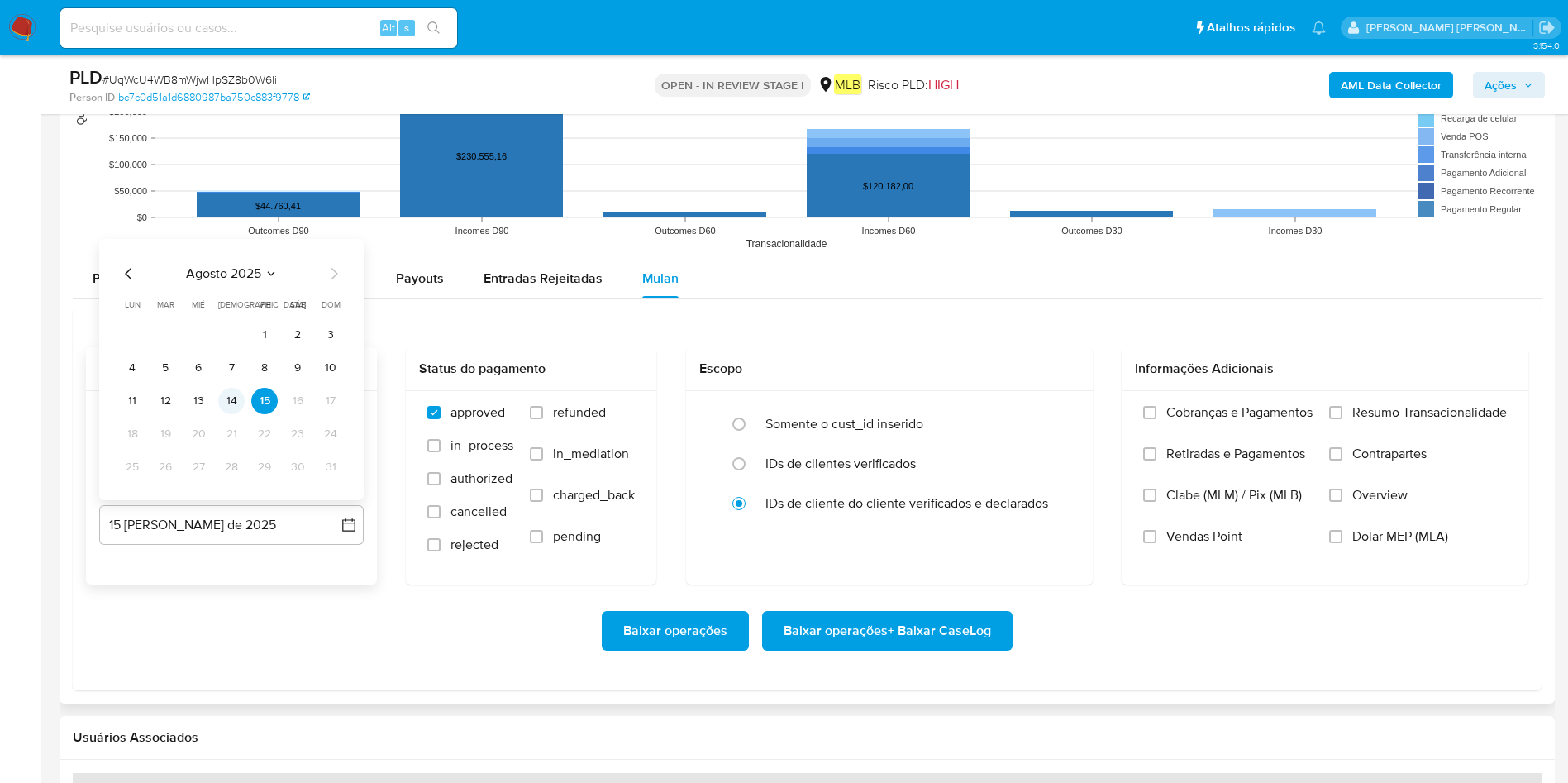
click at [242, 402] on button "14" at bounding box center [232, 401] width 27 height 27
click at [1413, 406] on span "Resumo Transacionalidade" at bounding box center [1429, 412] width 155 height 17
click at [1342, 406] on input "Resumo Transacionalidade" at bounding box center [1336, 412] width 13 height 13
click at [952, 631] on span "Baixar operações + Baixar CaseLog" at bounding box center [888, 630] width 208 height 36
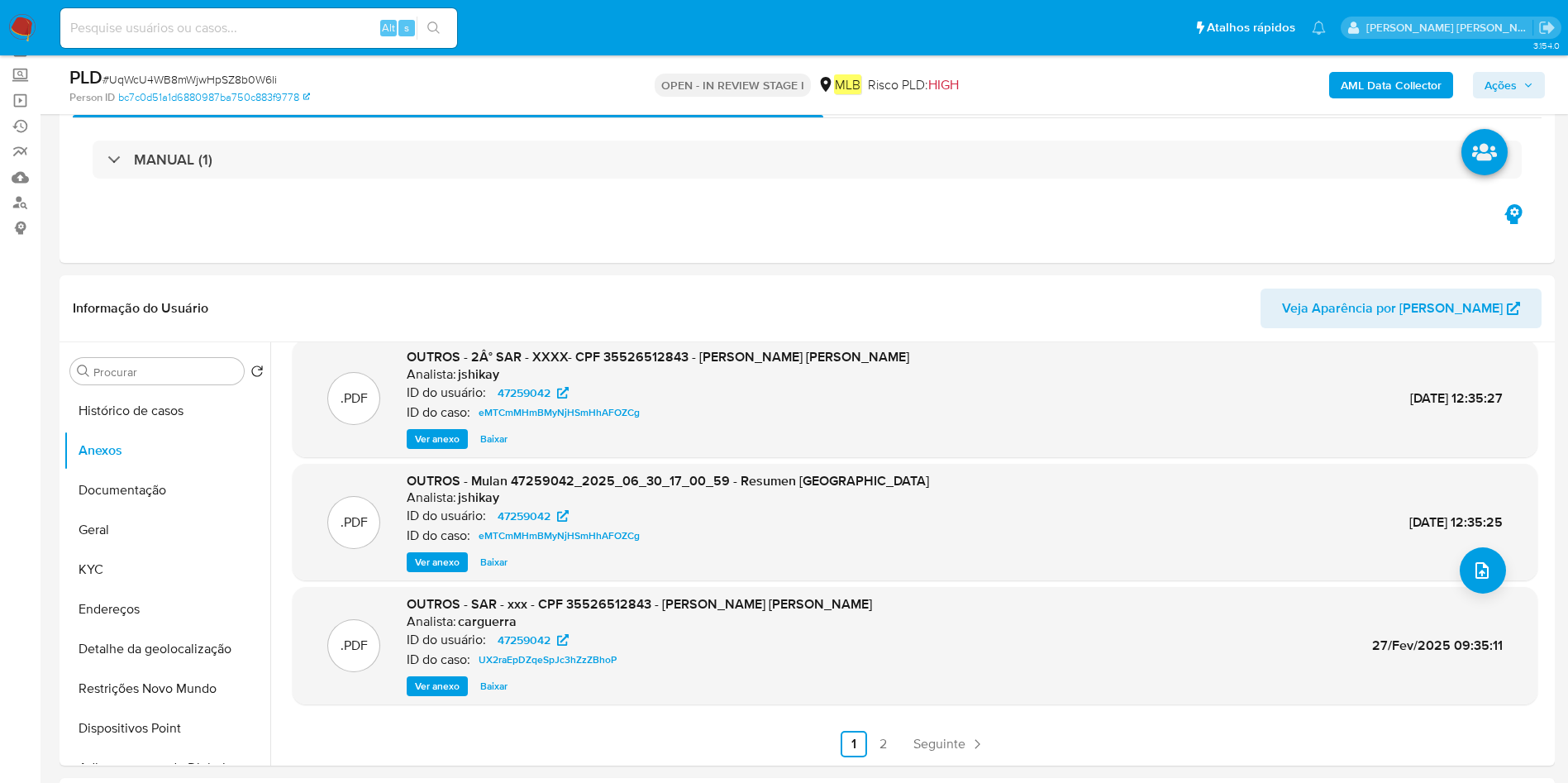
scroll to position [124, 0]
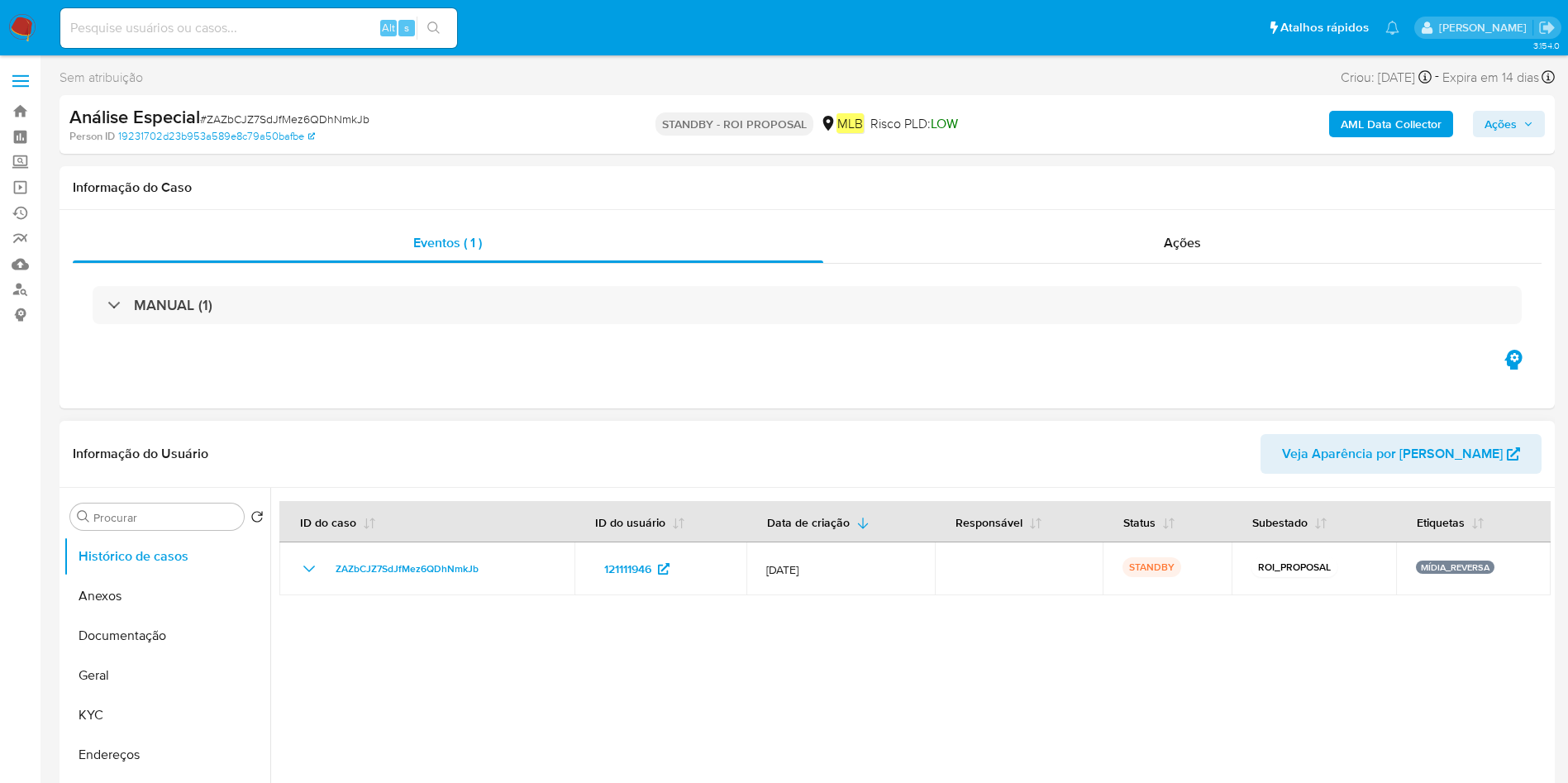
select select "10"
